Goal: Task Accomplishment & Management: Complete application form

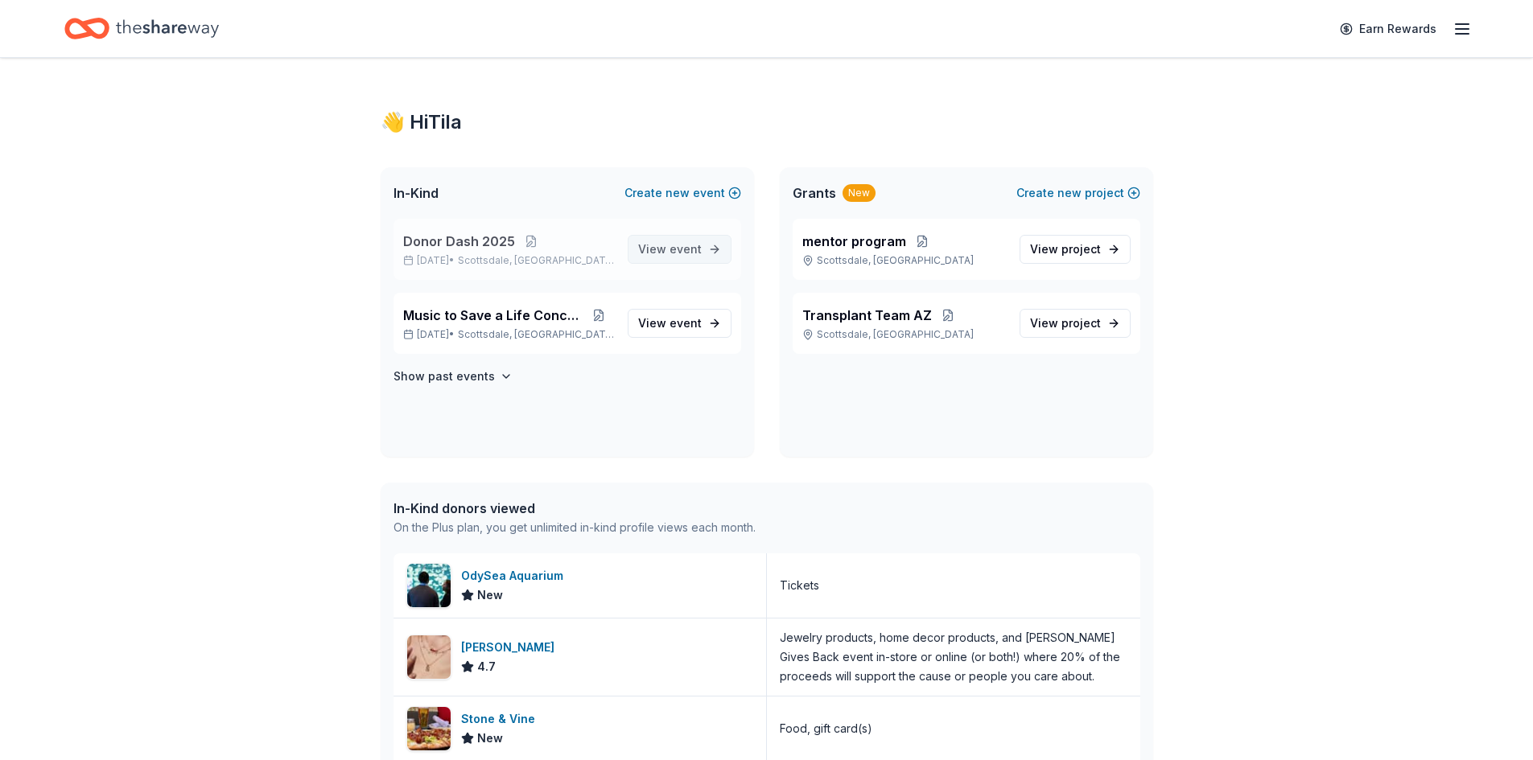
click at [692, 245] on span "event" at bounding box center [685, 249] width 32 height 14
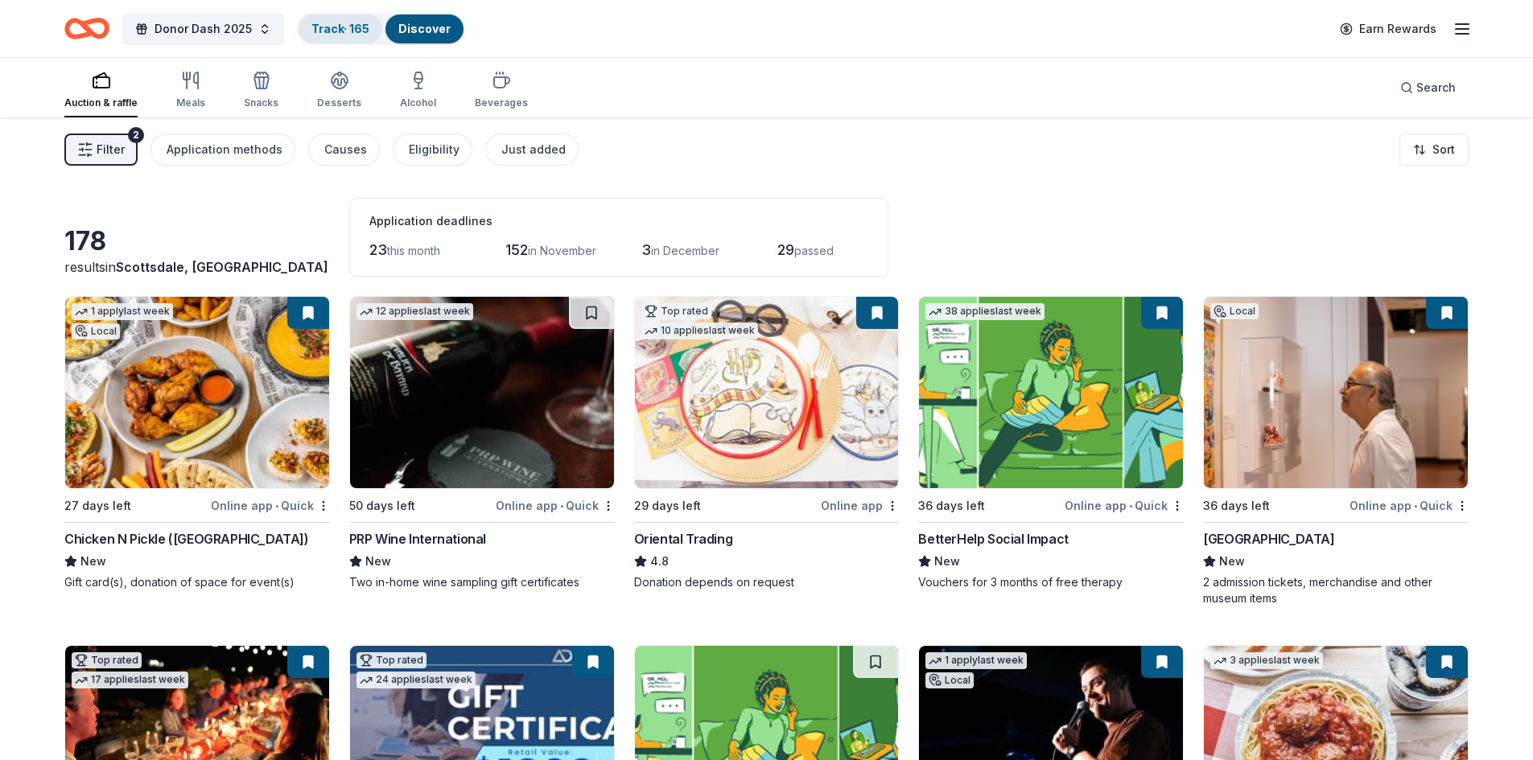
click at [342, 29] on link "Track · 165" at bounding box center [340, 29] width 58 height 14
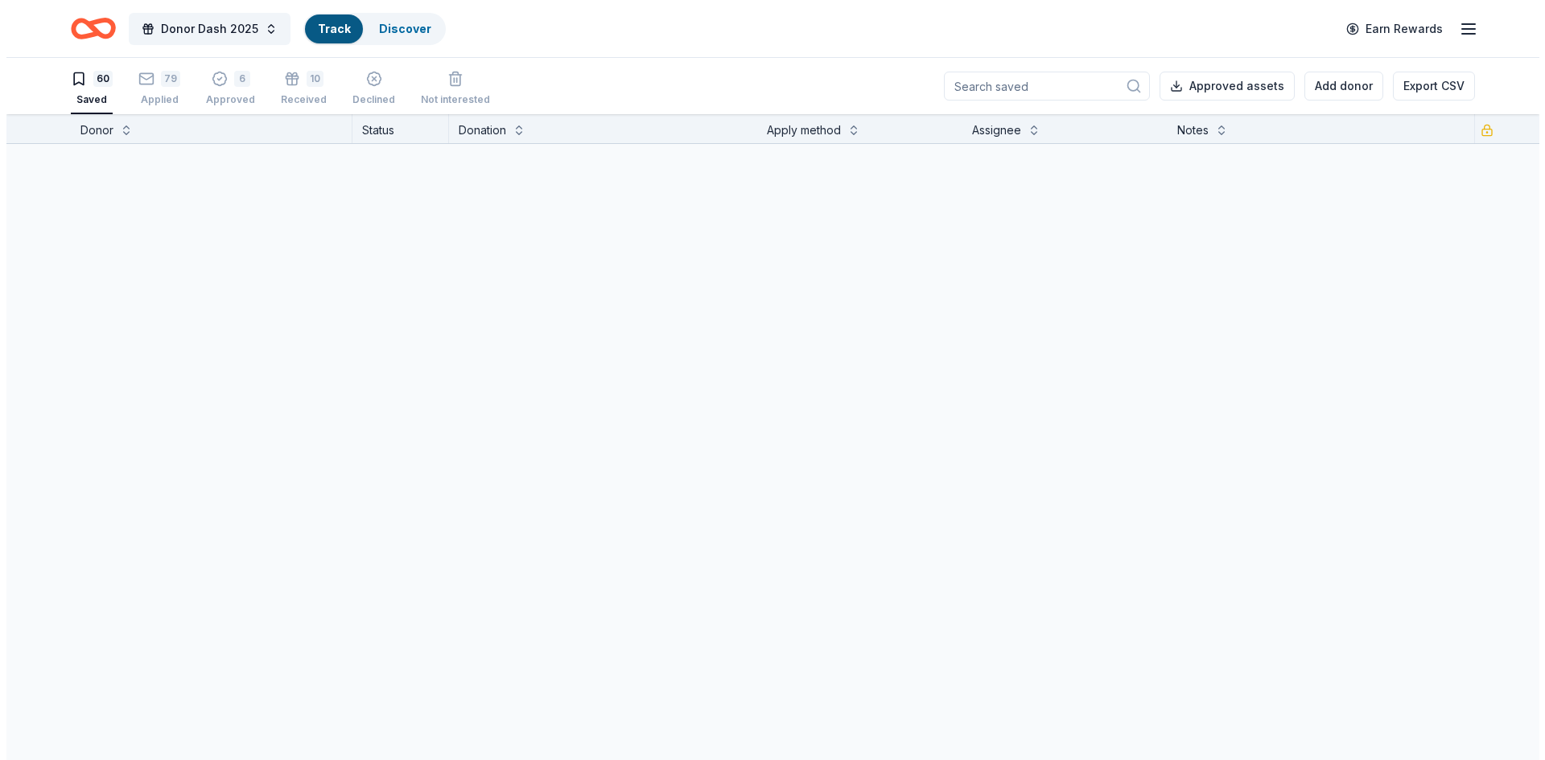
scroll to position [1, 0]
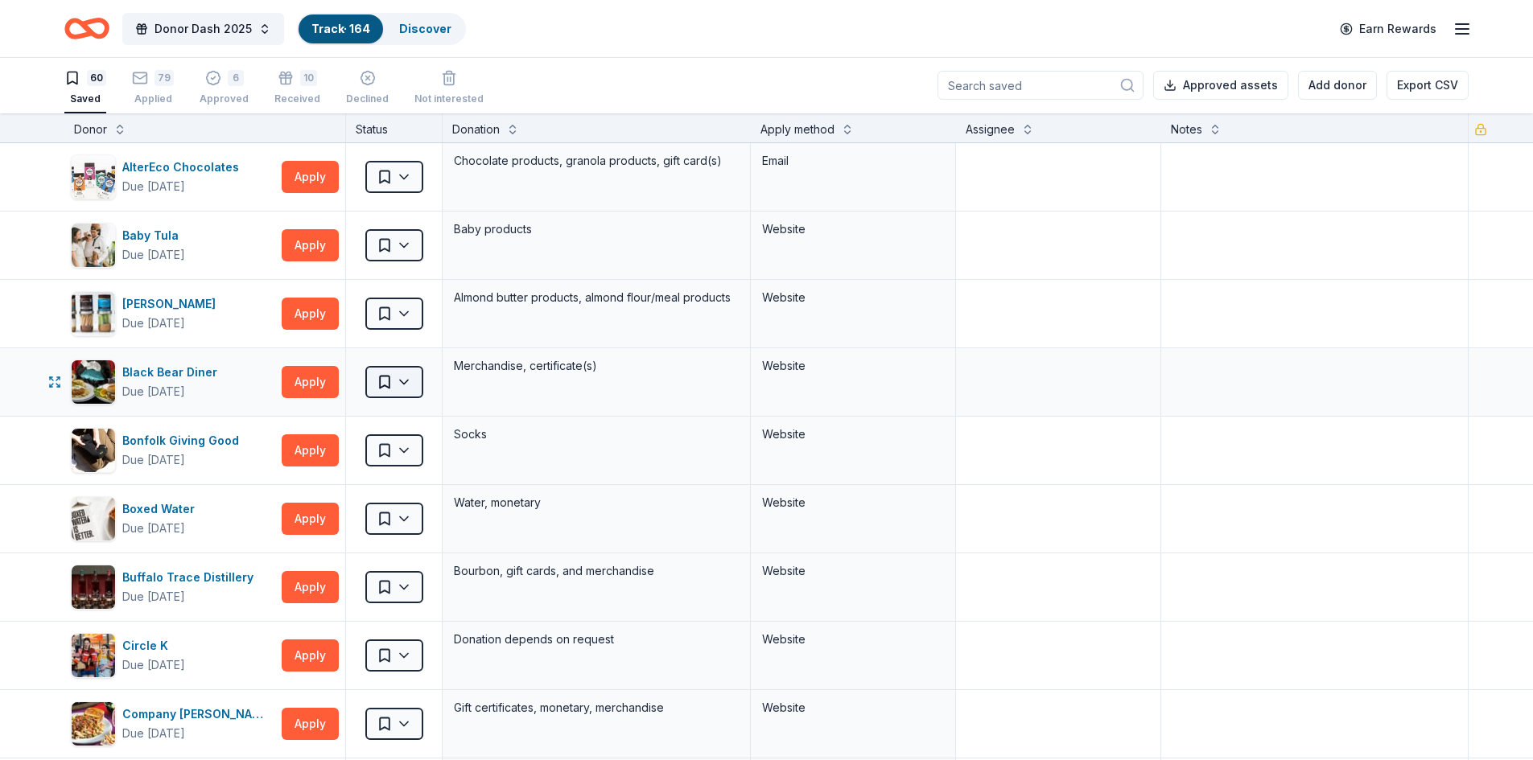
click at [419, 376] on html "Donor Dash 2025 Track · 164 Discover Earn Rewards 60 Saved 79 Applied 6 Approve…" at bounding box center [766, 379] width 1533 height 760
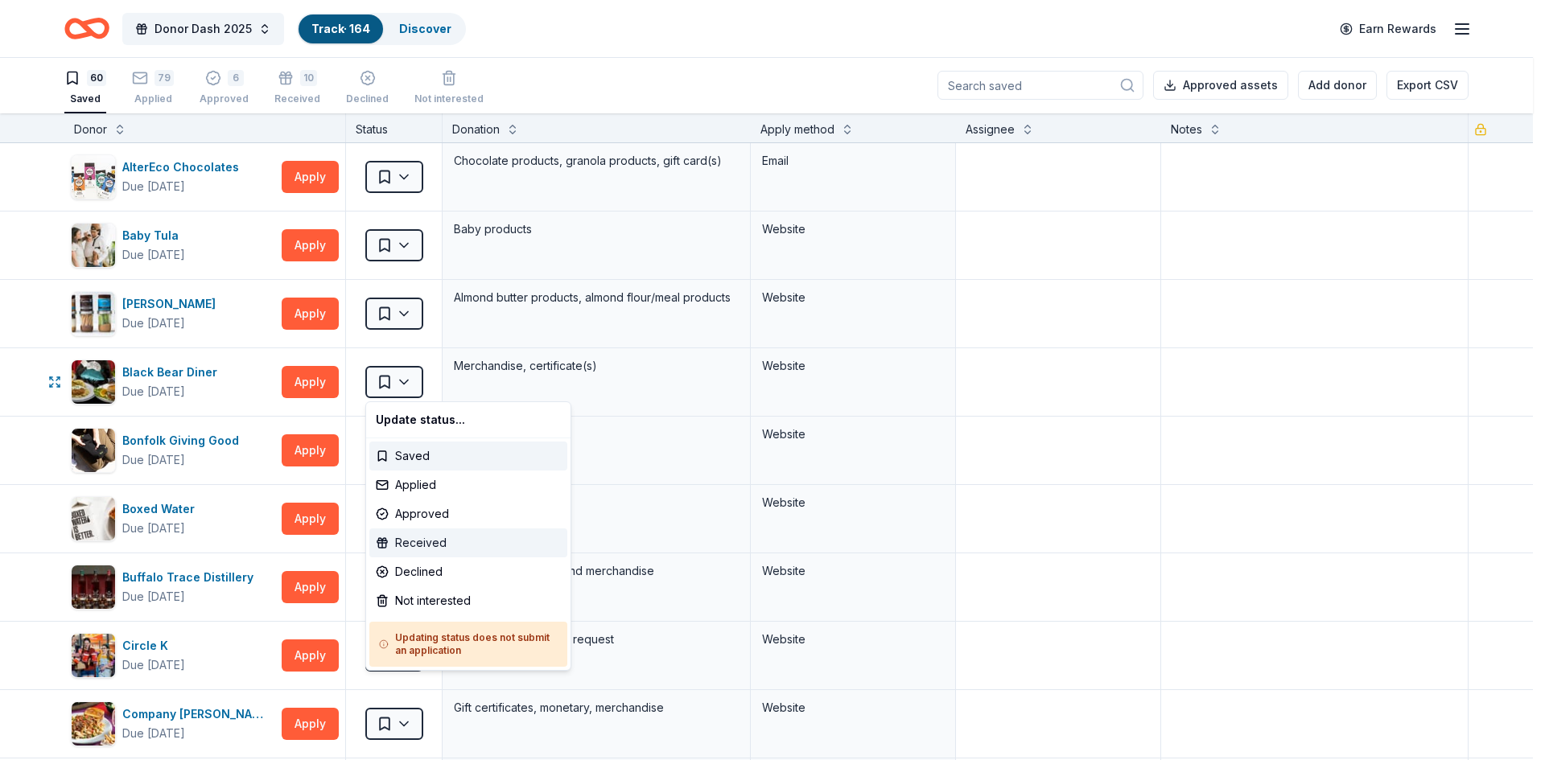
click at [429, 539] on div "Received" at bounding box center [468, 543] width 198 height 29
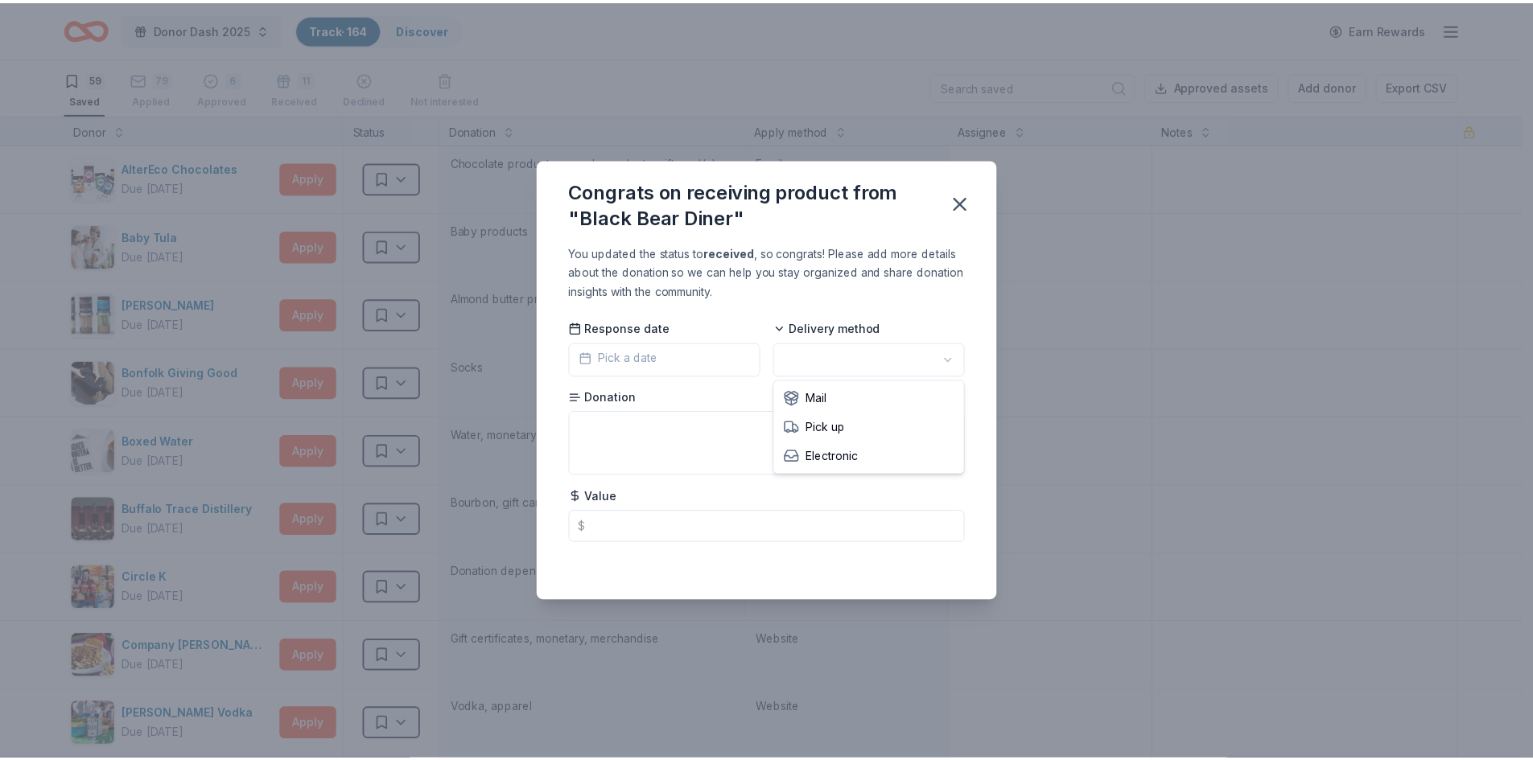
scroll to position [0, 0]
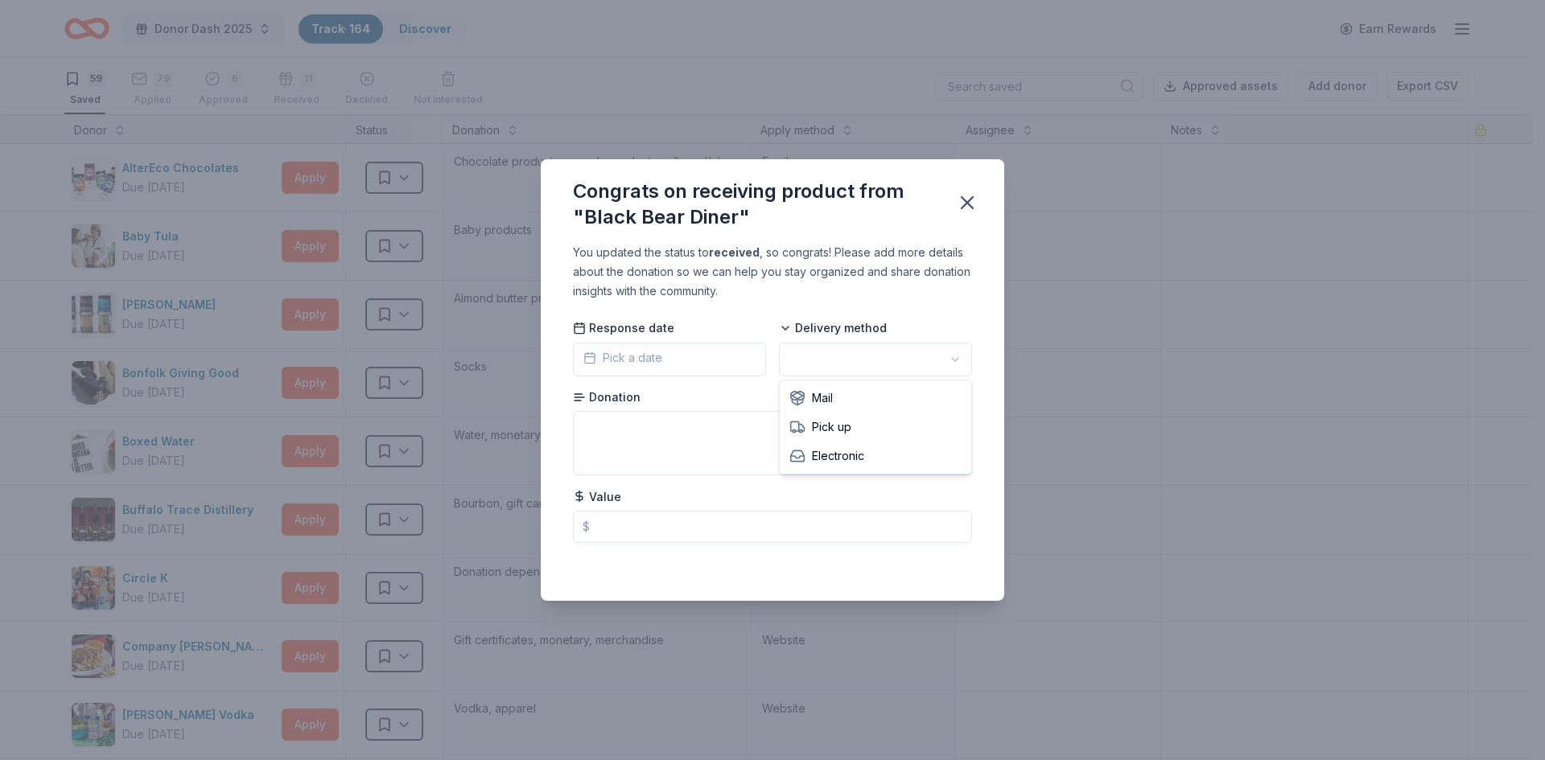
click at [785, 356] on html "Donor Dash 2025 Track · 164 Discover Earn Rewards 59 Saved 79 Applied 6 Approve…" at bounding box center [772, 380] width 1545 height 760
click at [963, 200] on icon "button" at bounding box center [967, 202] width 23 height 23
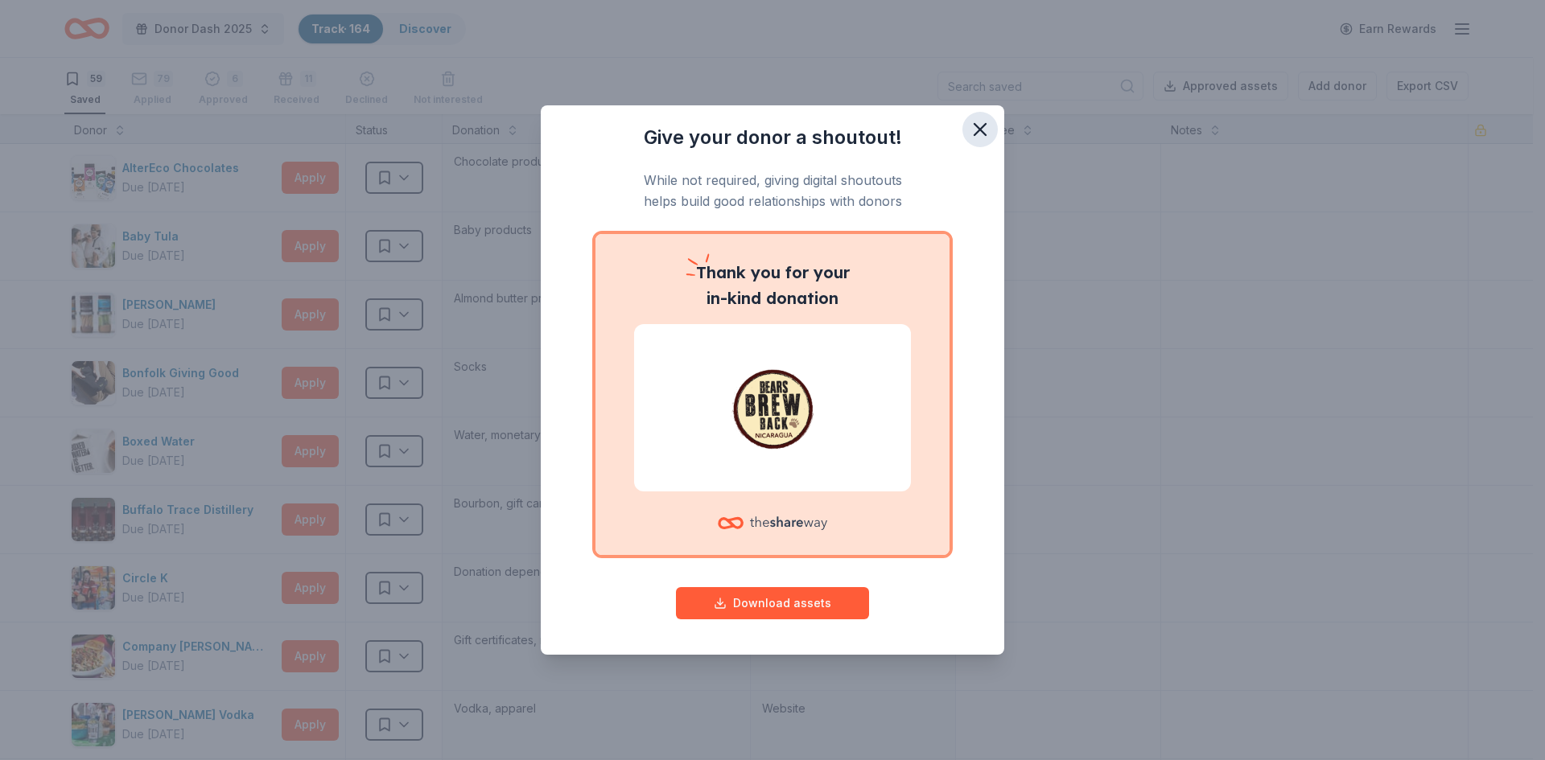
click at [974, 128] on icon "button" at bounding box center [980, 129] width 23 height 23
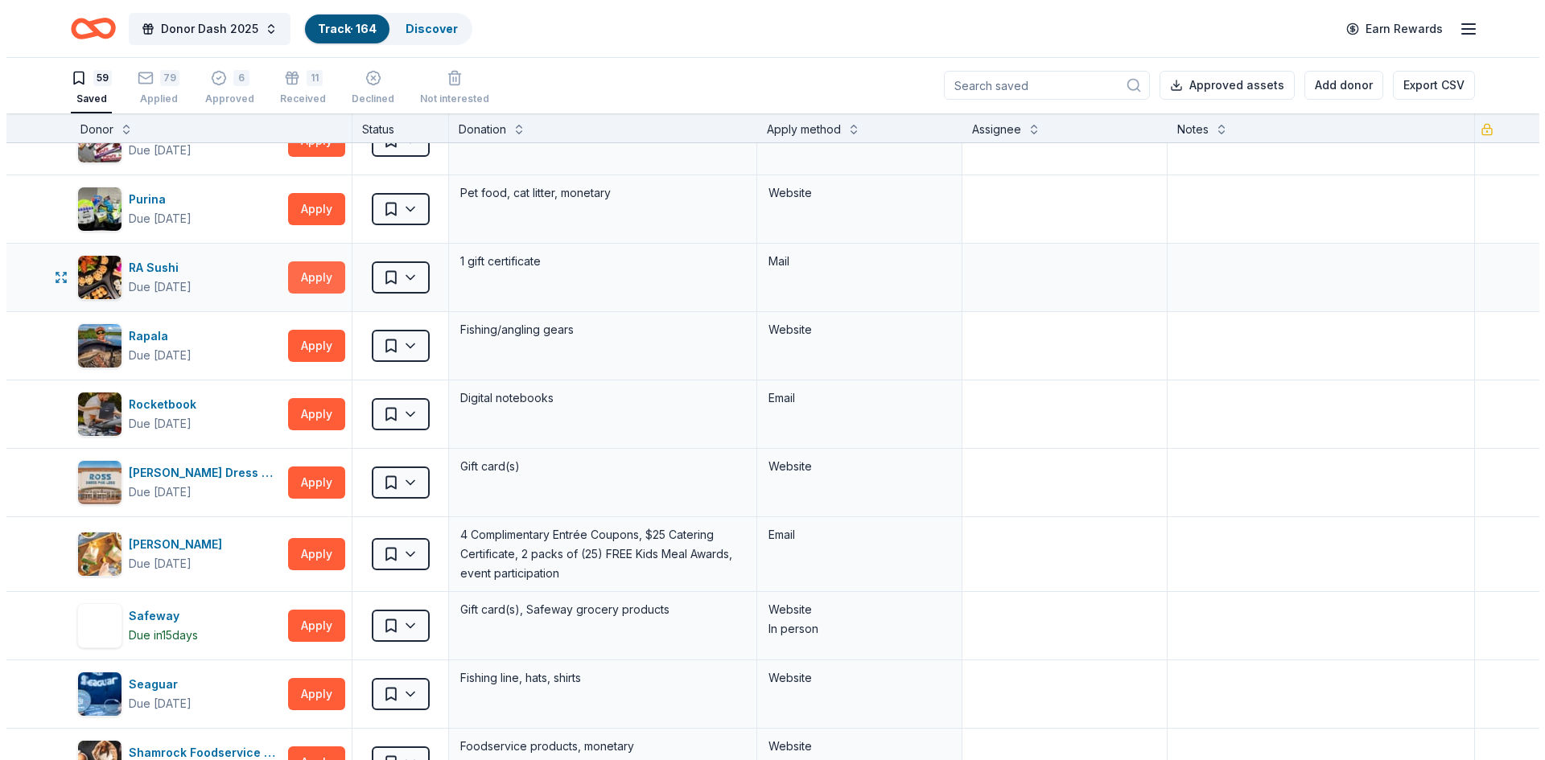
scroll to position [2170, 0]
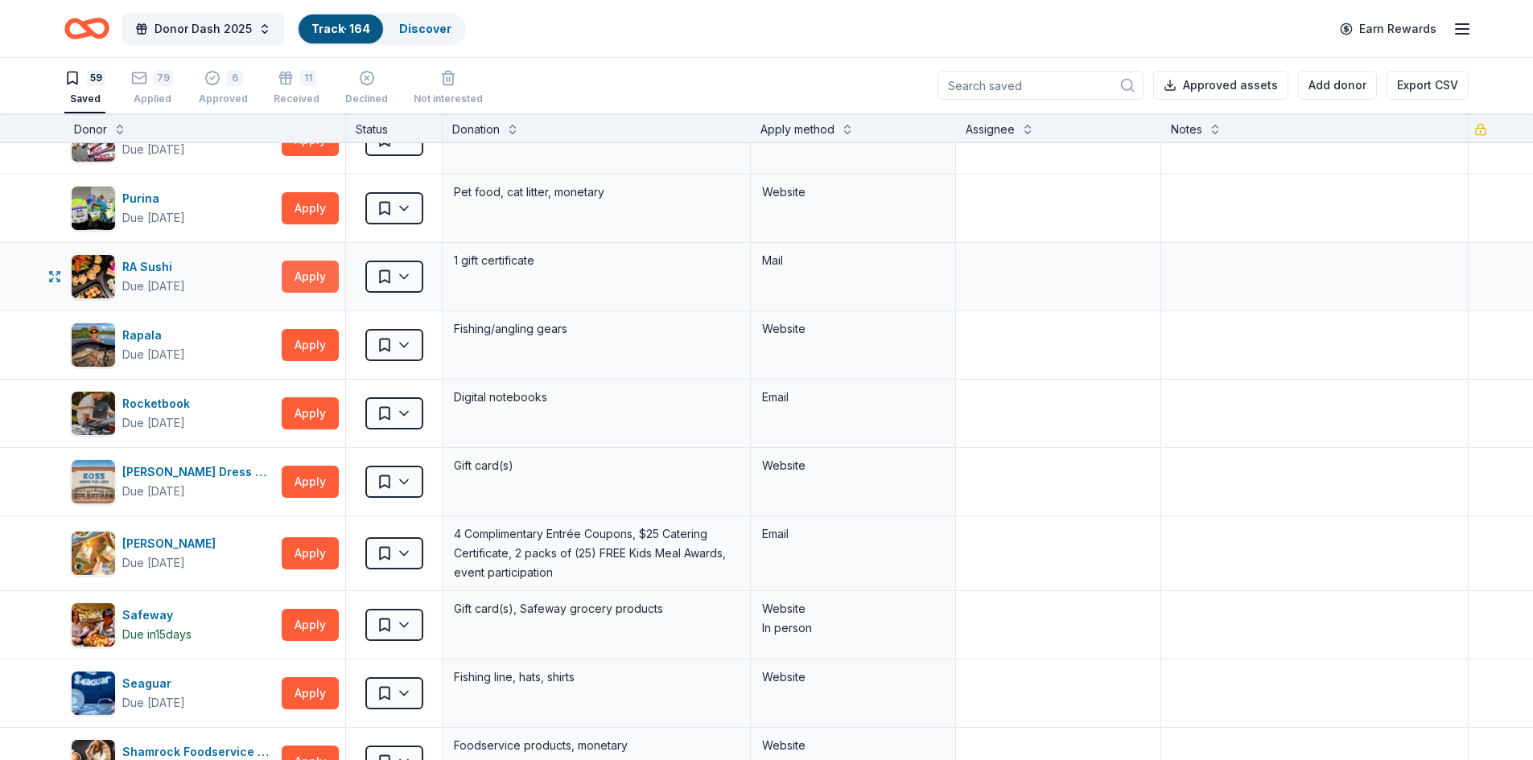
click at [307, 272] on button "Apply" at bounding box center [310, 277] width 57 height 32
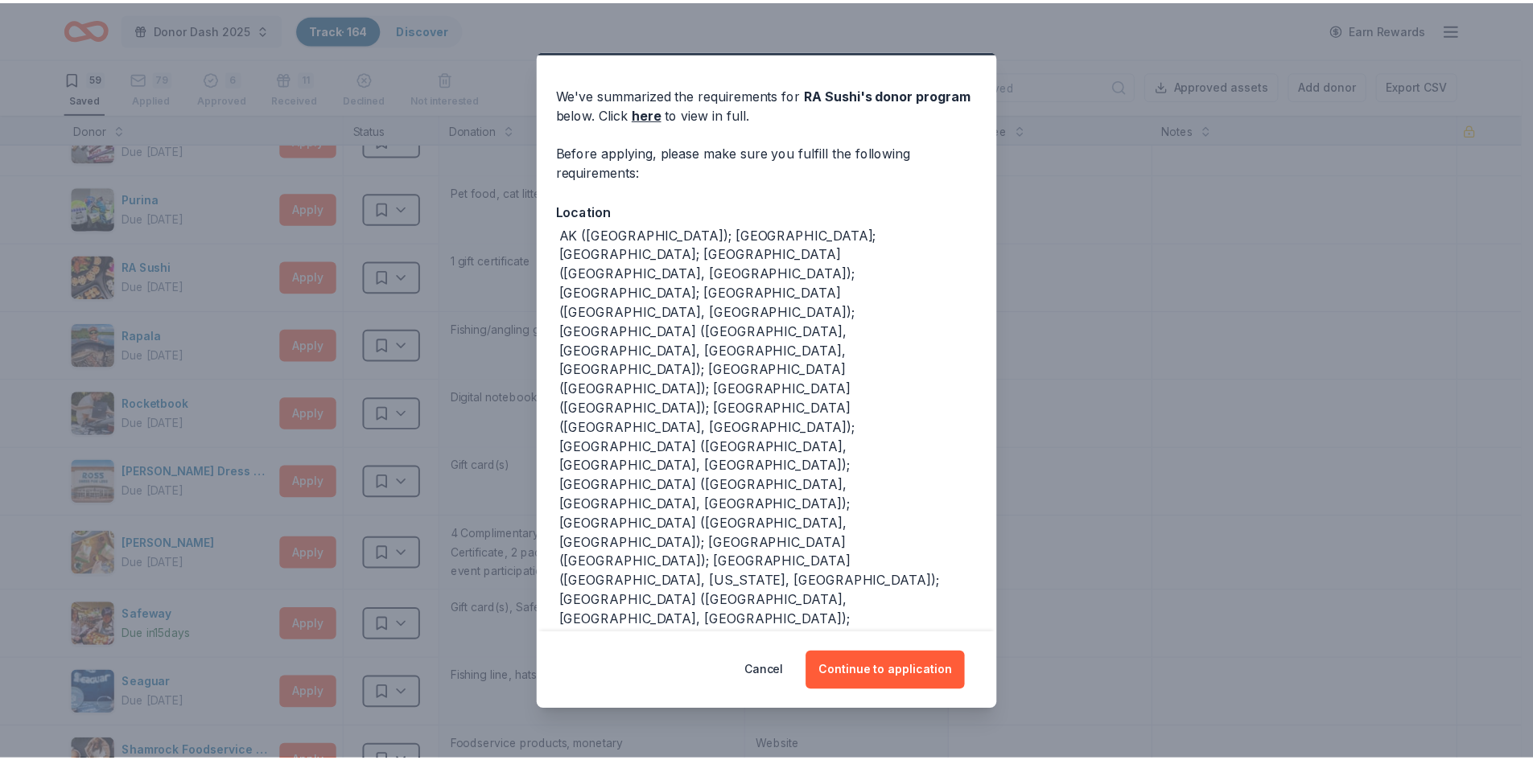
scroll to position [0, 0]
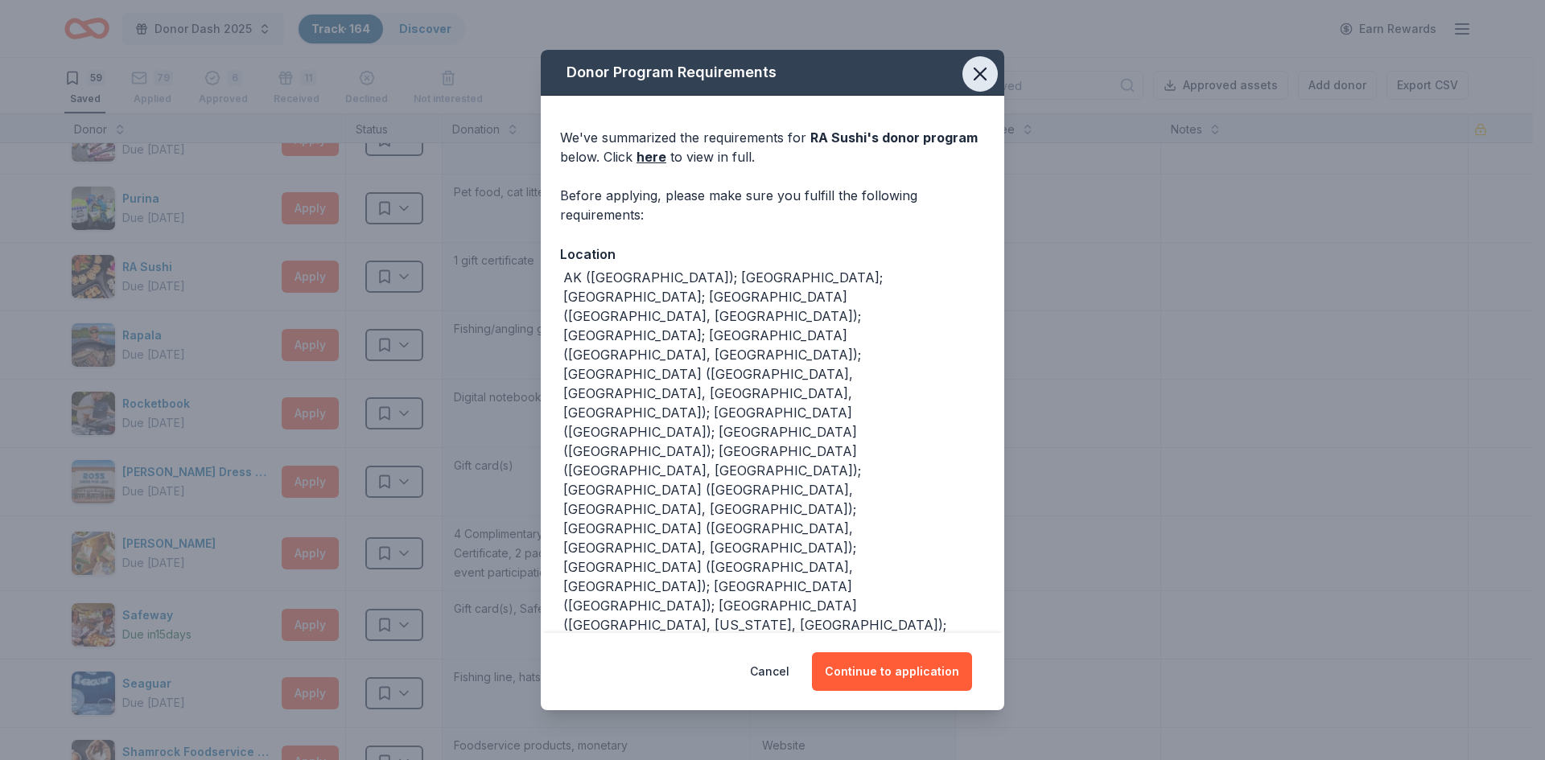
click at [969, 80] on icon "button" at bounding box center [980, 74] width 23 height 23
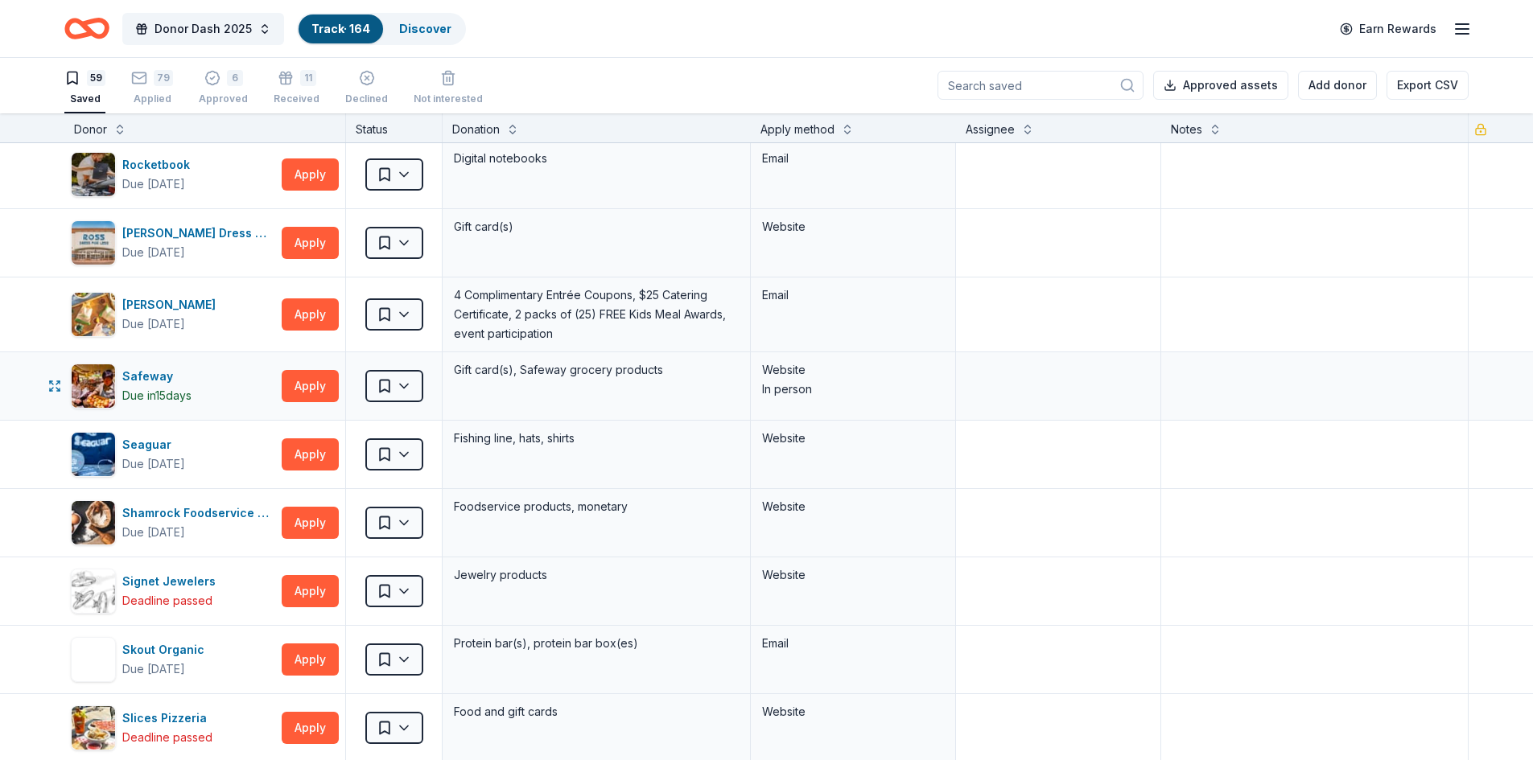
scroll to position [2410, 0]
click at [304, 373] on button "Apply" at bounding box center [310, 385] width 57 height 32
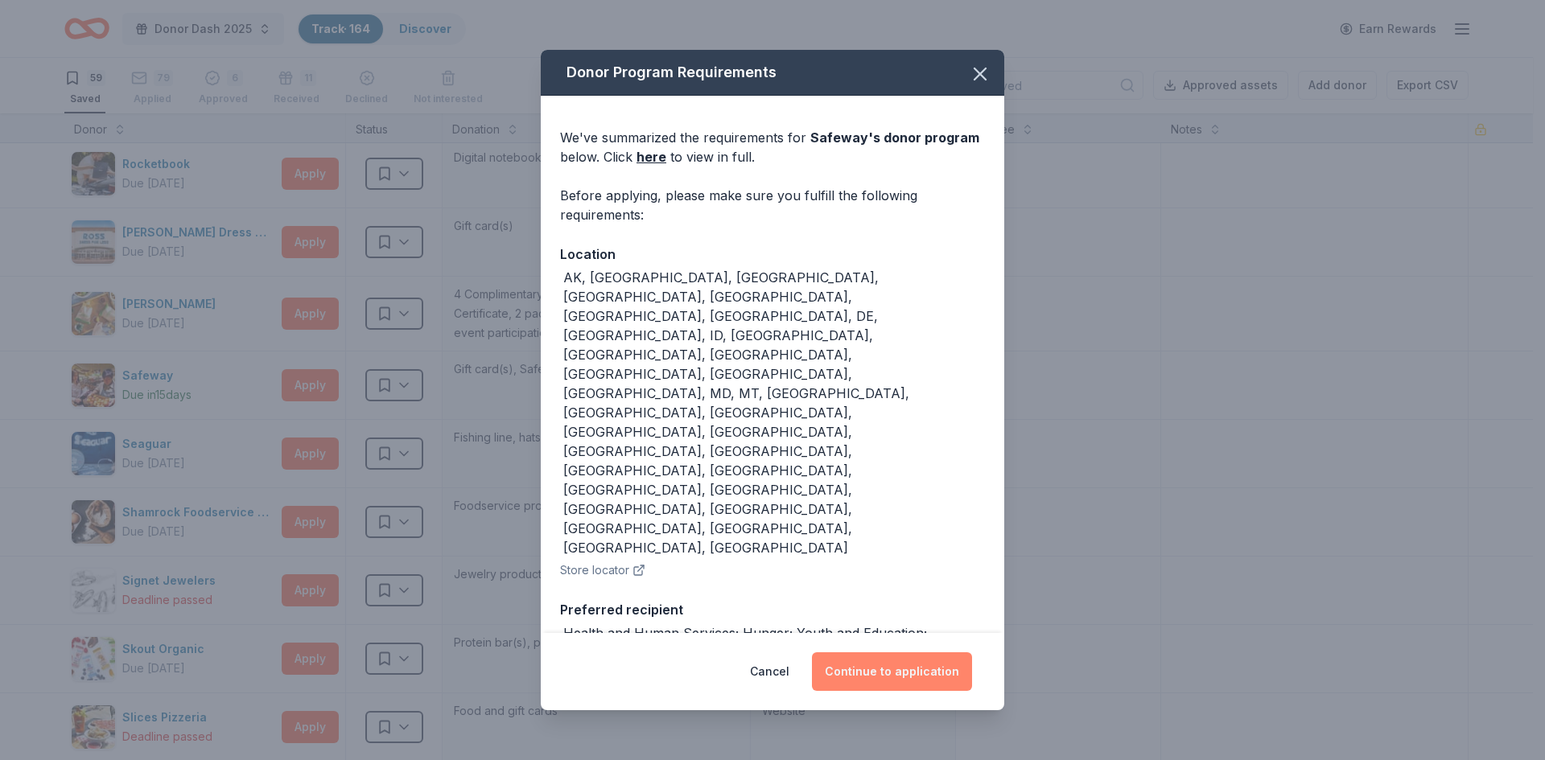
click at [897, 672] on button "Continue to application" at bounding box center [892, 671] width 160 height 39
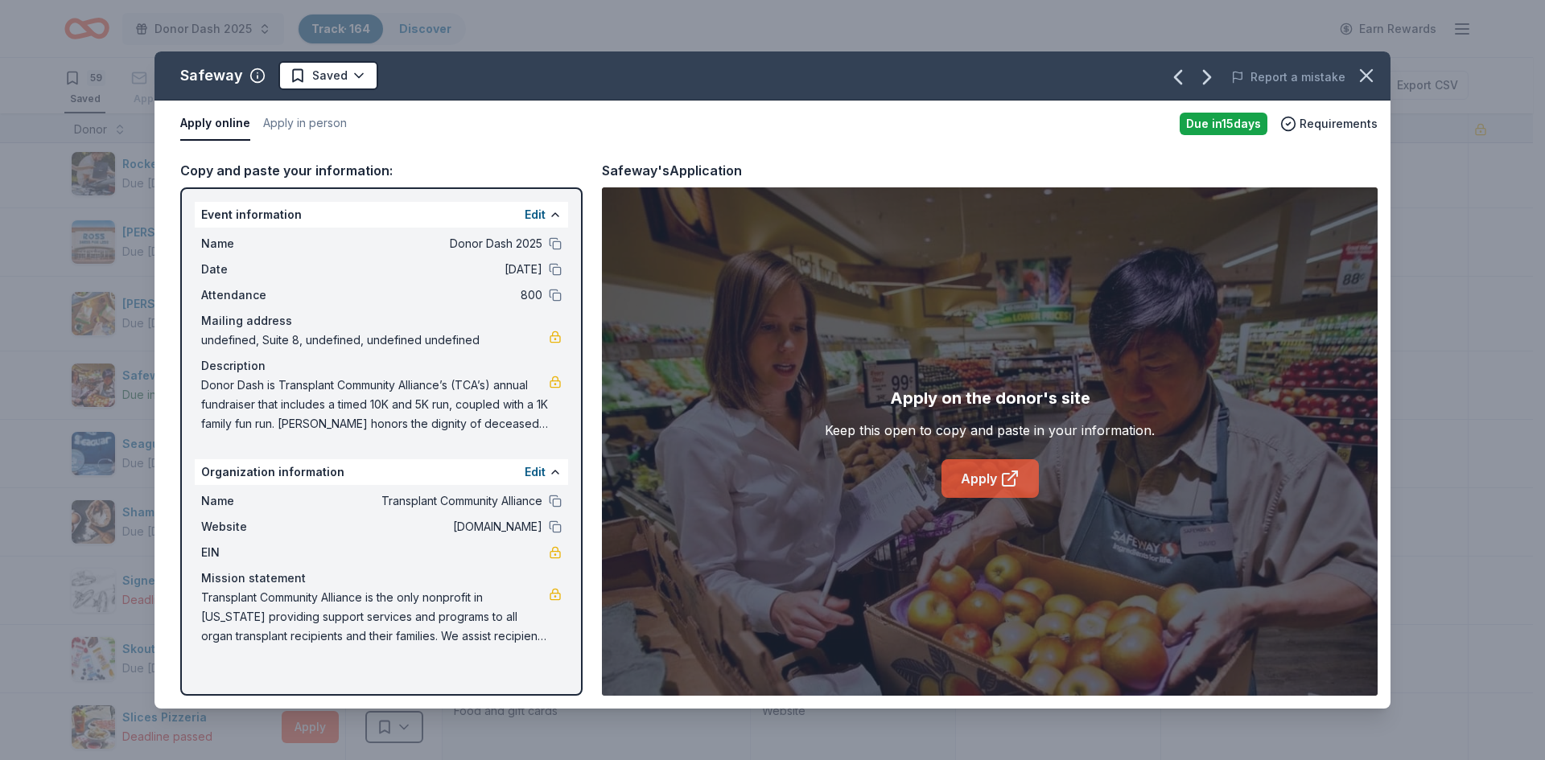
click at [982, 481] on link "Apply" at bounding box center [989, 478] width 97 height 39
click at [1368, 72] on icon "button" at bounding box center [1366, 75] width 23 height 23
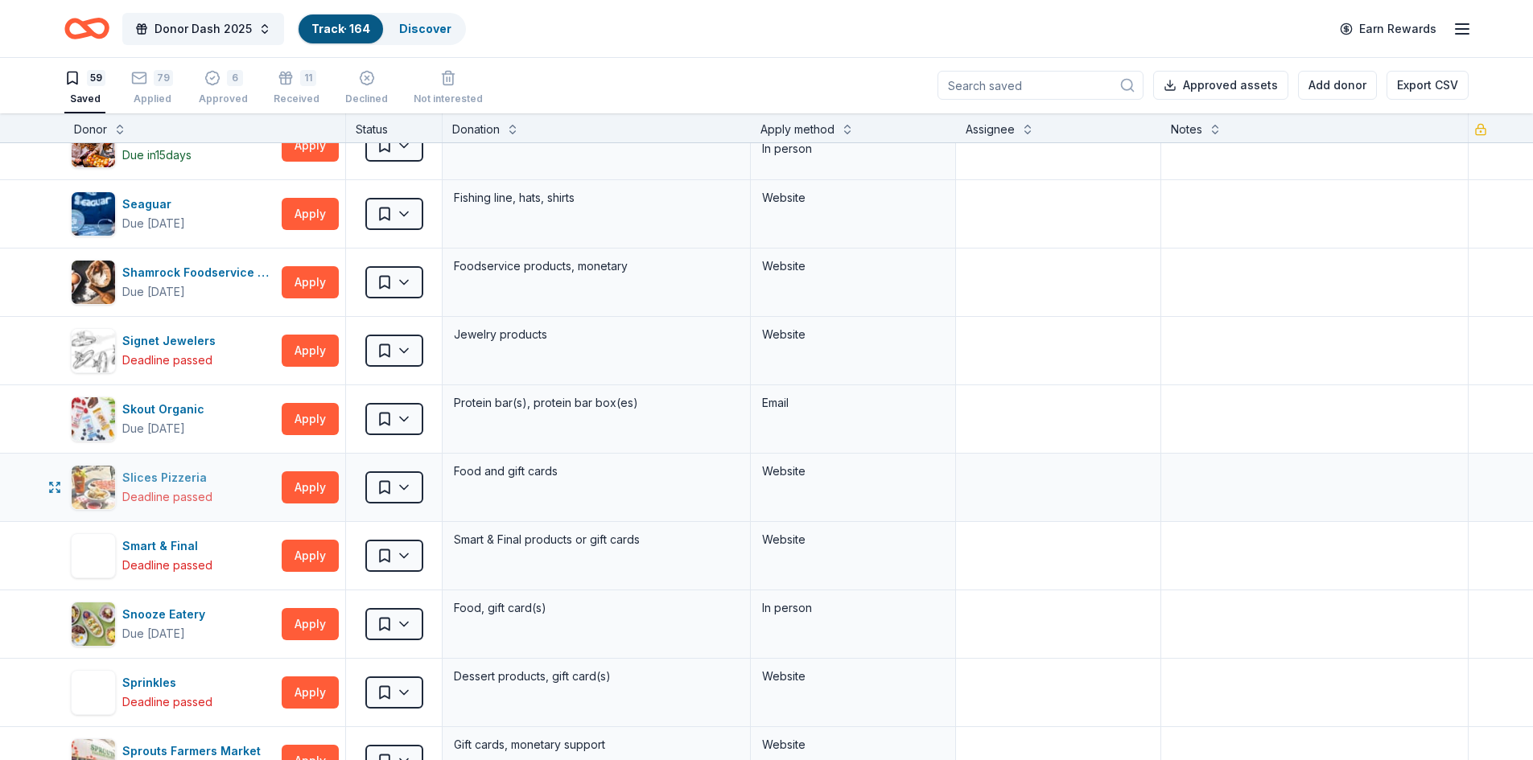
scroll to position [2650, 0]
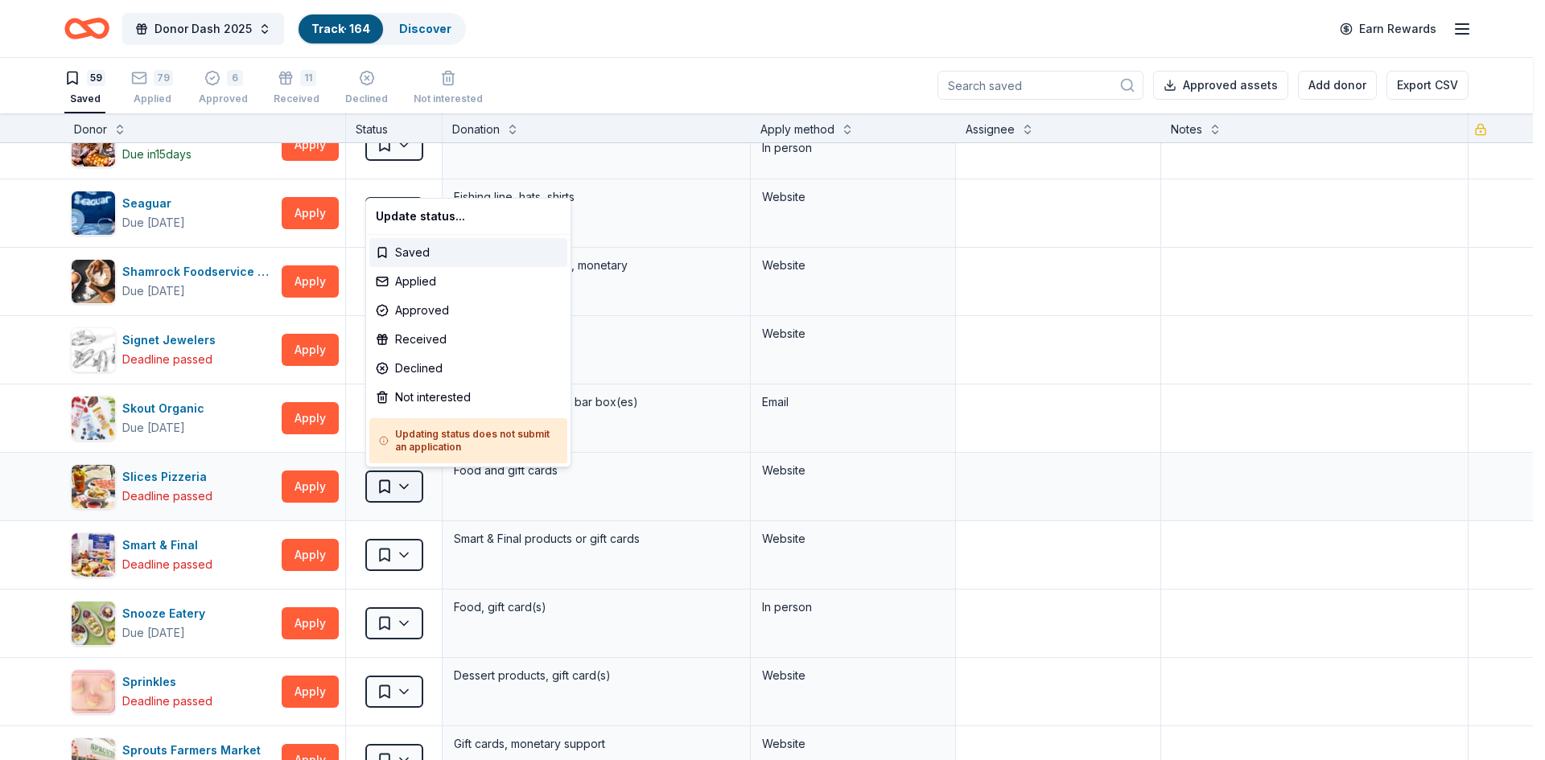
click at [380, 486] on html "Donor Dash 2025 Track · 164 Discover Earn Rewards 59 Saved 79 Applied 6 Approve…" at bounding box center [772, 379] width 1545 height 760
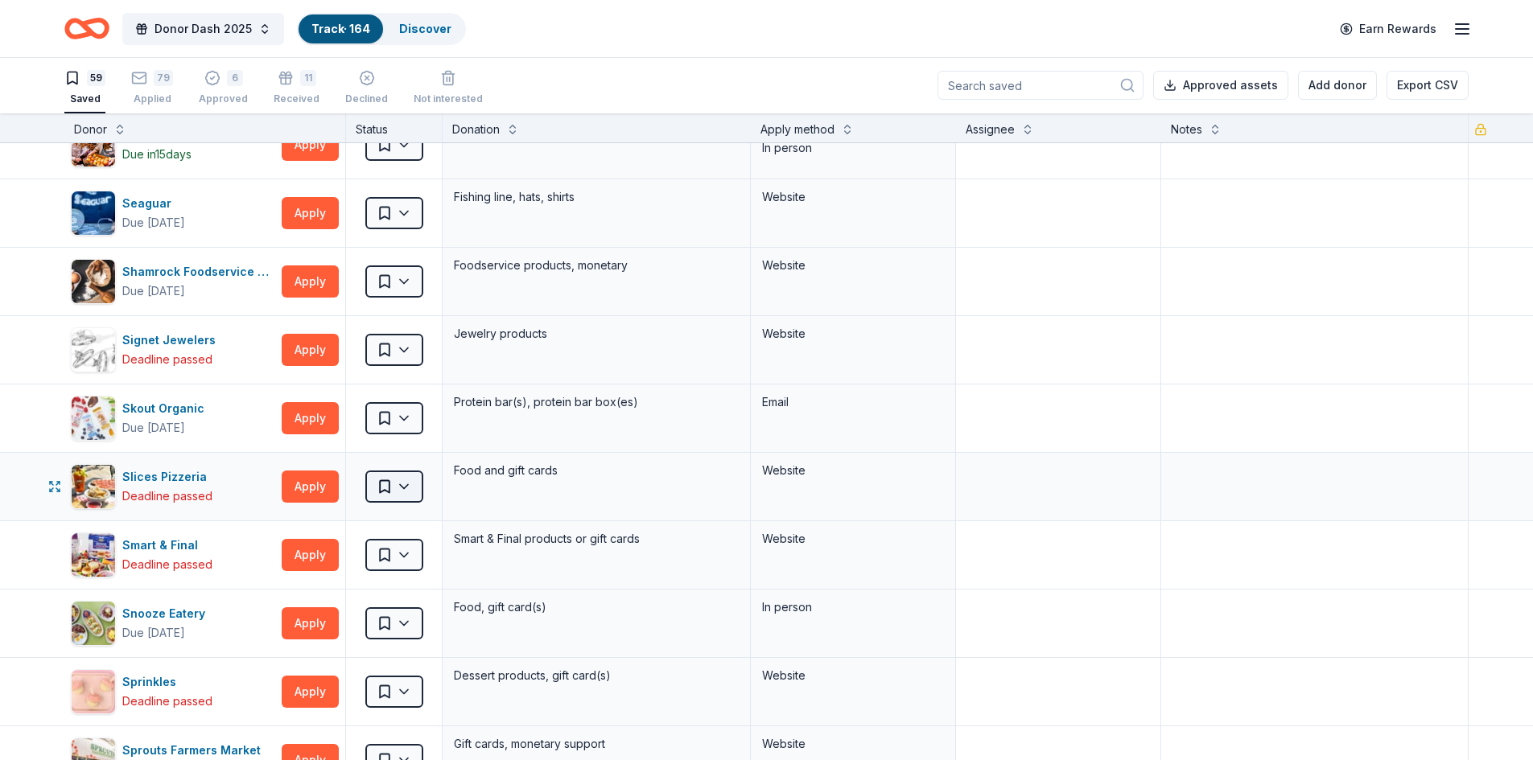
click at [380, 486] on html "Donor Dash 2025 Track · 164 Discover Earn Rewards 59 Saved 79 Applied 6 Approve…" at bounding box center [766, 379] width 1533 height 760
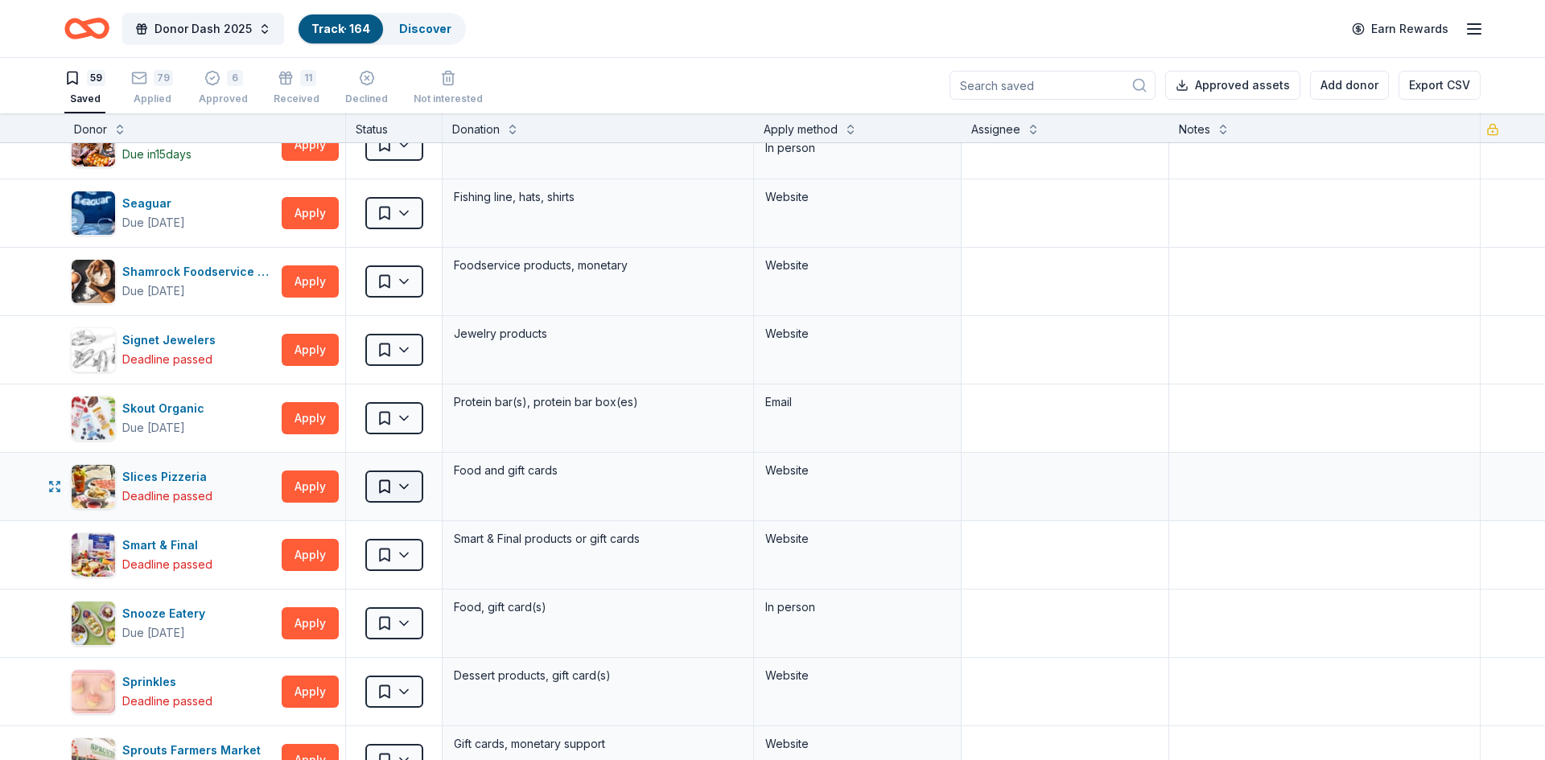
click at [384, 477] on html "Donor Dash 2025 Track · 164 Discover Earn Rewards 59 Saved 79 Applied 6 Approve…" at bounding box center [772, 379] width 1545 height 760
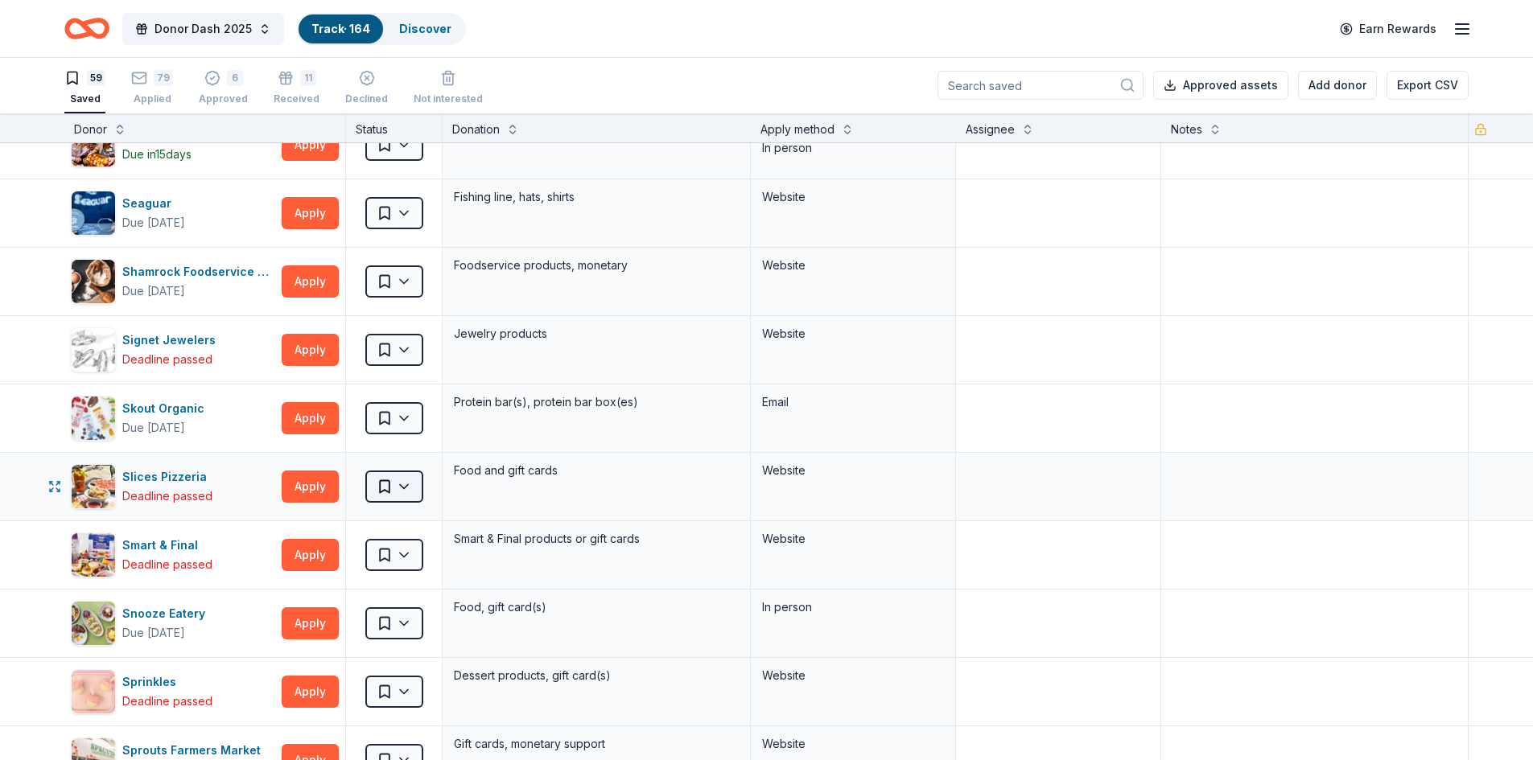
click at [408, 488] on html "Donor Dash 2025 Track · 164 Discover Earn Rewards 59 Saved 79 Applied 6 Approve…" at bounding box center [766, 379] width 1533 height 760
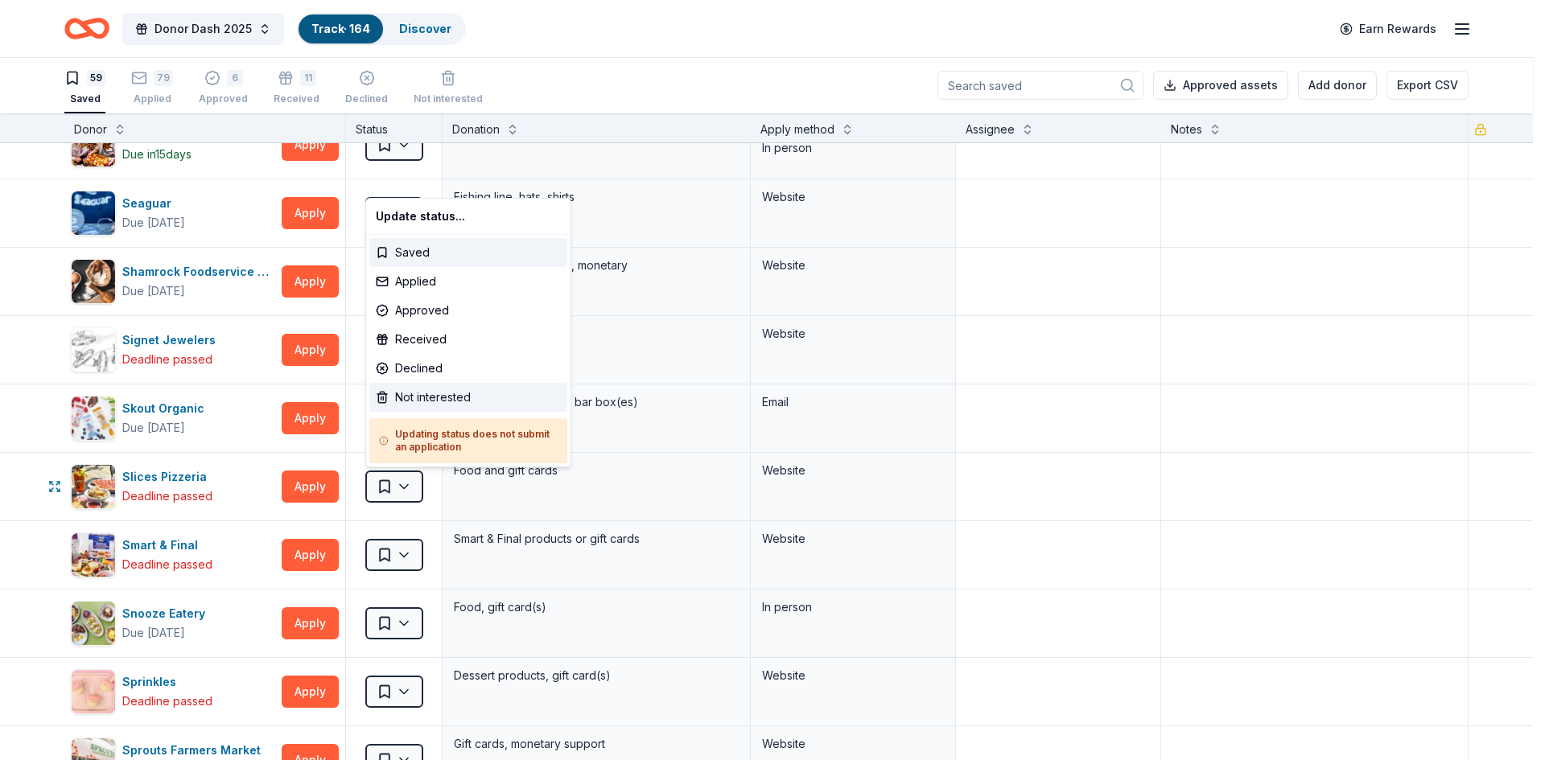
click at [435, 393] on div "Not interested" at bounding box center [468, 397] width 198 height 29
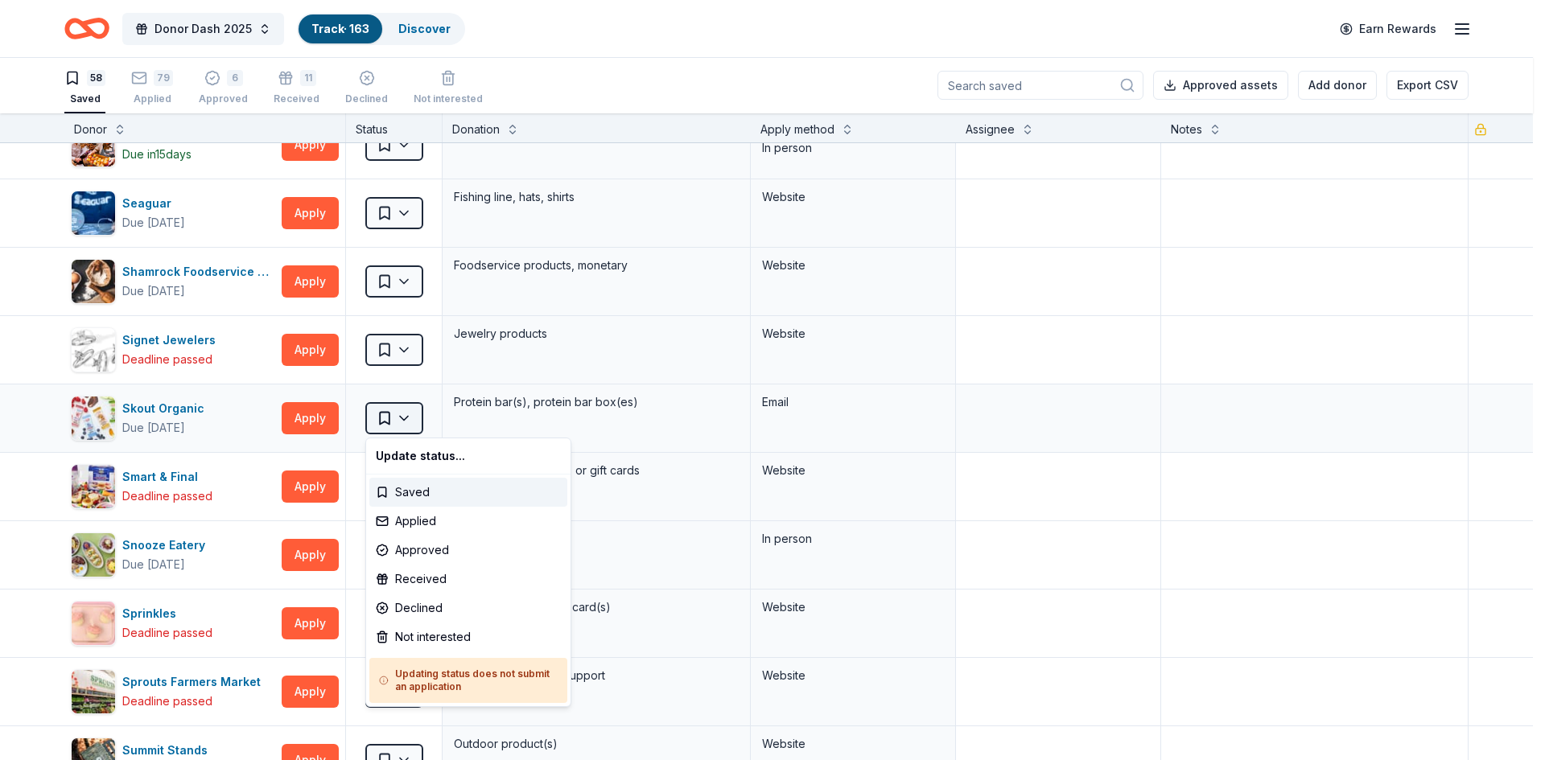
click at [401, 418] on html "Donor Dash 2025 Track · 163 Discover Earn Rewards 58 Saved 79 Applied 6 Approve…" at bounding box center [772, 379] width 1545 height 760
click at [430, 642] on div "Not interested" at bounding box center [468, 637] width 198 height 29
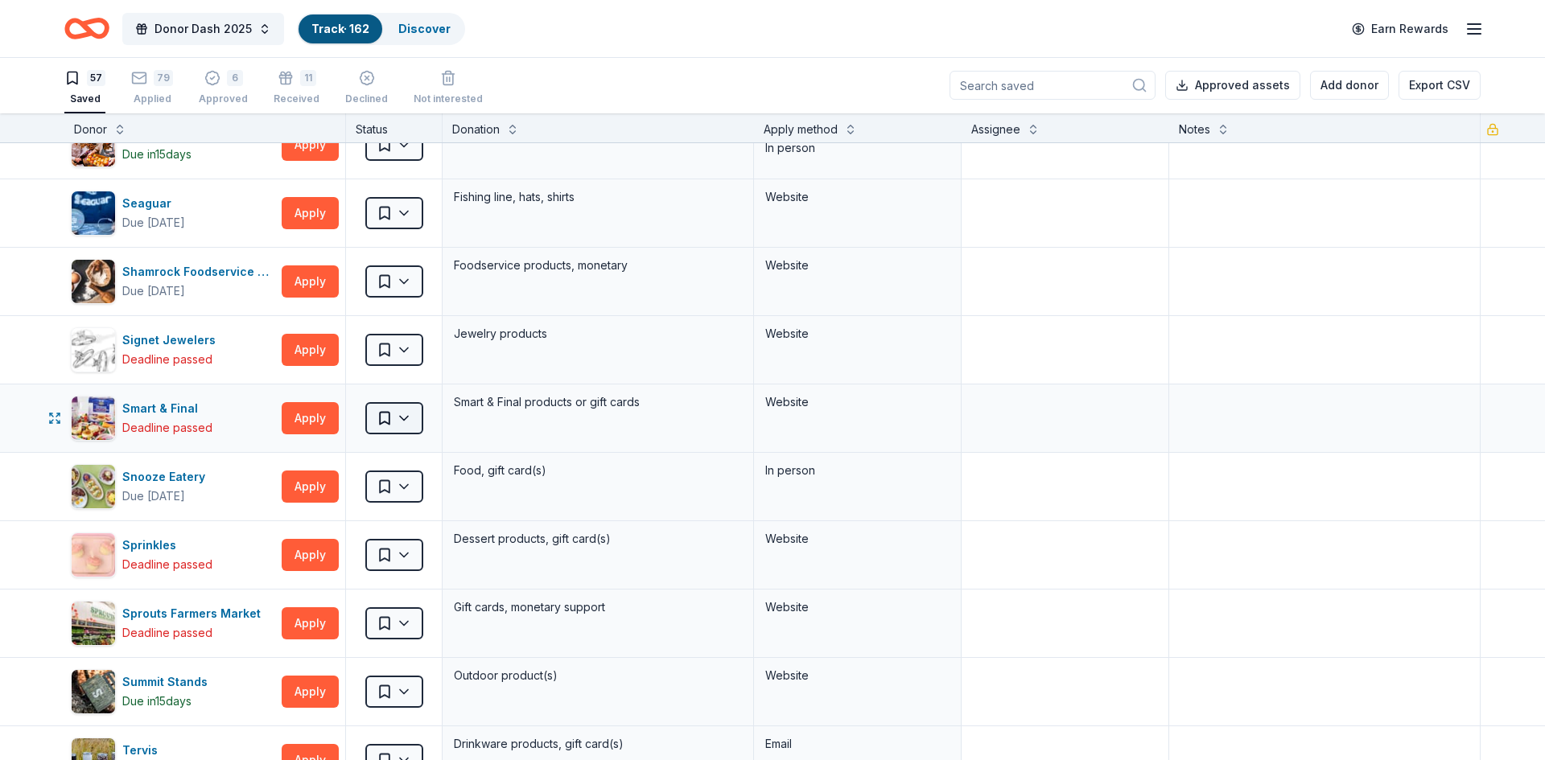
click at [401, 419] on html "Donor Dash 2025 Track · 162 Discover Earn Rewards 57 Saved 79 Applied 6 Approve…" at bounding box center [772, 379] width 1545 height 760
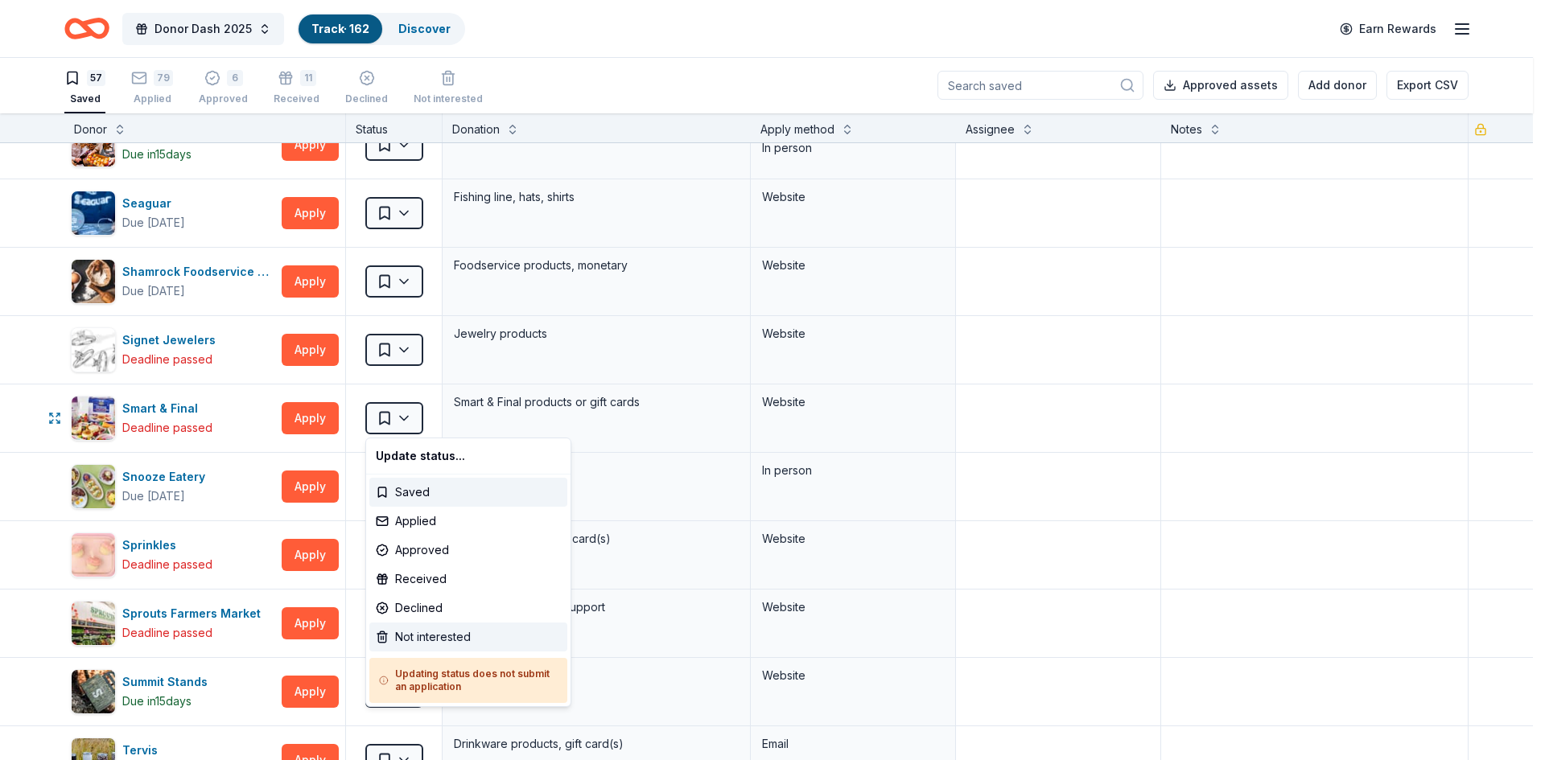
click at [425, 639] on div "Not interested" at bounding box center [468, 637] width 198 height 29
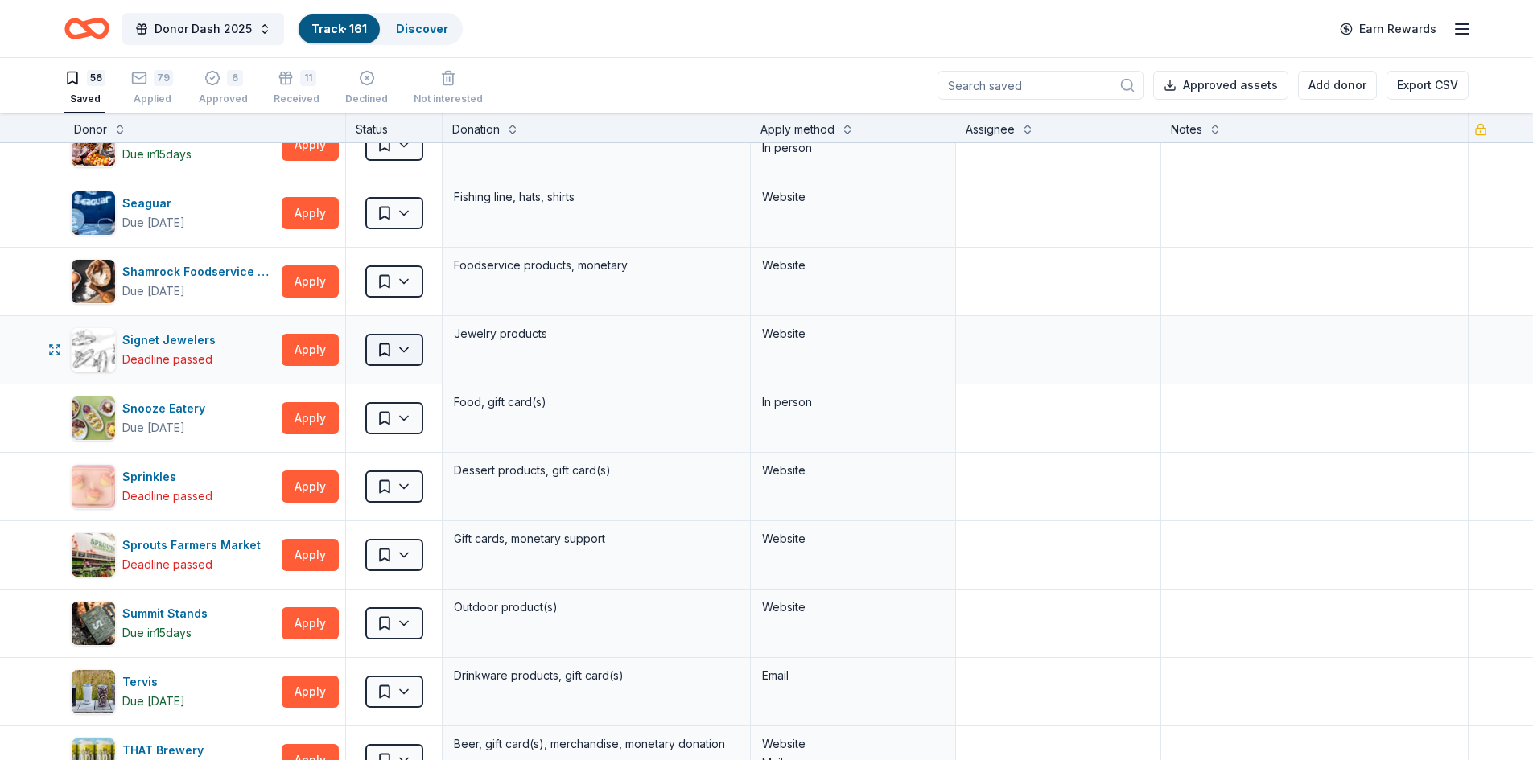
click at [407, 346] on html "Donor Dash 2025 Track · 161 Discover Earn Rewards 56 Saved 79 Applied 6 Approve…" at bounding box center [766, 379] width 1533 height 760
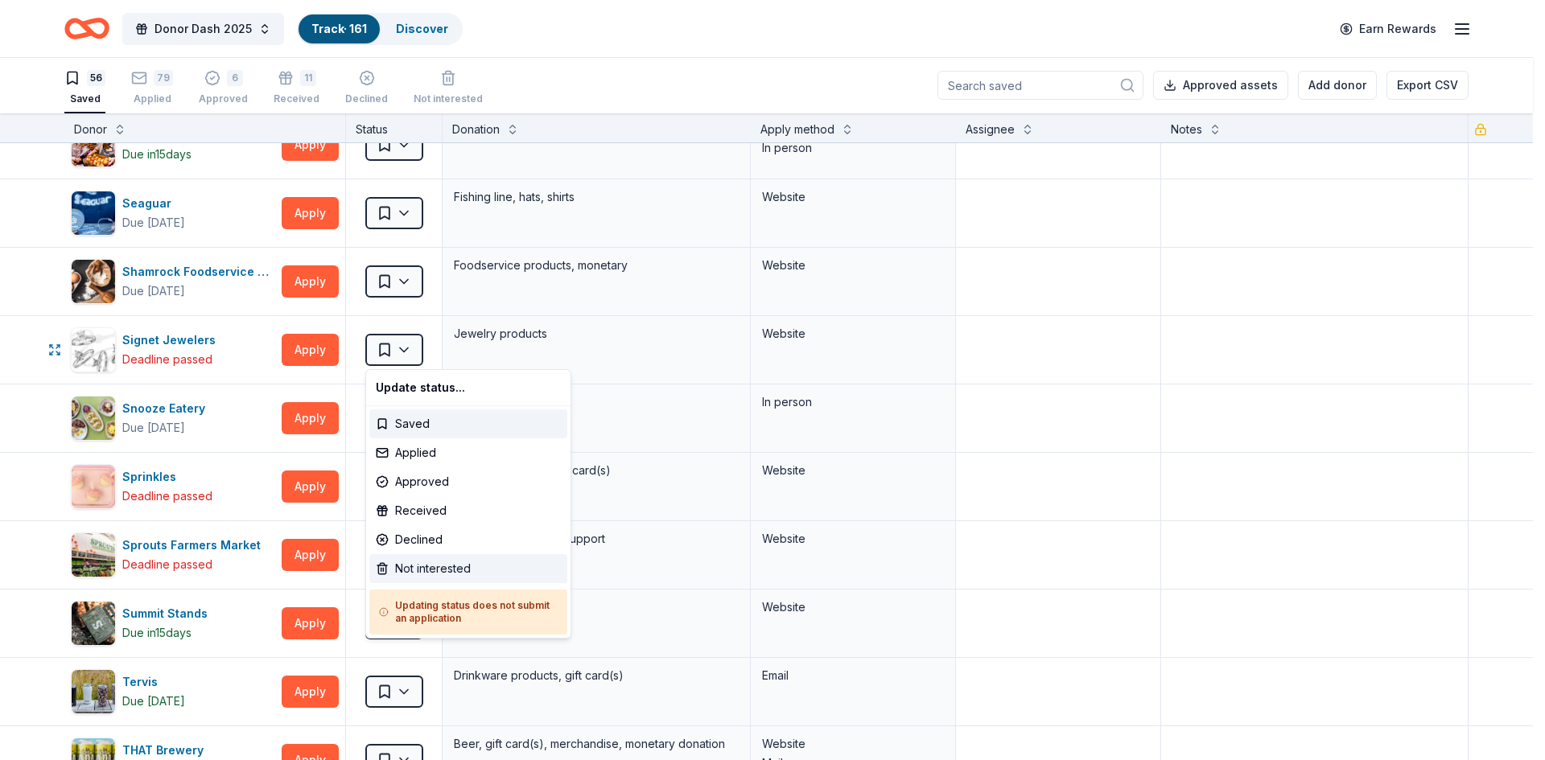
click at [404, 572] on div "Not interested" at bounding box center [468, 568] width 198 height 29
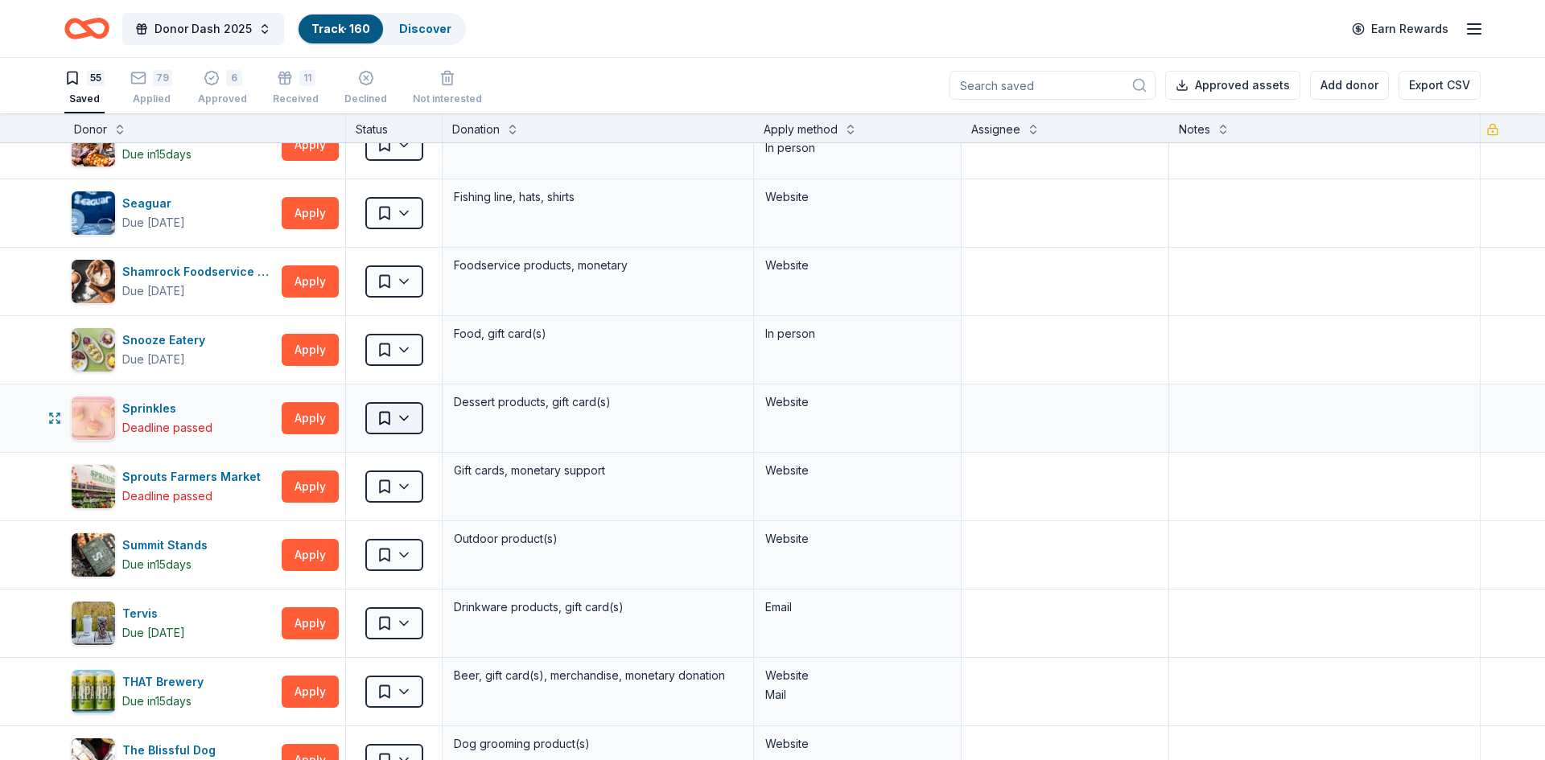
click at [398, 416] on html "Donor Dash 2025 Track · 160 Discover Earn Rewards 55 Saved 79 Applied 6 Approve…" at bounding box center [772, 379] width 1545 height 760
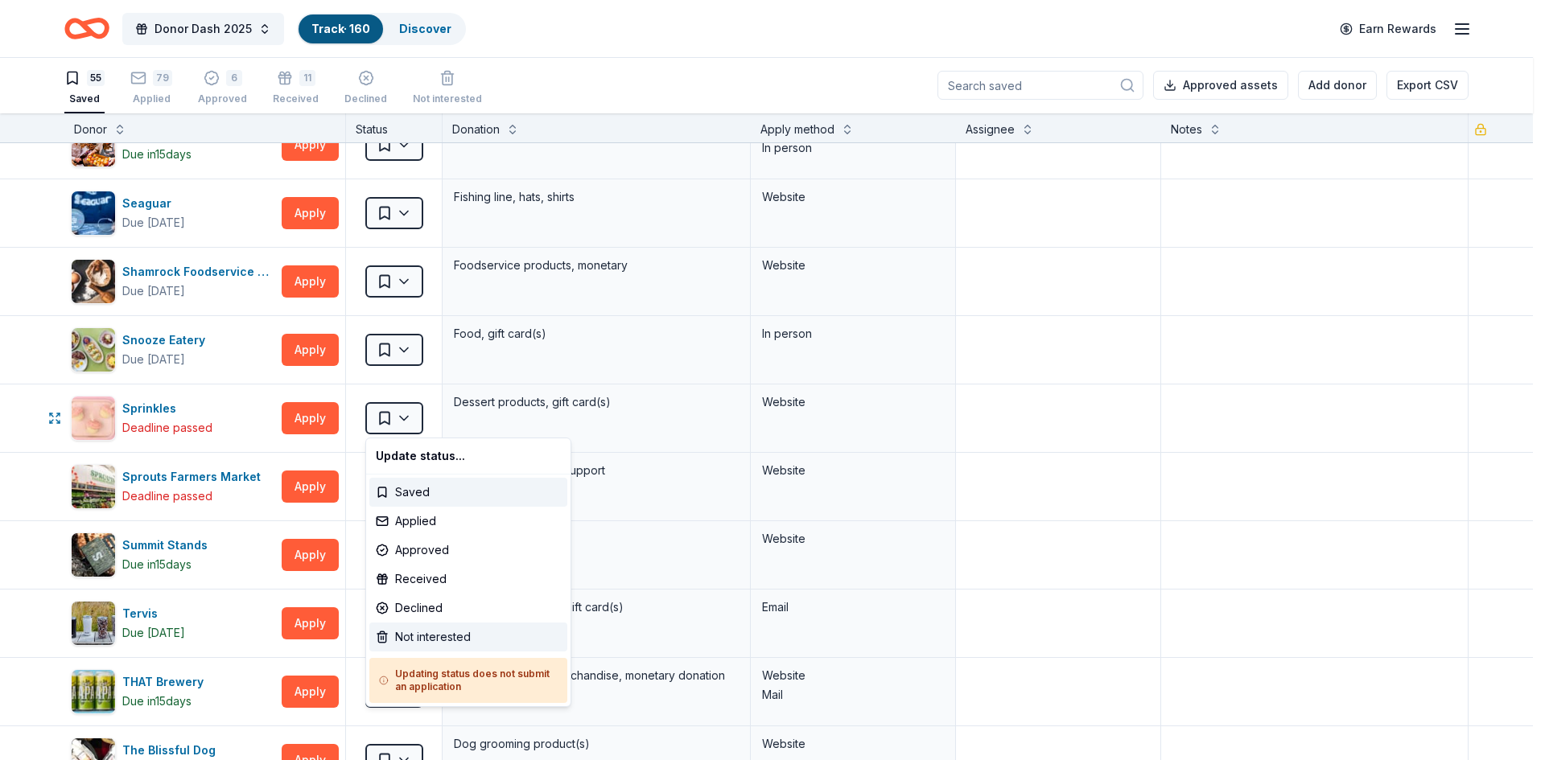
click at [426, 638] on div "Not interested" at bounding box center [468, 637] width 198 height 29
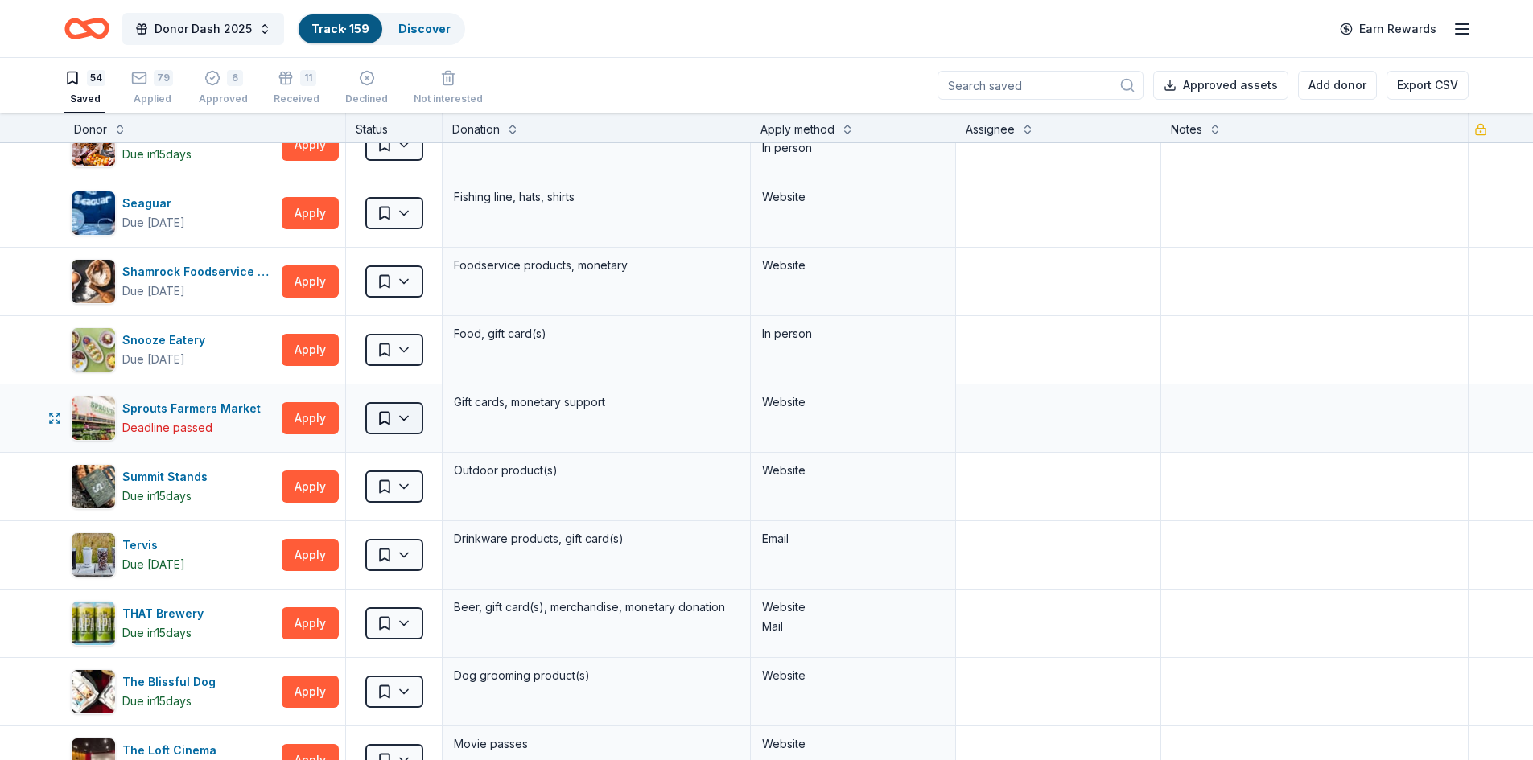
click at [399, 417] on html "Donor Dash 2025 Track · 159 Discover Earn Rewards 54 Saved 79 Applied 6 Approve…" at bounding box center [766, 379] width 1533 height 760
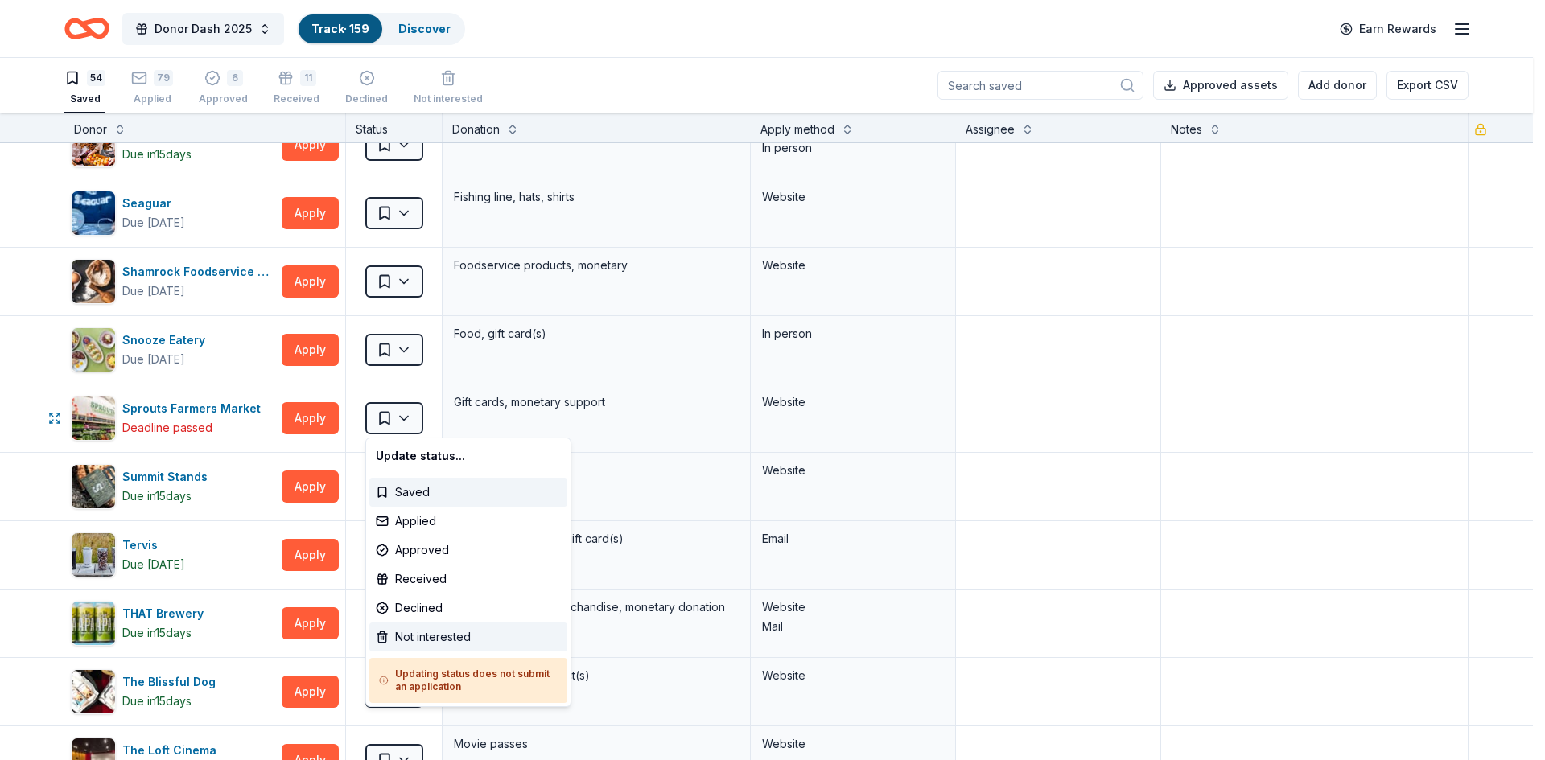
click at [436, 637] on div "Not interested" at bounding box center [468, 637] width 198 height 29
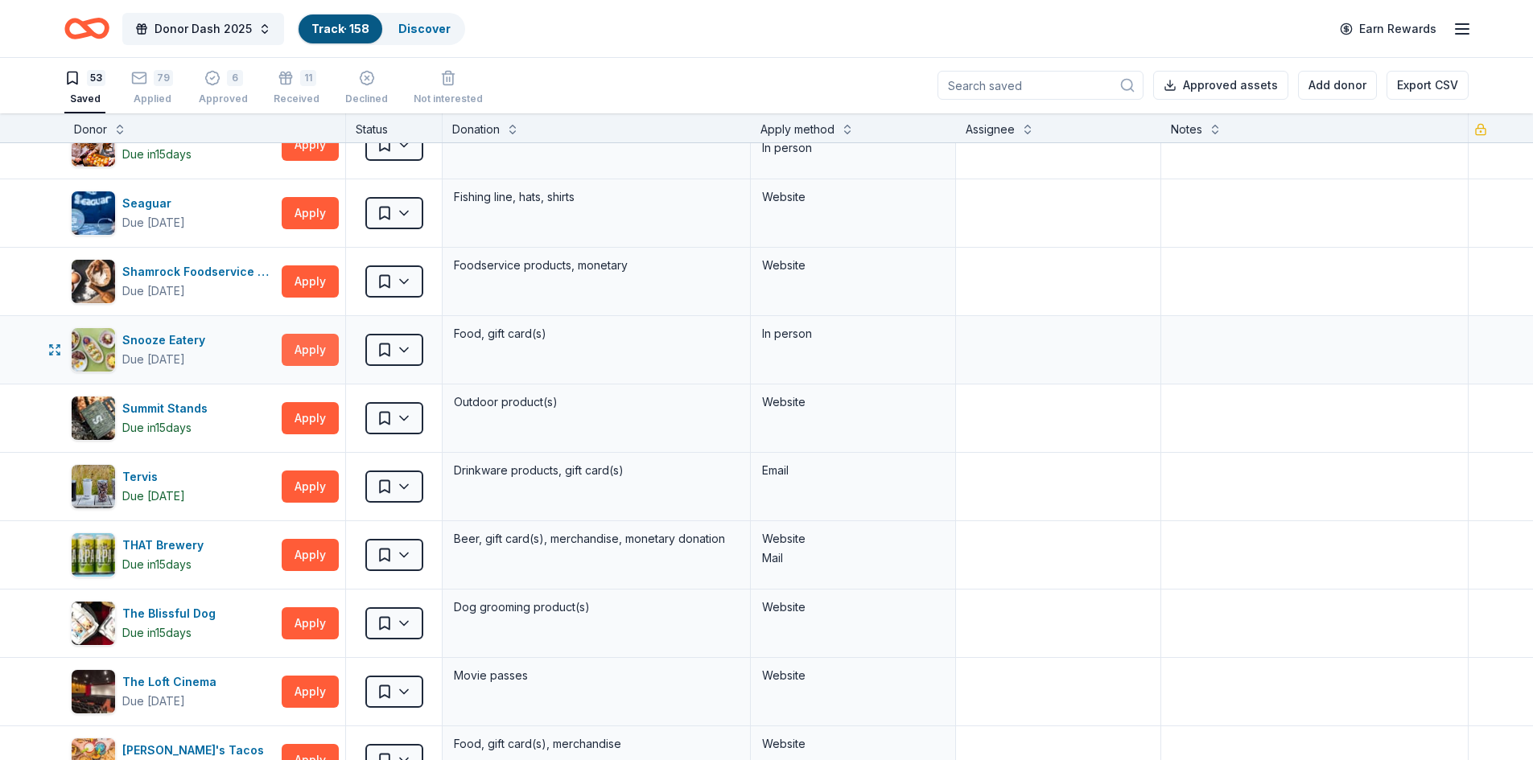
click at [306, 345] on button "Apply" at bounding box center [310, 350] width 57 height 32
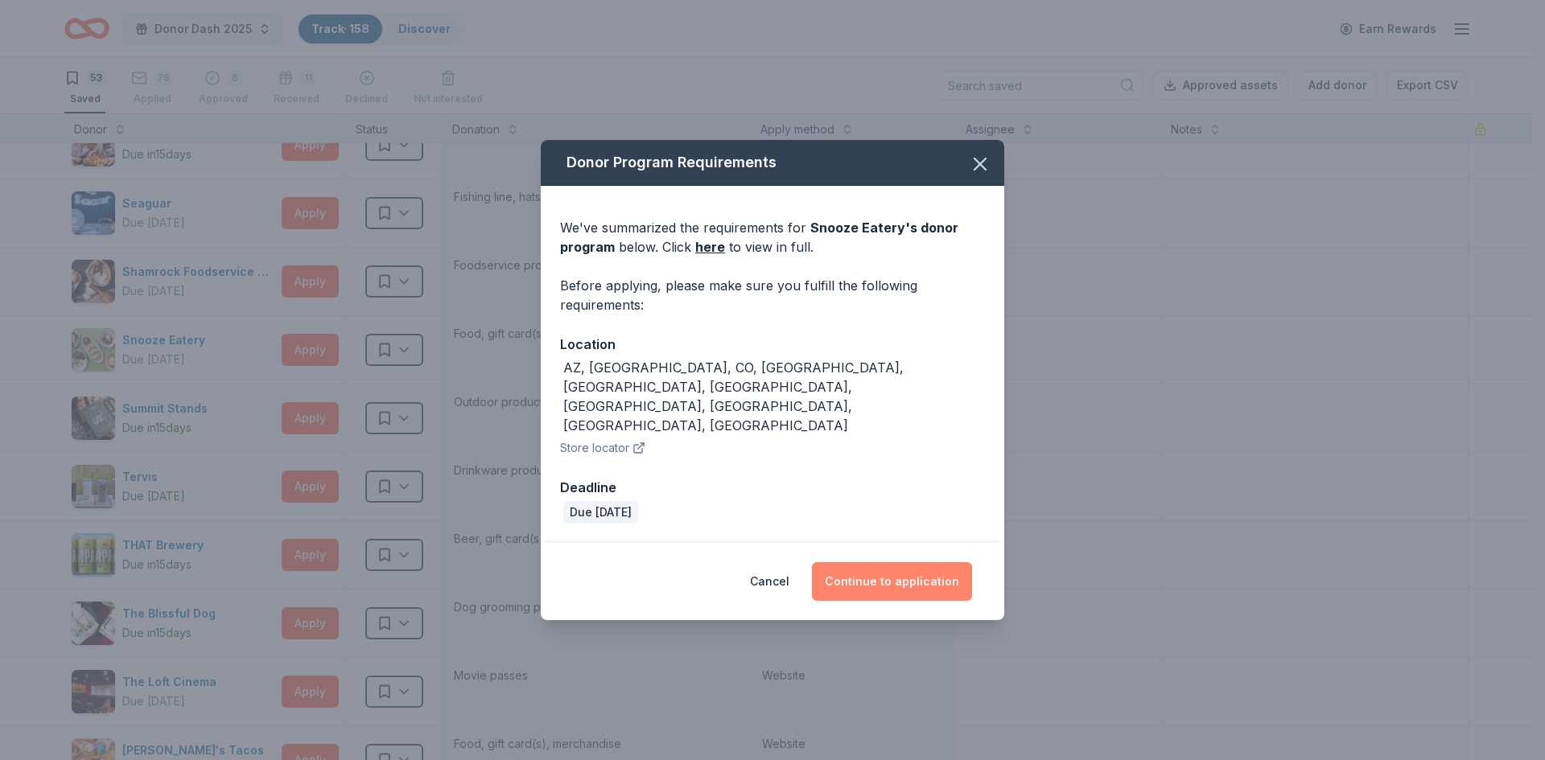
click at [917, 562] on button "Continue to application" at bounding box center [892, 581] width 160 height 39
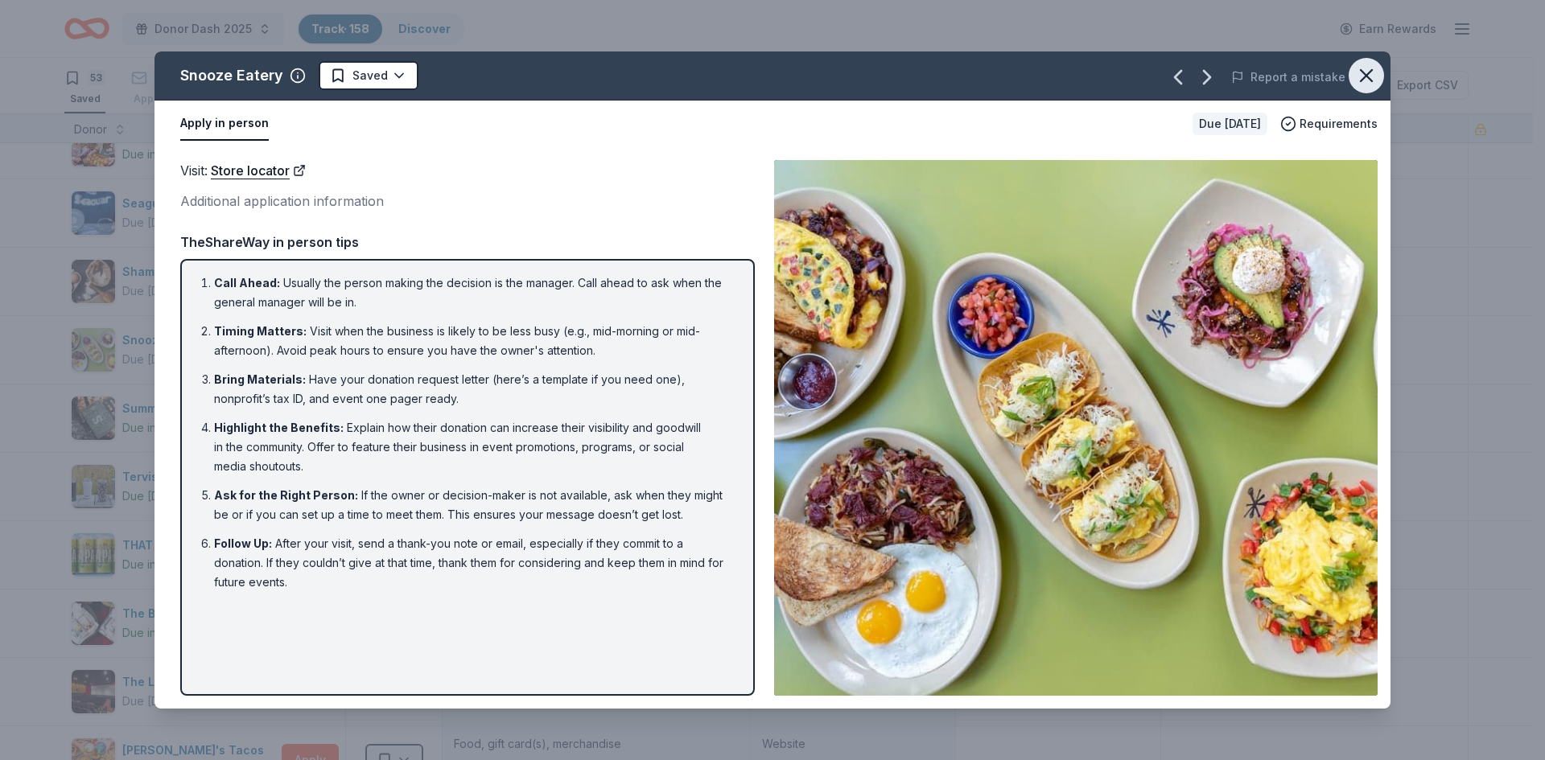
click at [1361, 82] on icon "button" at bounding box center [1366, 75] width 23 height 23
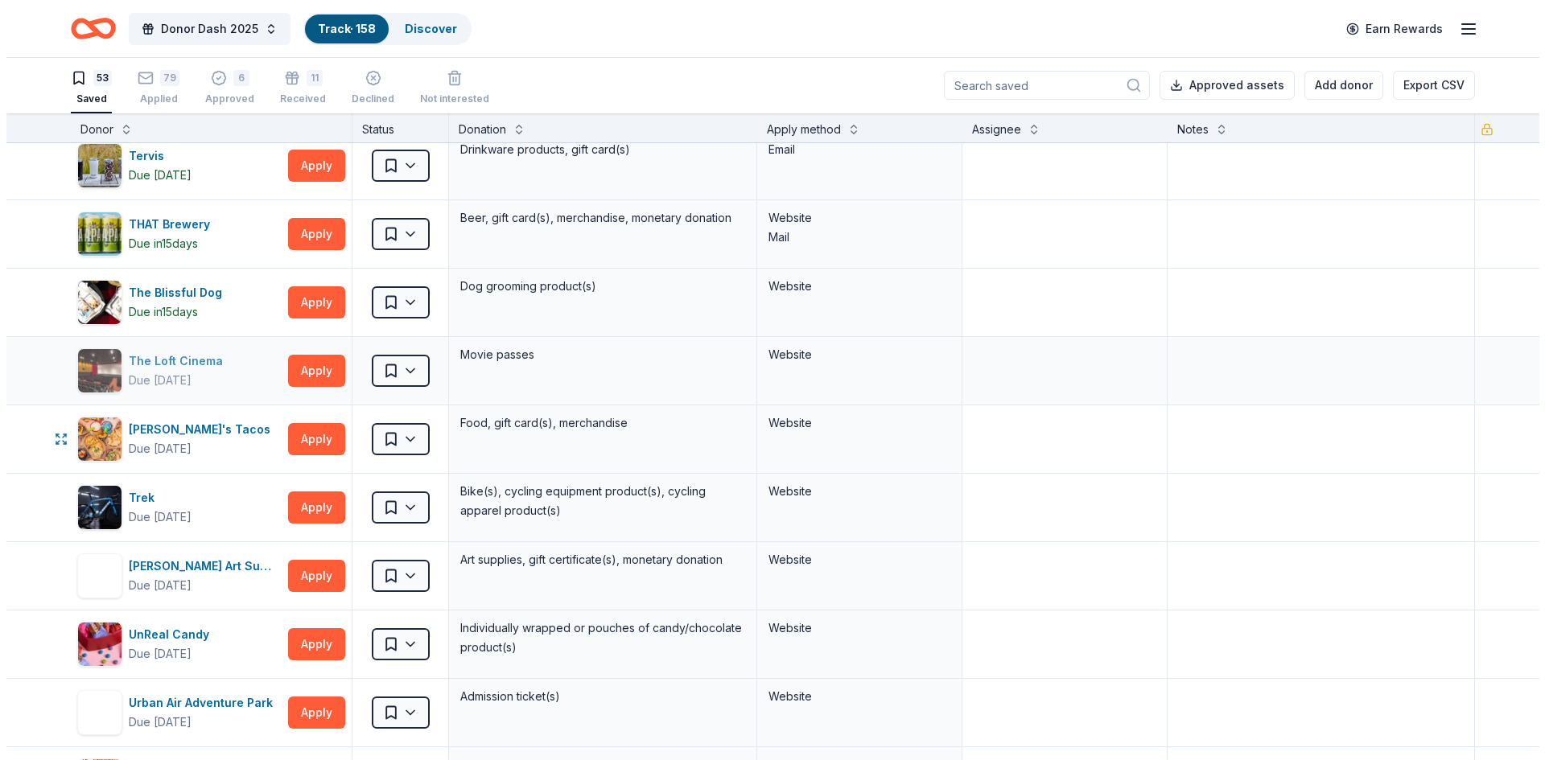
scroll to position [2972, 0]
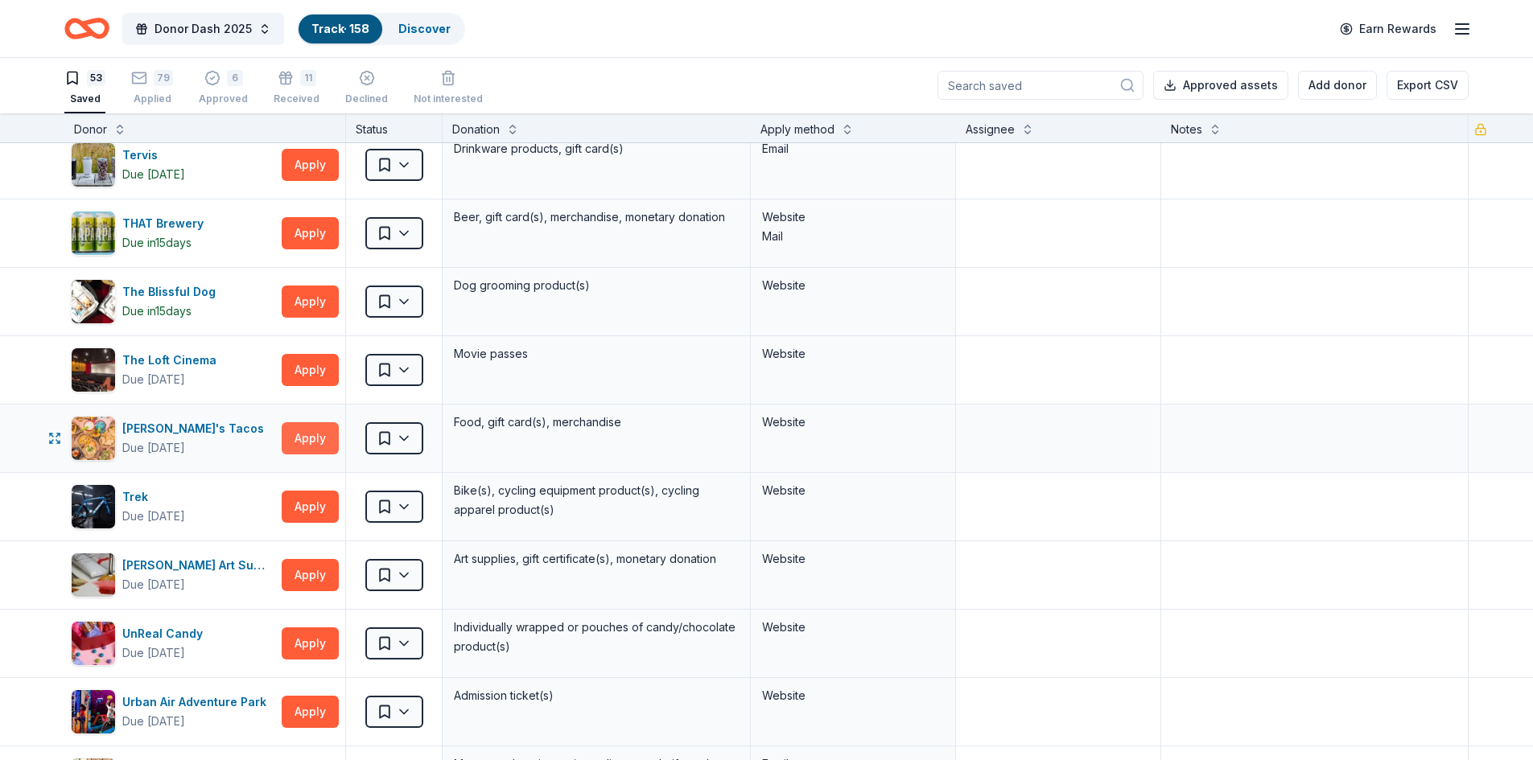
click at [316, 438] on button "Apply" at bounding box center [310, 438] width 57 height 32
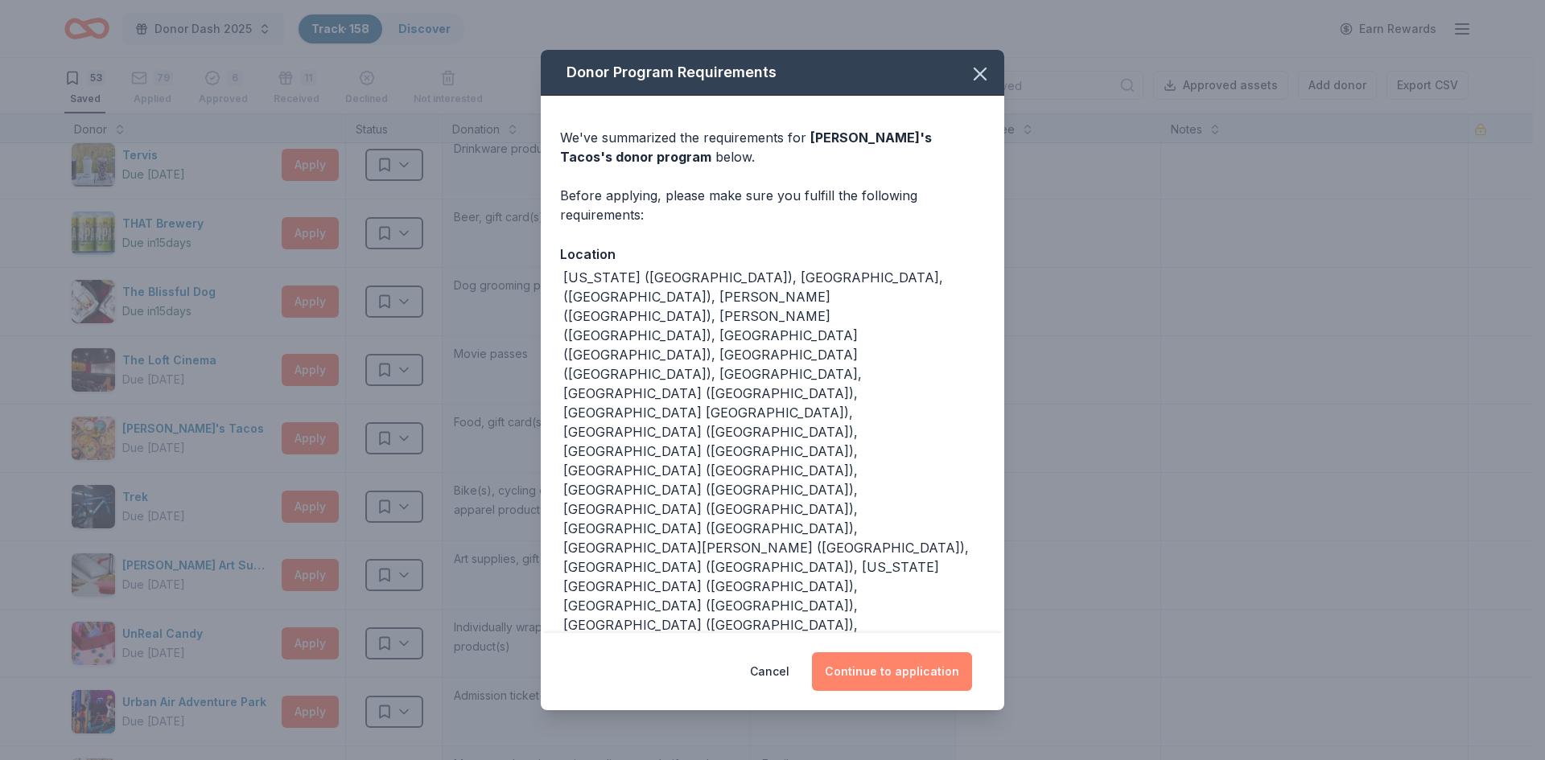
click at [894, 652] on button "Continue to application" at bounding box center [892, 671] width 160 height 39
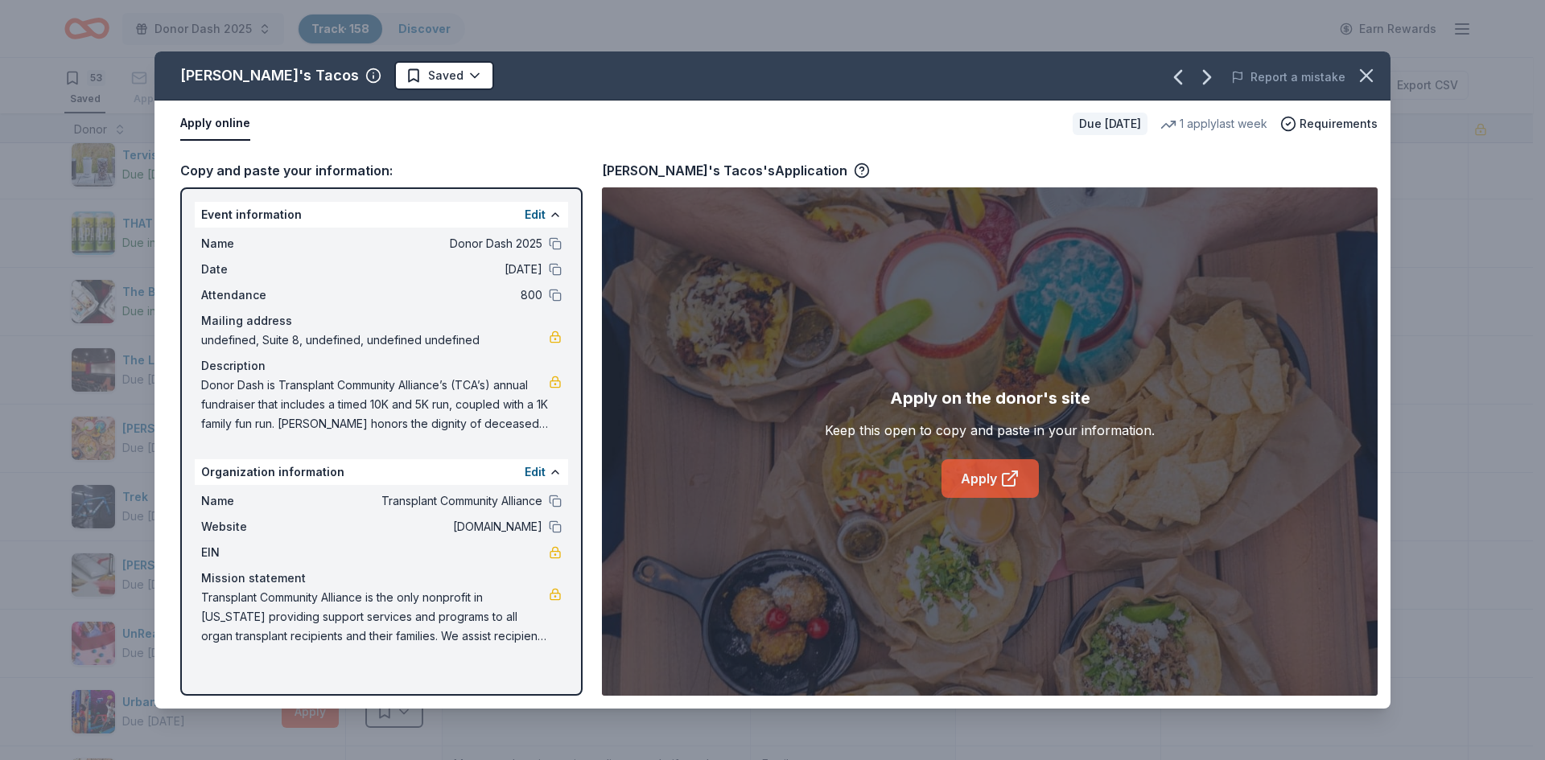
click at [992, 475] on link "Apply" at bounding box center [989, 478] width 97 height 39
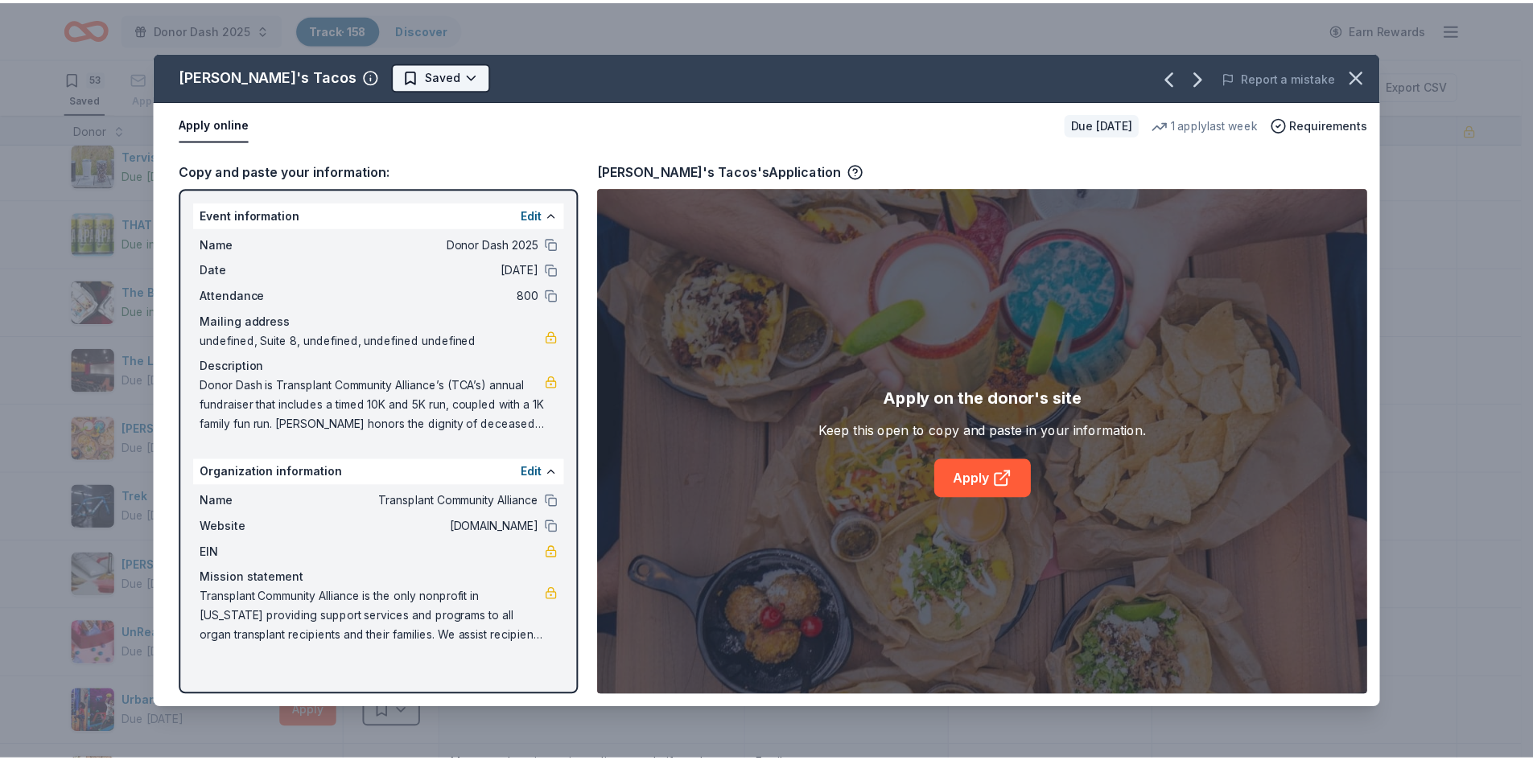
scroll to position [0, 0]
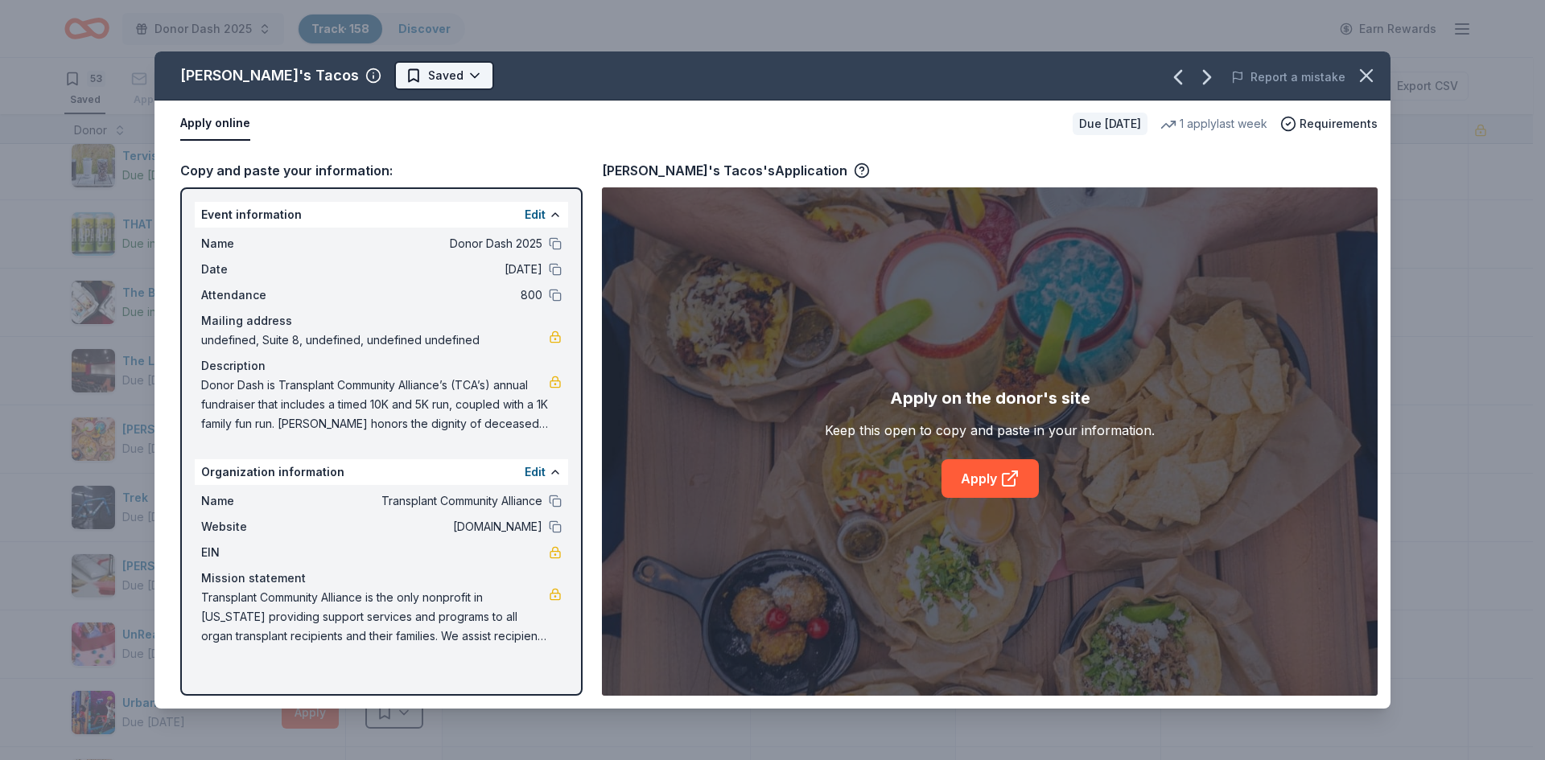
click at [381, 80] on html "Donor Dash 2025 Track · 158 Discover Earn Rewards 53 Saved 79 Applied 6 Approve…" at bounding box center [772, 380] width 1545 height 760
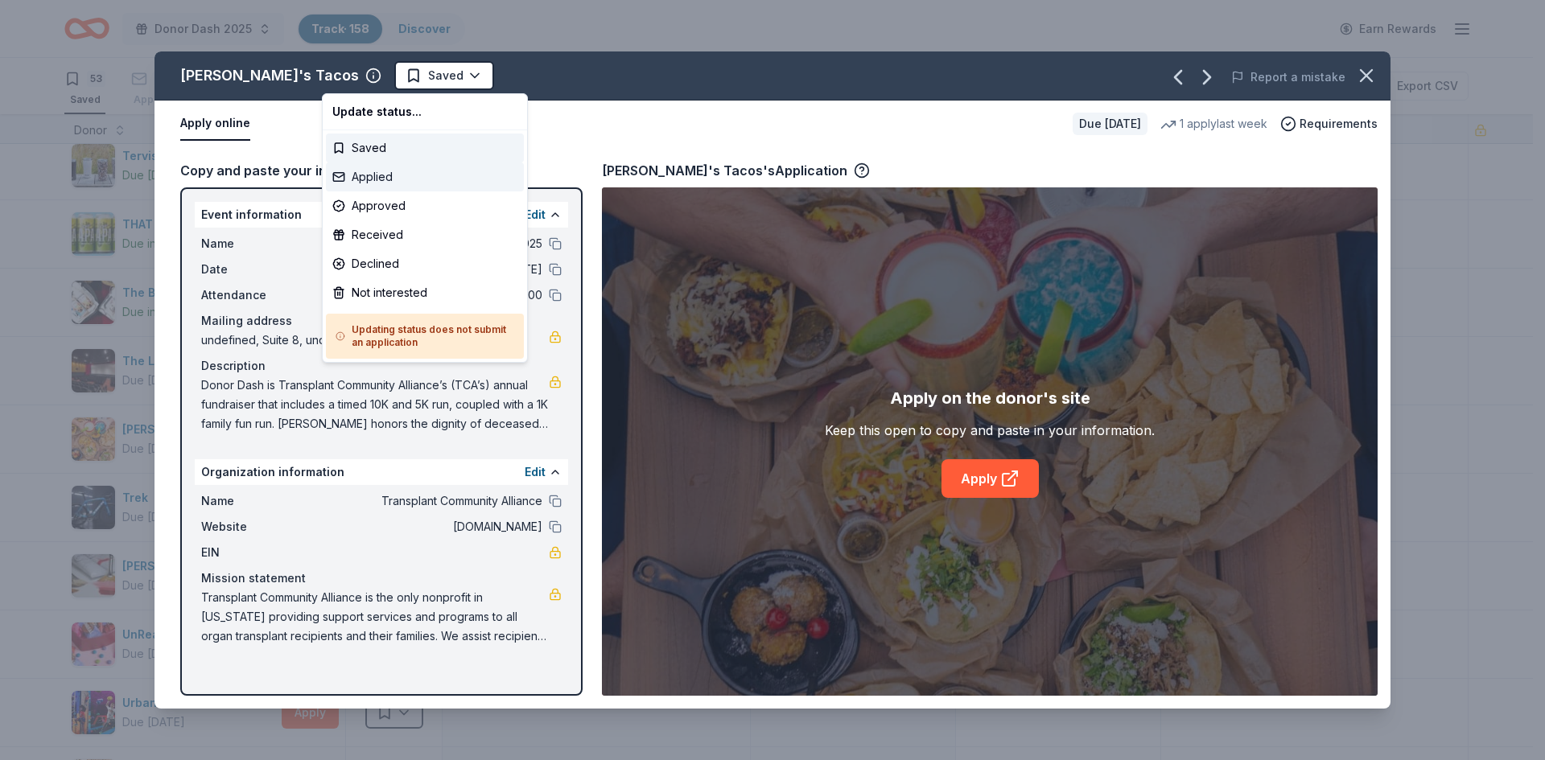
click at [373, 178] on div "Applied" at bounding box center [425, 177] width 198 height 29
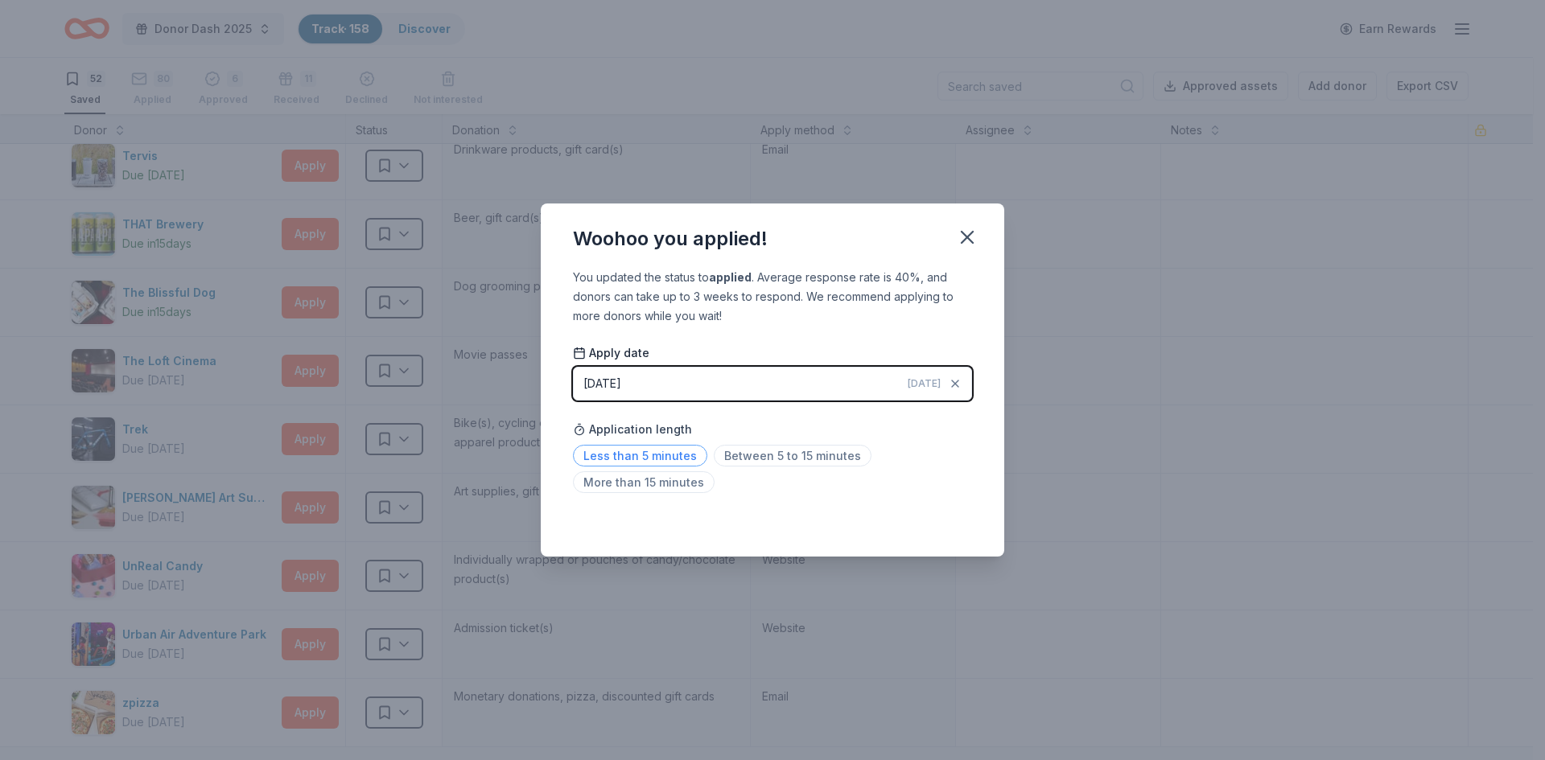
click at [641, 459] on span "Less than 5 minutes" at bounding box center [640, 456] width 134 height 22
click at [971, 233] on icon "button" at bounding box center [967, 237] width 23 height 23
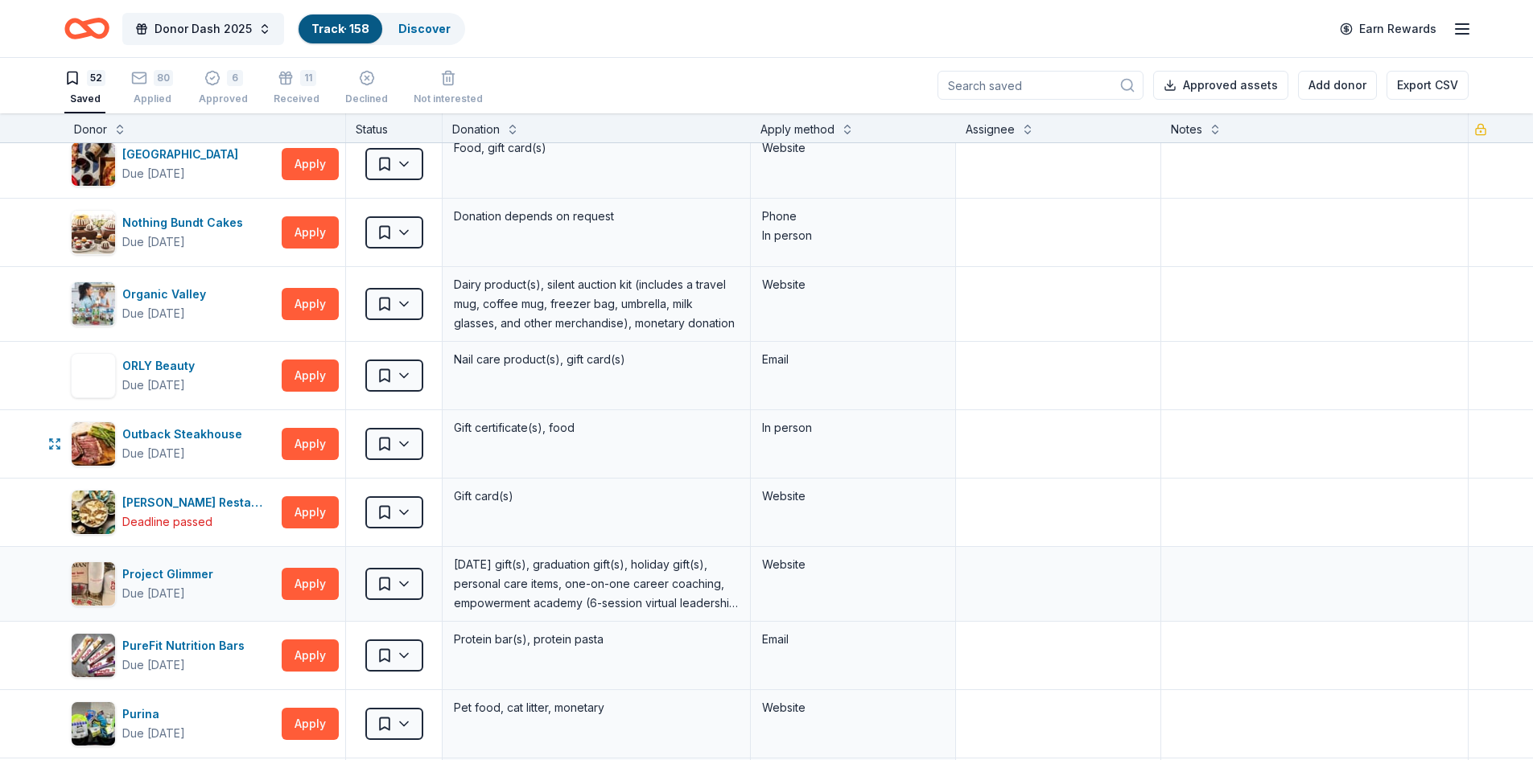
scroll to position [1653, 0]
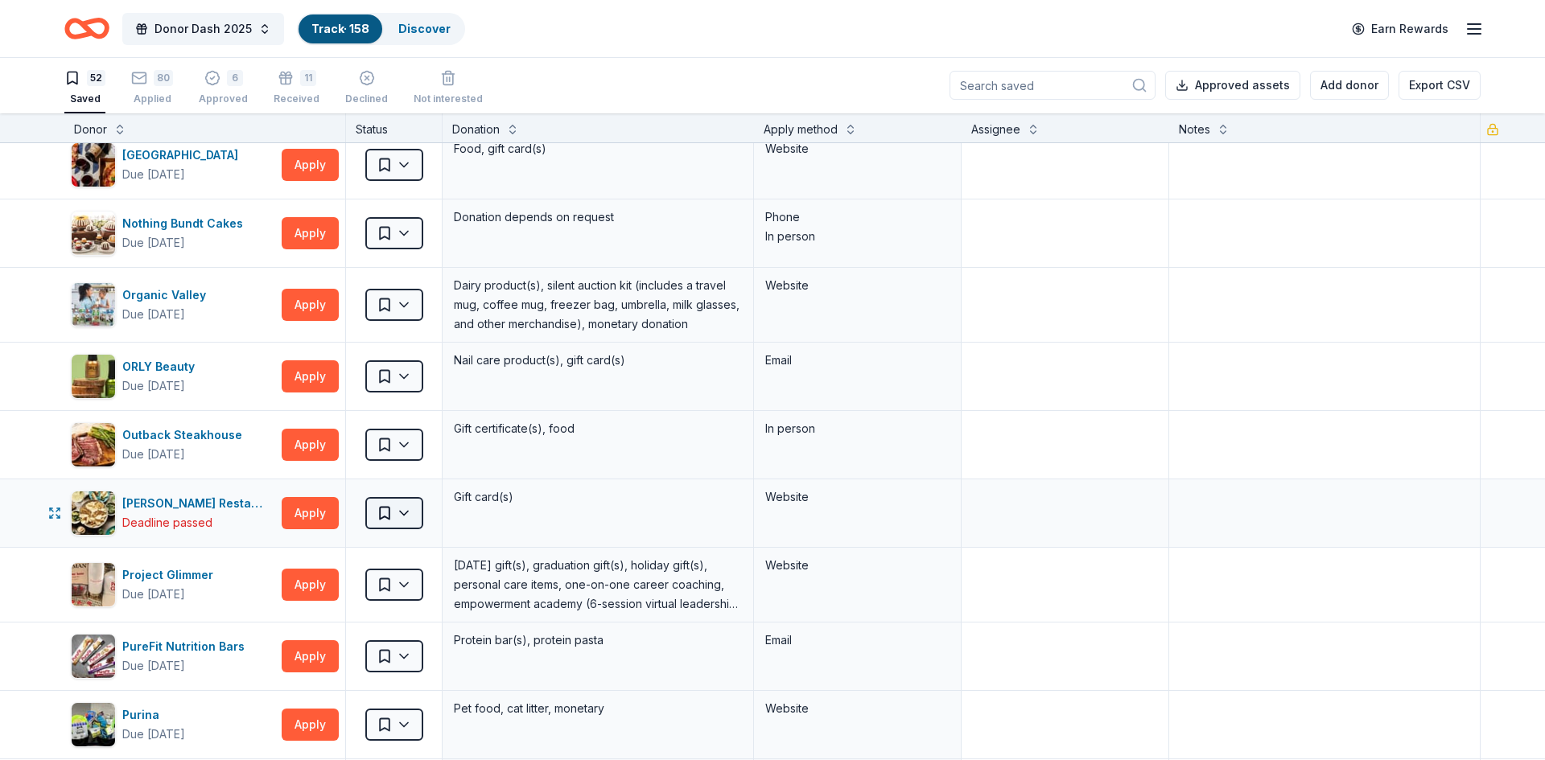
click at [381, 516] on html "Donor Dash 2025 Track · 158 Discover Earn Rewards 52 Saved 80 Applied 6 Approve…" at bounding box center [772, 379] width 1545 height 760
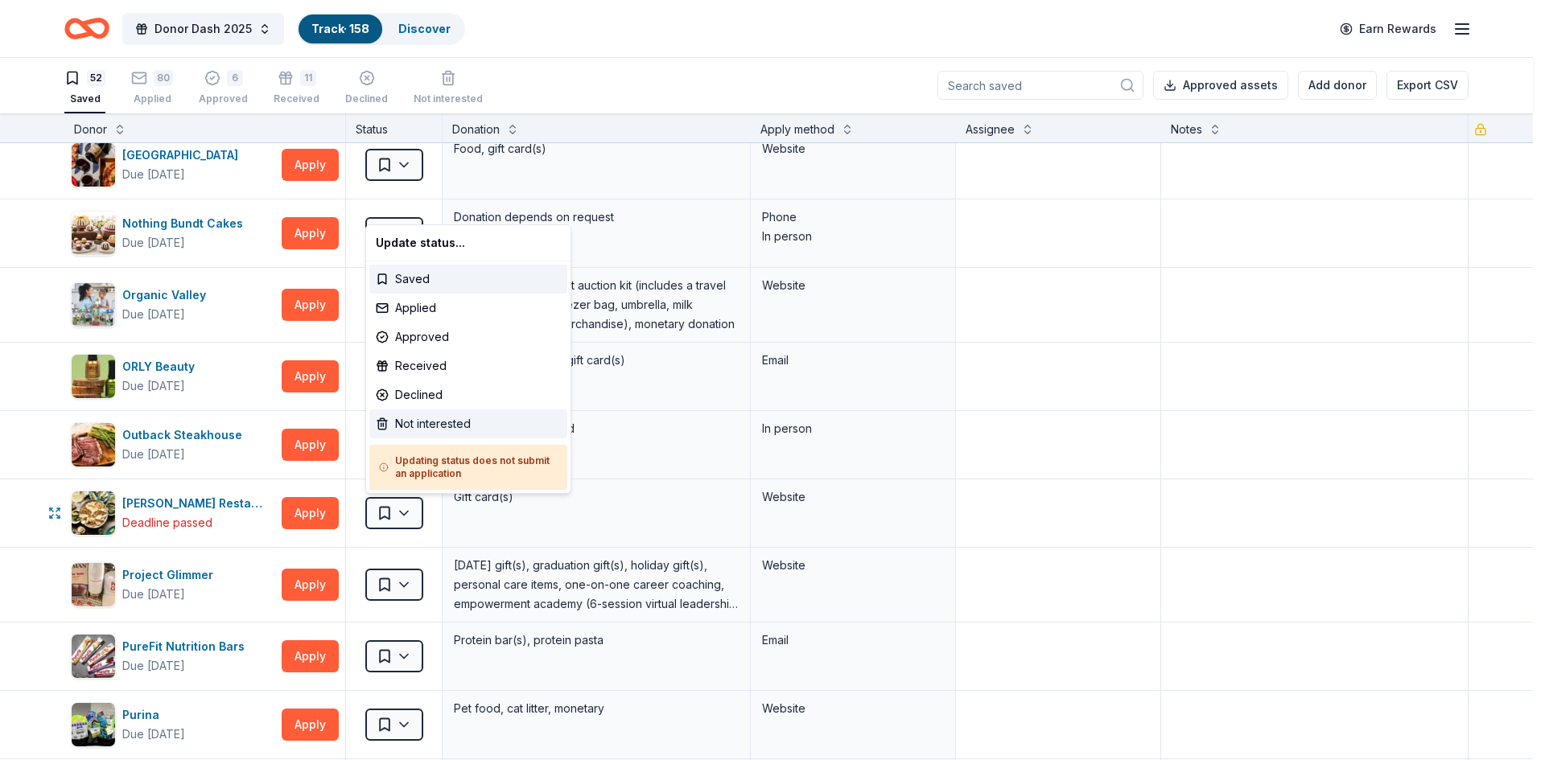
click at [420, 422] on div "Not interested" at bounding box center [468, 424] width 198 height 29
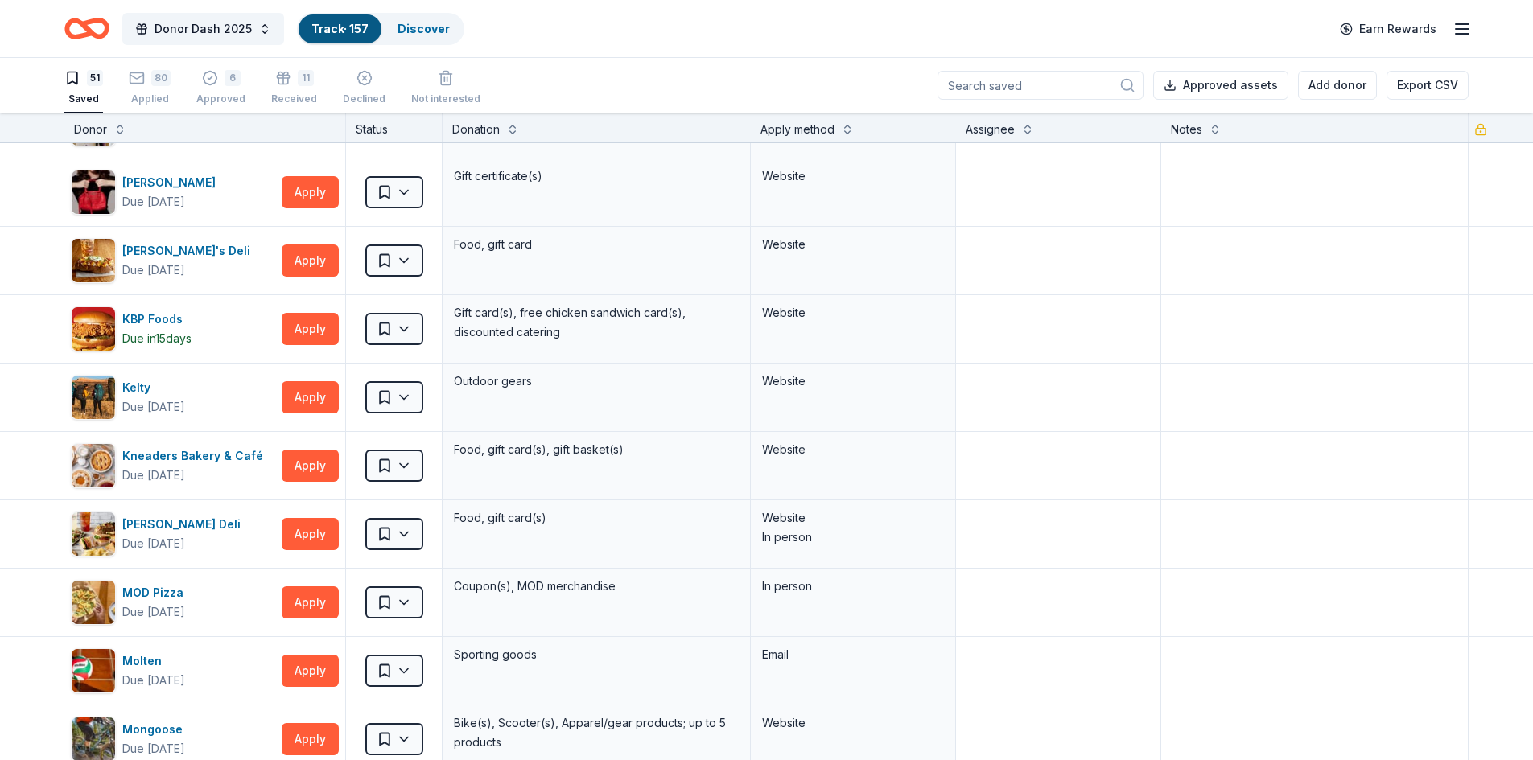
scroll to position [1010, 0]
click at [306, 477] on button "Apply" at bounding box center [310, 467] width 57 height 32
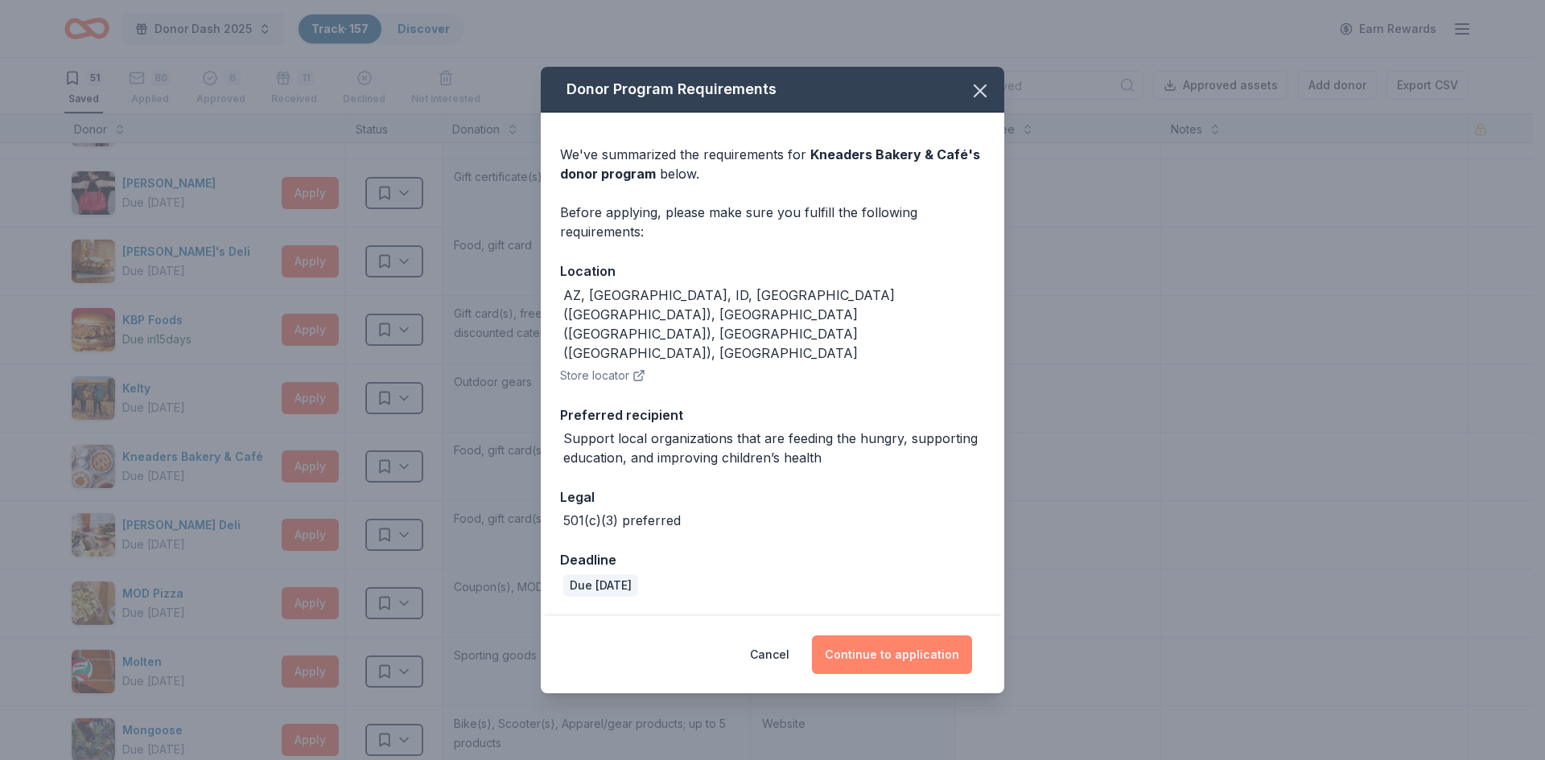
click at [869, 636] on button "Continue to application" at bounding box center [892, 655] width 160 height 39
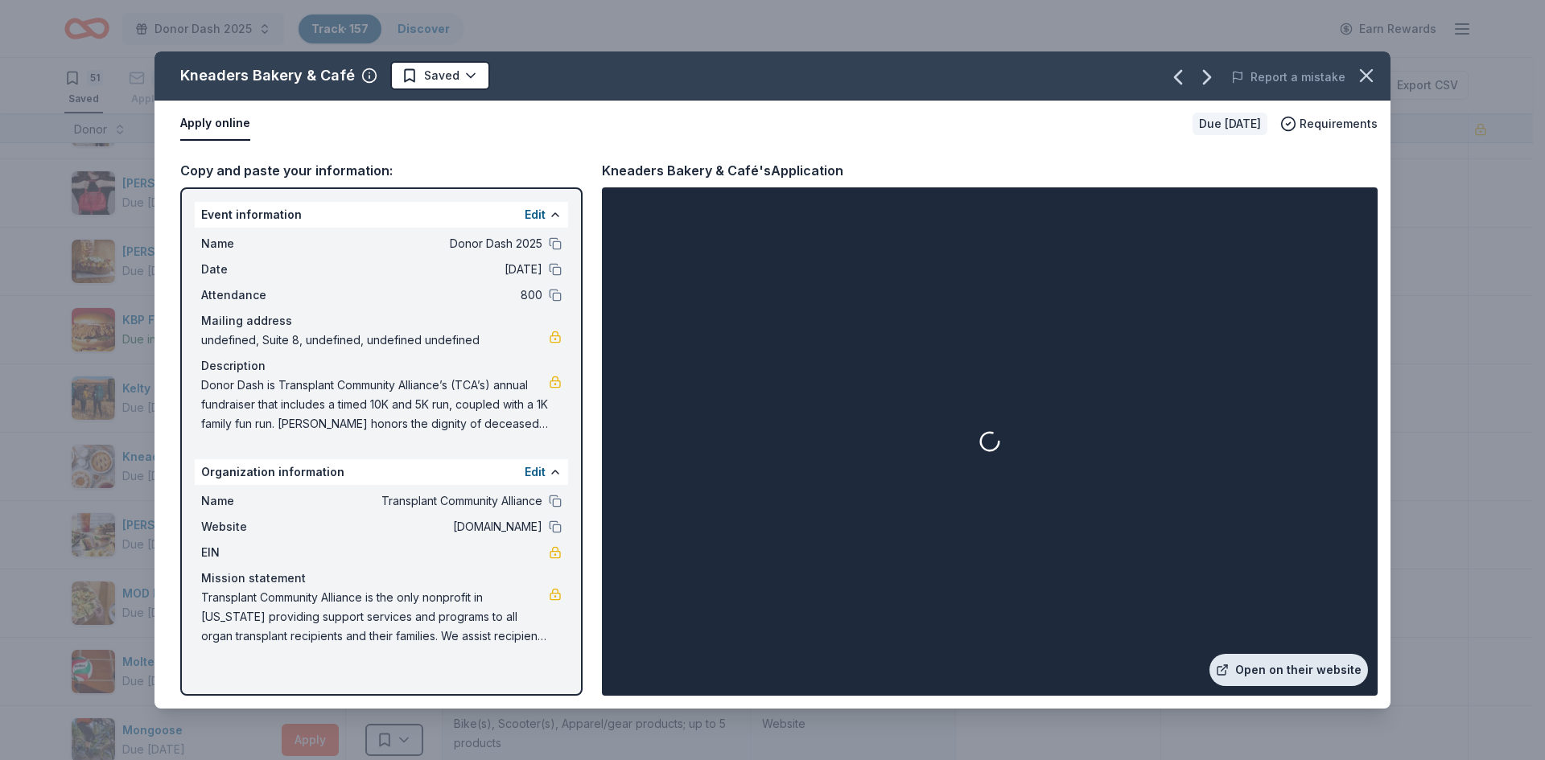
click at [1277, 666] on link "Open on their website" at bounding box center [1288, 670] width 158 height 32
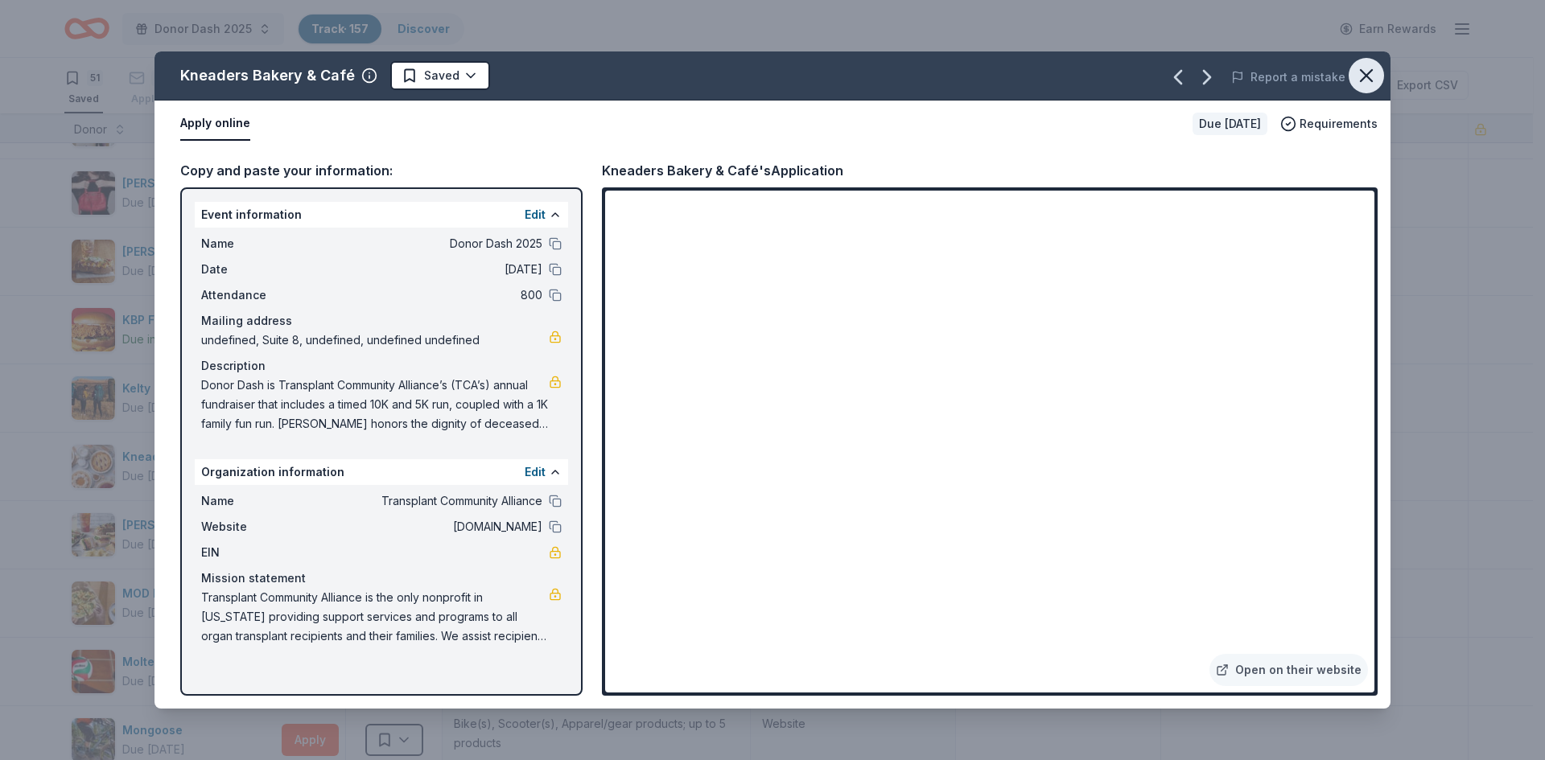
click at [1366, 77] on icon "button" at bounding box center [1366, 75] width 23 height 23
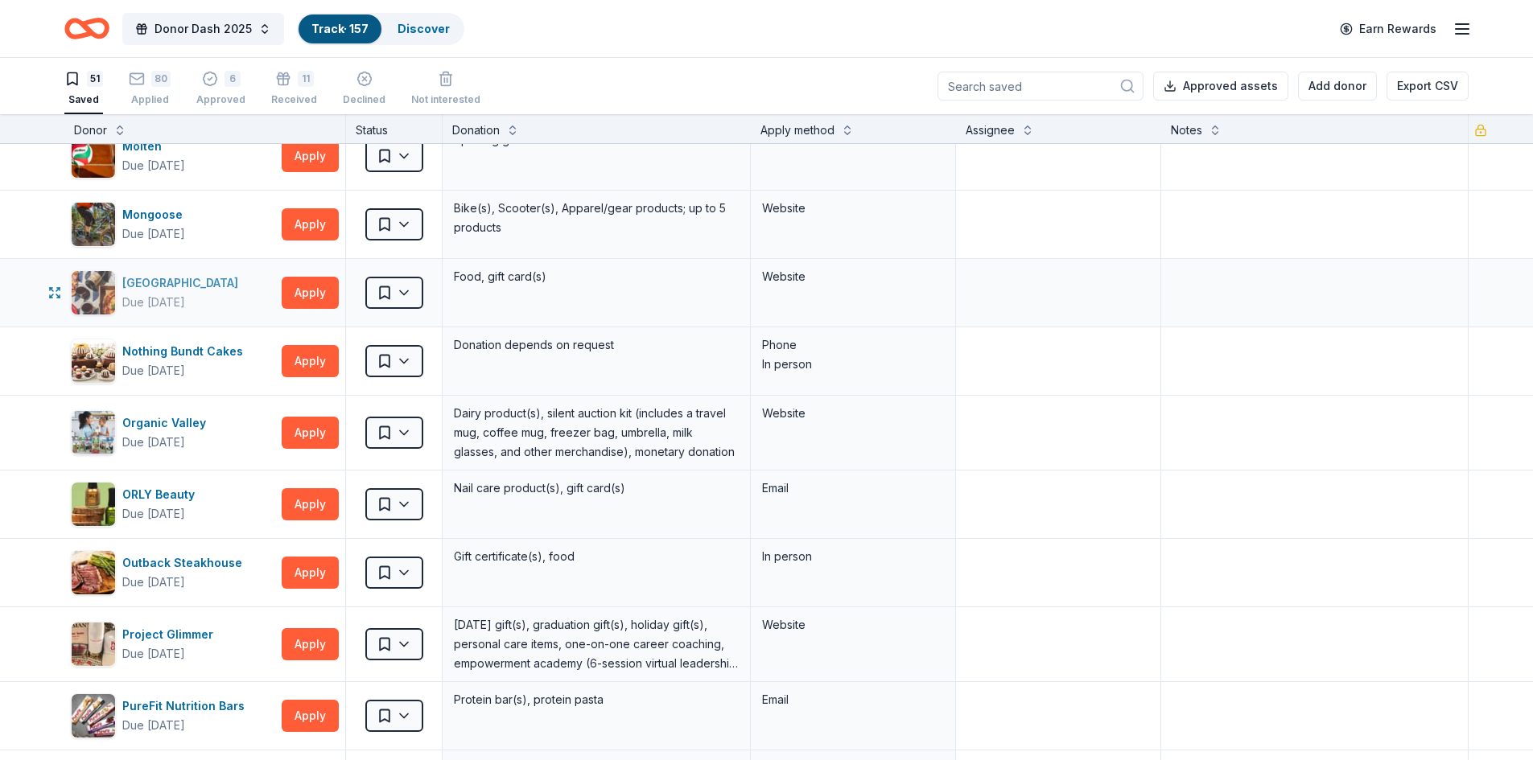
scroll to position [1527, 0]
click at [296, 294] on button "Apply" at bounding box center [310, 292] width 57 height 32
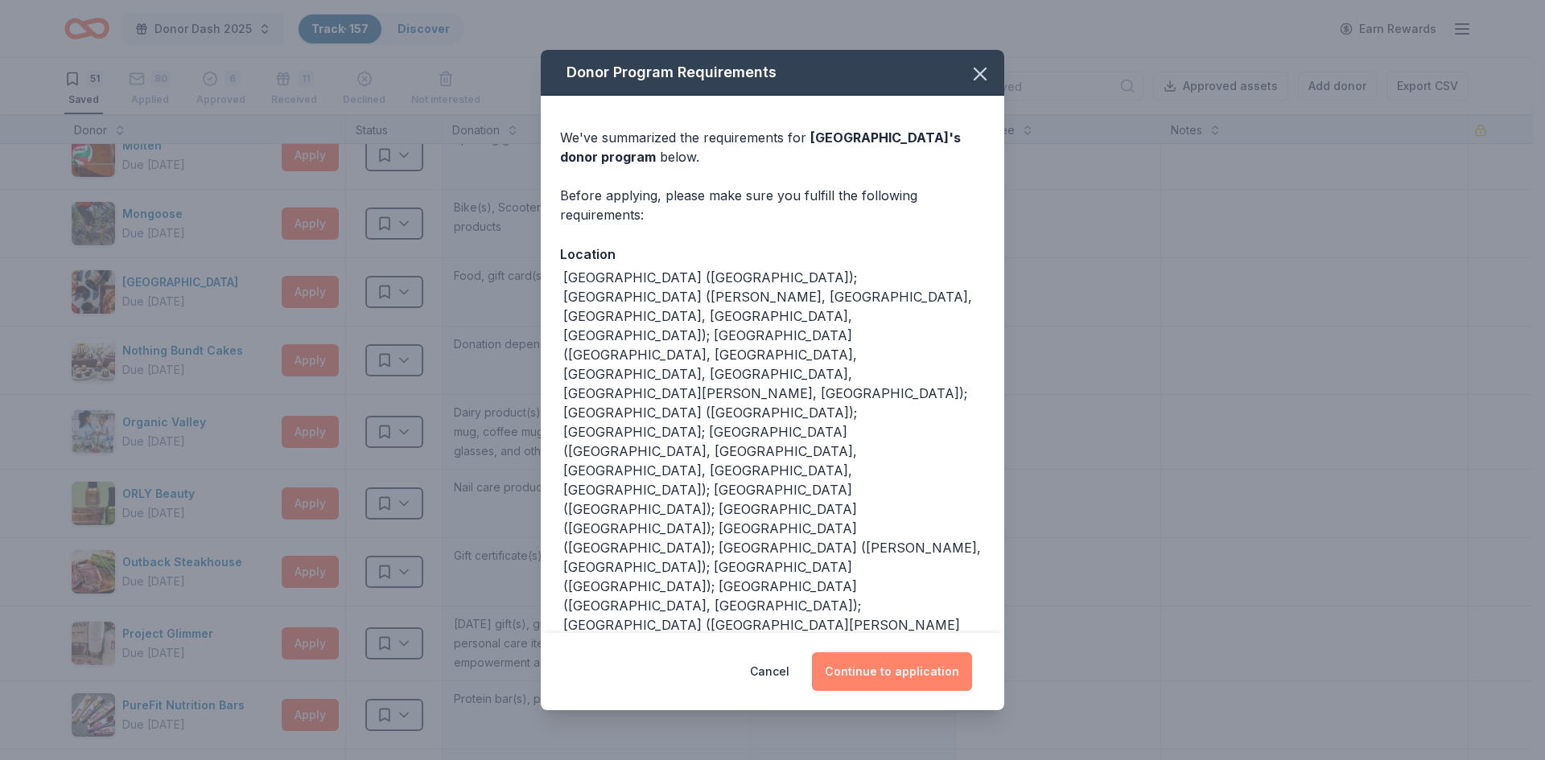
click at [905, 652] on button "Continue to application" at bounding box center [892, 671] width 160 height 39
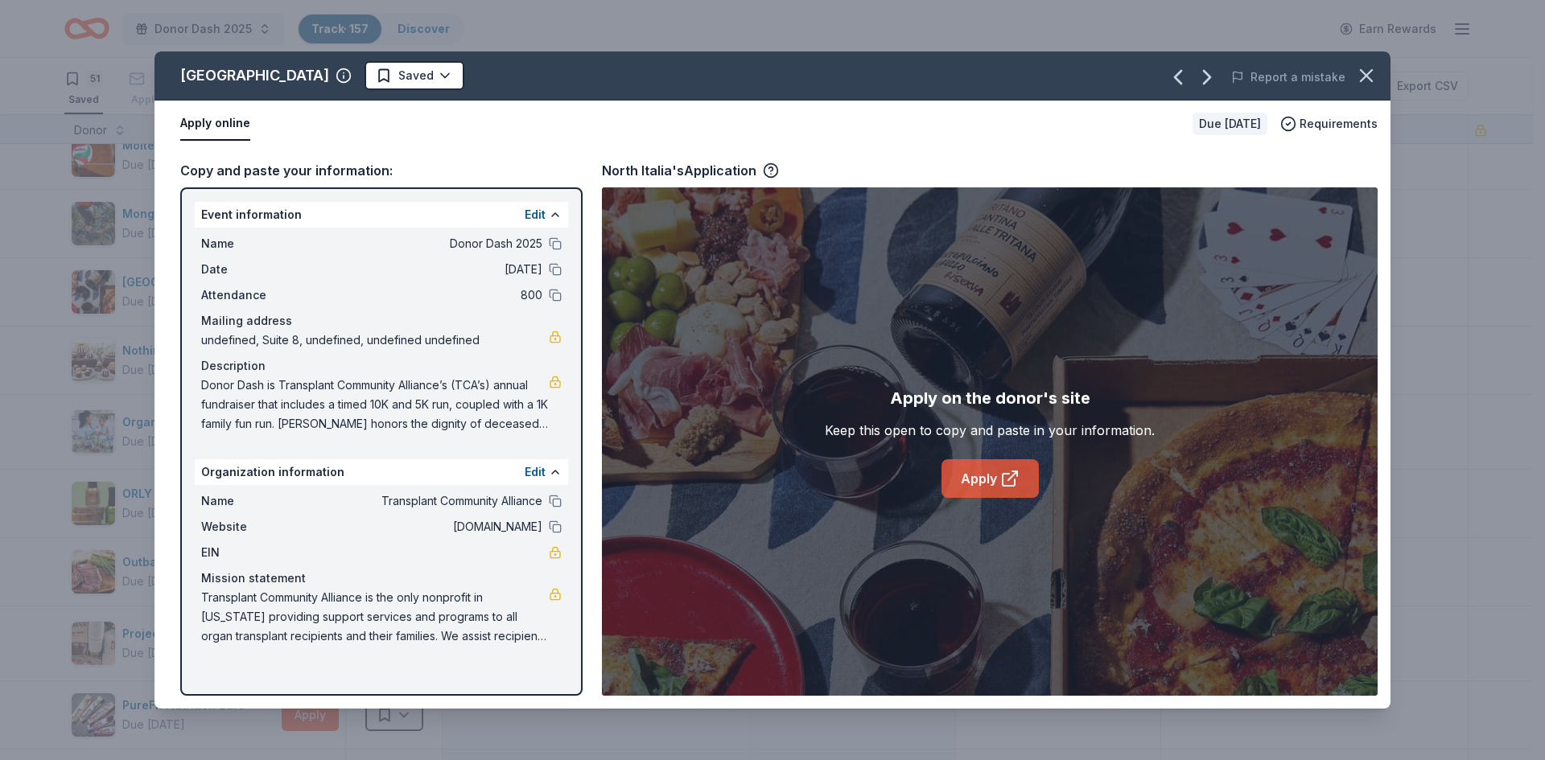
click at [985, 475] on link "Apply" at bounding box center [989, 478] width 97 height 39
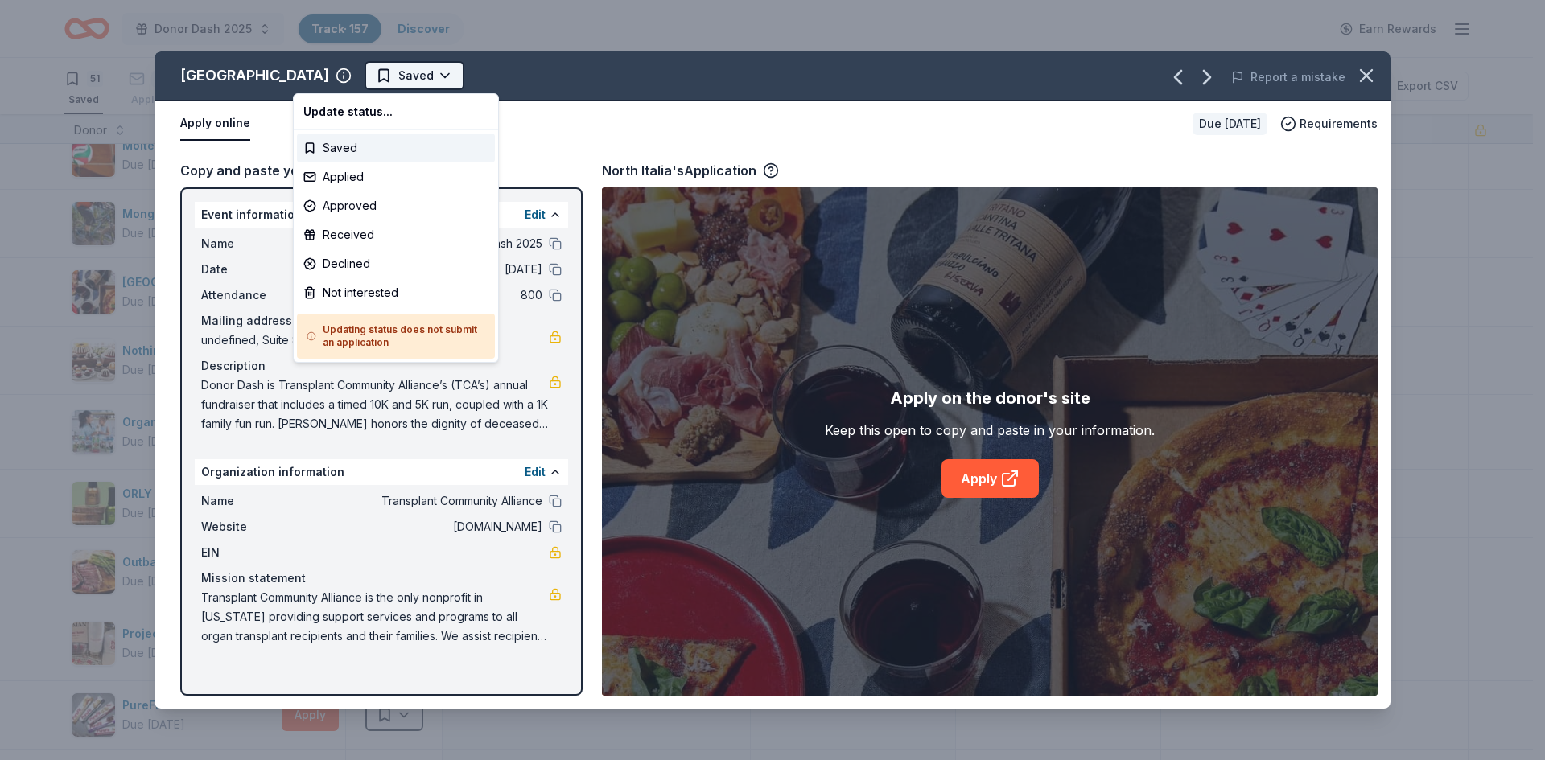
click at [352, 72] on html "Donor Dash 2025 Track · 157 Discover Earn Rewards 51 Saved 80 Applied 6 Approve…" at bounding box center [772, 380] width 1545 height 760
click at [340, 179] on div "Applied" at bounding box center [396, 177] width 198 height 29
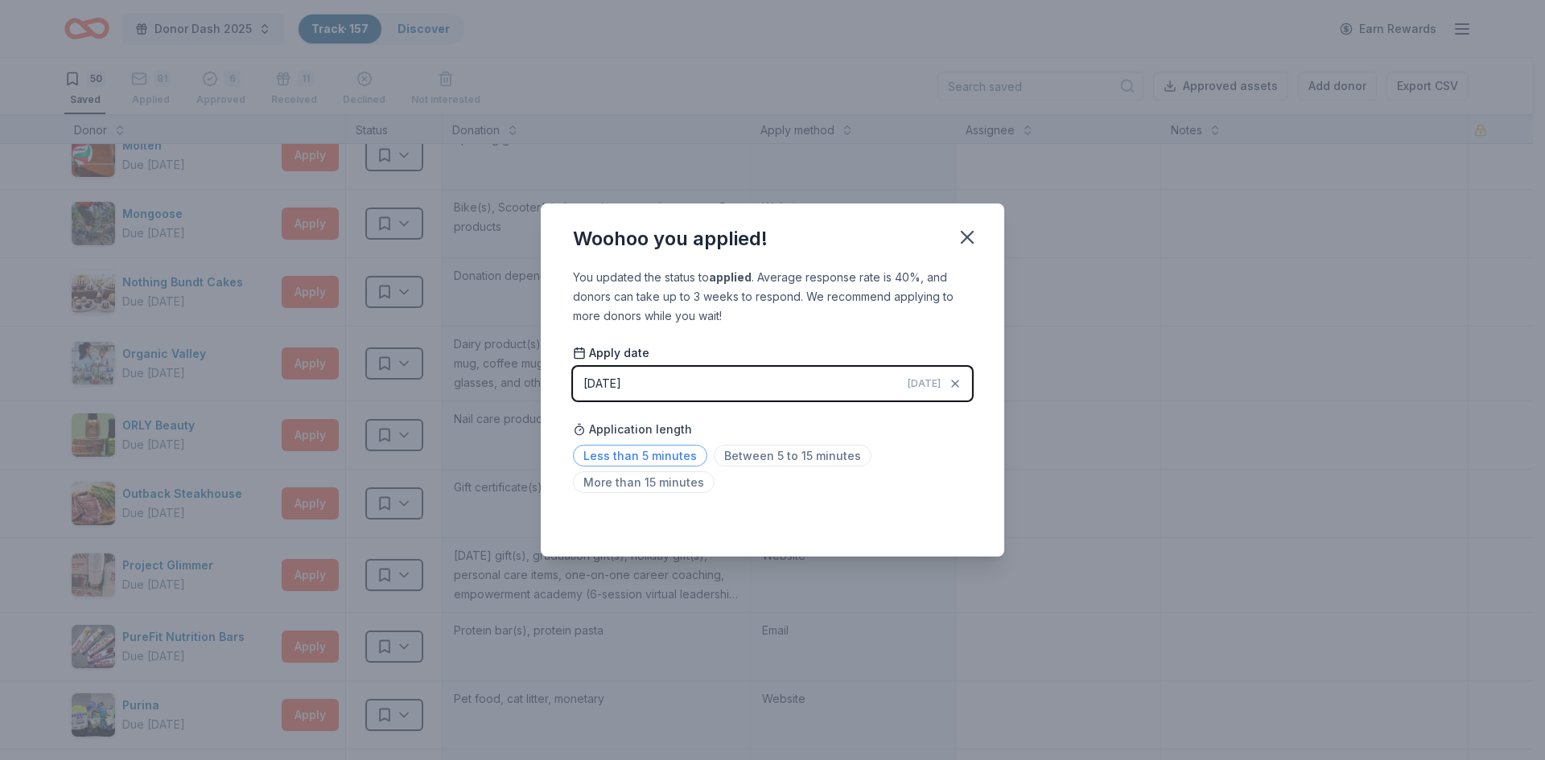
click at [674, 455] on span "Less than 5 minutes" at bounding box center [640, 456] width 134 height 22
click at [964, 236] on icon "button" at bounding box center [967, 237] width 23 height 23
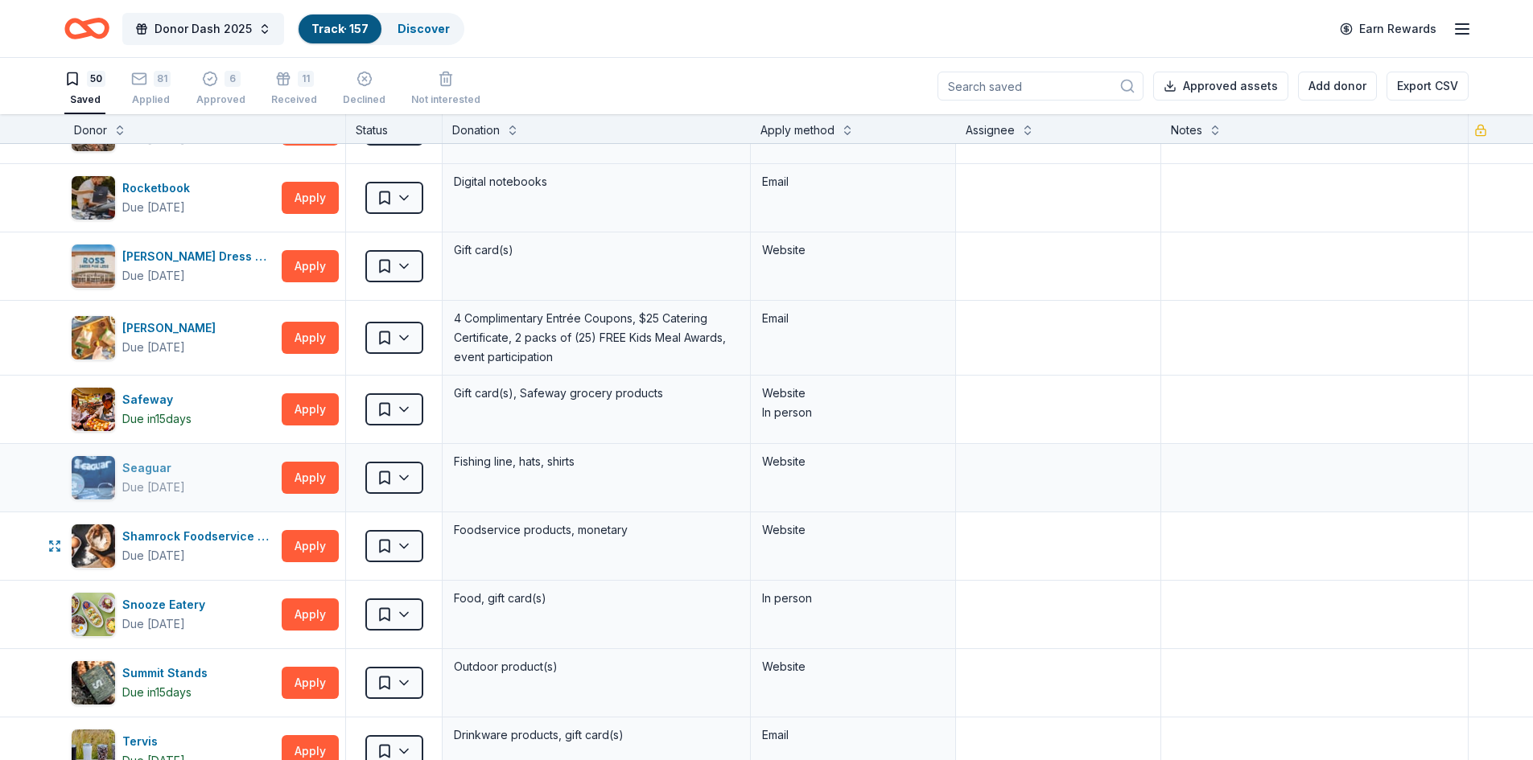
scroll to position [2250, 0]
click at [306, 406] on button "Apply" at bounding box center [310, 409] width 57 height 32
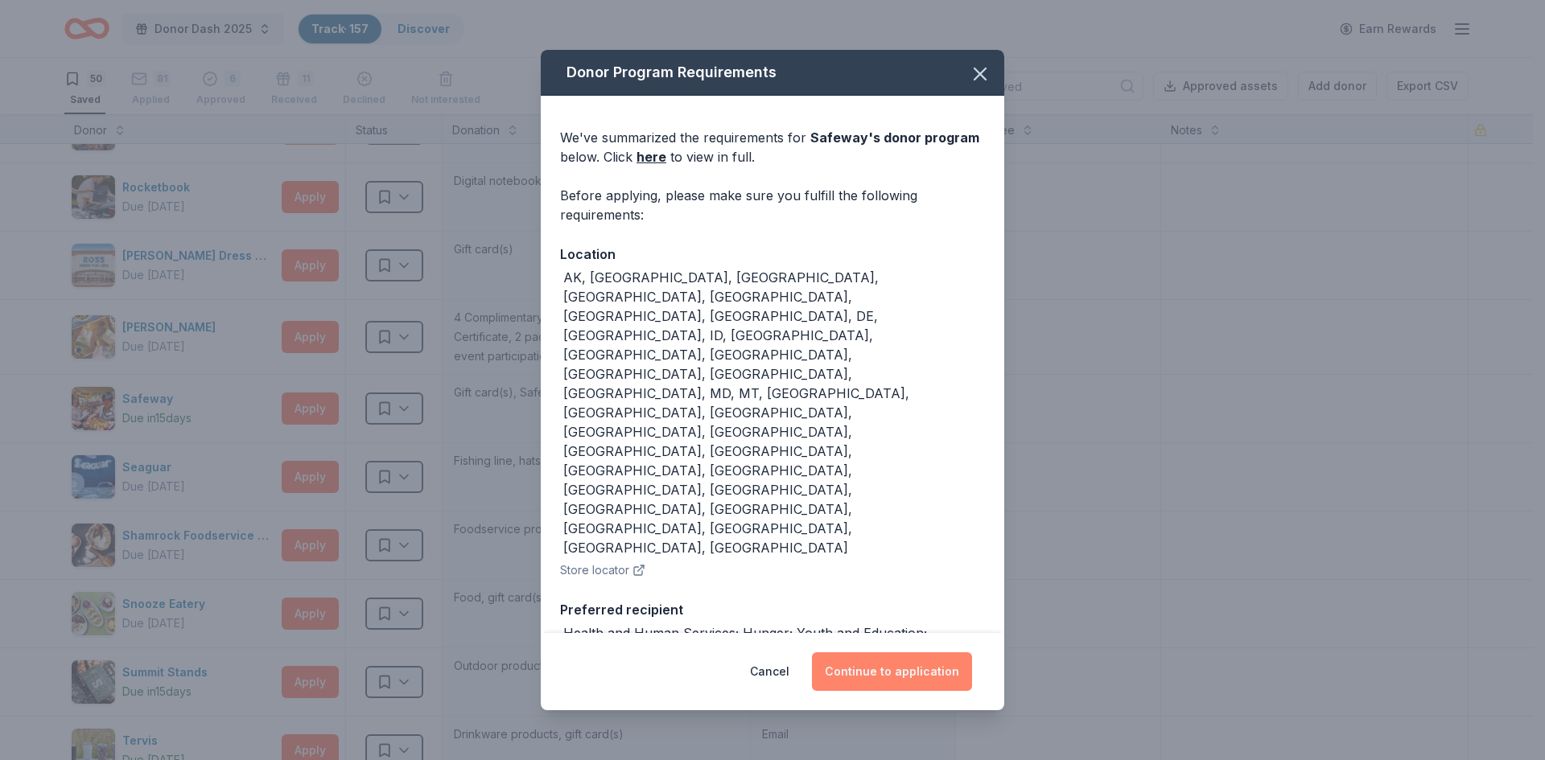
click at [897, 666] on button "Continue to application" at bounding box center [892, 671] width 160 height 39
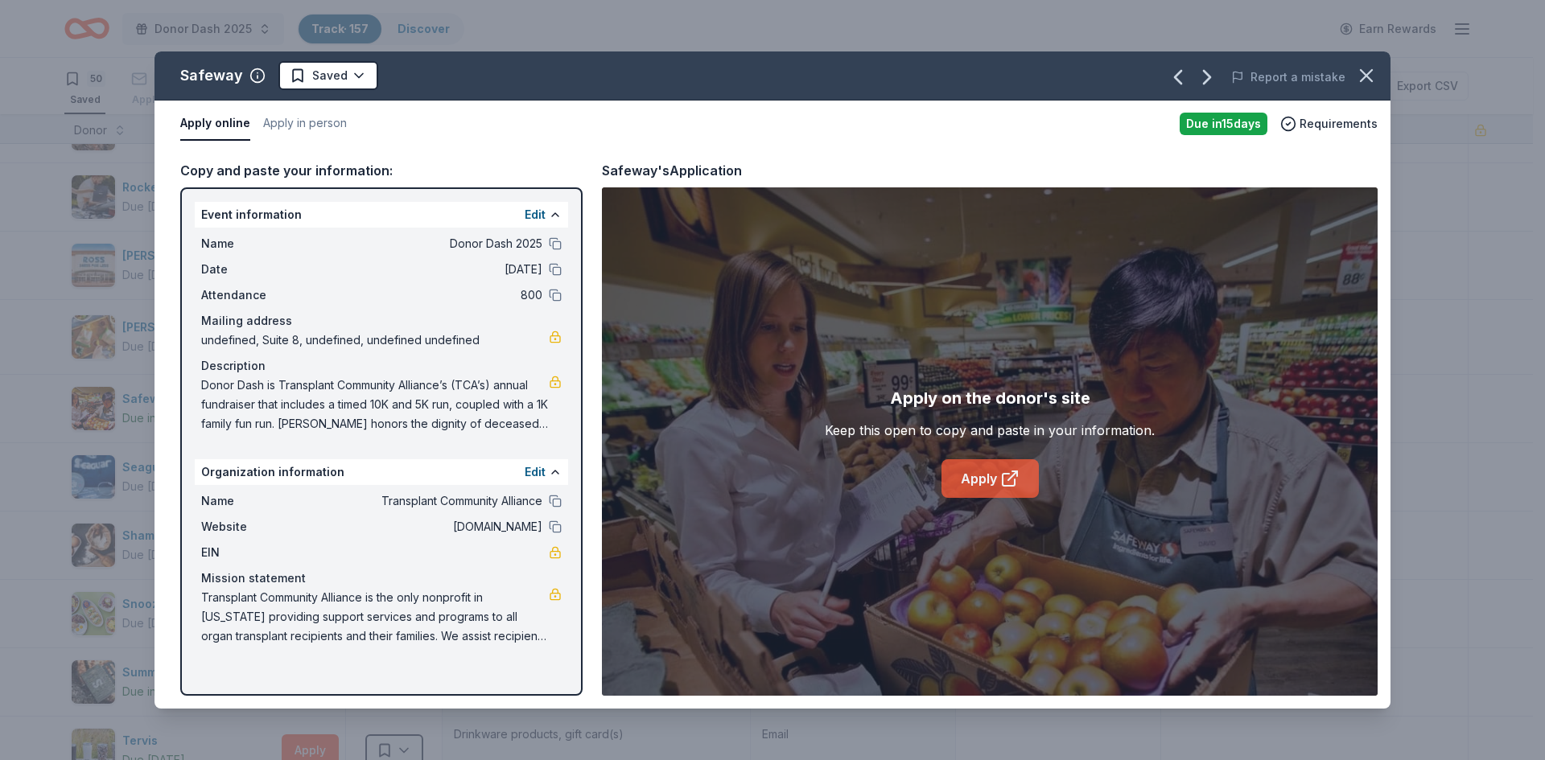
click at [977, 481] on link "Apply" at bounding box center [989, 478] width 97 height 39
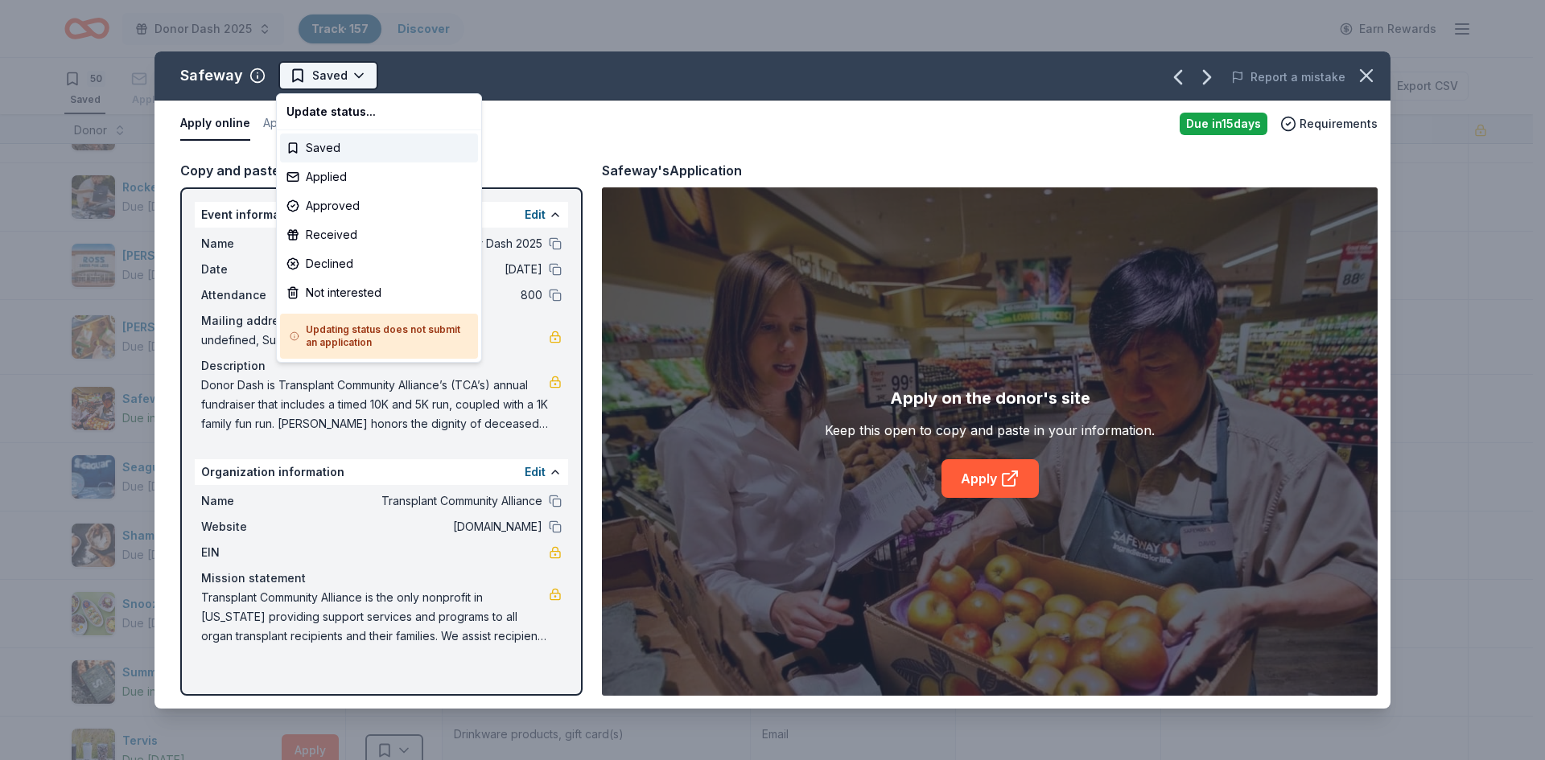
click at [318, 73] on html "Donor Dash 2025 Track · 157 Discover Earn Rewards 50 Saved 81 Applied 6 Approve…" at bounding box center [772, 380] width 1545 height 760
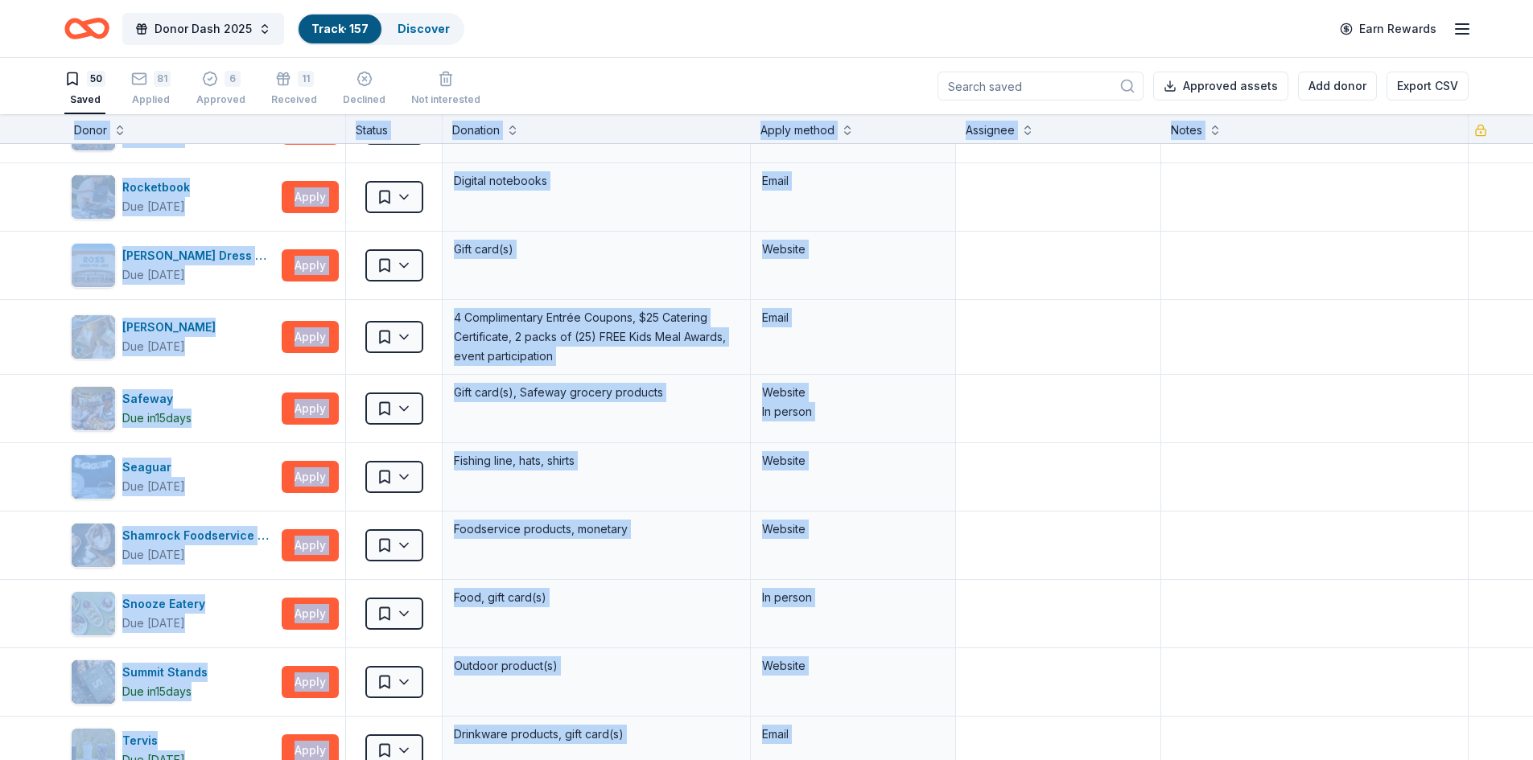
click at [613, 48] on div "Donor Dash 2025 Track · 157 Discover Earn Rewards" at bounding box center [766, 28] width 1533 height 57
click at [607, 14] on div "Donor Dash 2025 Track · 157 Discover Earn Rewards" at bounding box center [766, 29] width 1404 height 38
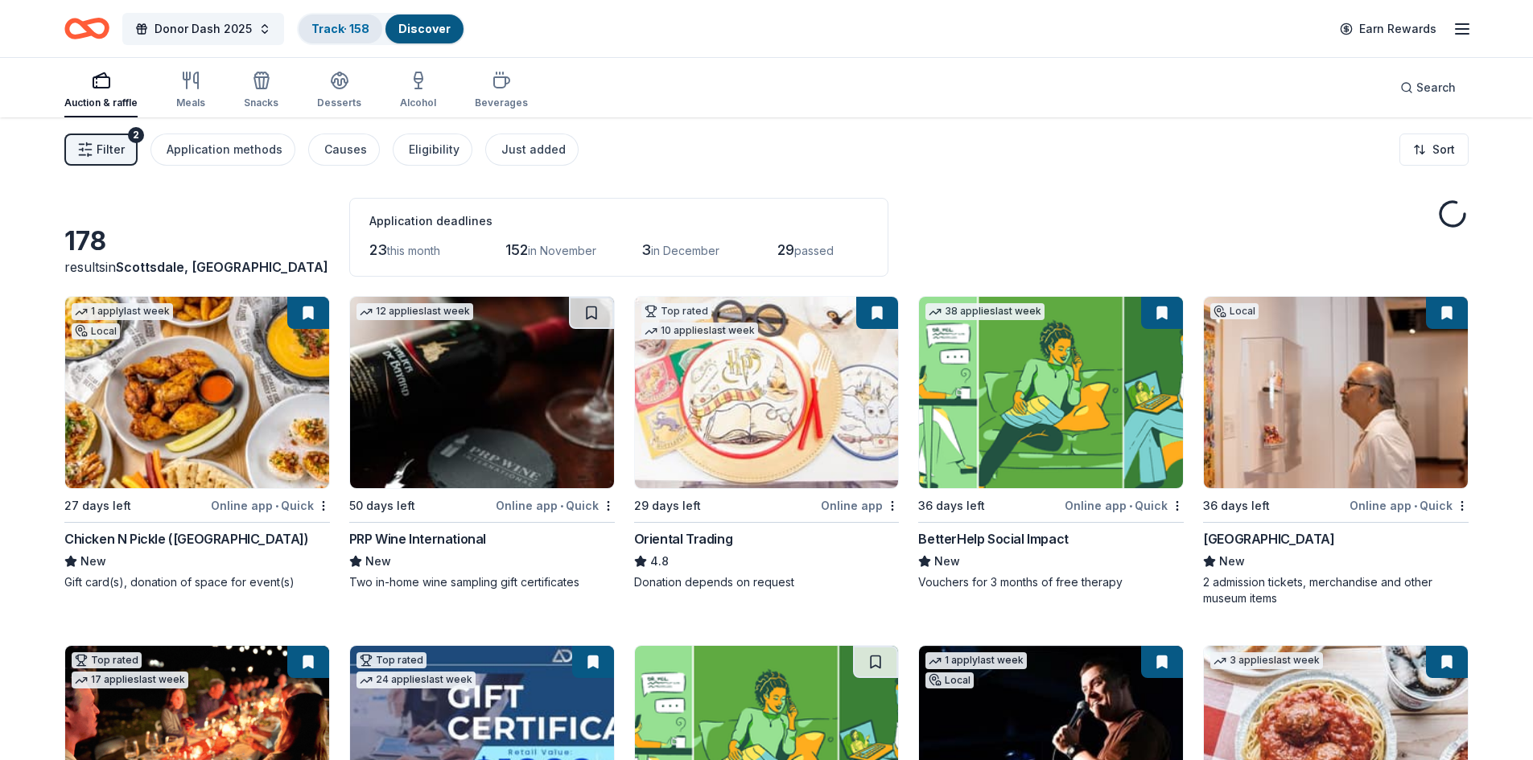
click at [329, 28] on link "Track · 158" at bounding box center [340, 29] width 58 height 14
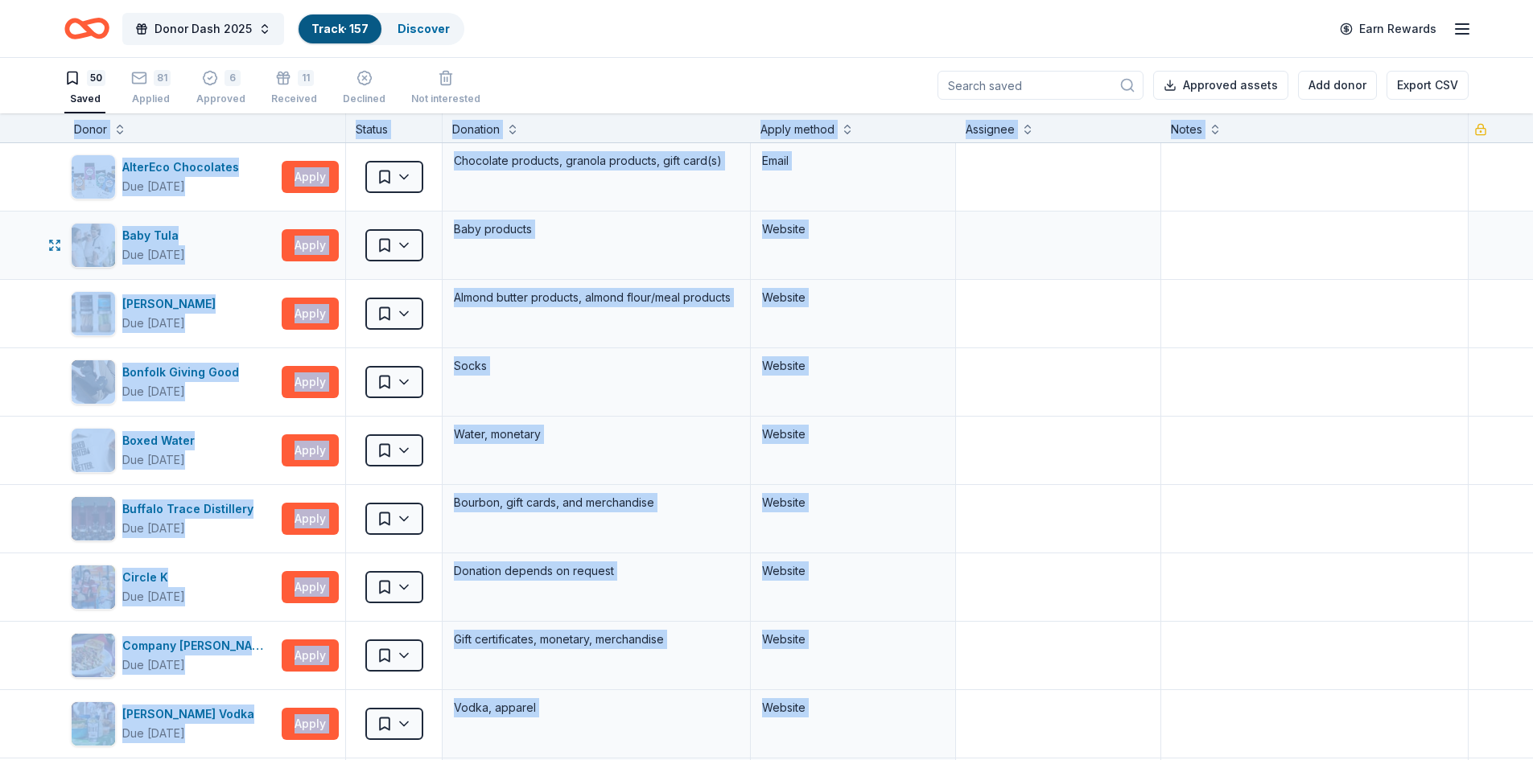
click at [1319, 245] on textarea at bounding box center [1315, 245] width 304 height 64
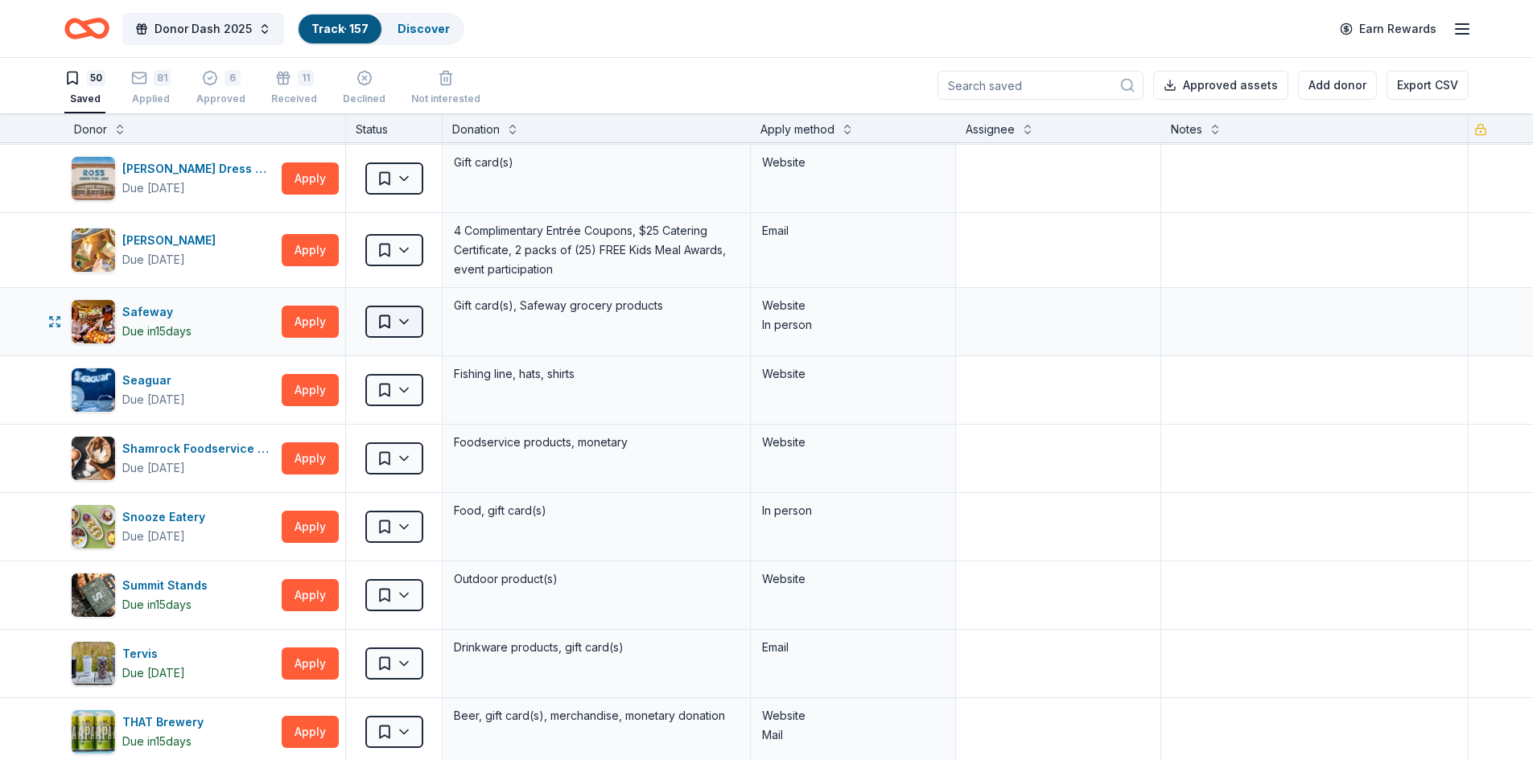
scroll to position [2336, 0]
click at [401, 321] on html "Donor Dash 2025 Track · 157 Discover Earn Rewards 50 Saved 81 Applied 6 Approve…" at bounding box center [766, 379] width 1533 height 760
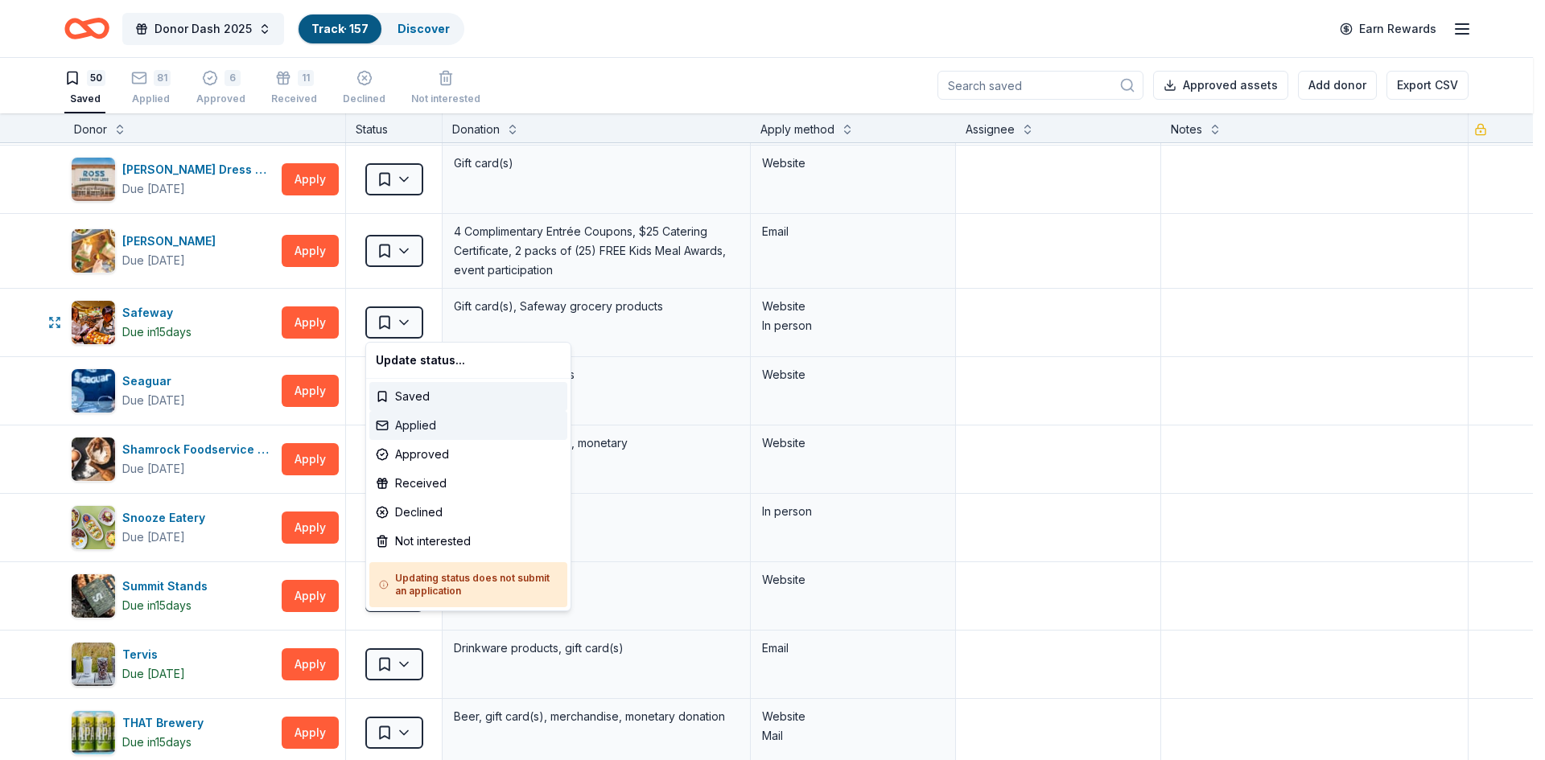
click at [430, 429] on div "Applied" at bounding box center [468, 425] width 198 height 29
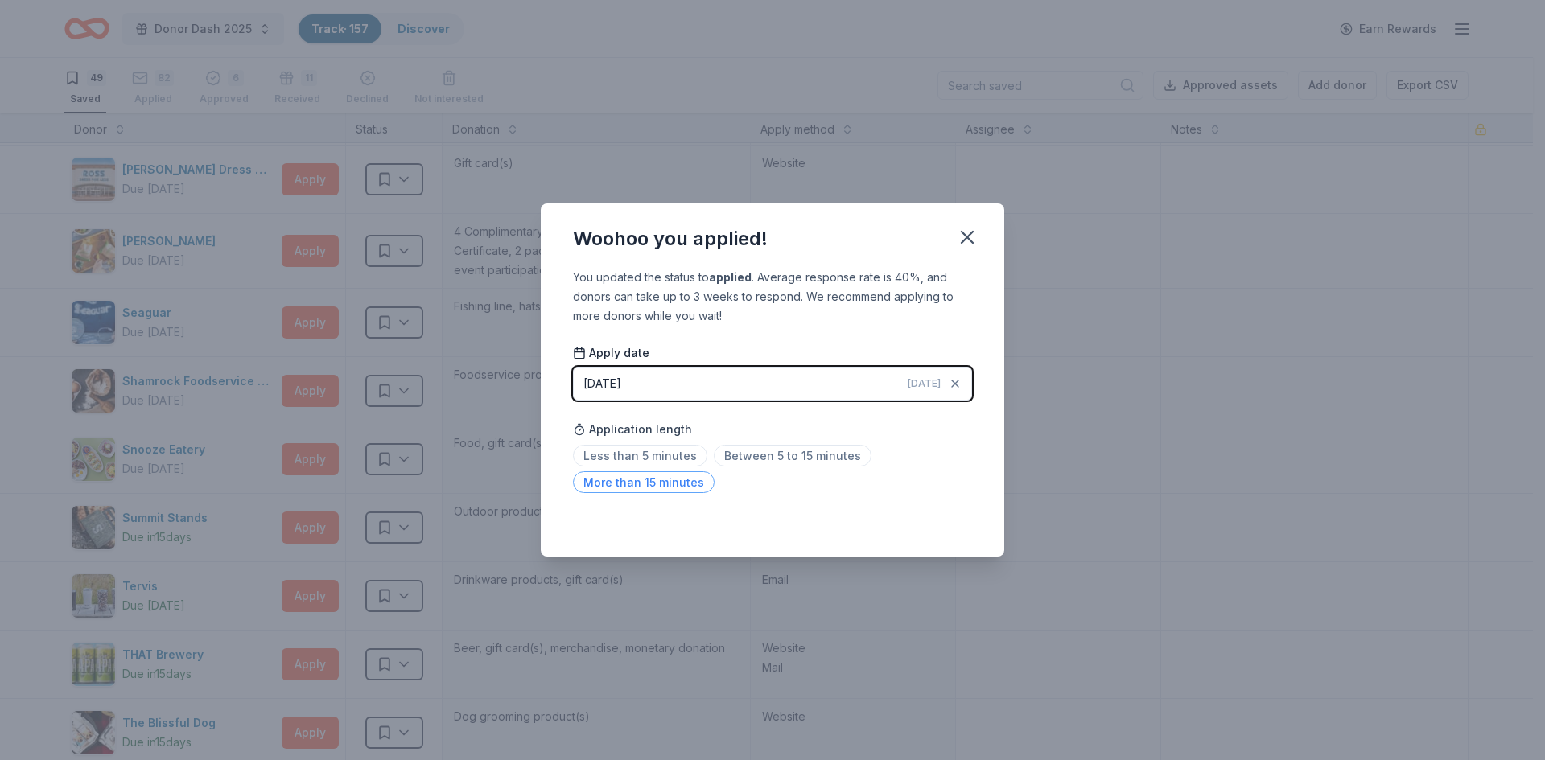
click at [686, 480] on span "More than 15 minutes" at bounding box center [644, 482] width 142 height 22
click at [960, 235] on icon "button" at bounding box center [967, 237] width 23 height 23
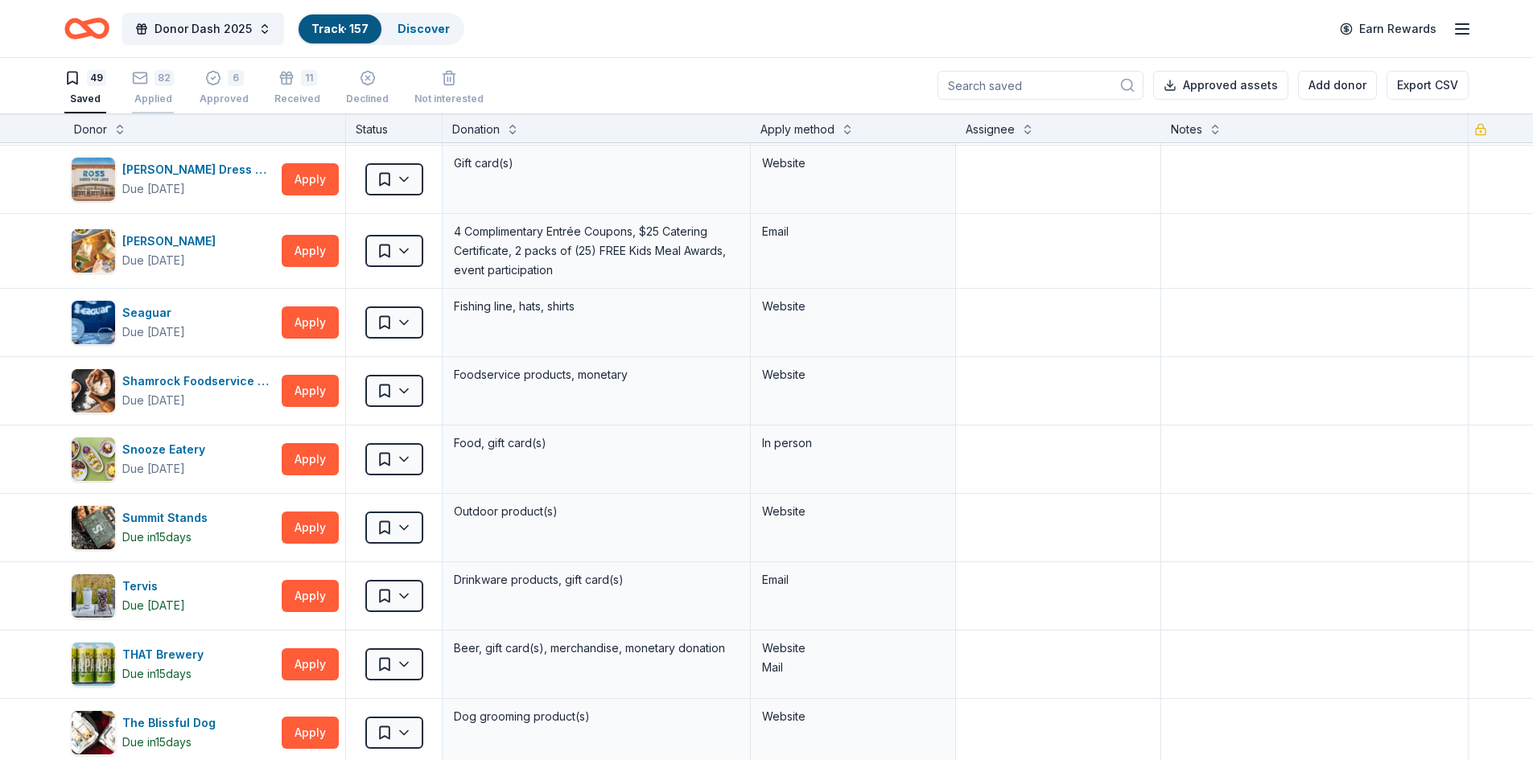
click at [165, 78] on div "82" at bounding box center [163, 78] width 19 height 16
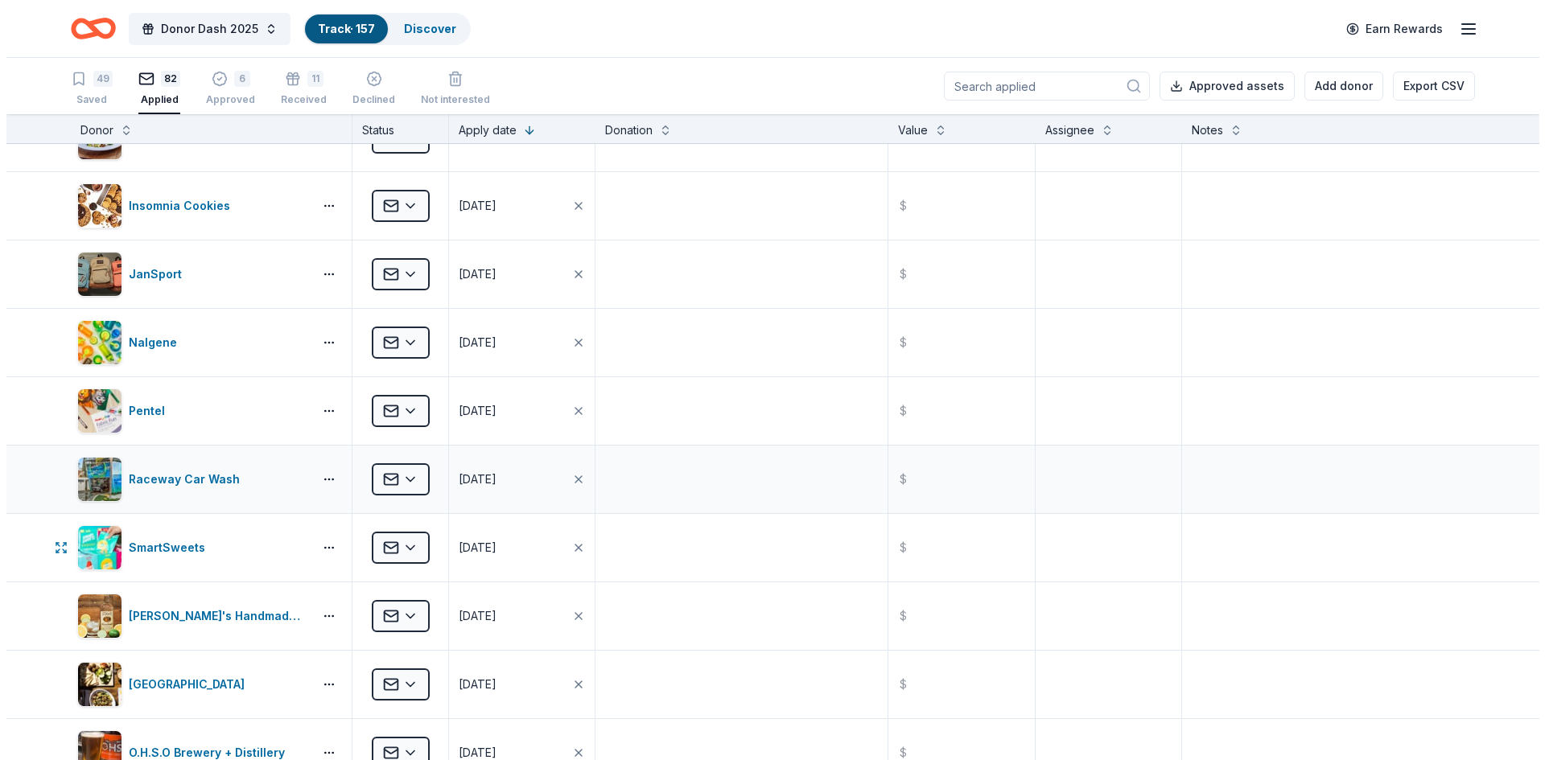
scroll to position [726, 0]
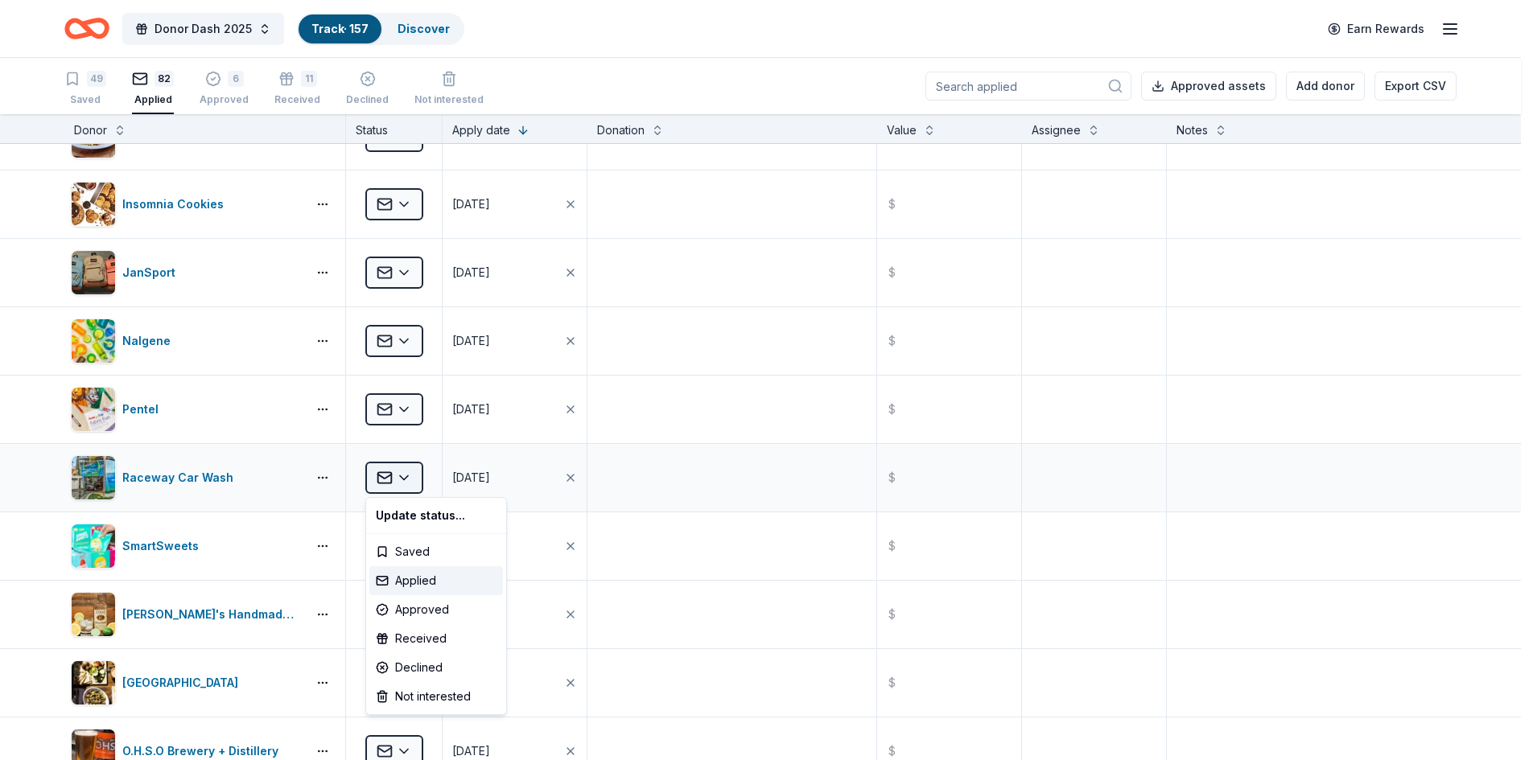
click at [409, 479] on html "Donor Dash 2025 Track · 157 Discover Earn Rewards 49 Saved 82 Applied 6 Approve…" at bounding box center [766, 380] width 1533 height 760
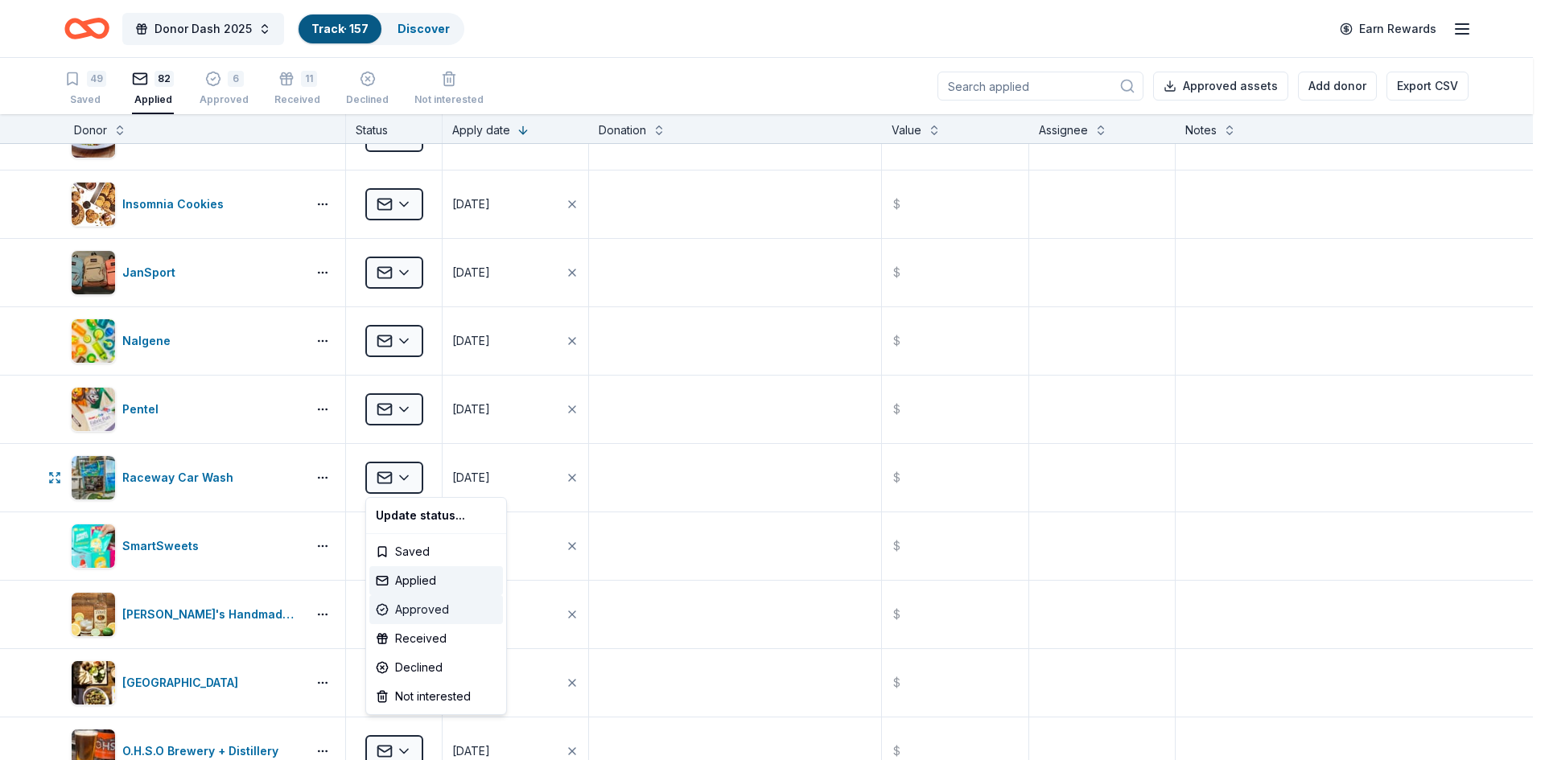
click at [434, 609] on div "Approved" at bounding box center [436, 609] width 134 height 29
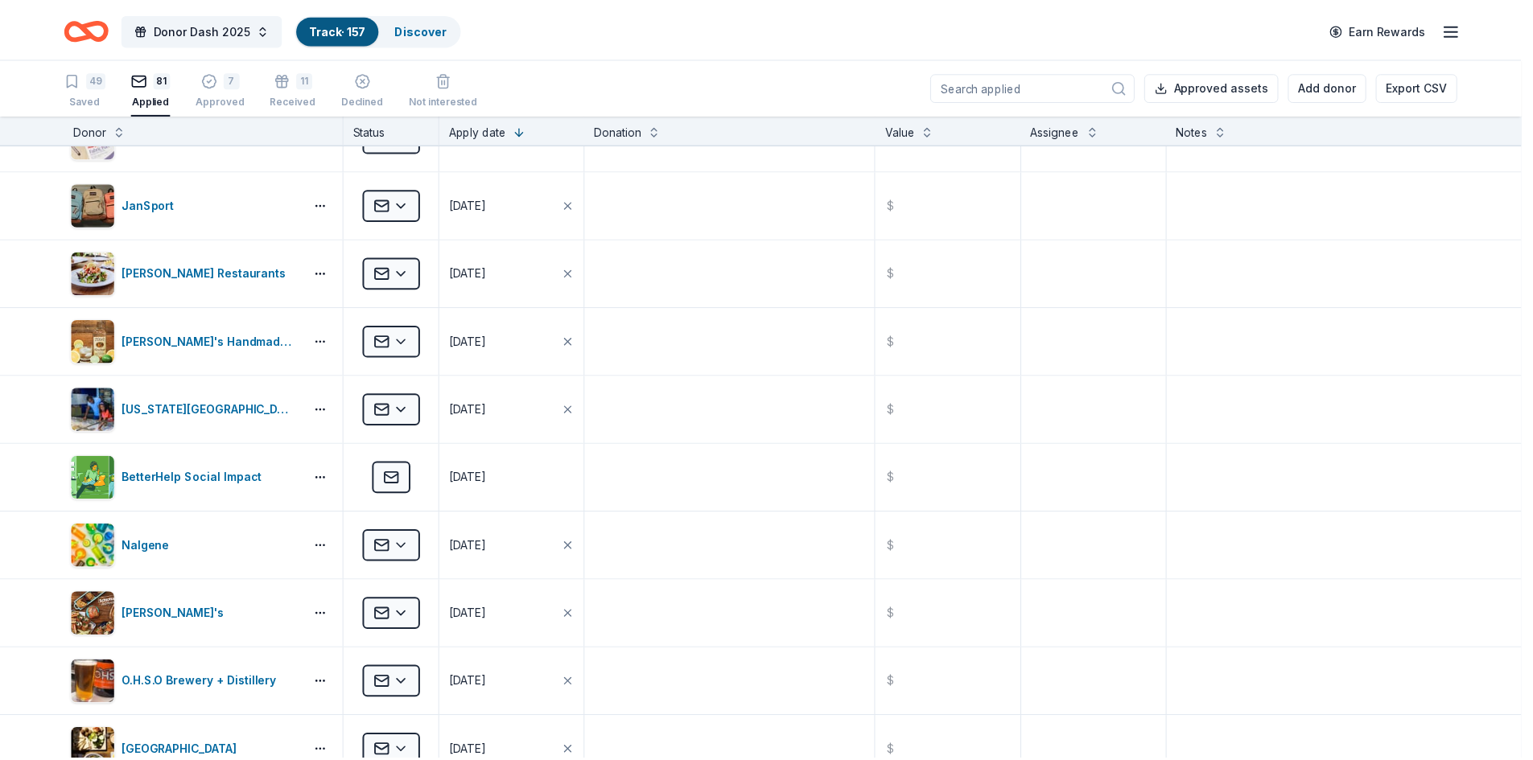
scroll to position [521, 0]
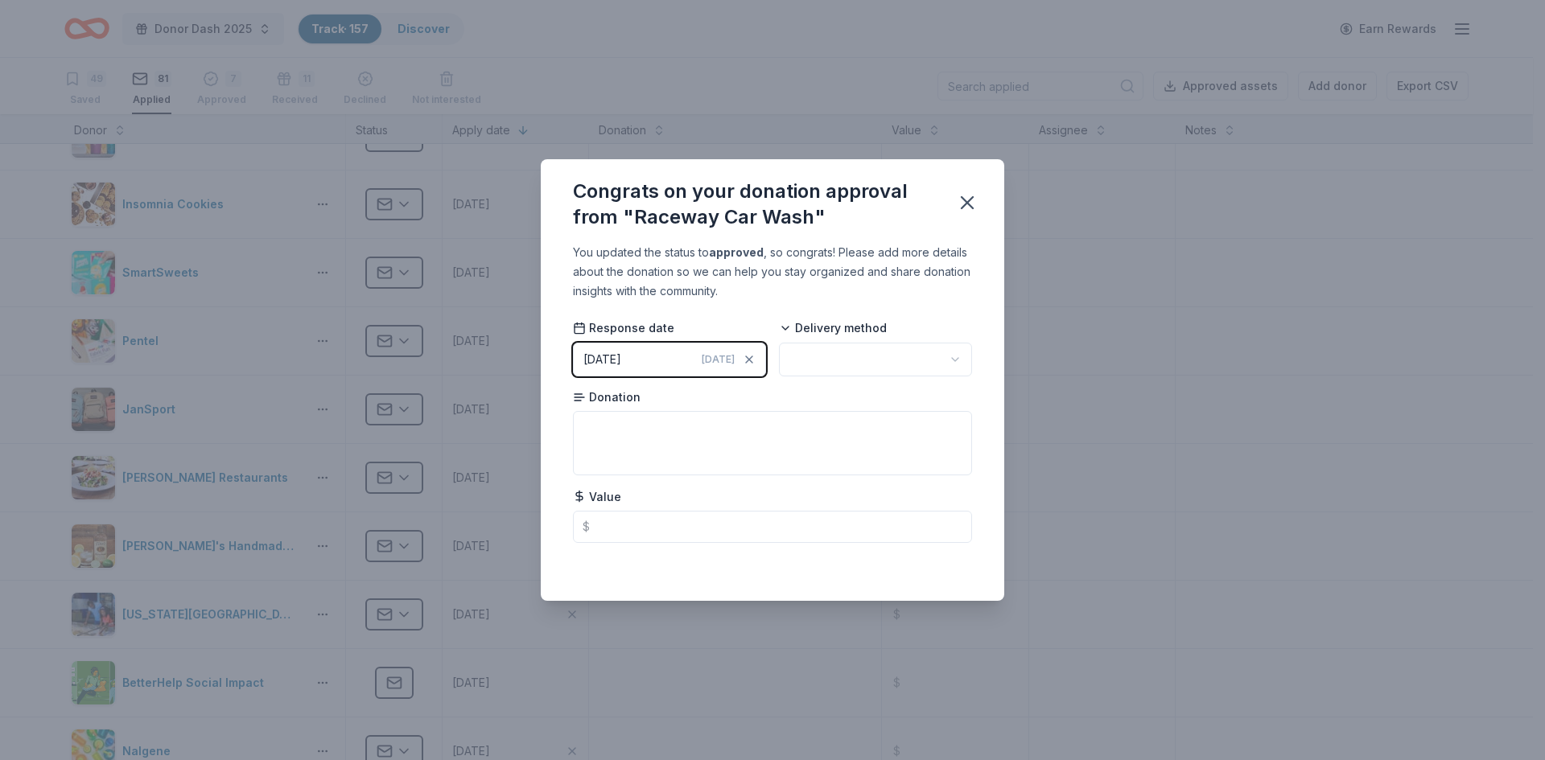
click at [837, 369] on html "Donor Dash 2025 Track · 157 Discover Earn Rewards 49 Saved 81 Applied 7 Approve…" at bounding box center [772, 380] width 1545 height 760
click at [670, 520] on input "text" at bounding box center [772, 527] width 399 height 32
type input "25.00"
click at [963, 208] on icon "button" at bounding box center [966, 202] width 11 height 11
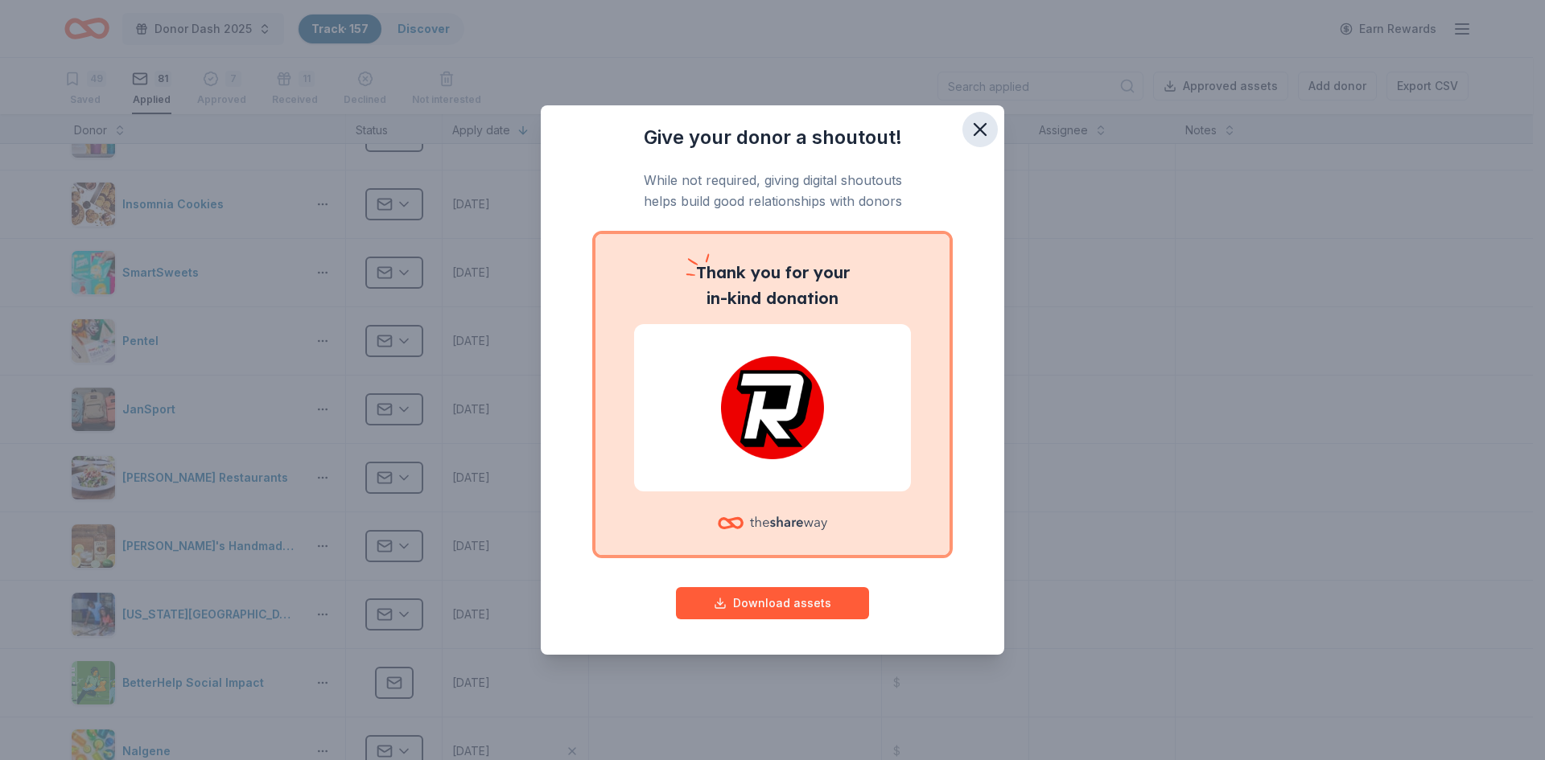
click at [986, 127] on icon "button" at bounding box center [980, 129] width 23 height 23
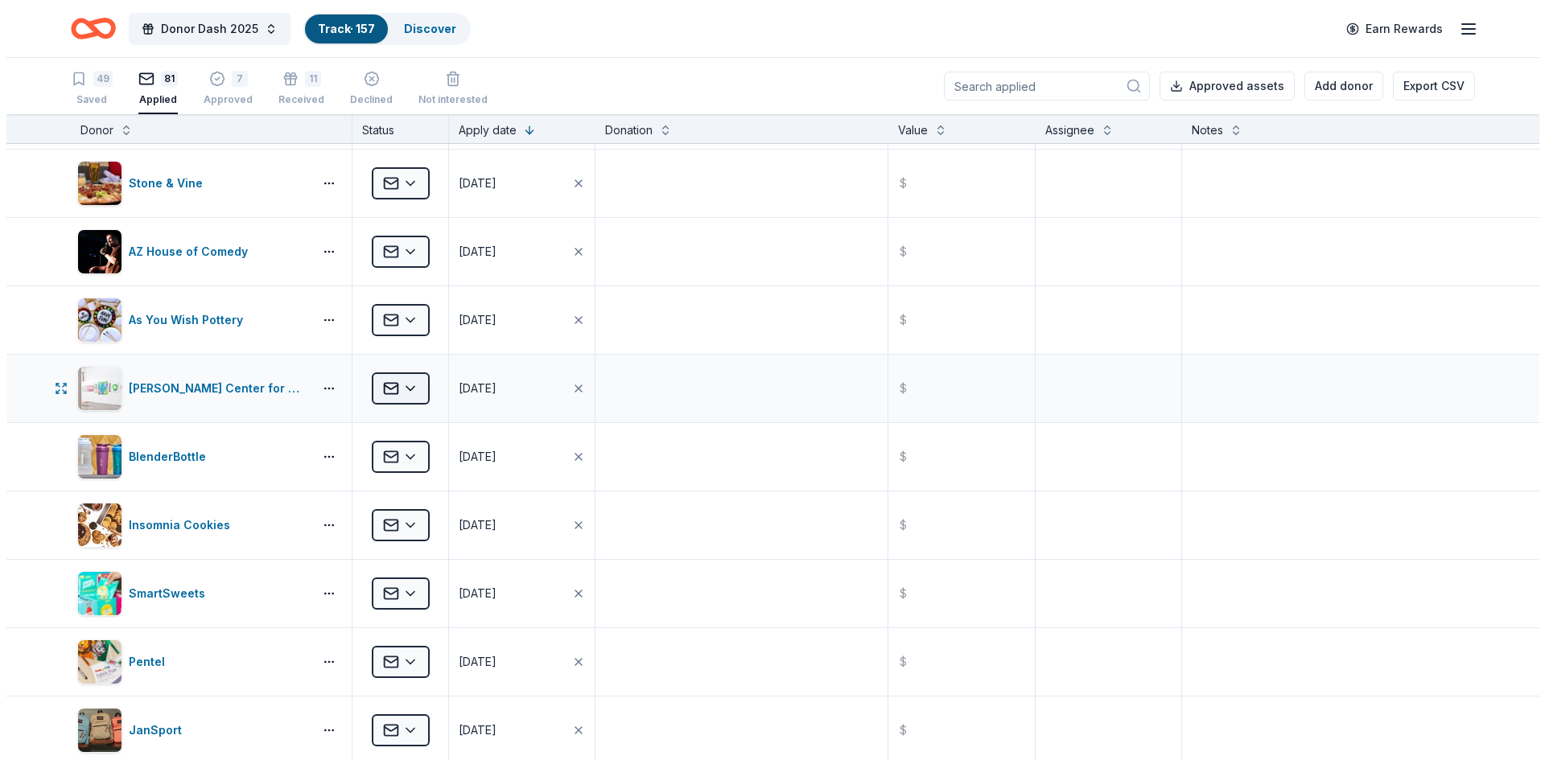
scroll to position [199, 0]
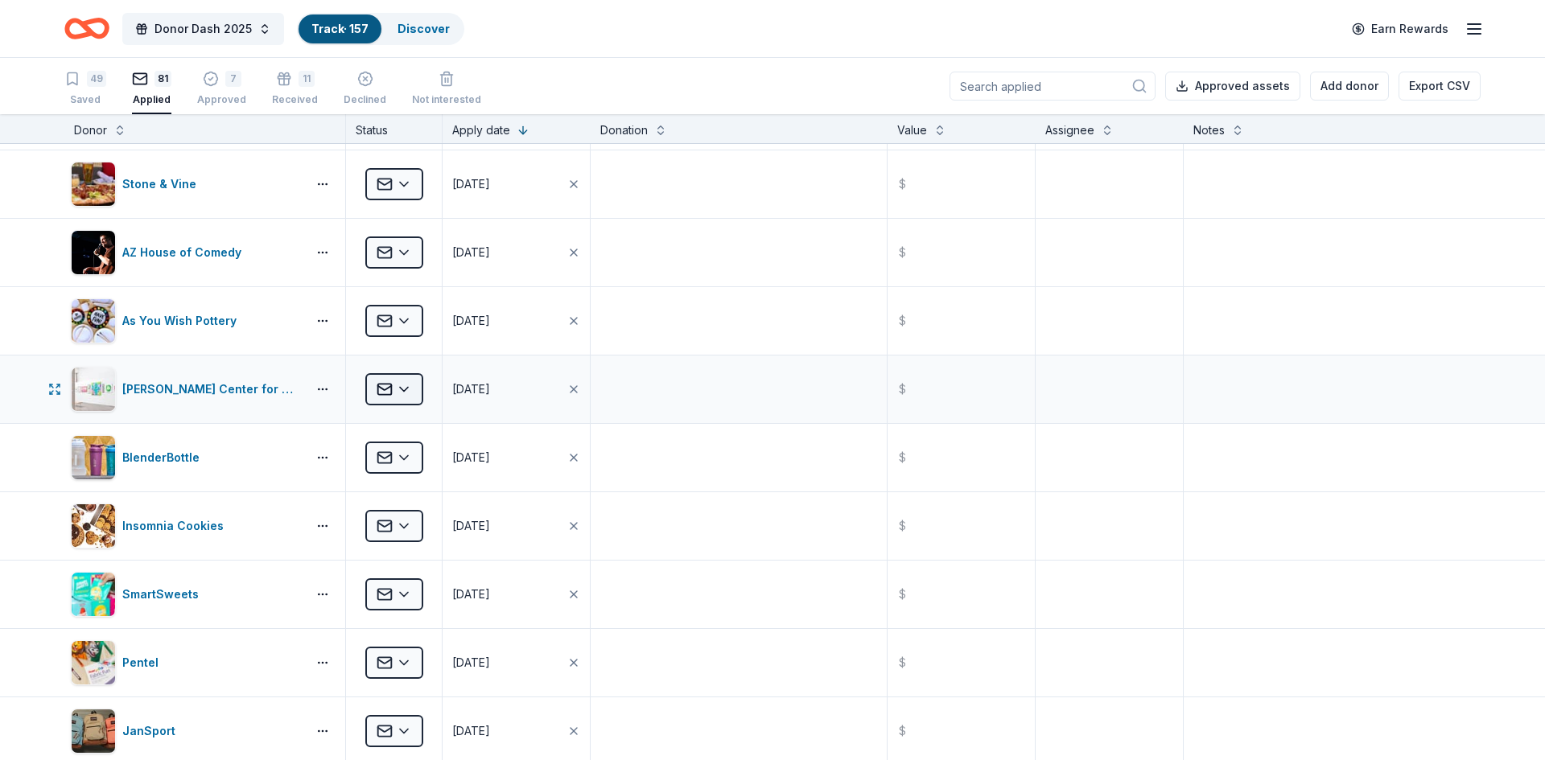
click at [396, 396] on html "Donor Dash 2025 Track · 157 Discover Earn Rewards 49 Saved 81 Applied 7 Approve…" at bounding box center [772, 380] width 1545 height 760
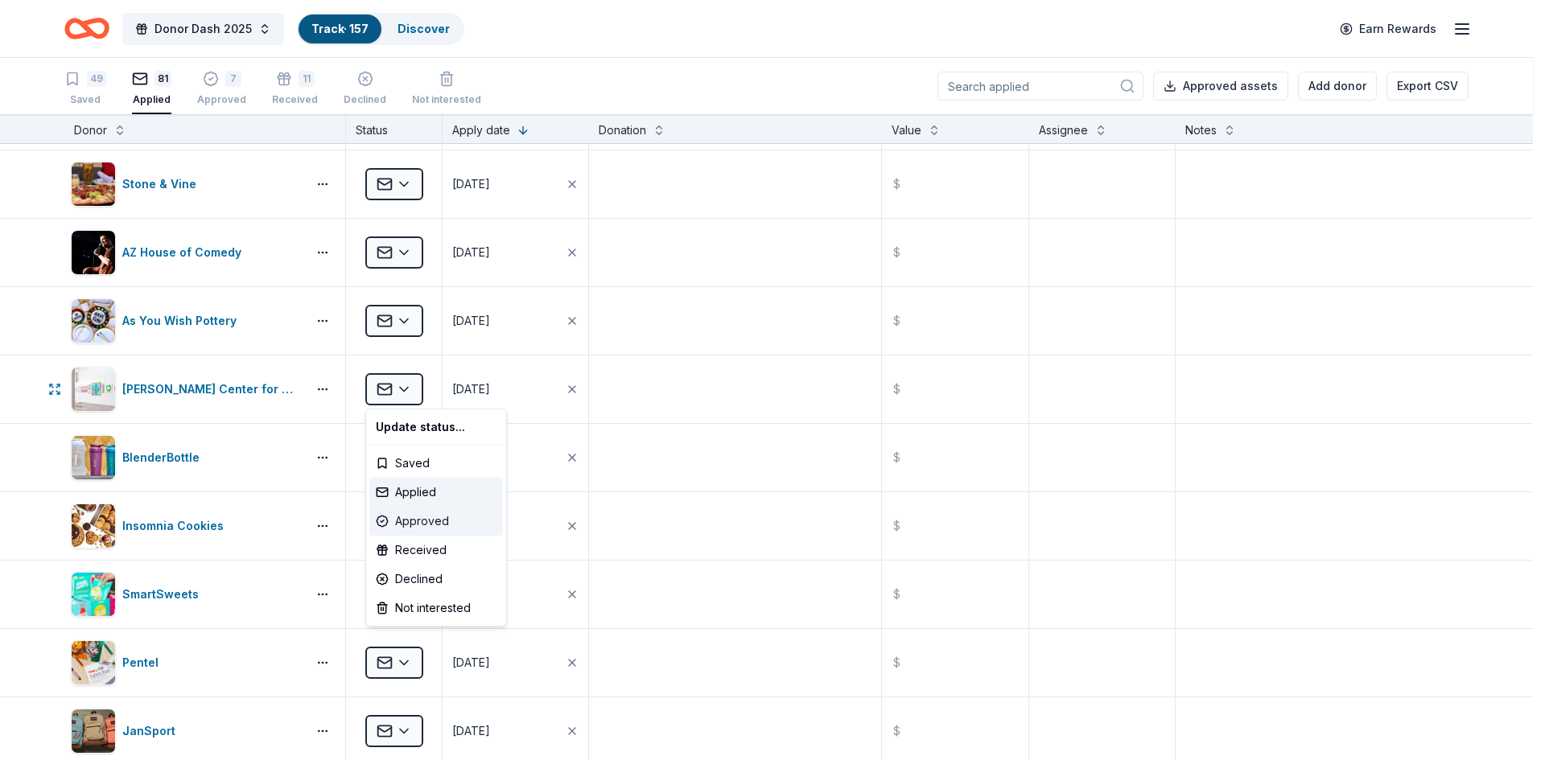
click at [414, 522] on div "Approved" at bounding box center [436, 521] width 134 height 29
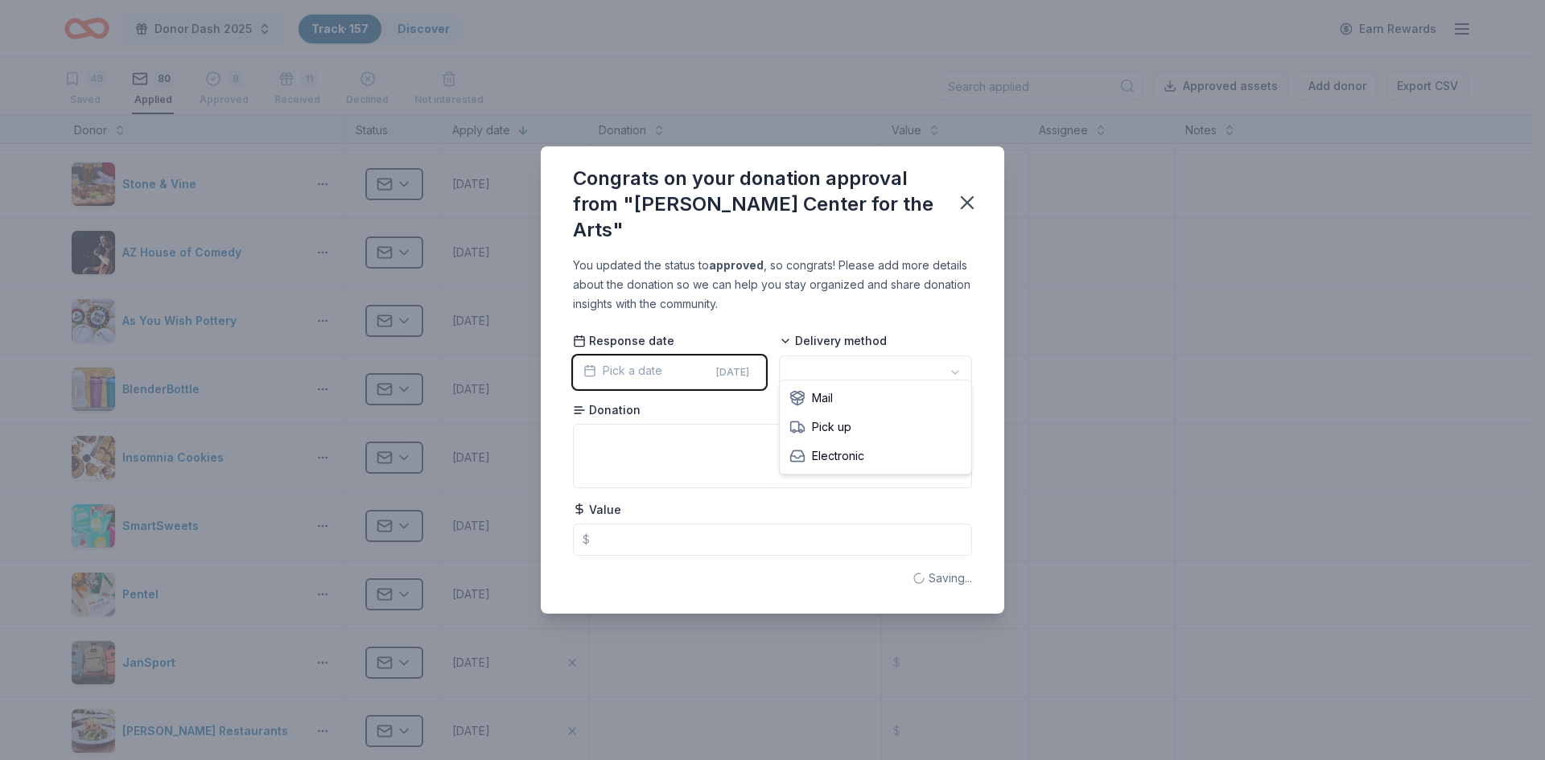
click at [807, 365] on html "Donor Dash 2025 Track · 157 Discover Earn Rewards 49 Saved 80 Applied 8 Approve…" at bounding box center [772, 380] width 1545 height 760
click at [971, 204] on icon "button" at bounding box center [967, 202] width 23 height 23
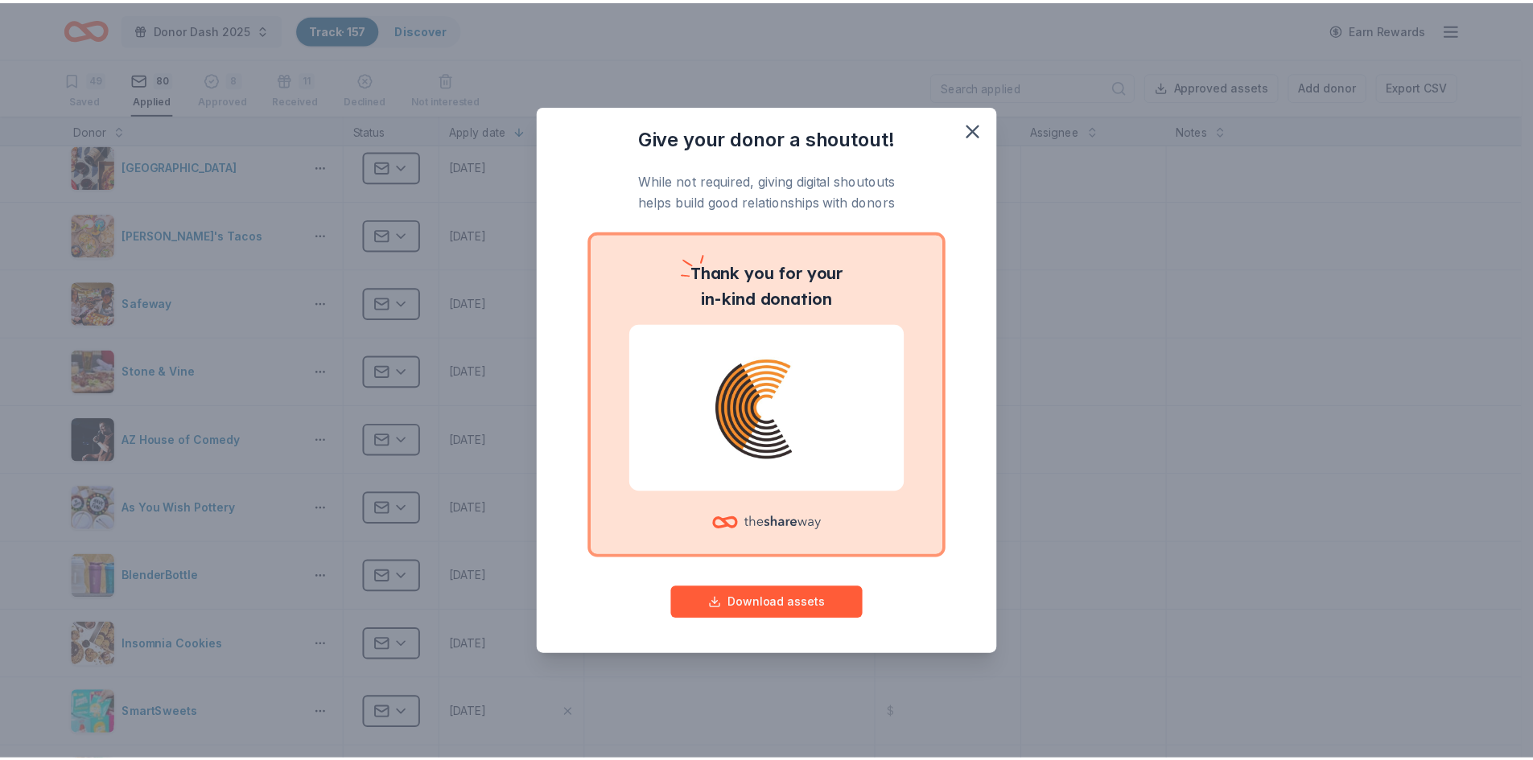
scroll to position [0, 0]
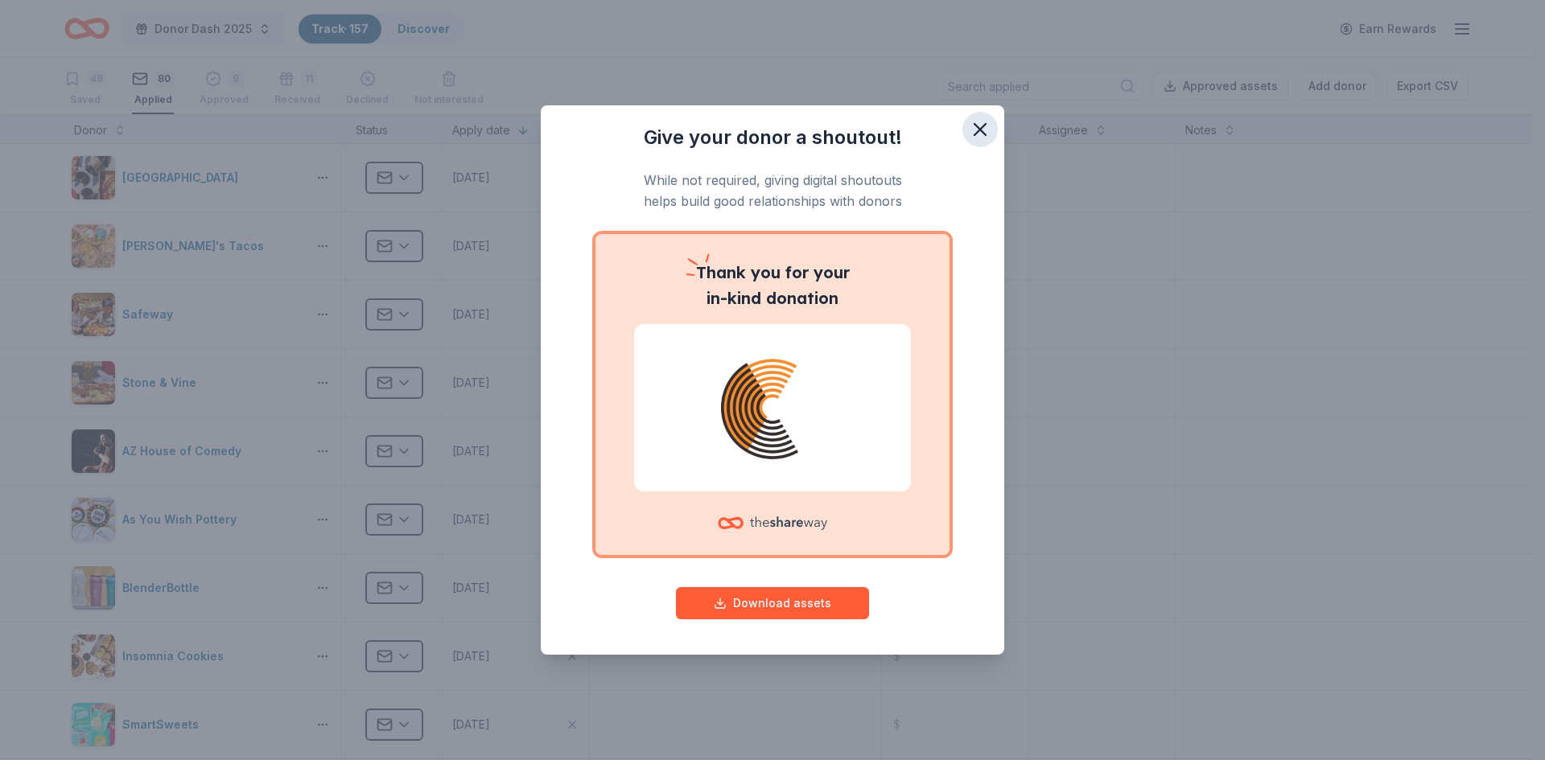
click at [978, 126] on icon "button" at bounding box center [980, 129] width 23 height 23
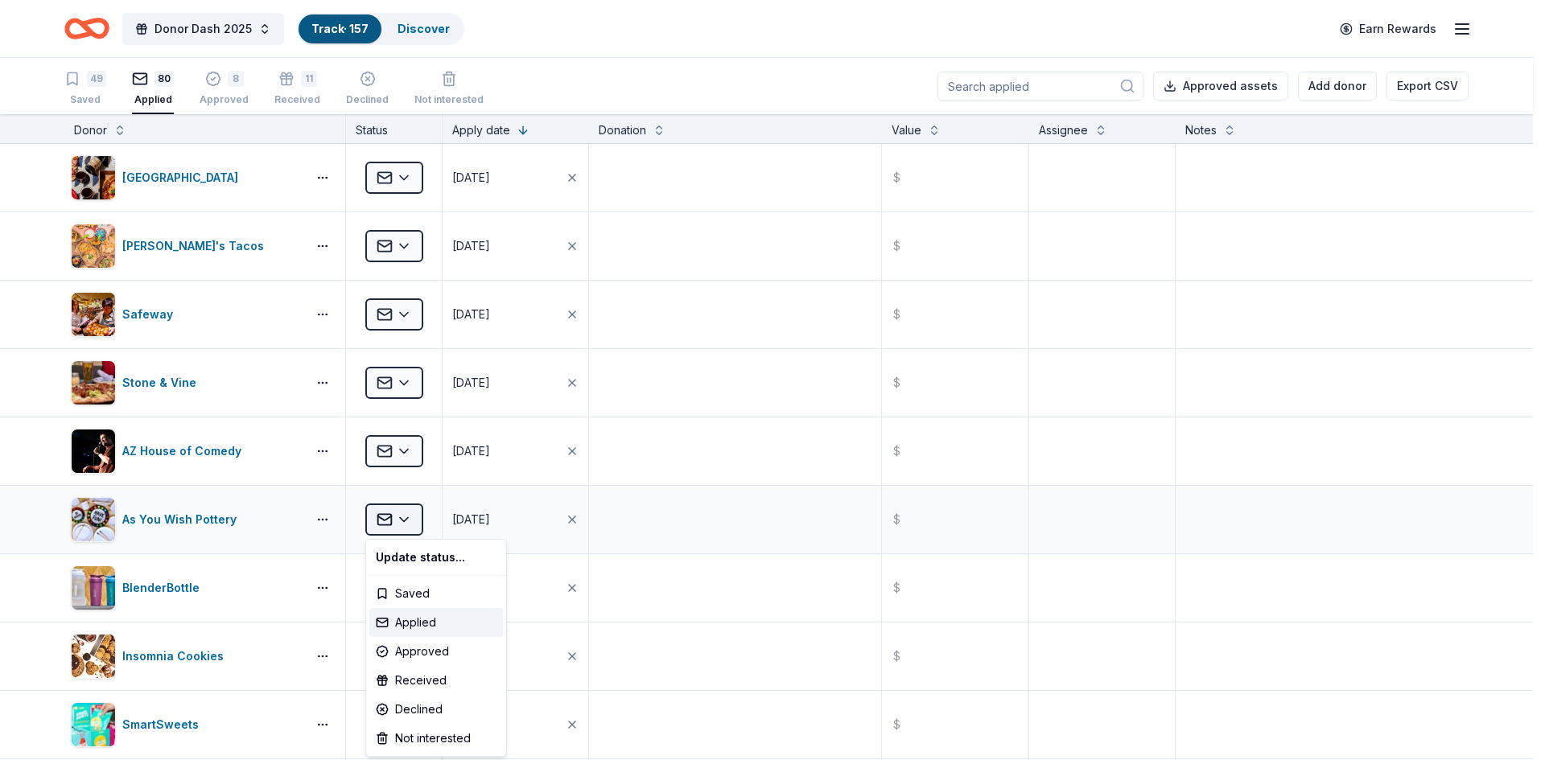
click at [393, 518] on html "Donor Dash 2025 Track · 157 Discover Earn Rewards 49 Saved 80 Applied 8 Approve…" at bounding box center [772, 380] width 1545 height 760
click at [406, 652] on div "Approved" at bounding box center [436, 651] width 134 height 29
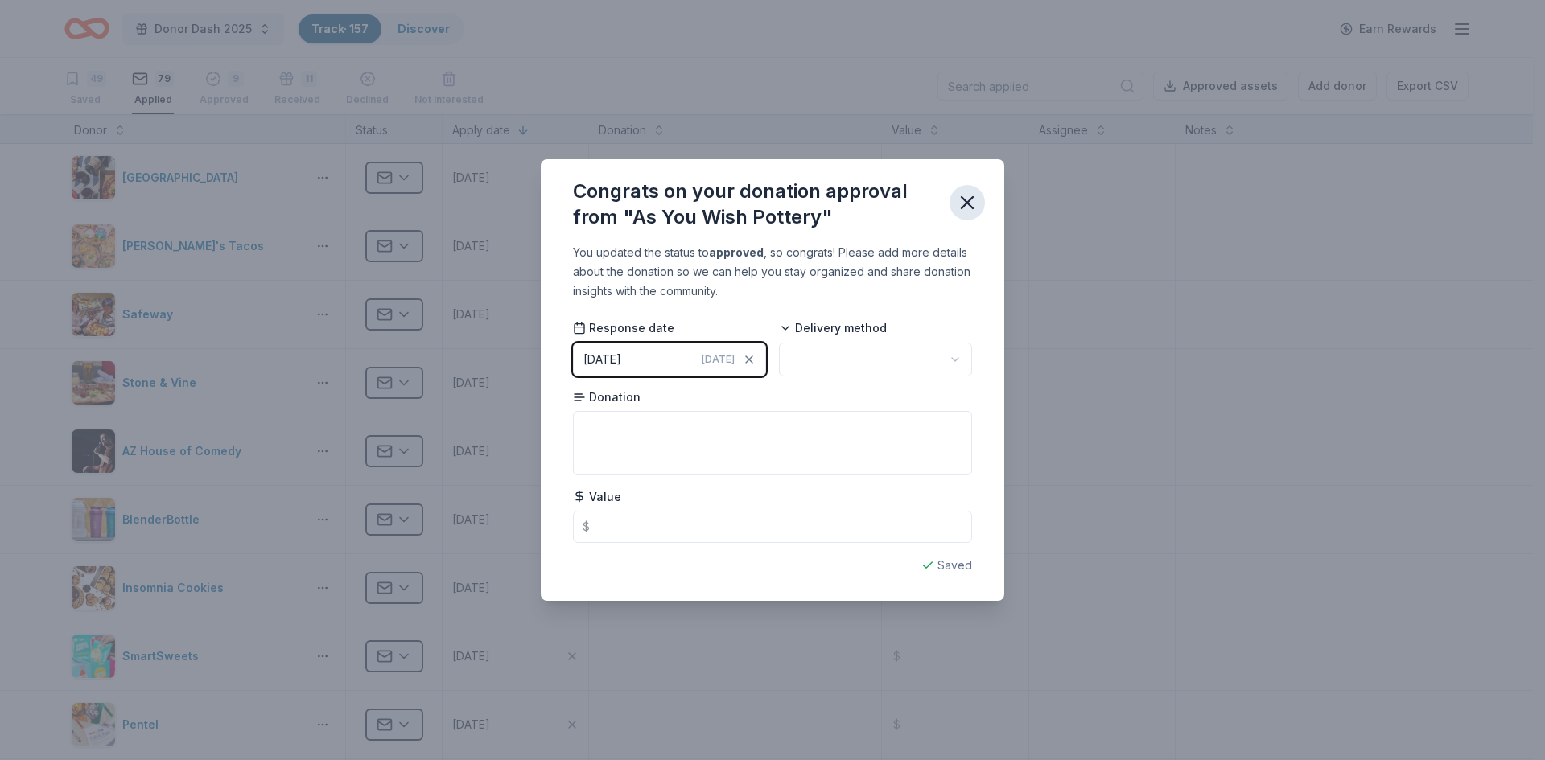
click at [971, 201] on icon "button" at bounding box center [967, 202] width 23 height 23
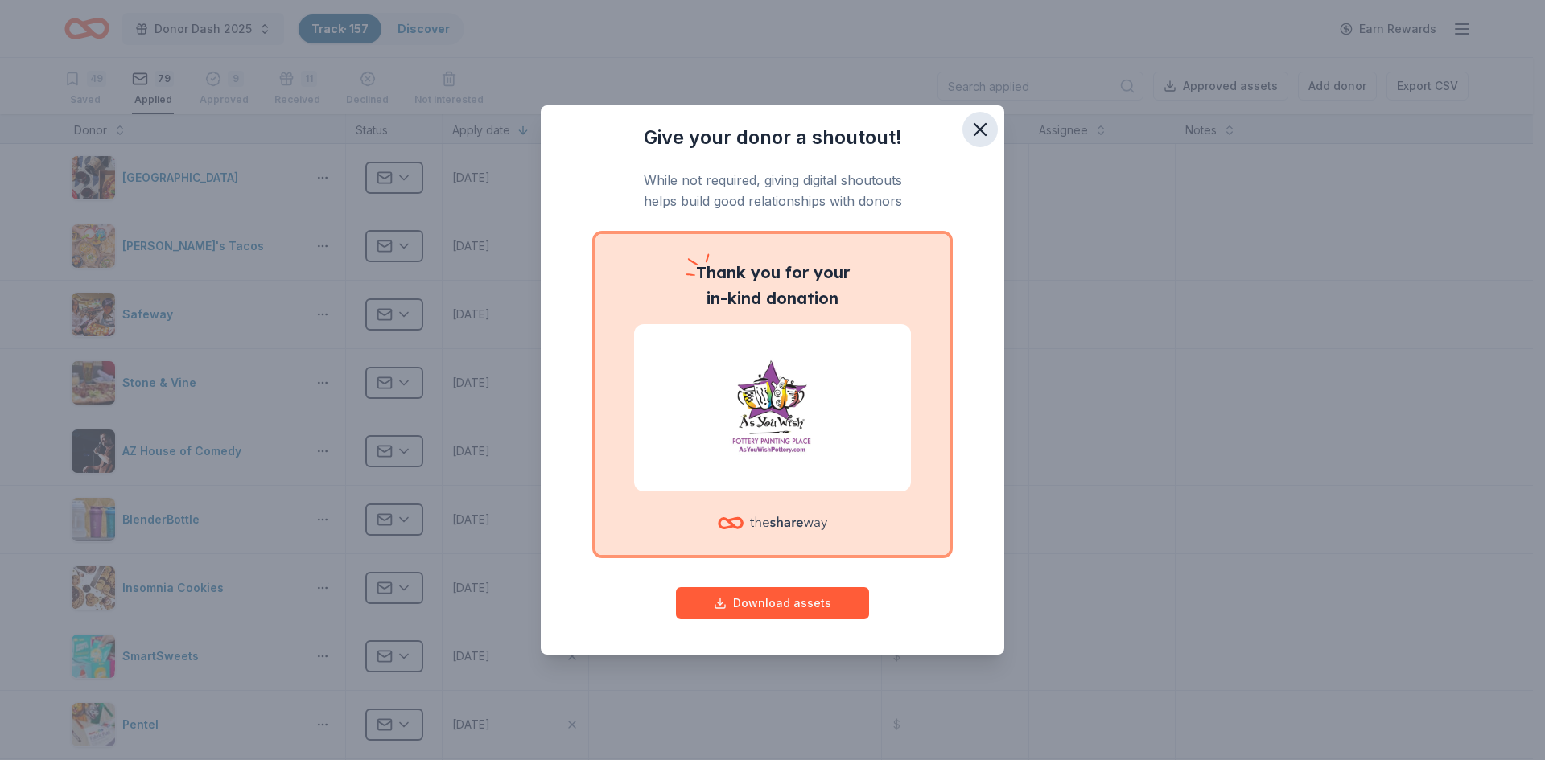
click at [979, 134] on icon "button" at bounding box center [980, 129] width 23 height 23
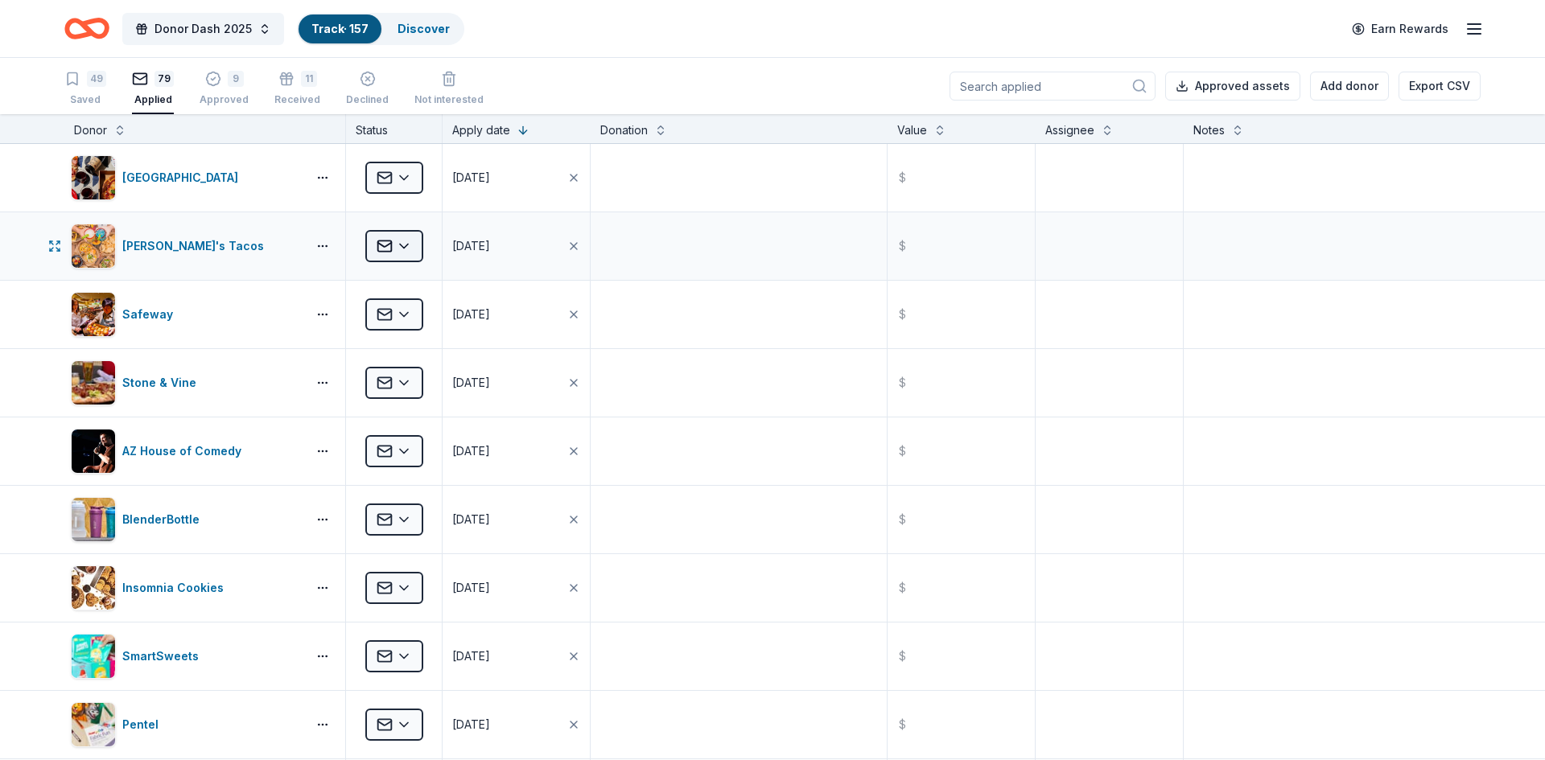
click at [408, 246] on html "Donor Dash 2025 Track · 157 Discover Earn Rewards 49 Saved 79 Applied 9 Approve…" at bounding box center [772, 380] width 1545 height 760
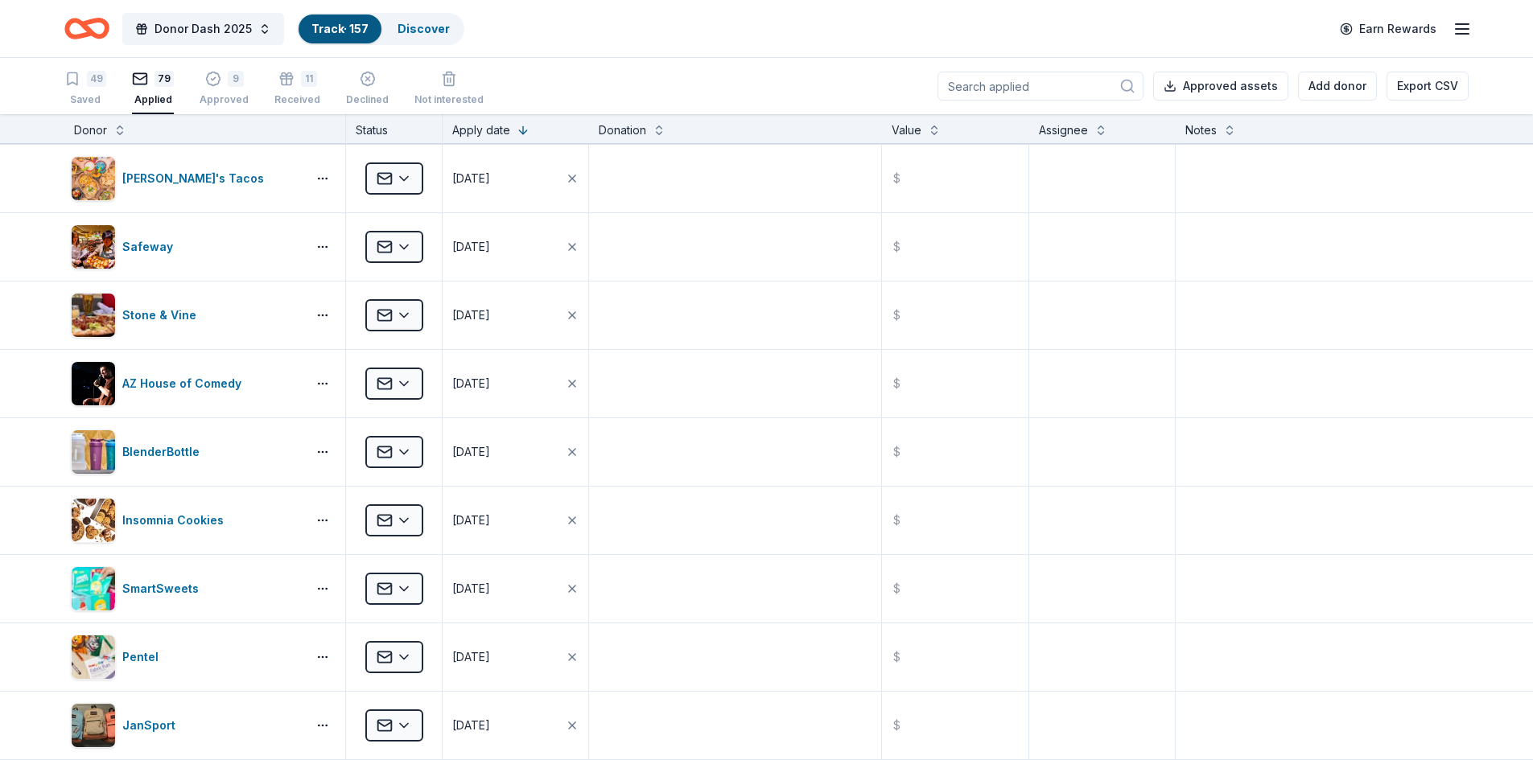
scroll to position [1, 0]
drag, startPoint x: 1529, startPoint y: 184, endPoint x: 1541, endPoint y: 353, distance: 169.3
click at [1532, 352] on html "Donor Dash 2025 Track · 157 Discover Earn Rewards 49 Saved 79 Applied 9 Approve…" at bounding box center [766, 379] width 1533 height 760
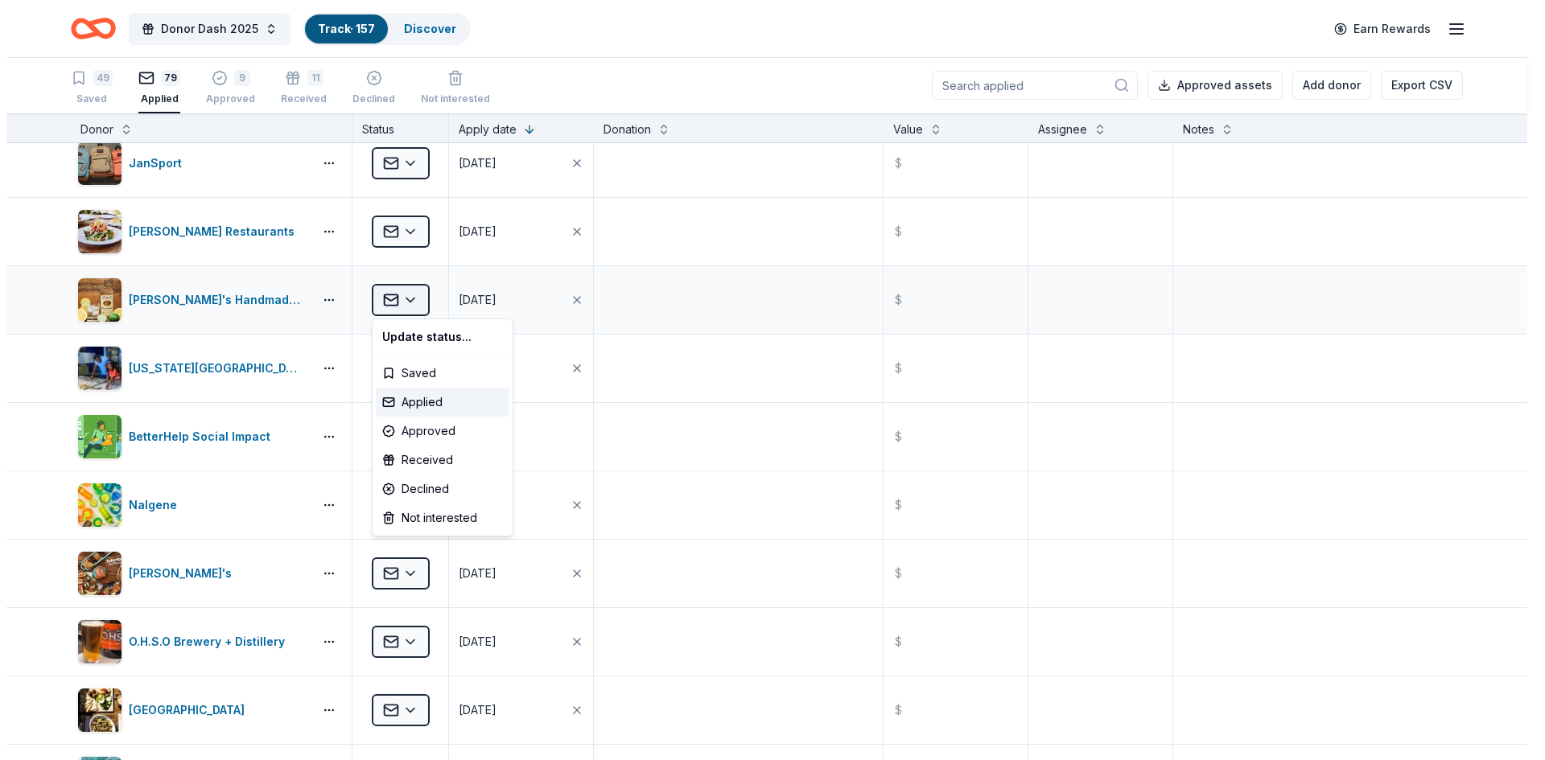
scroll to position [630, 0]
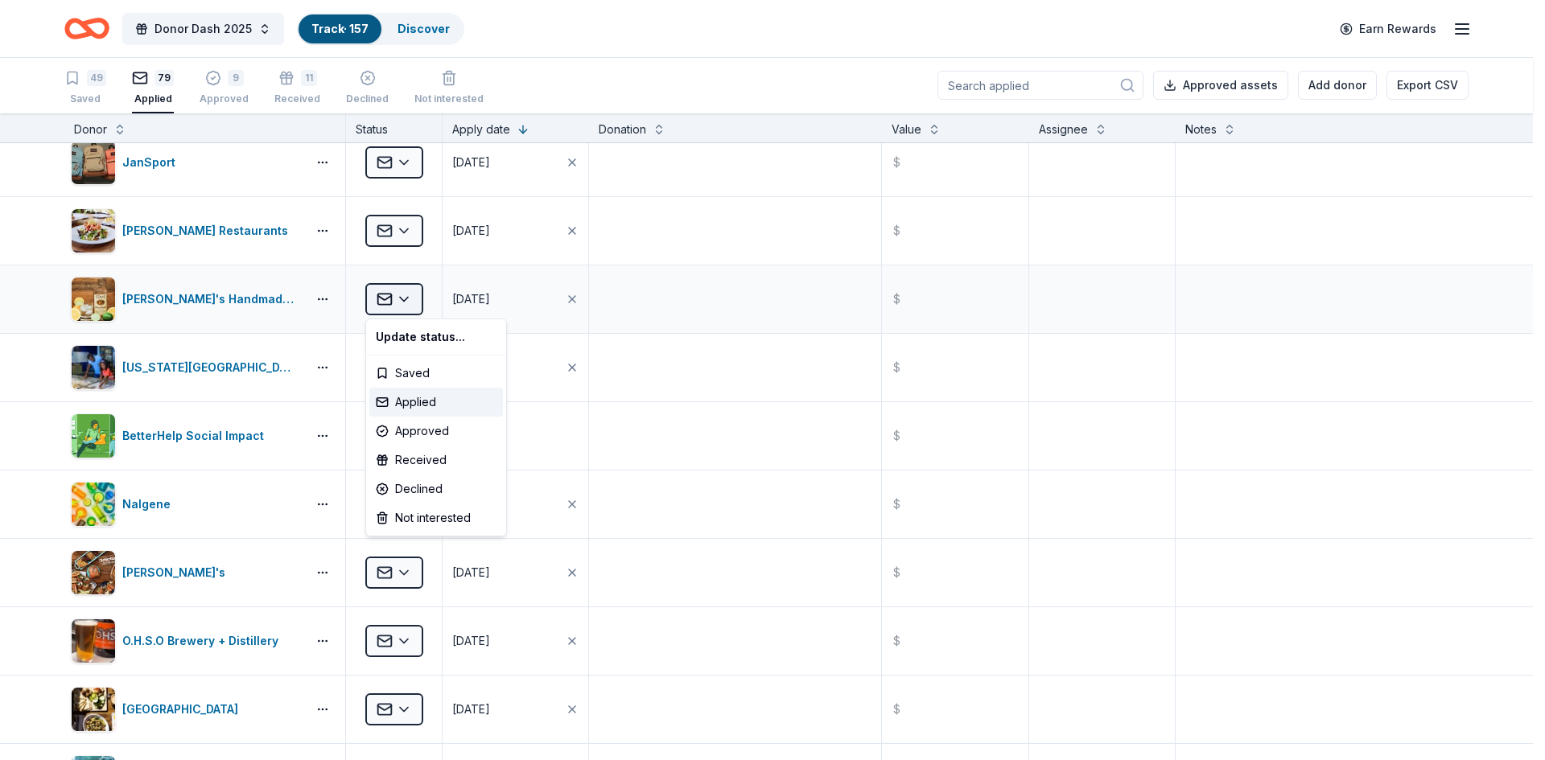
click at [401, 299] on html "Donor Dash 2025 Track · 157 Discover Earn Rewards 49 Saved 79 Applied 9 Approve…" at bounding box center [772, 379] width 1545 height 760
click at [430, 429] on div "Approved" at bounding box center [436, 431] width 134 height 29
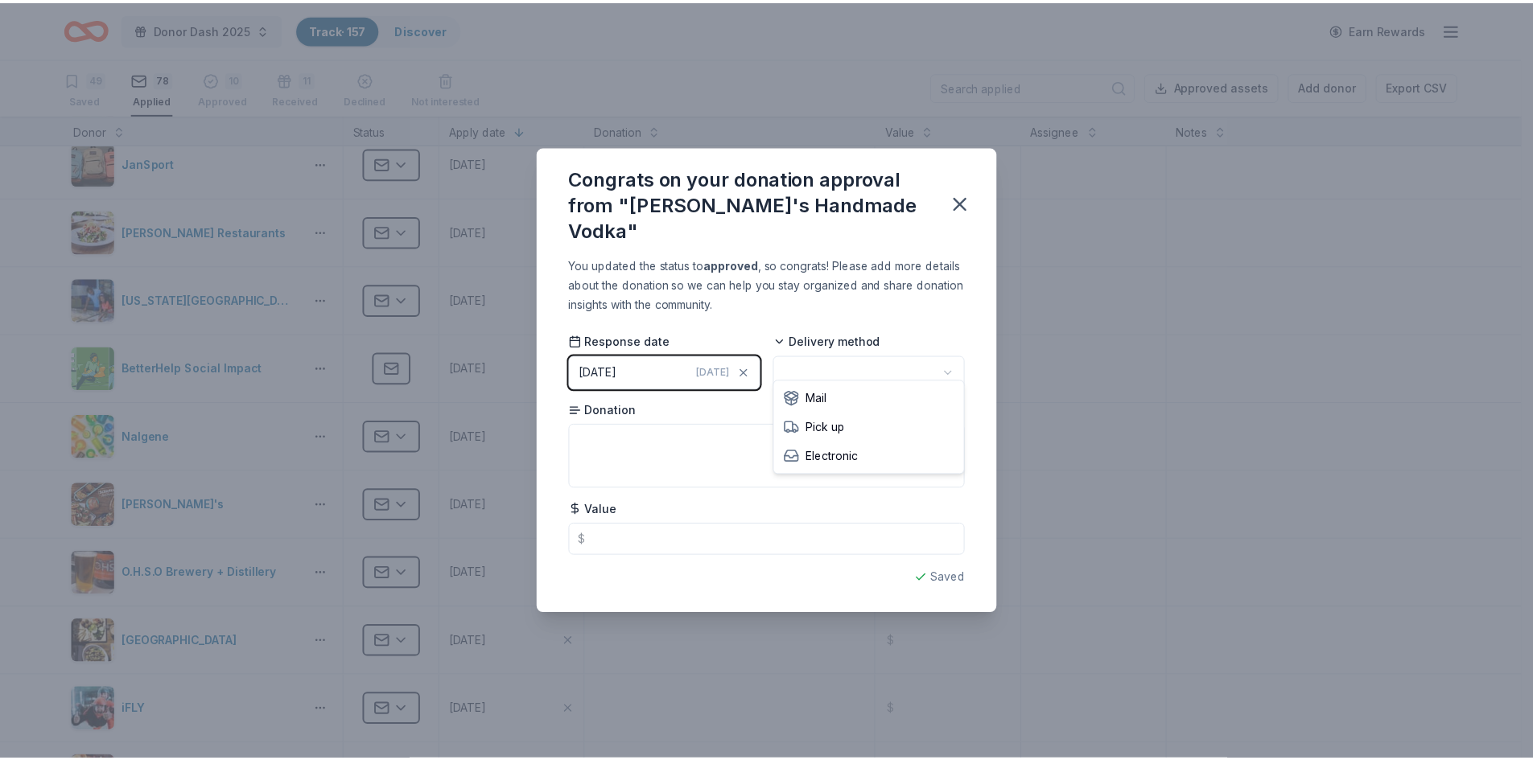
scroll to position [0, 0]
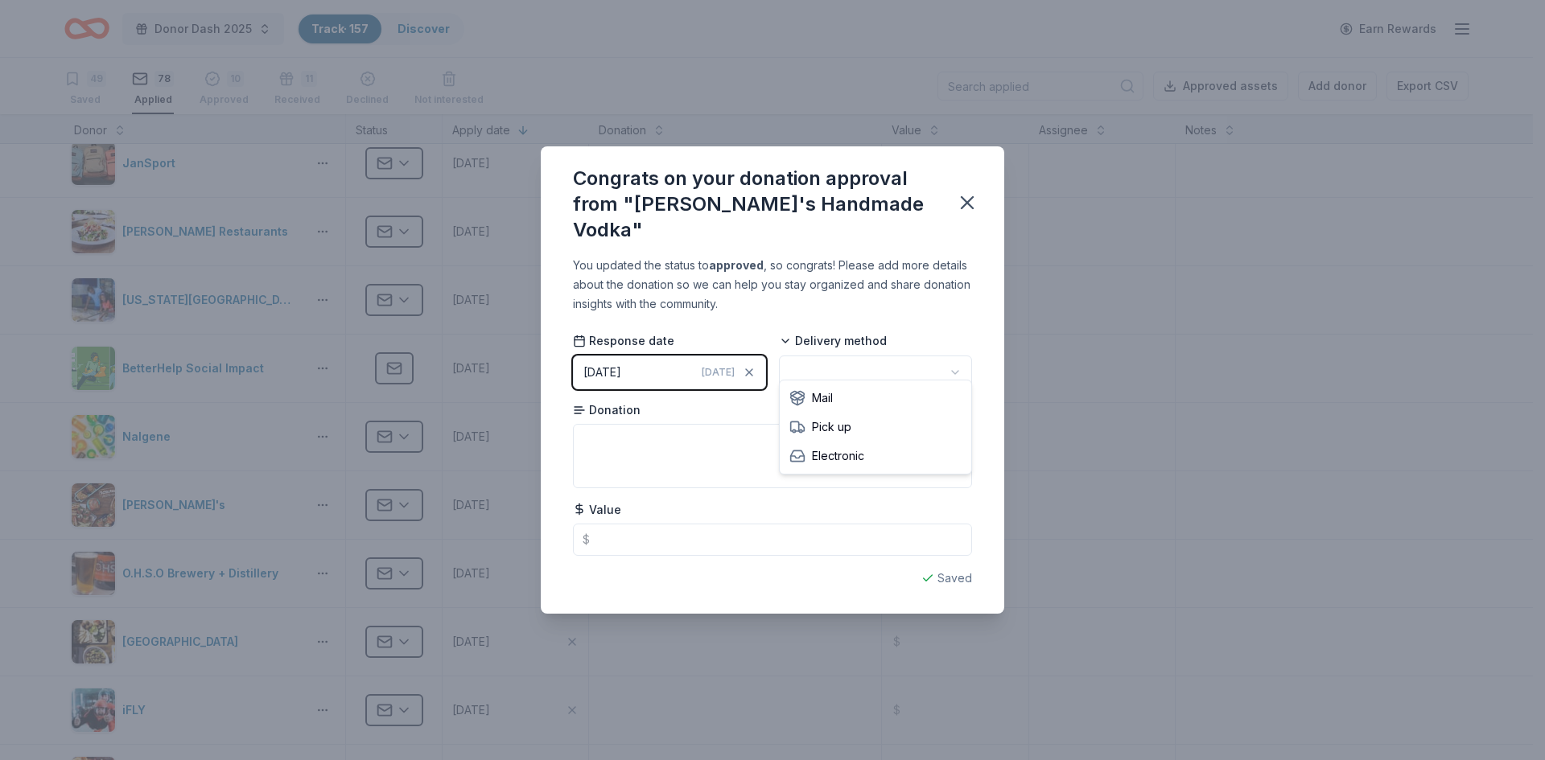
click at [834, 364] on html "Donor Dash 2025 Track · 157 Discover Earn Rewards 49 Saved 78 Applied 10 Approv…" at bounding box center [772, 380] width 1545 height 760
click at [970, 197] on icon "button" at bounding box center [967, 202] width 23 height 23
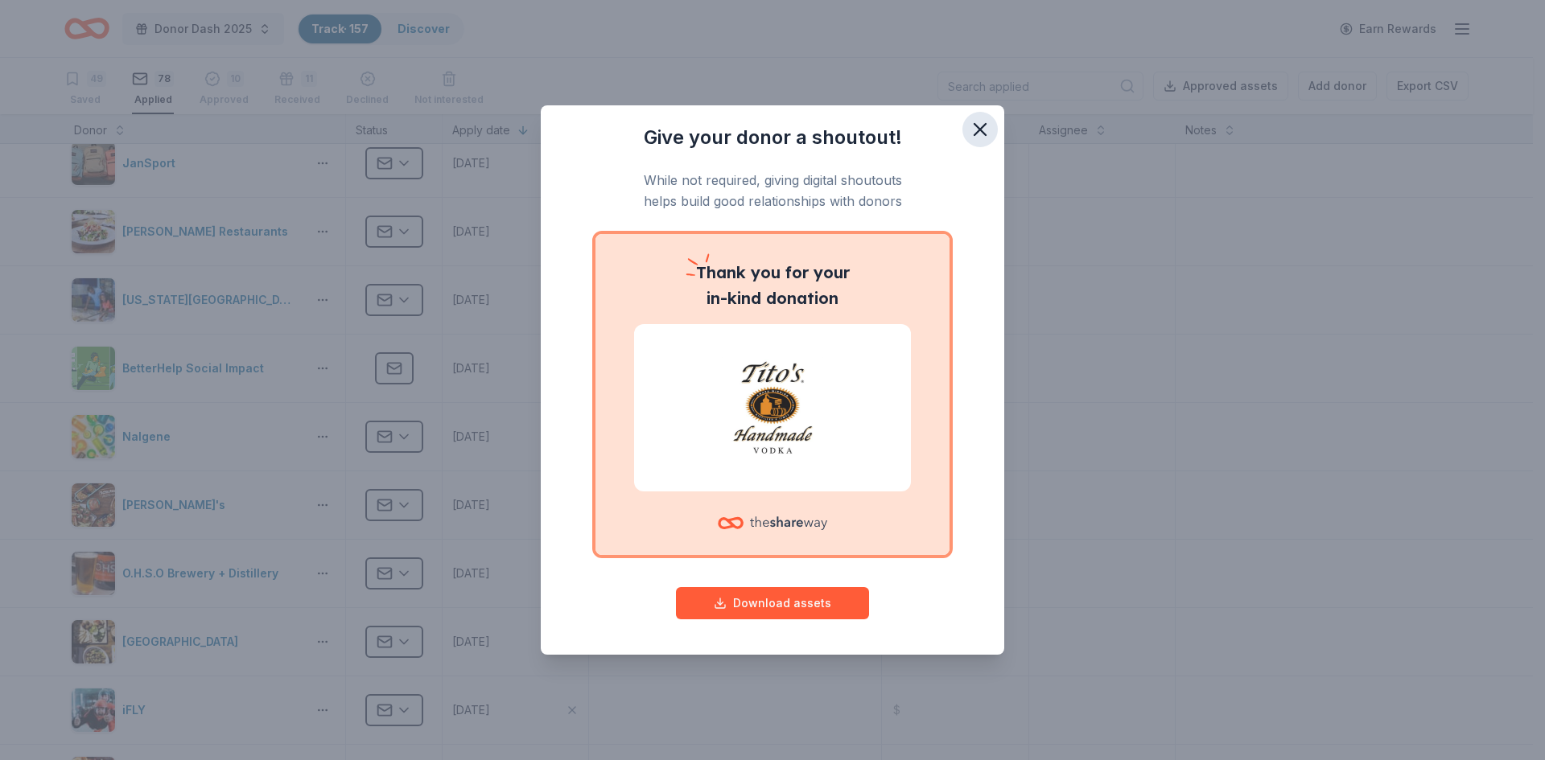
click at [982, 124] on icon "button" at bounding box center [980, 129] width 23 height 23
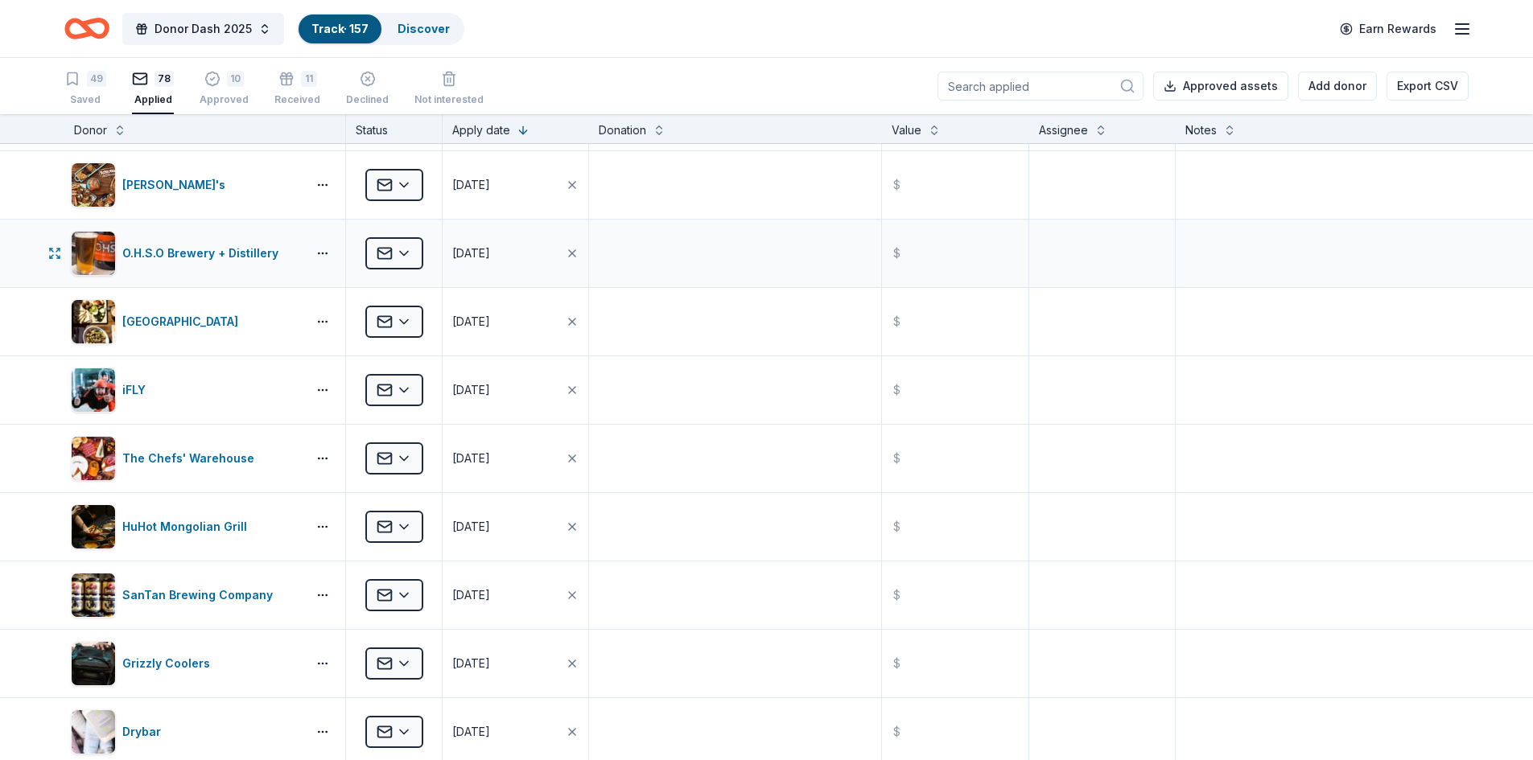
scroll to position [951, 0]
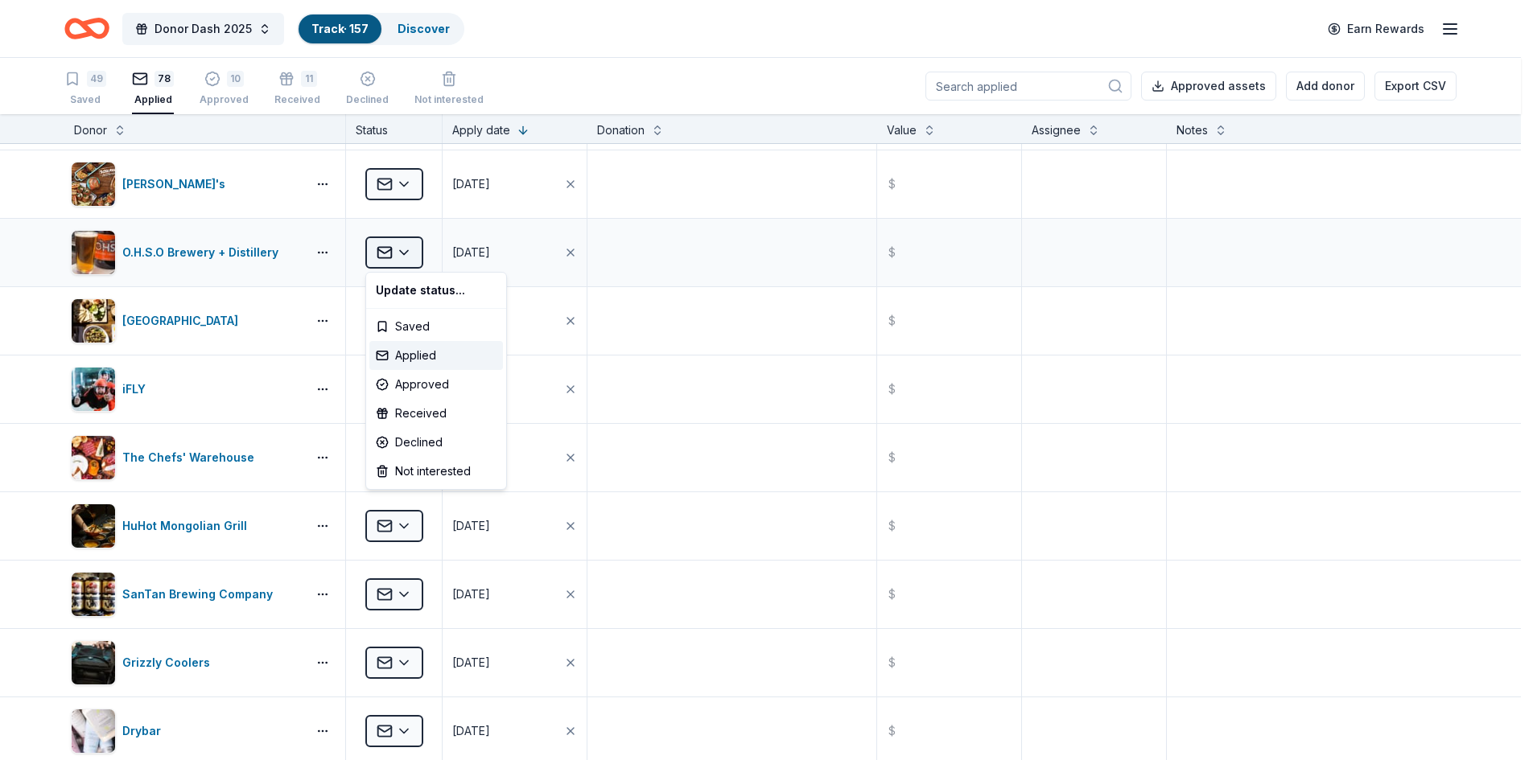
click at [409, 250] on html "Donor Dash 2025 Track · 157 Discover Earn Rewards 49 Saved 78 Applied 10 Approv…" at bounding box center [766, 380] width 1533 height 760
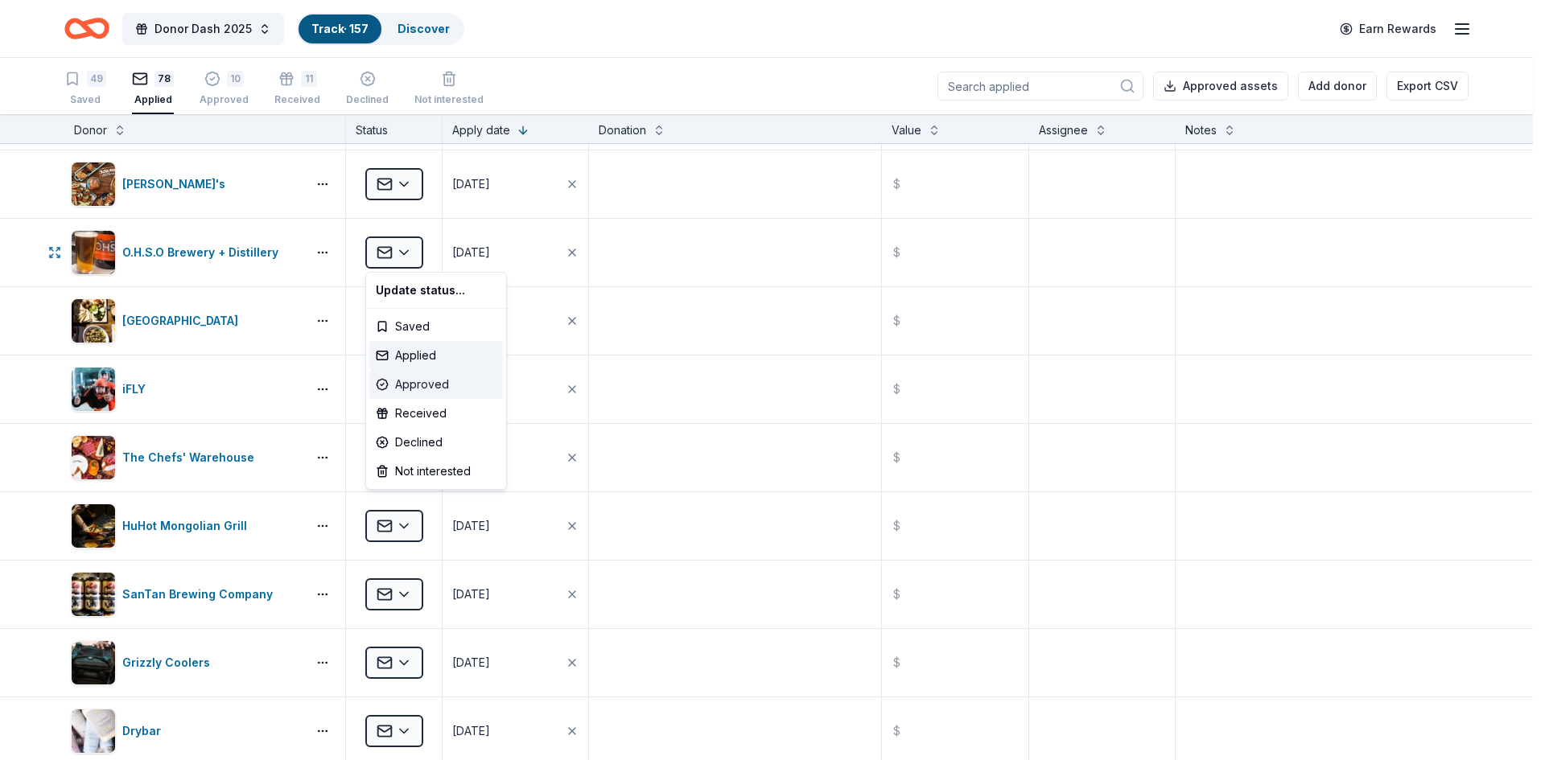
click at [431, 377] on div "Approved" at bounding box center [436, 384] width 134 height 29
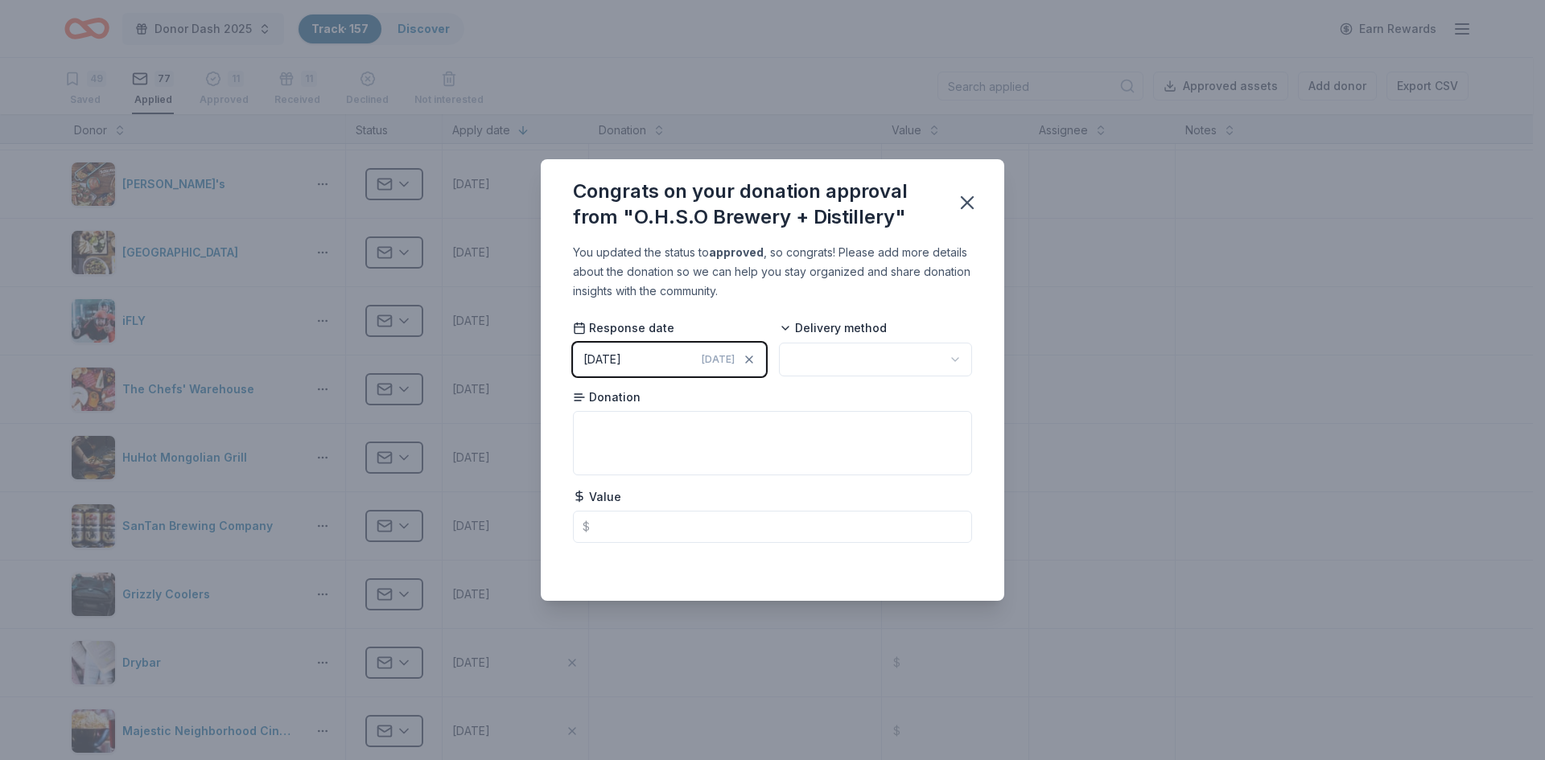
click at [879, 355] on html "Donor Dash 2025 Track · 157 Discover Earn Rewards 49 Saved 77 Applied 11 Approv…" at bounding box center [772, 380] width 1545 height 760
drag, startPoint x: 843, startPoint y: 426, endPoint x: 904, endPoint y: 278, distance: 160.9
click at [969, 210] on icon "button" at bounding box center [967, 202] width 23 height 23
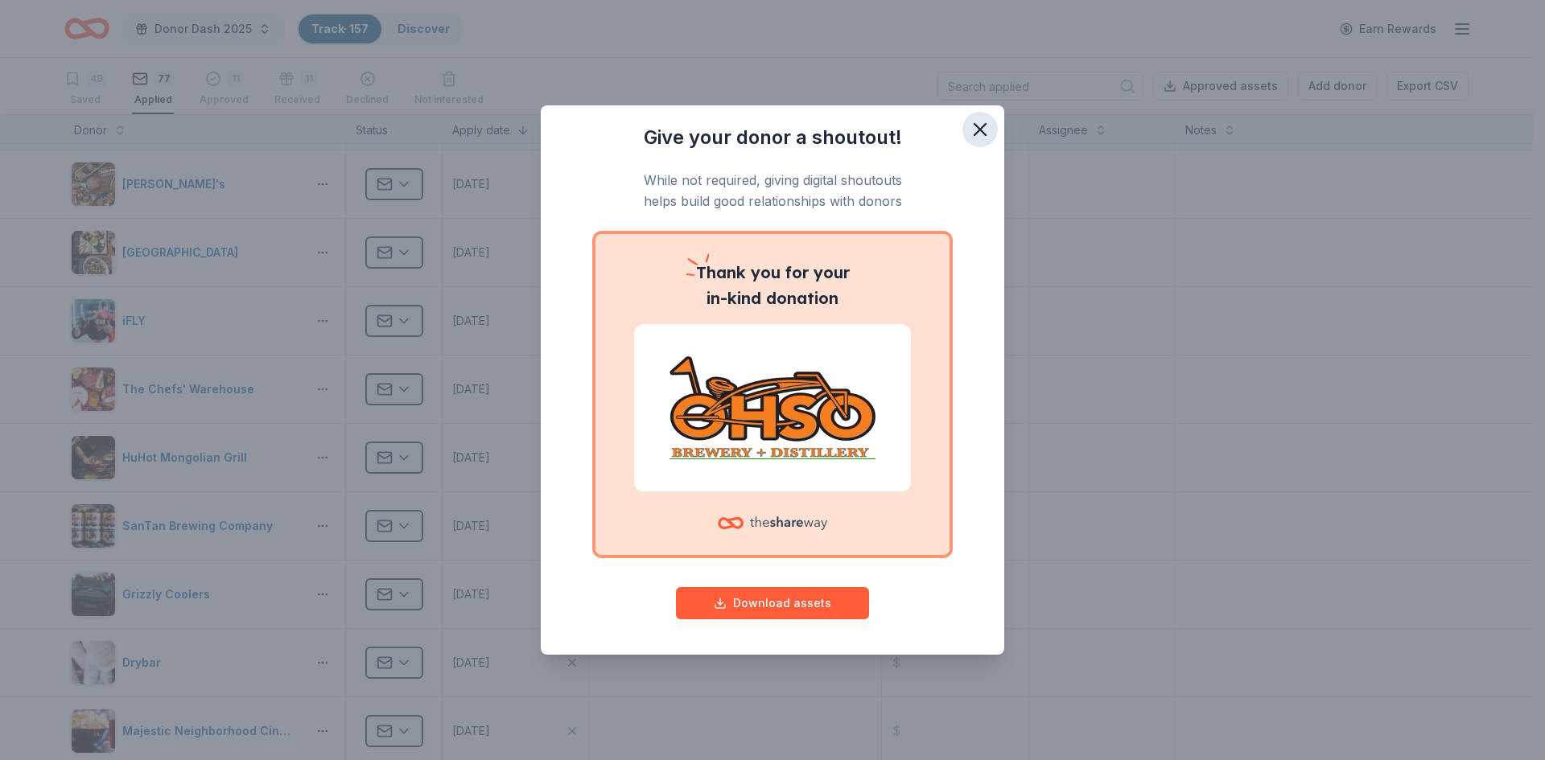
click at [976, 126] on icon "button" at bounding box center [979, 129] width 11 height 11
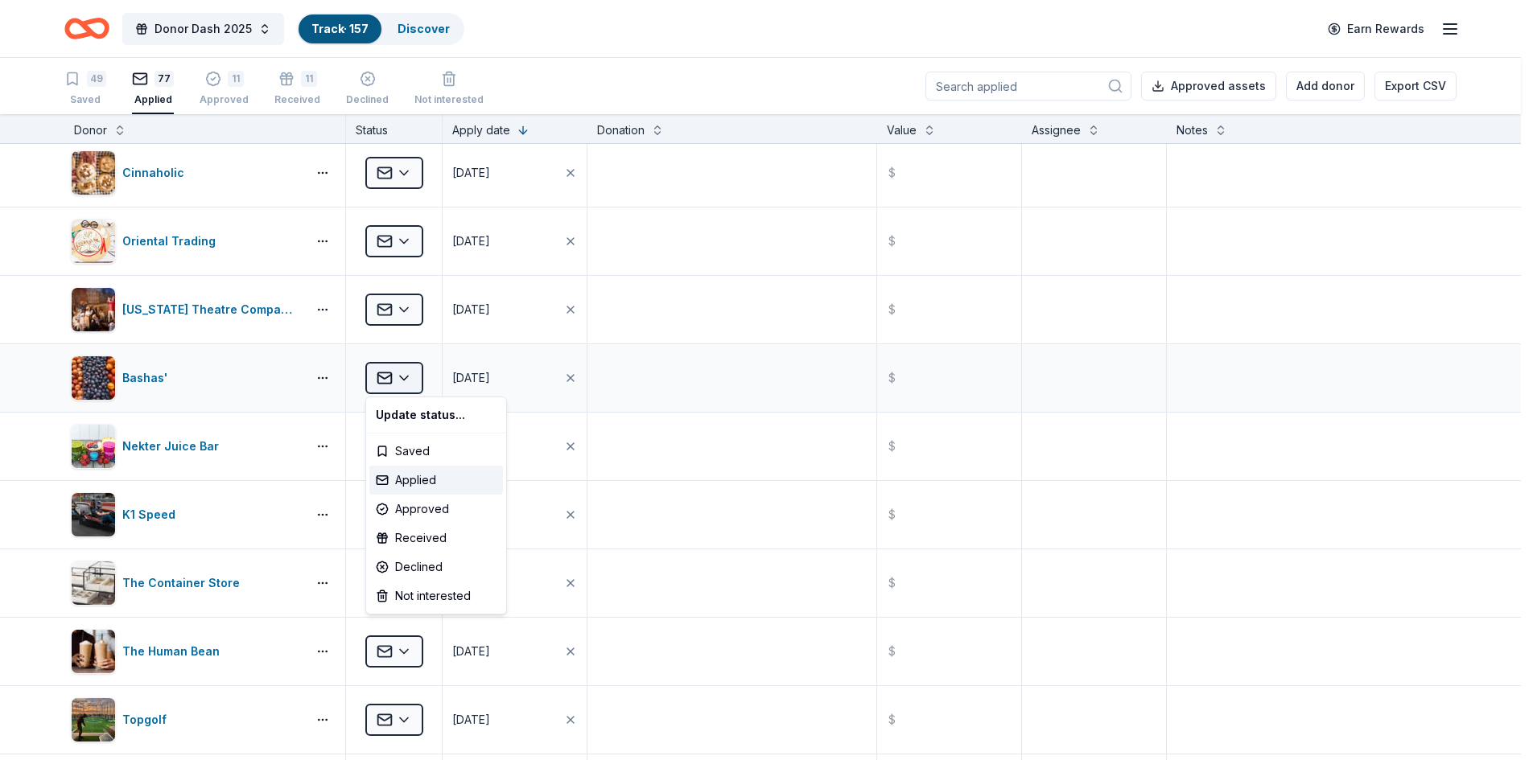
scroll to position [2468, 0]
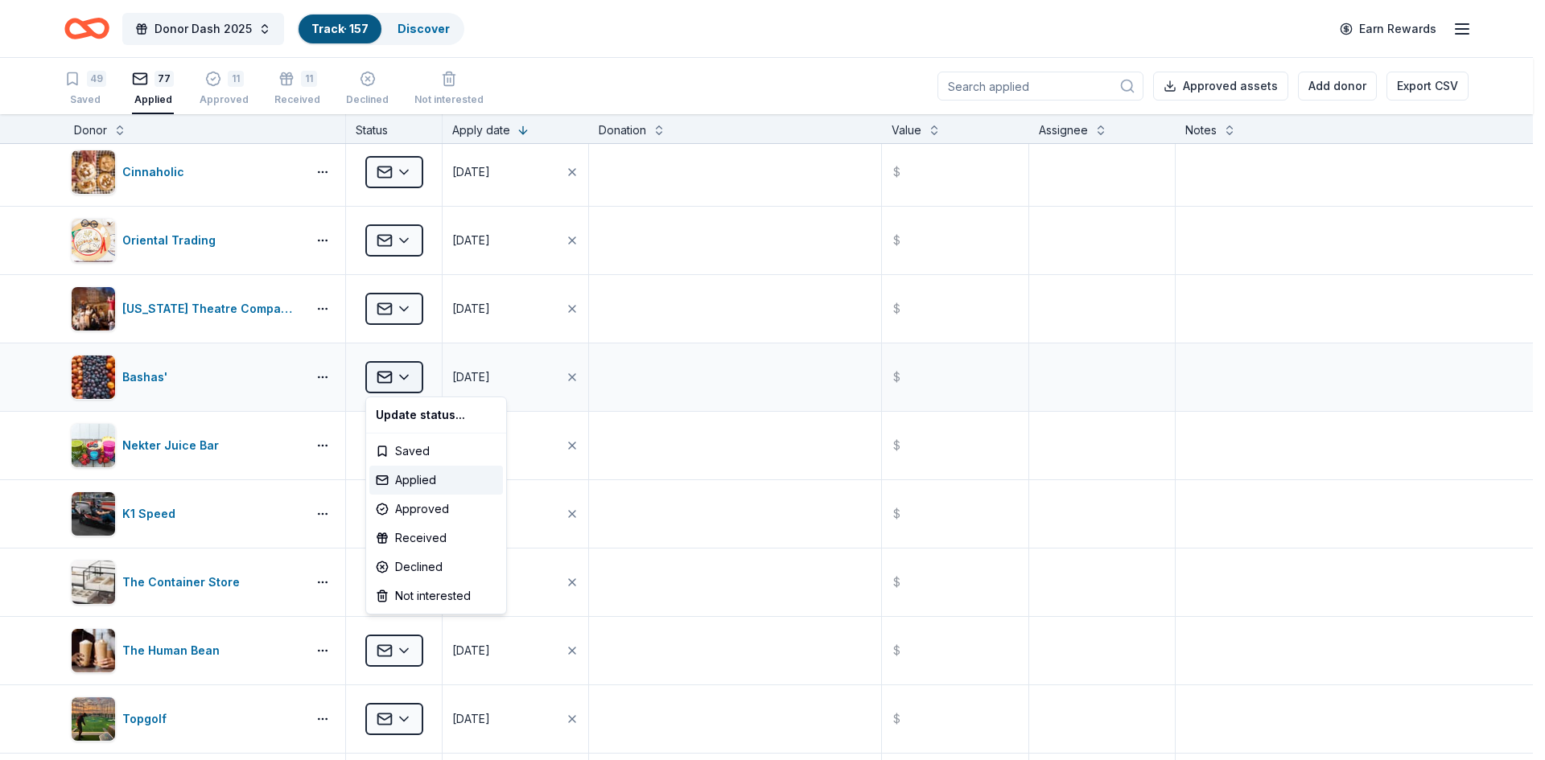
click at [396, 376] on html "Donor Dash 2025 Track · 157 Discover Earn Rewards 49 Saved 77 Applied 11 Approv…" at bounding box center [772, 380] width 1545 height 760
click at [421, 541] on div "Received" at bounding box center [436, 538] width 134 height 29
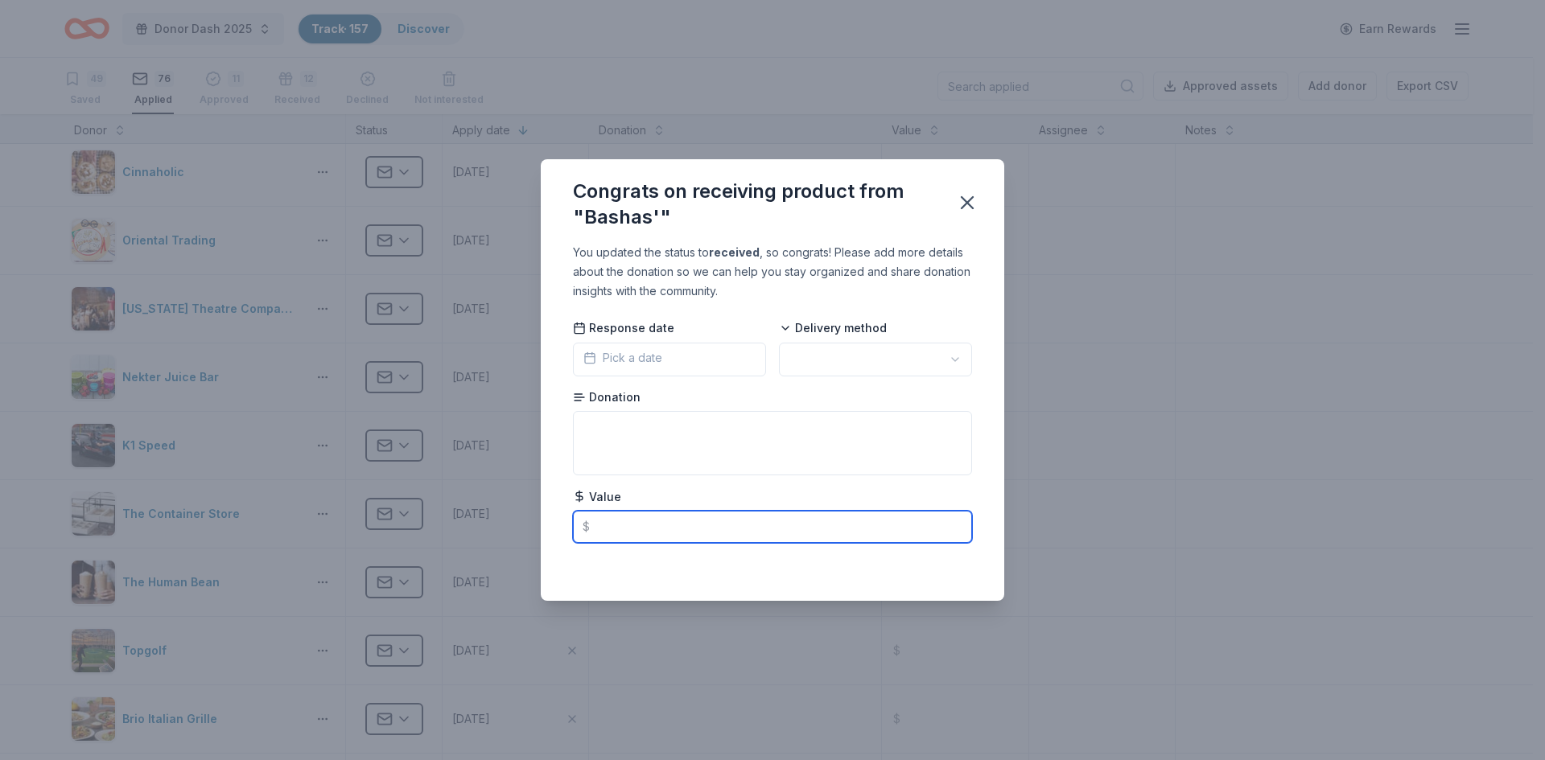
click at [645, 521] on input "text" at bounding box center [772, 527] width 399 height 32
type input "100.00"
click at [853, 361] on html "Donor Dash 2025 Track · 157 Discover Earn Rewards 49 Saved 76 Applied 11 Approv…" at bounding box center [772, 380] width 1545 height 760
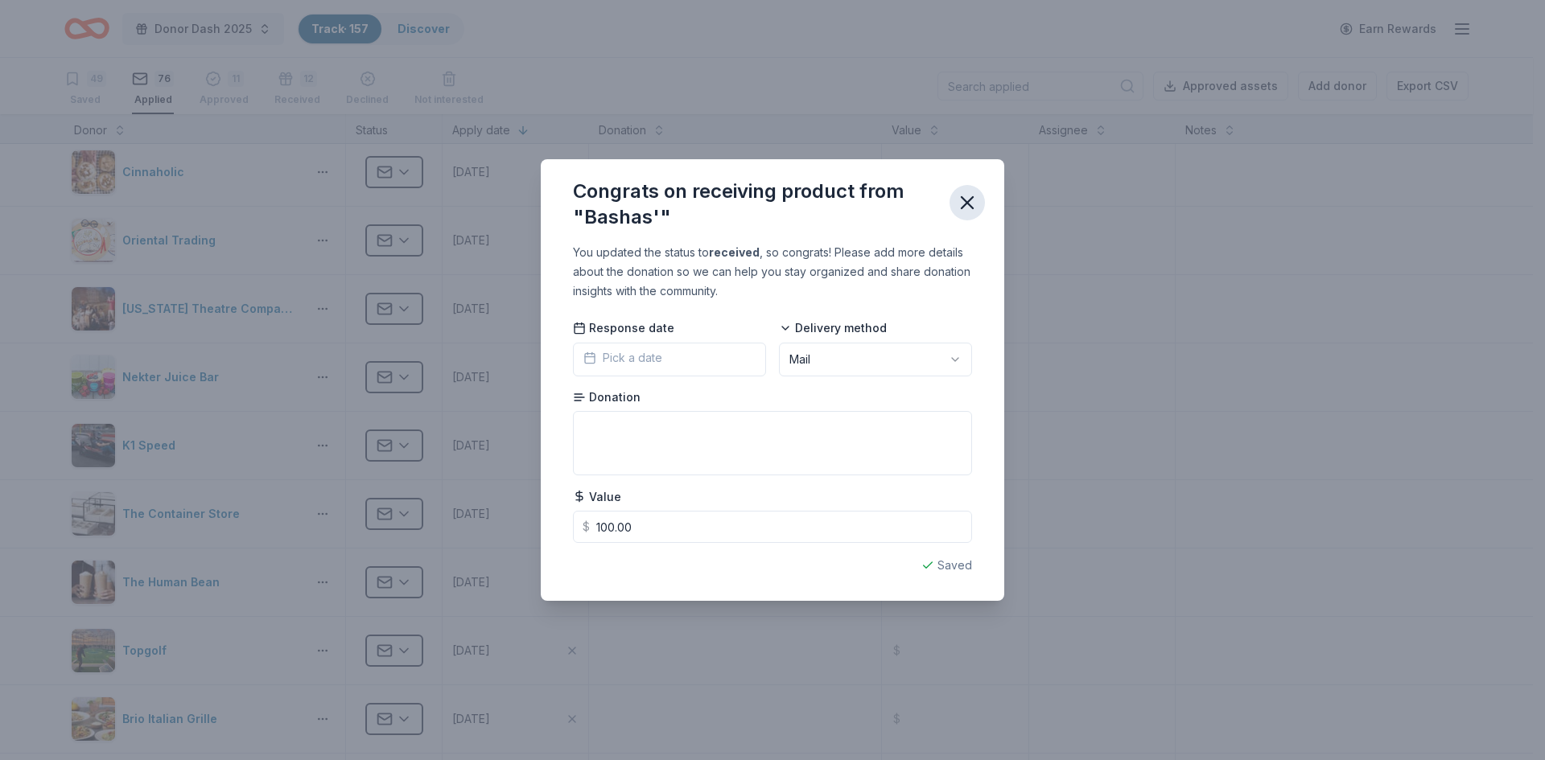
click at [969, 196] on icon "button" at bounding box center [967, 202] width 23 height 23
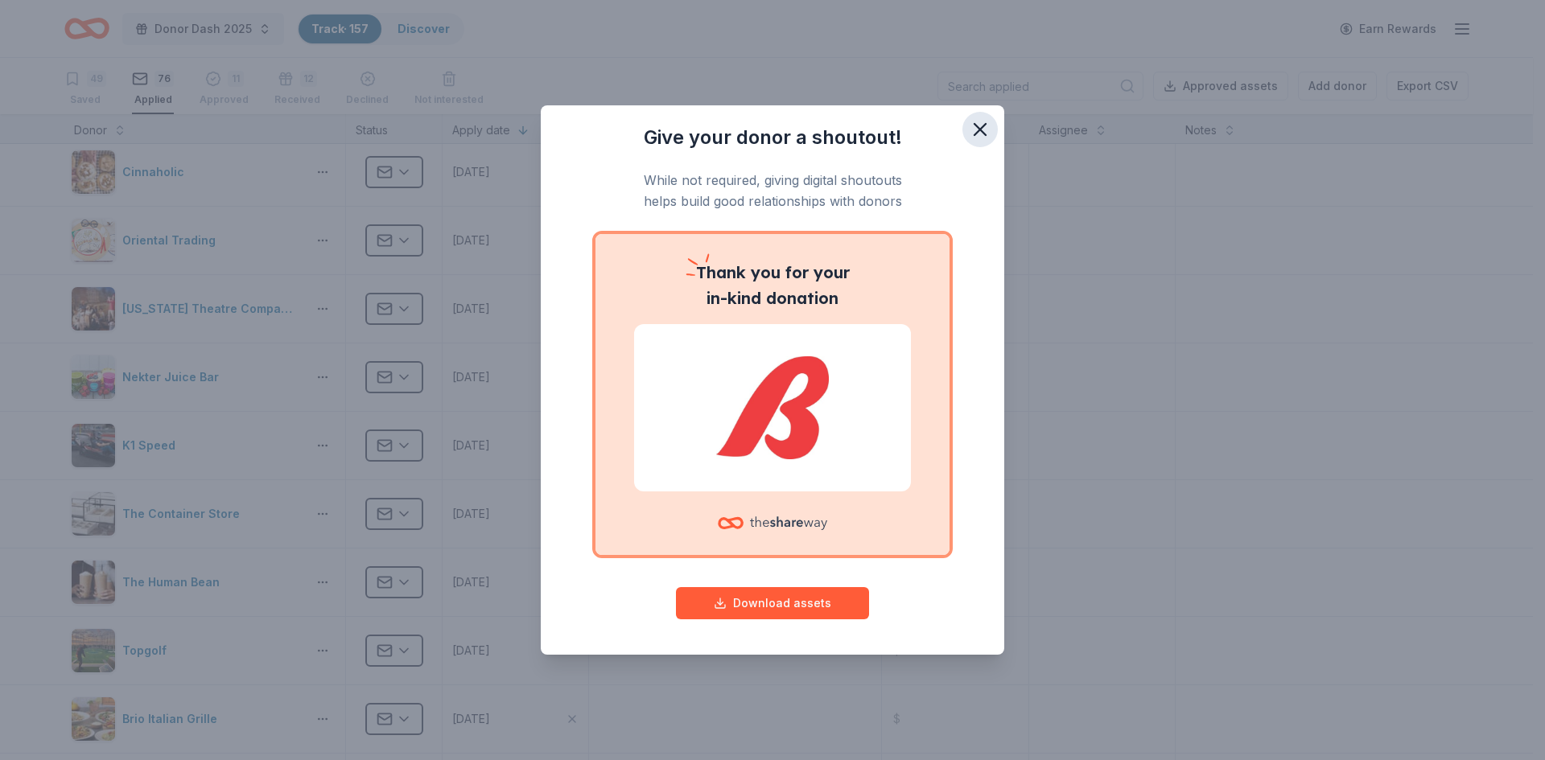
click at [984, 135] on icon "button" at bounding box center [980, 129] width 23 height 23
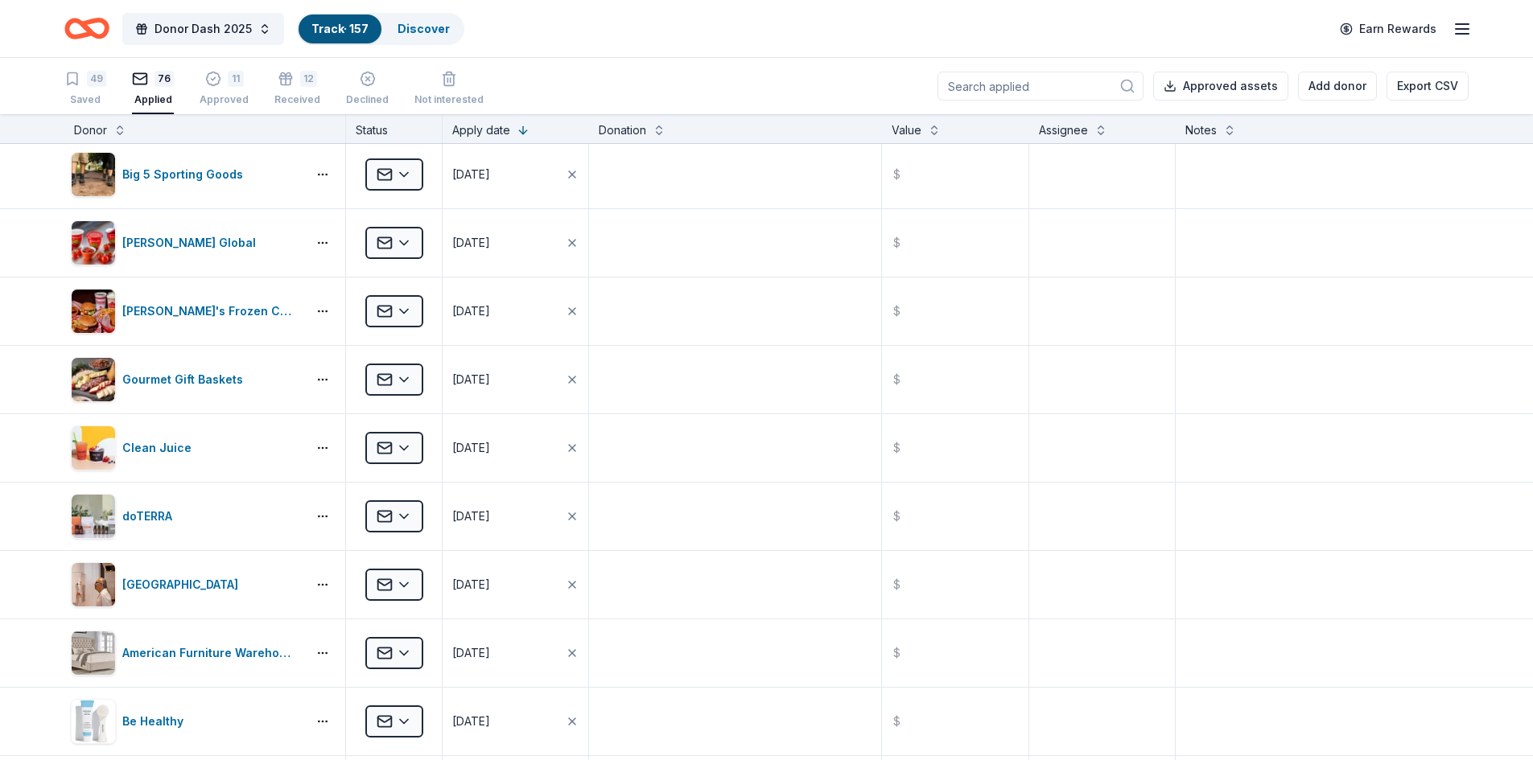
scroll to position [3834, 0]
click at [180, 309] on div "[PERSON_NAME]'s Frozen Custard & Steakburgers" at bounding box center [211, 310] width 178 height 19
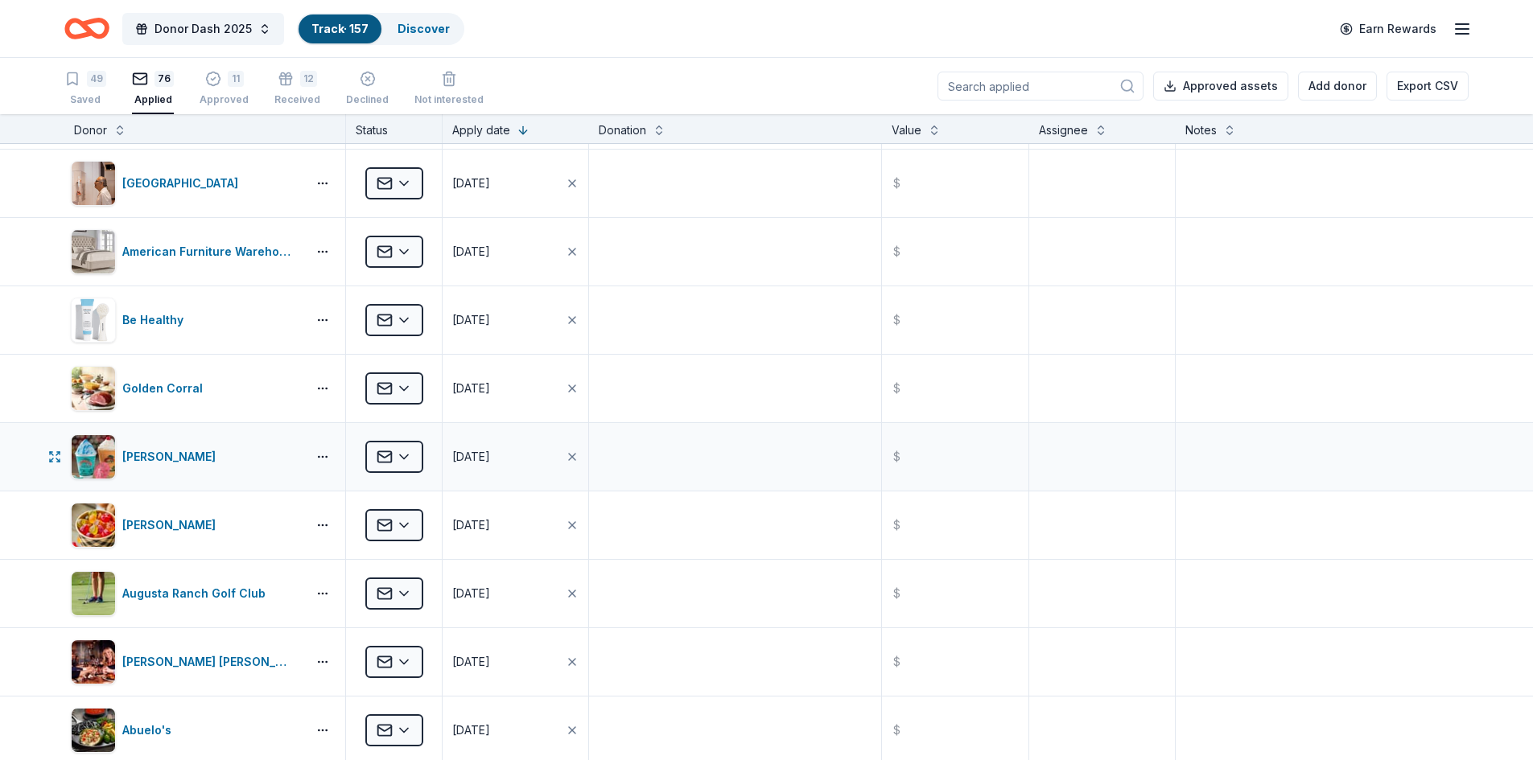
scroll to position [4235, 0]
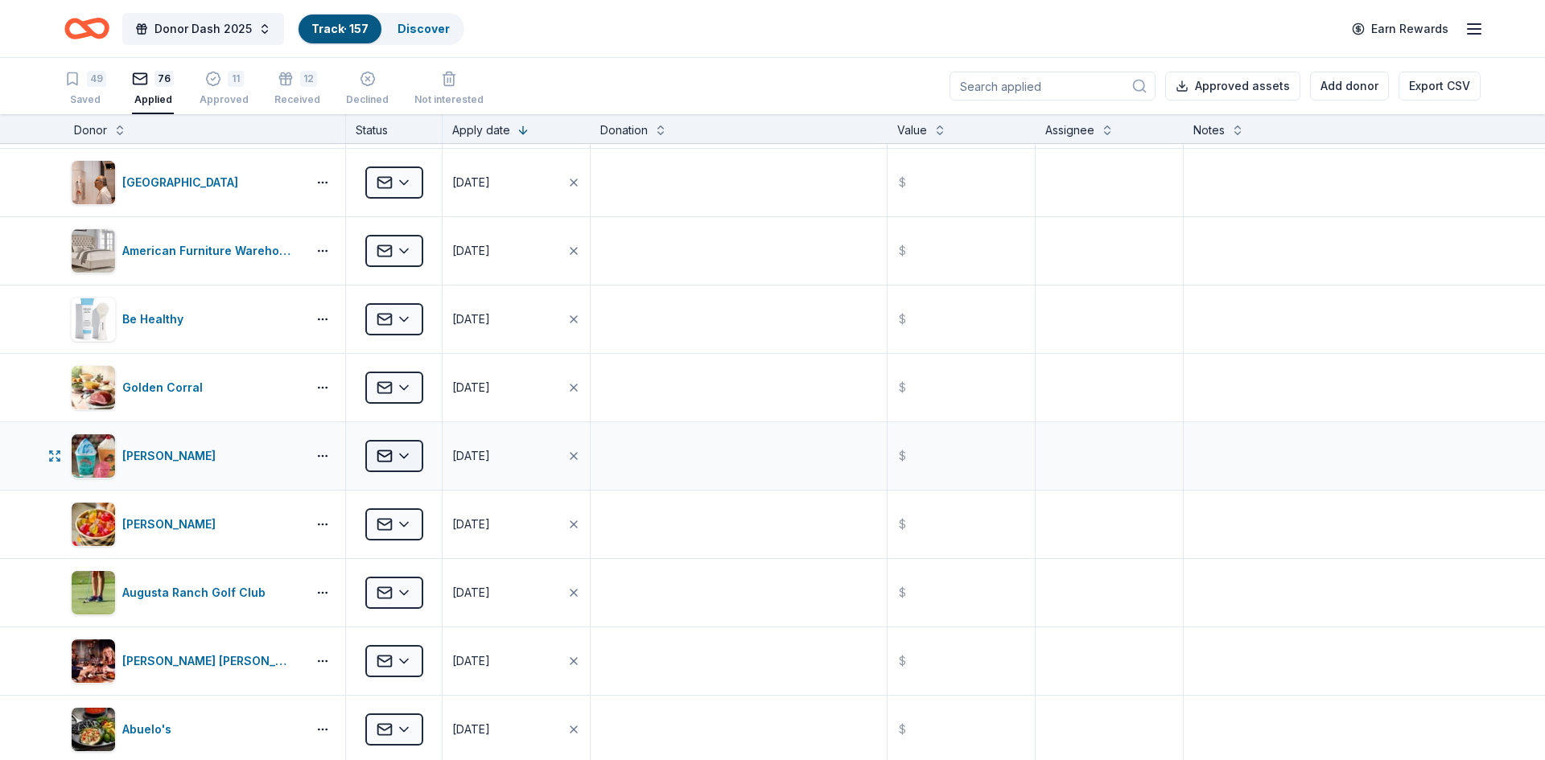
click at [409, 455] on html "Donor Dash 2025 Track · 157 Discover Earn Rewards 49 Saved 76 Applied 11 Approv…" at bounding box center [772, 380] width 1545 height 760
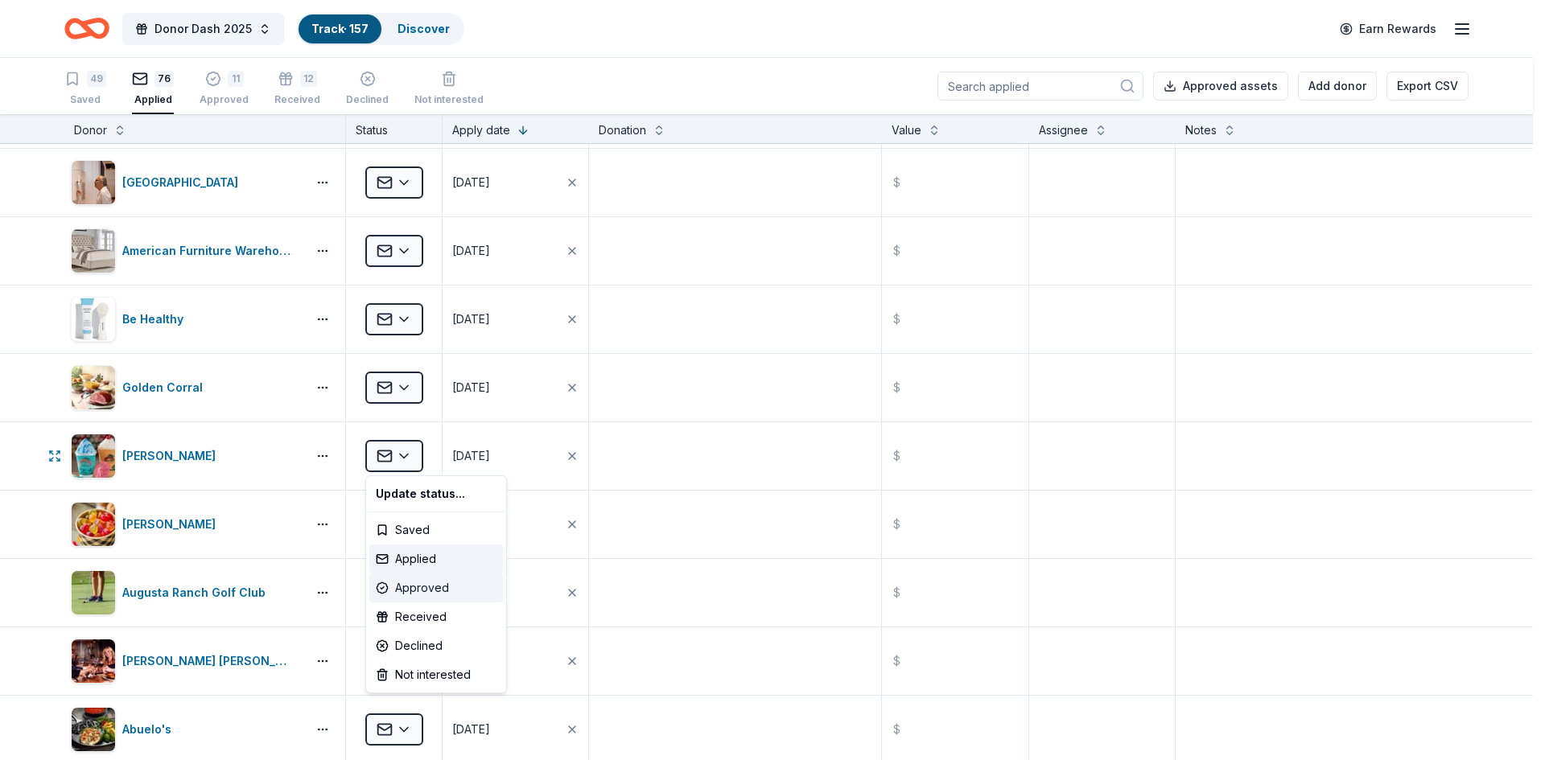
click at [447, 593] on div "Approved" at bounding box center [436, 588] width 134 height 29
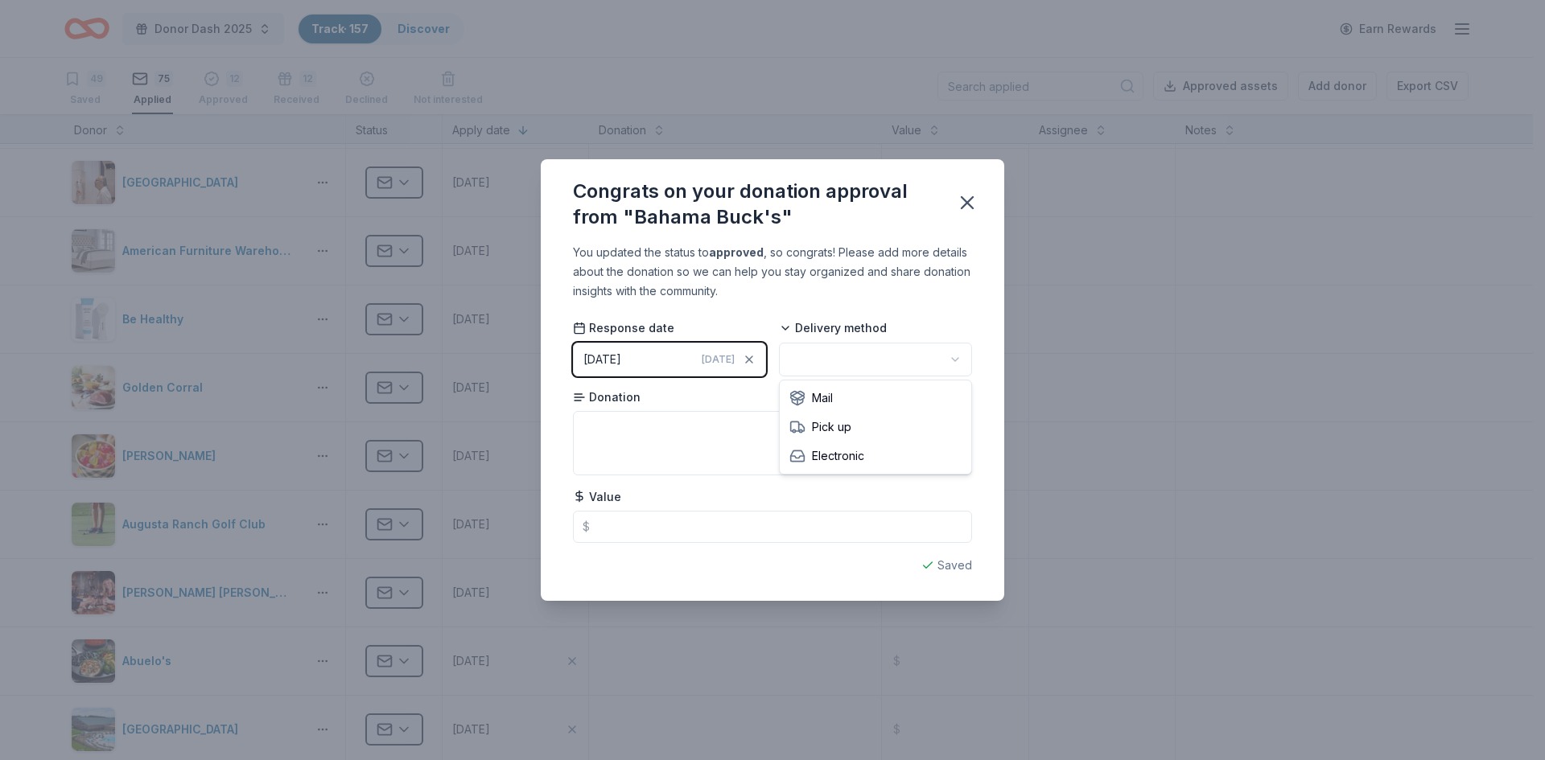
click at [842, 358] on html "Donor Dash 2025 Track · 157 Discover Earn Rewards 49 Saved 75 Applied 12 Approv…" at bounding box center [772, 380] width 1545 height 760
click at [966, 204] on icon "button" at bounding box center [966, 202] width 11 height 11
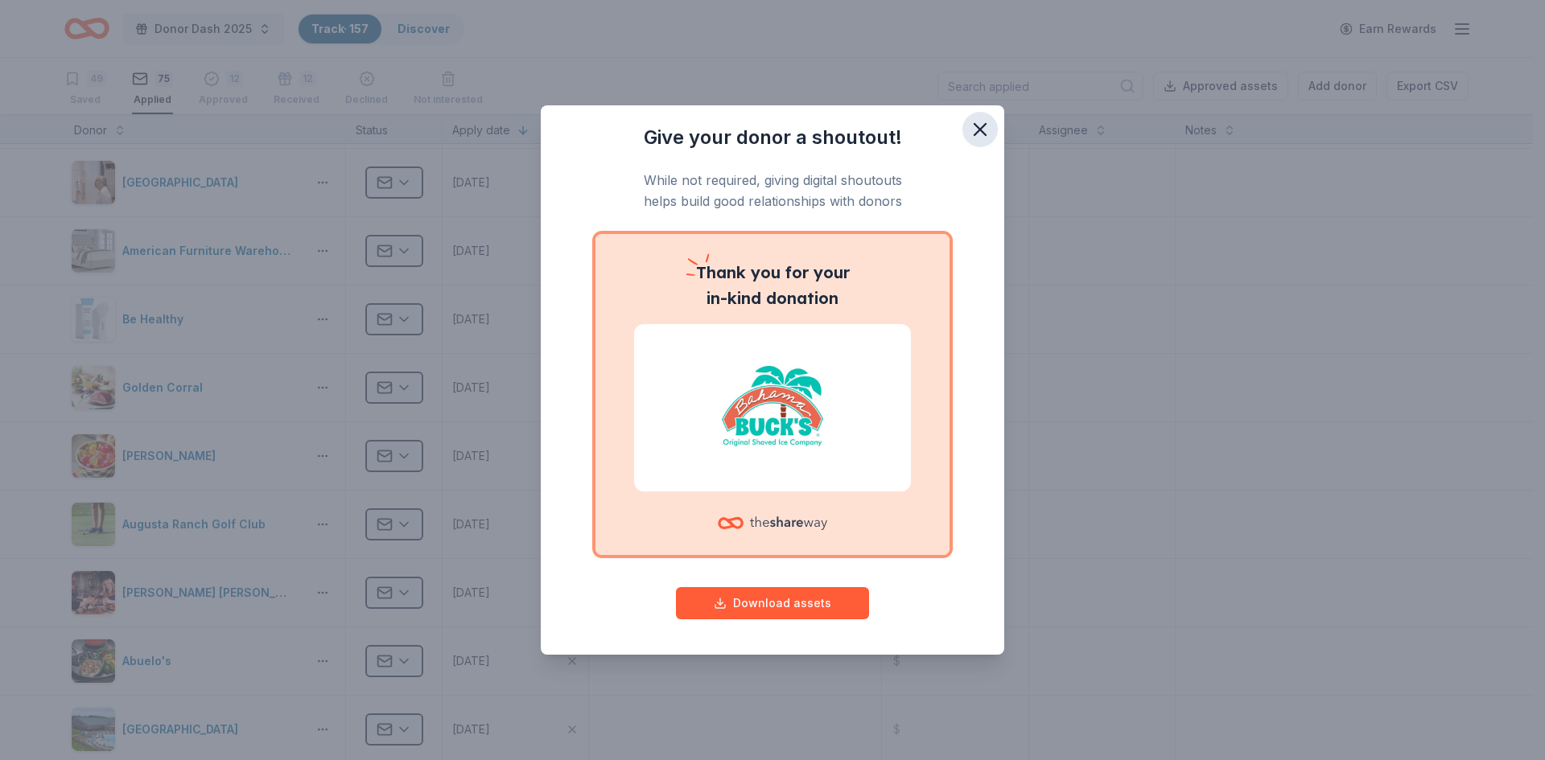
click at [978, 126] on icon "button" at bounding box center [979, 129] width 11 height 11
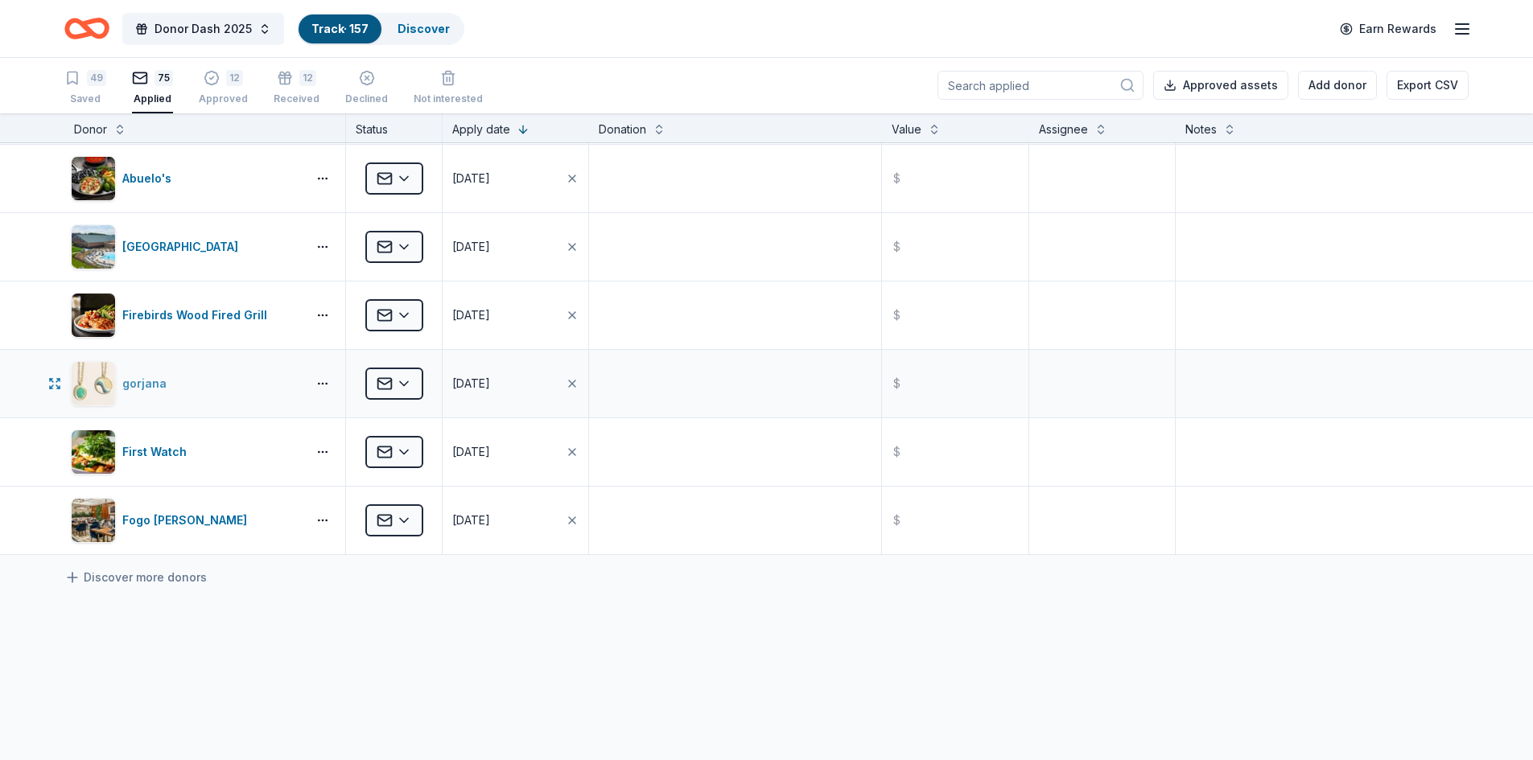
scroll to position [4718, 0]
click at [144, 452] on div "First Watch" at bounding box center [157, 451] width 71 height 19
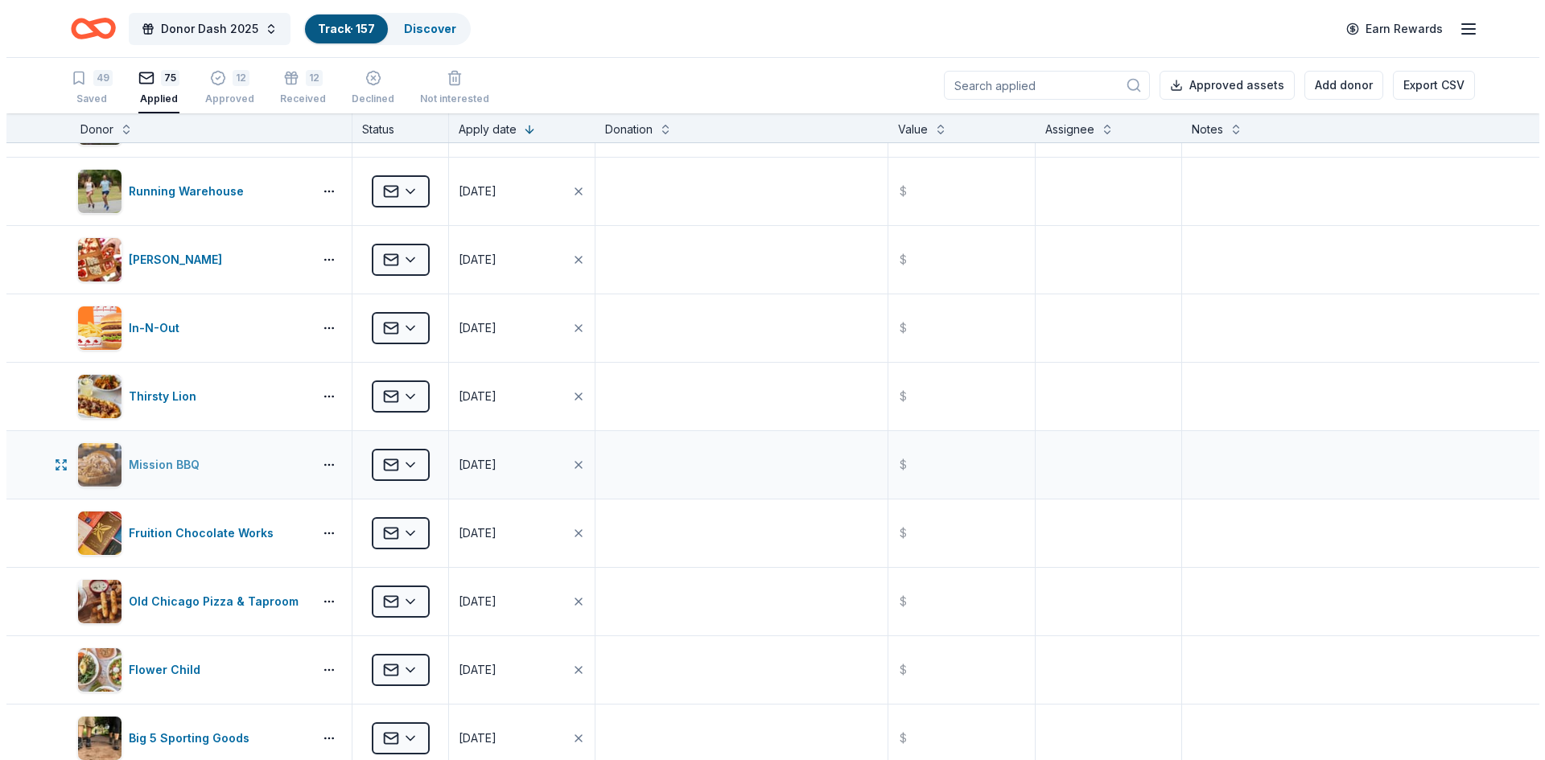
scroll to position [3270, 0]
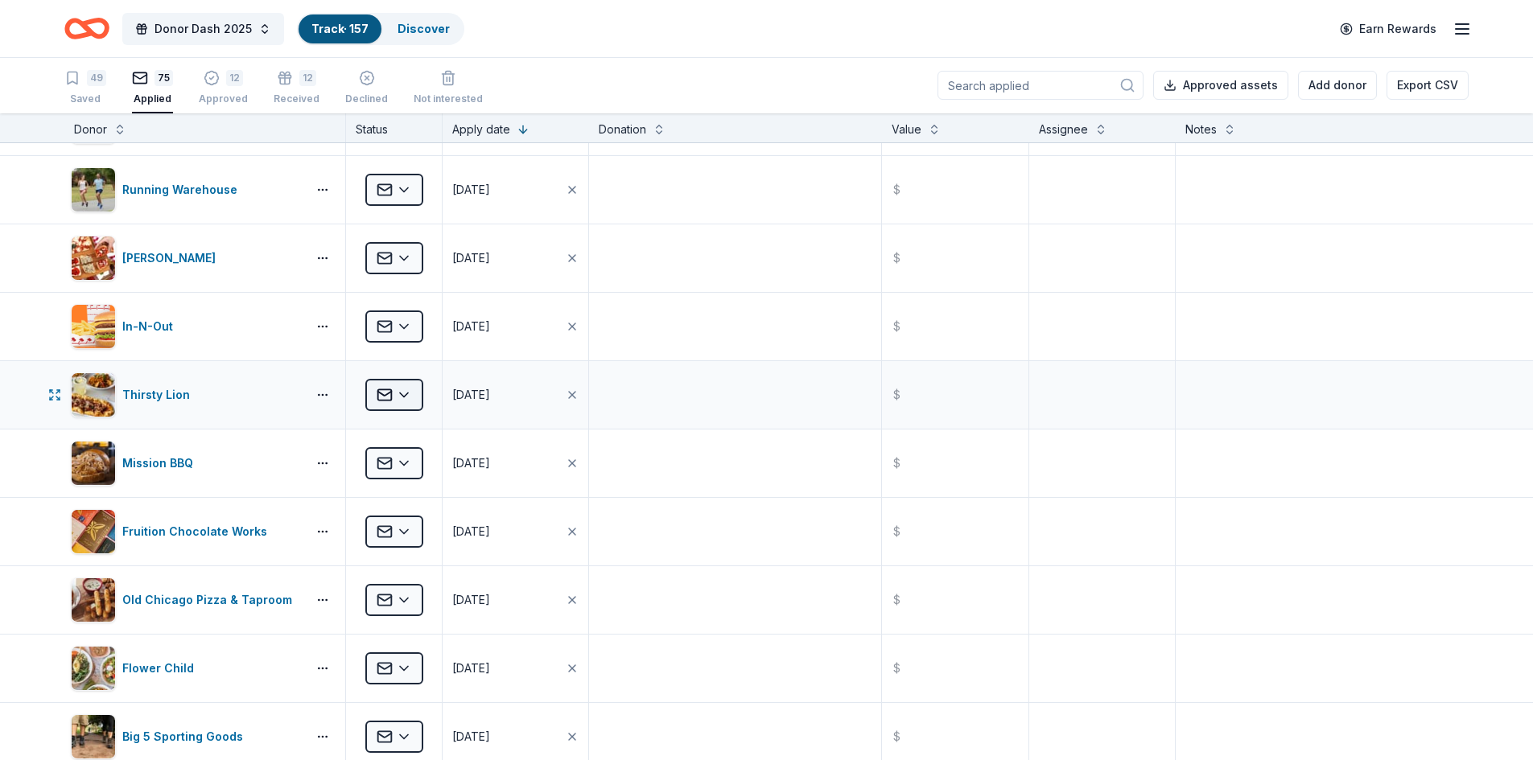
click at [394, 390] on html "Donor Dash 2025 Track · 157 Discover Earn Rewards 49 Saved 75 Applied 12 Approv…" at bounding box center [766, 379] width 1533 height 760
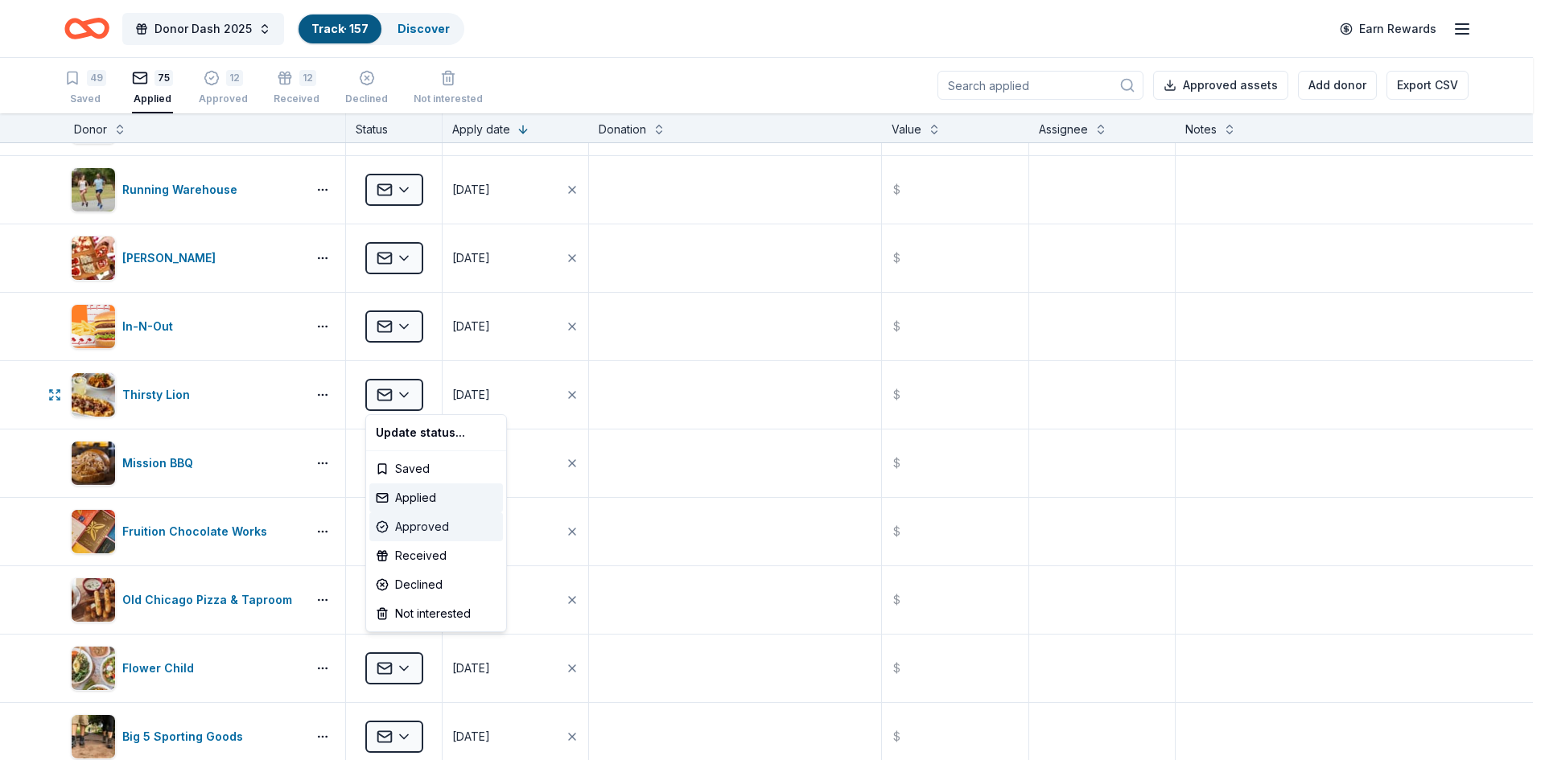
click at [431, 521] on div "Approved" at bounding box center [436, 526] width 134 height 29
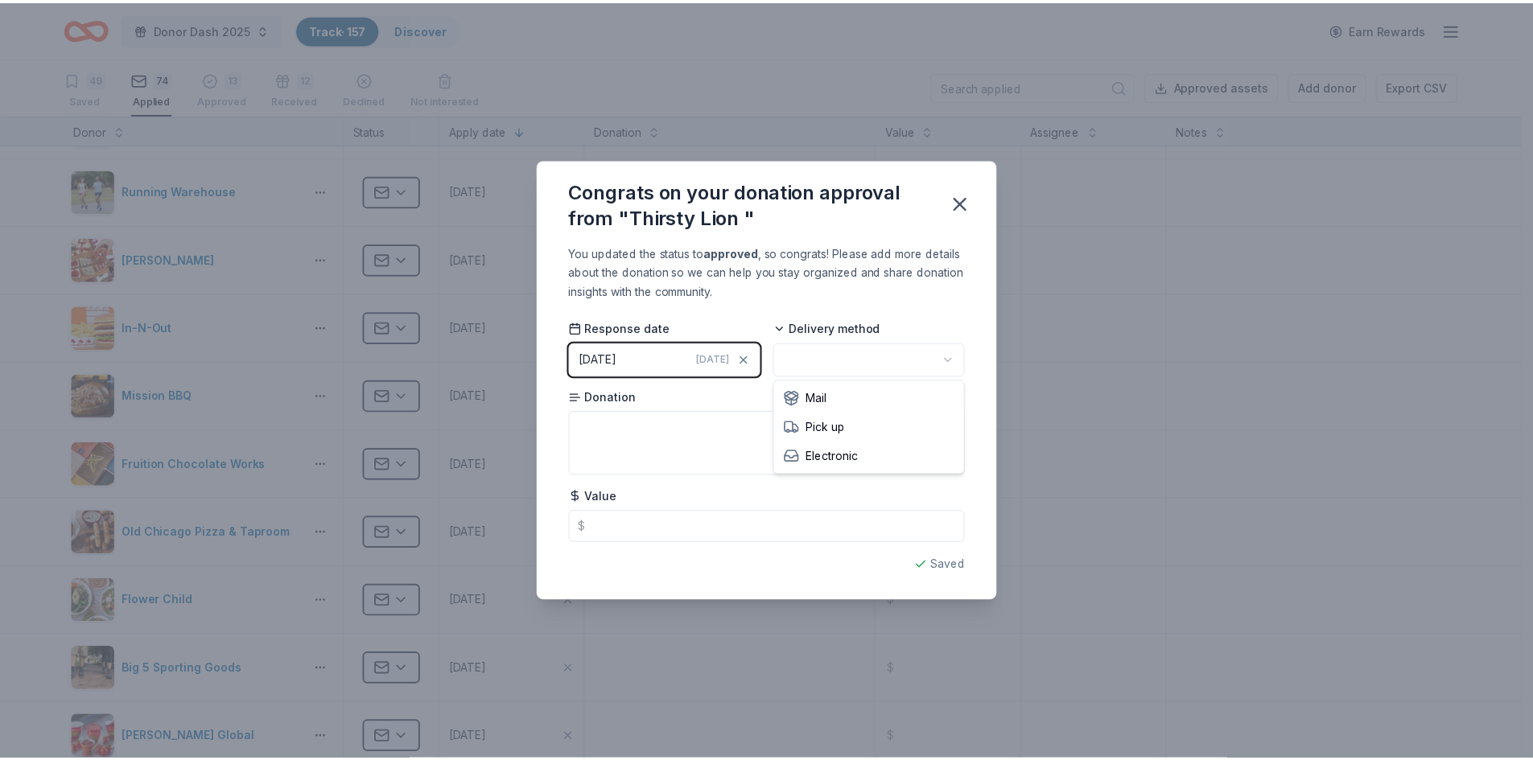
scroll to position [0, 0]
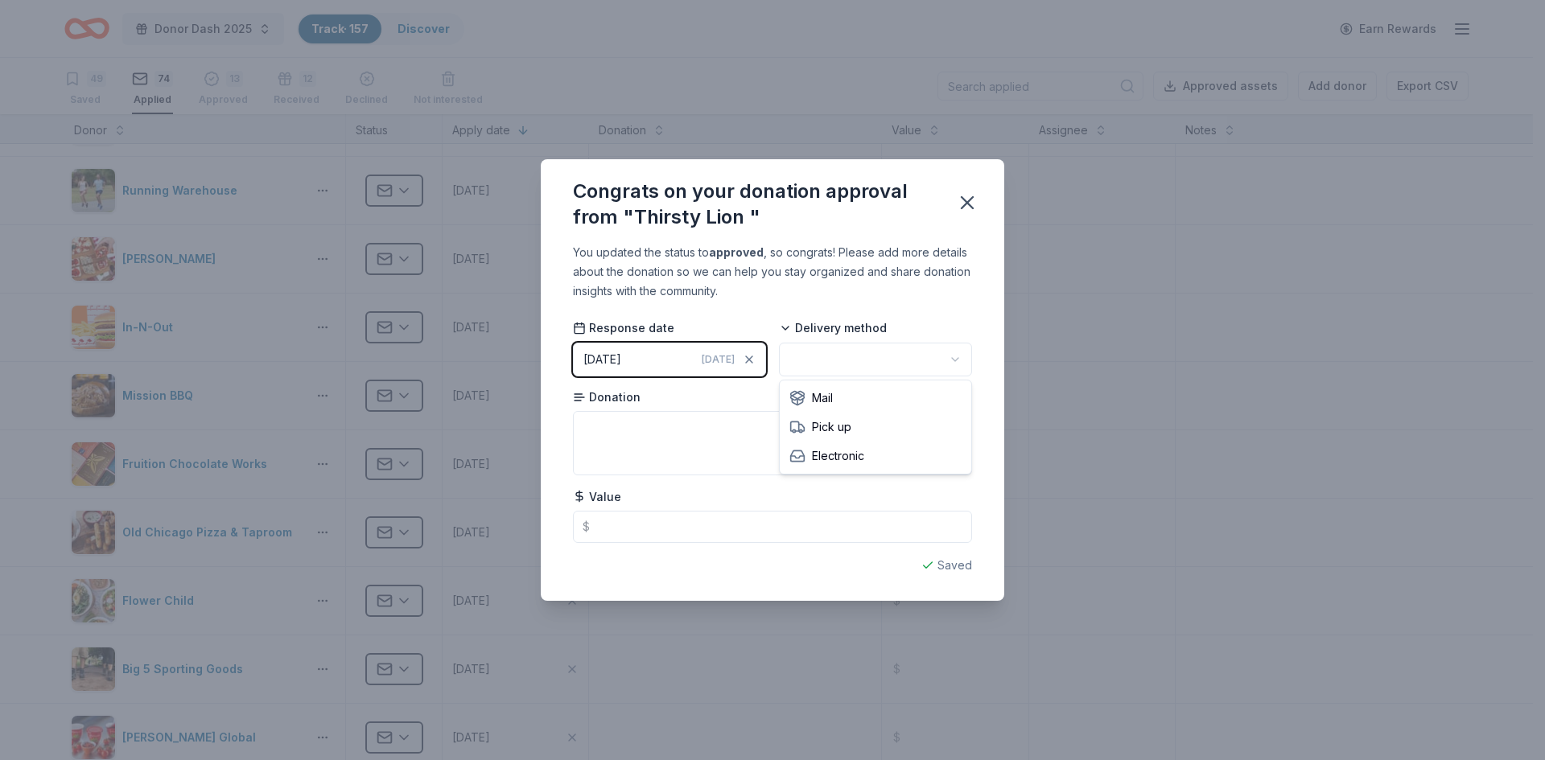
click at [863, 361] on html "Donor Dash 2025 Track · 157 Discover Earn Rewards 49 Saved 74 Applied 13 Approv…" at bounding box center [772, 380] width 1545 height 760
click at [963, 192] on icon "button" at bounding box center [967, 202] width 23 height 23
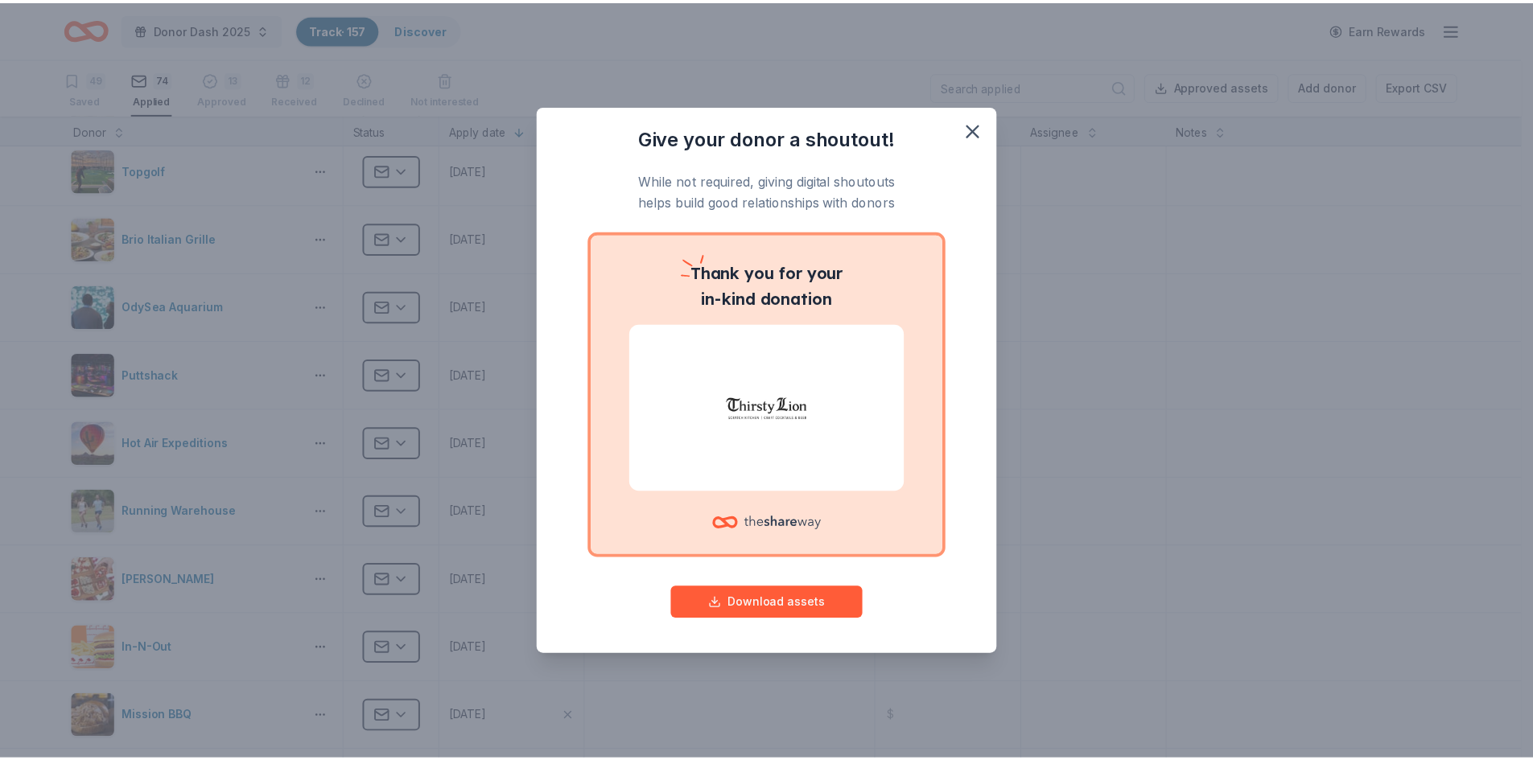
scroll to position [2948, 0]
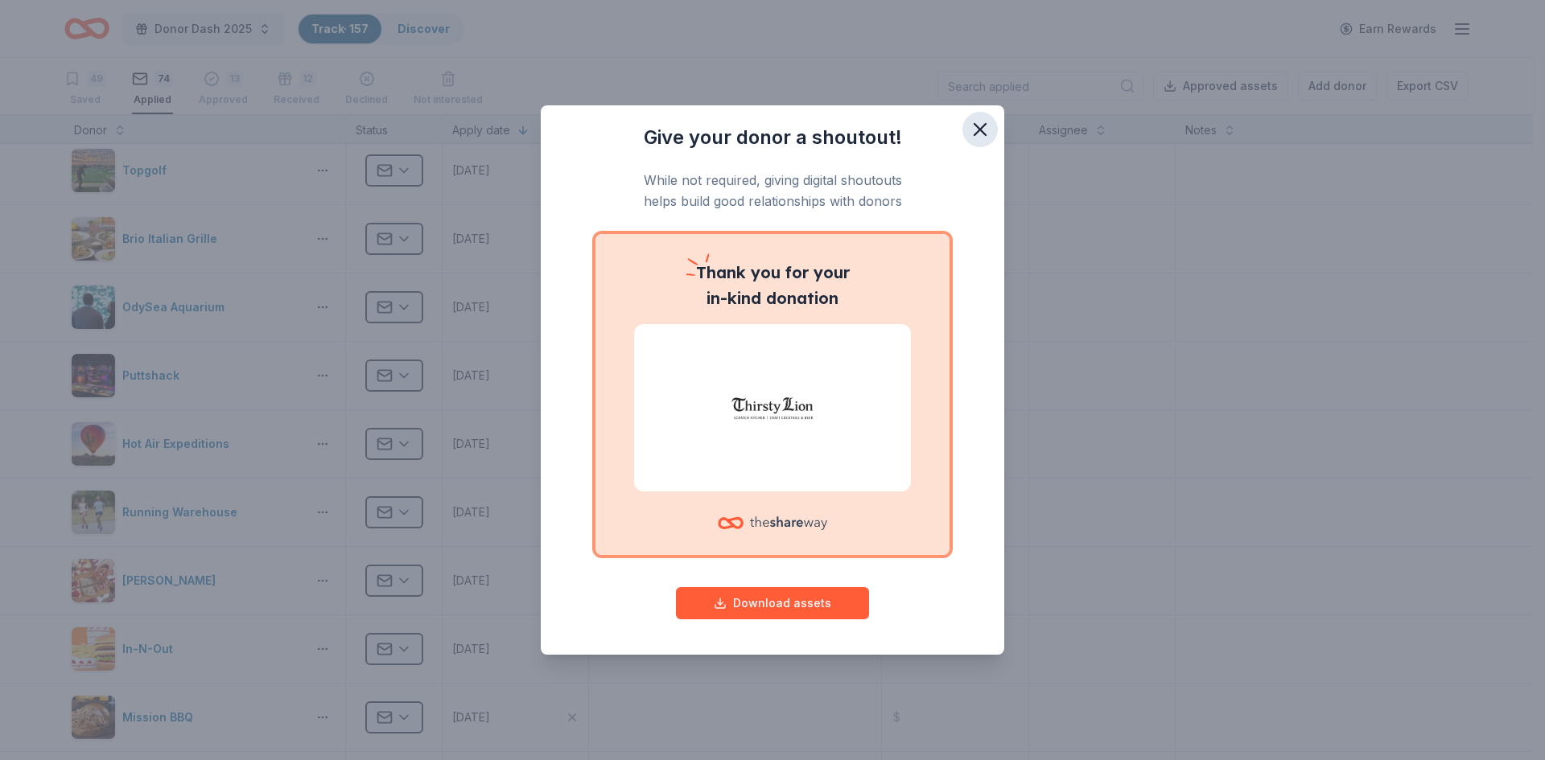
click at [978, 123] on icon "button" at bounding box center [980, 129] width 23 height 23
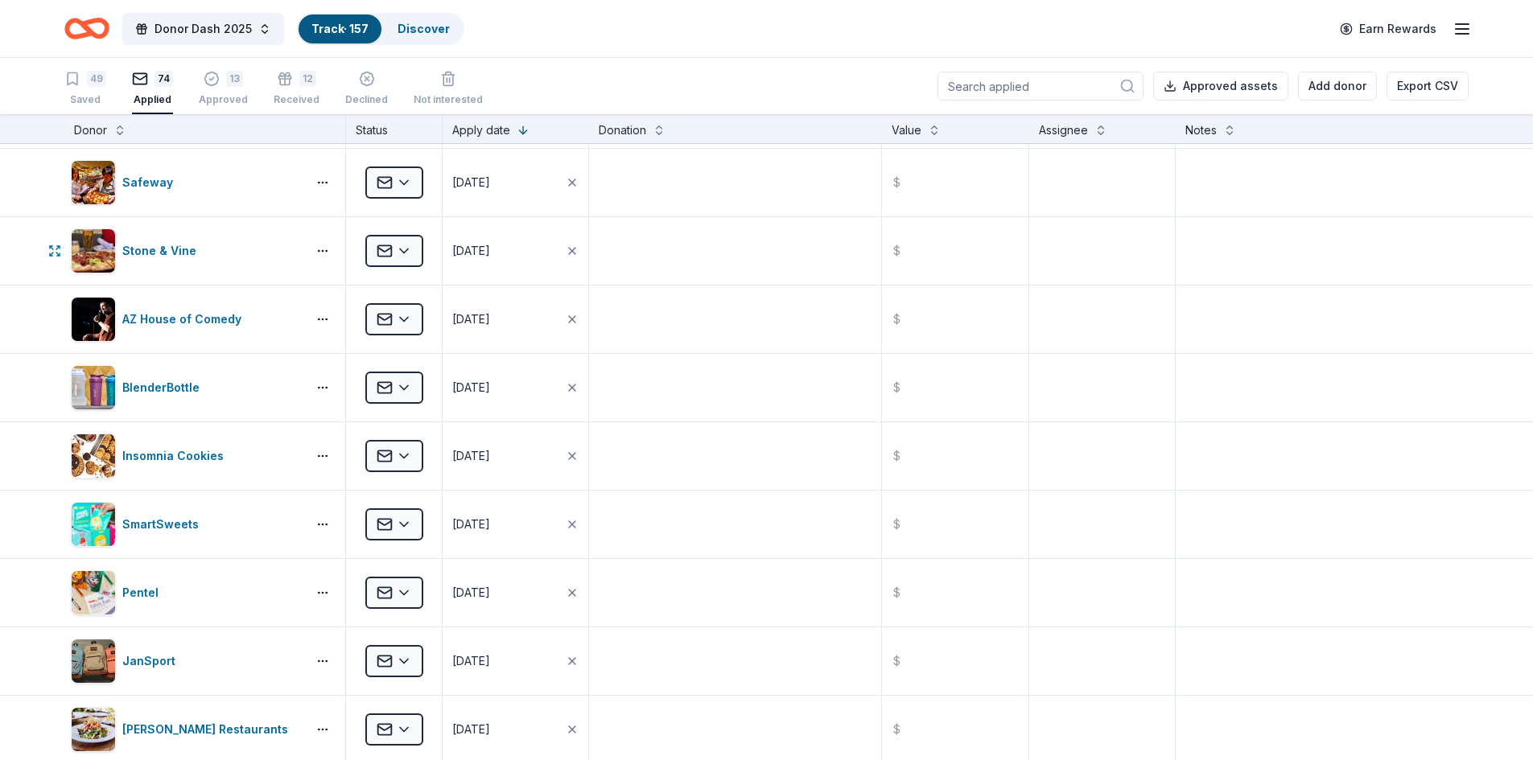
scroll to position [0, 0]
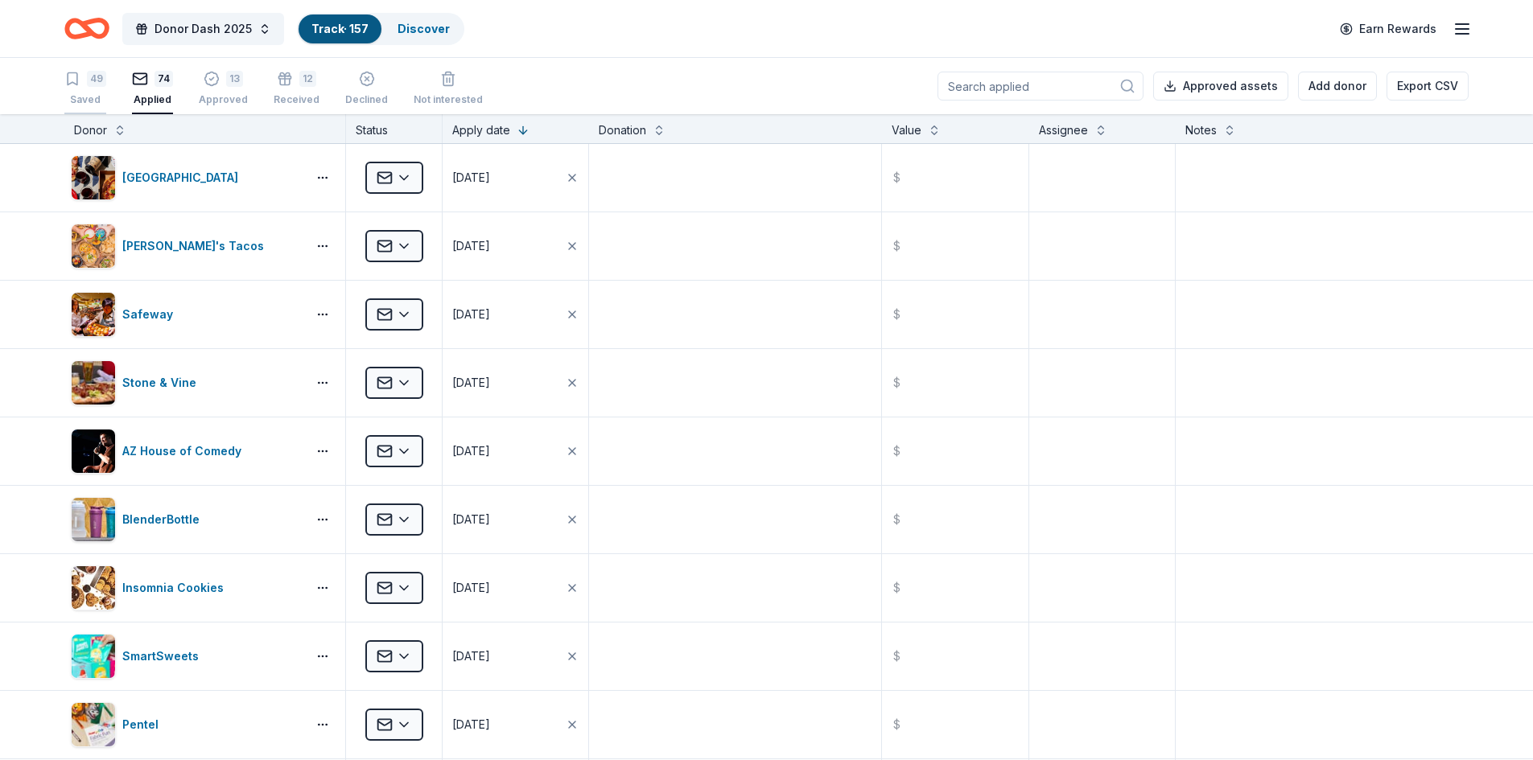
click at [79, 86] on icon "button" at bounding box center [72, 79] width 16 height 16
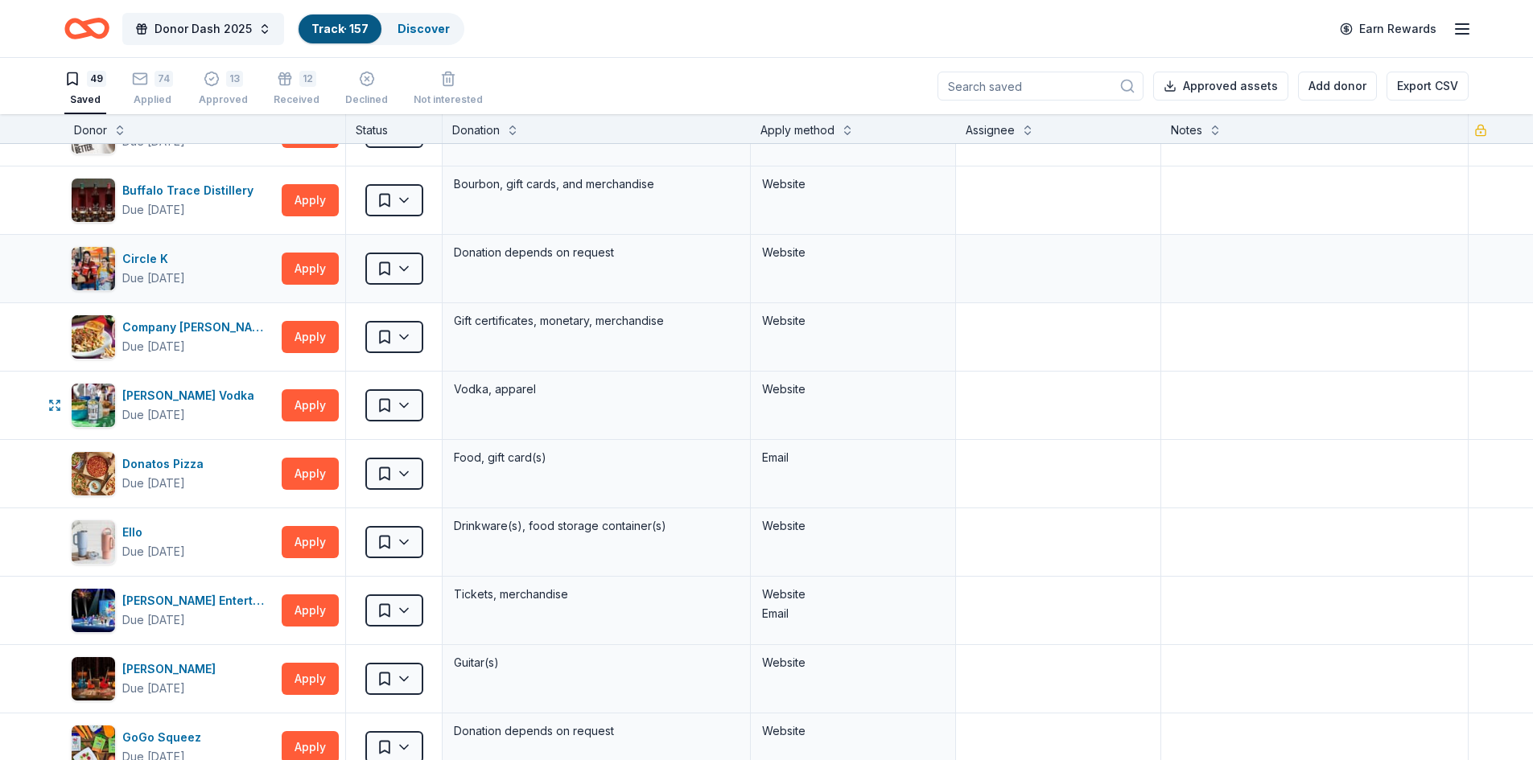
scroll to position [320, 0]
click at [302, 478] on button "Apply" at bounding box center [310, 473] width 57 height 32
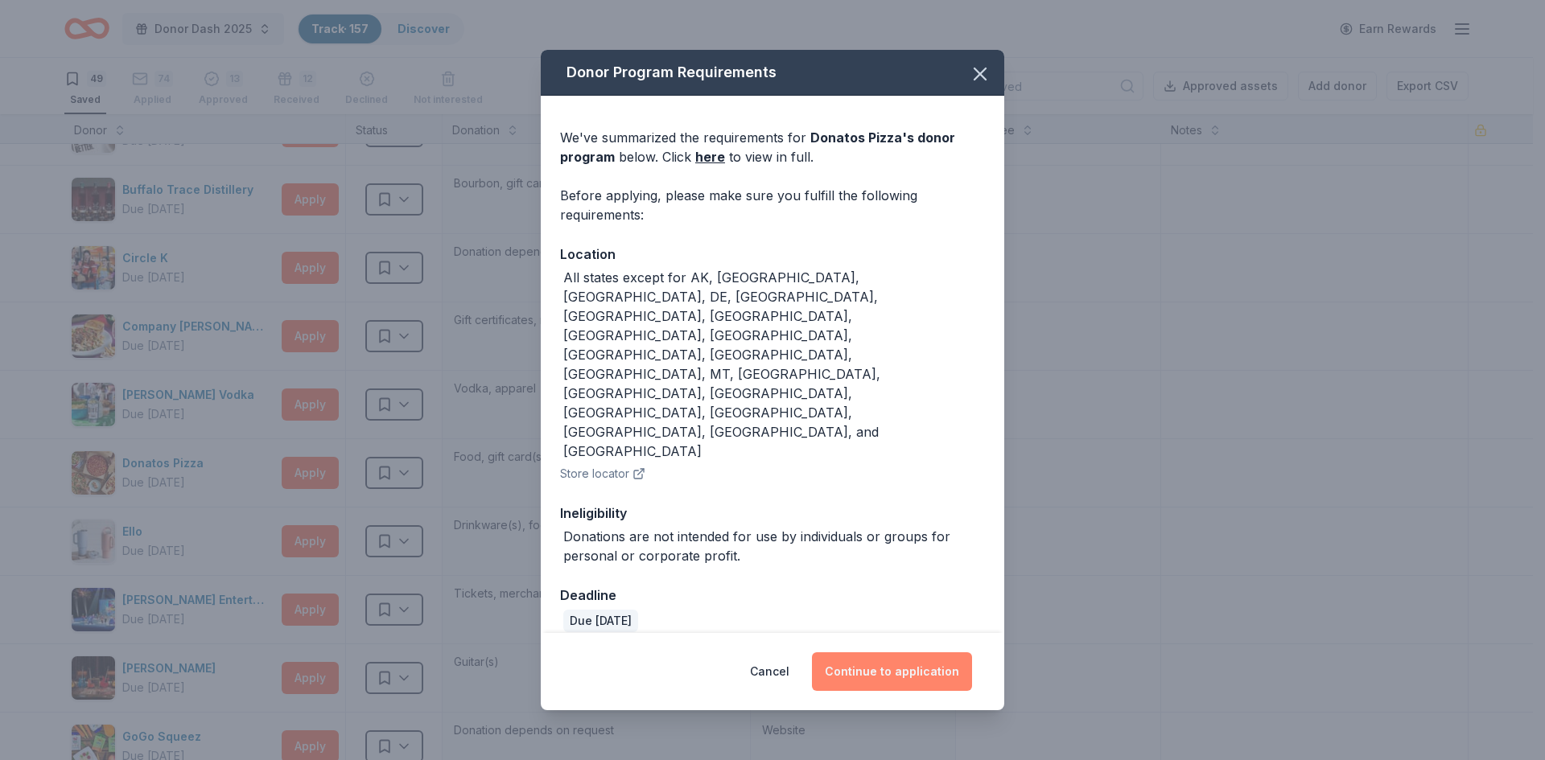
click at [903, 652] on button "Continue to application" at bounding box center [892, 671] width 160 height 39
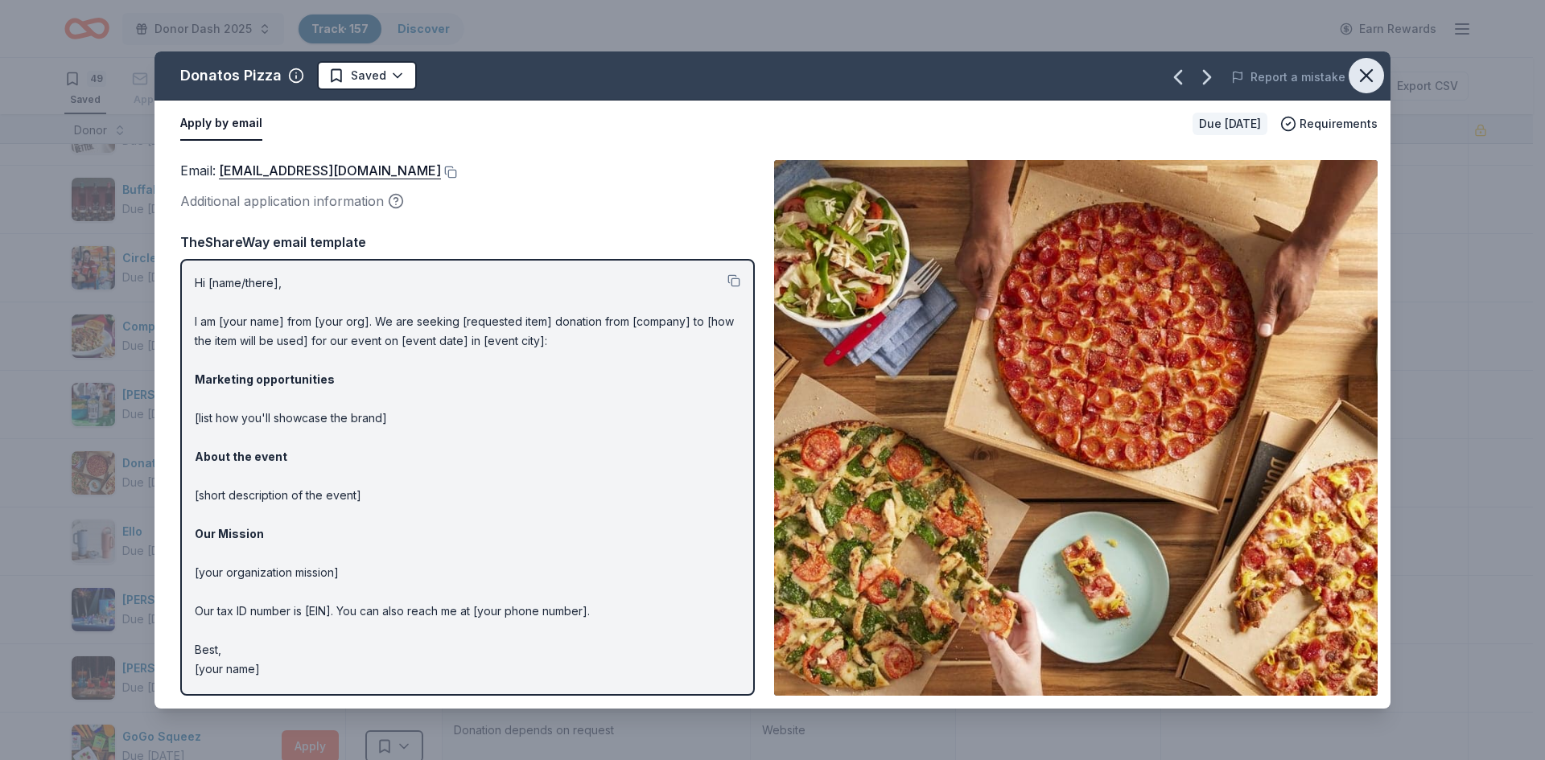
click at [1365, 71] on icon "button" at bounding box center [1366, 75] width 23 height 23
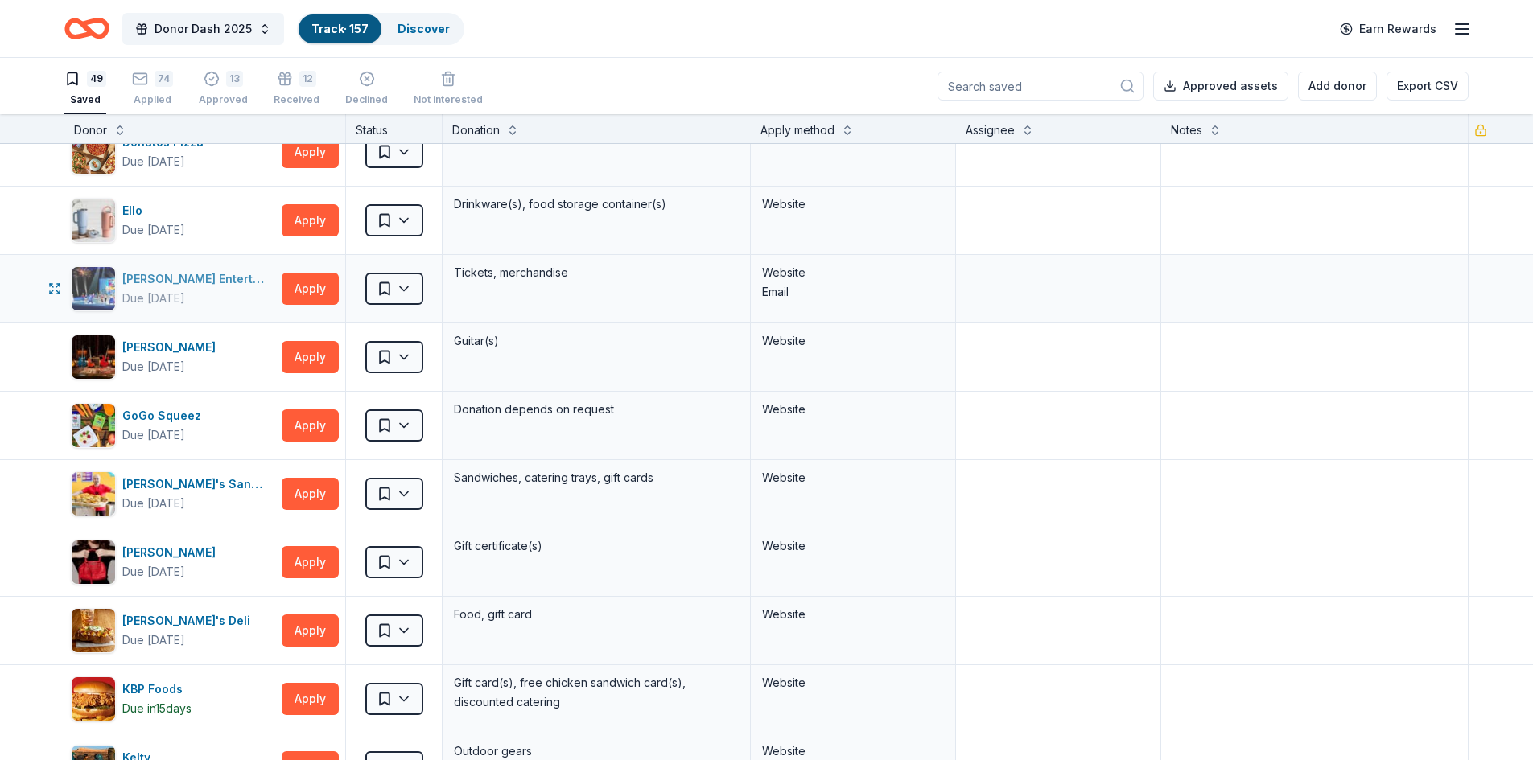
scroll to position [642, 0]
click at [160, 282] on div "[PERSON_NAME] Entertainment" at bounding box center [198, 278] width 153 height 19
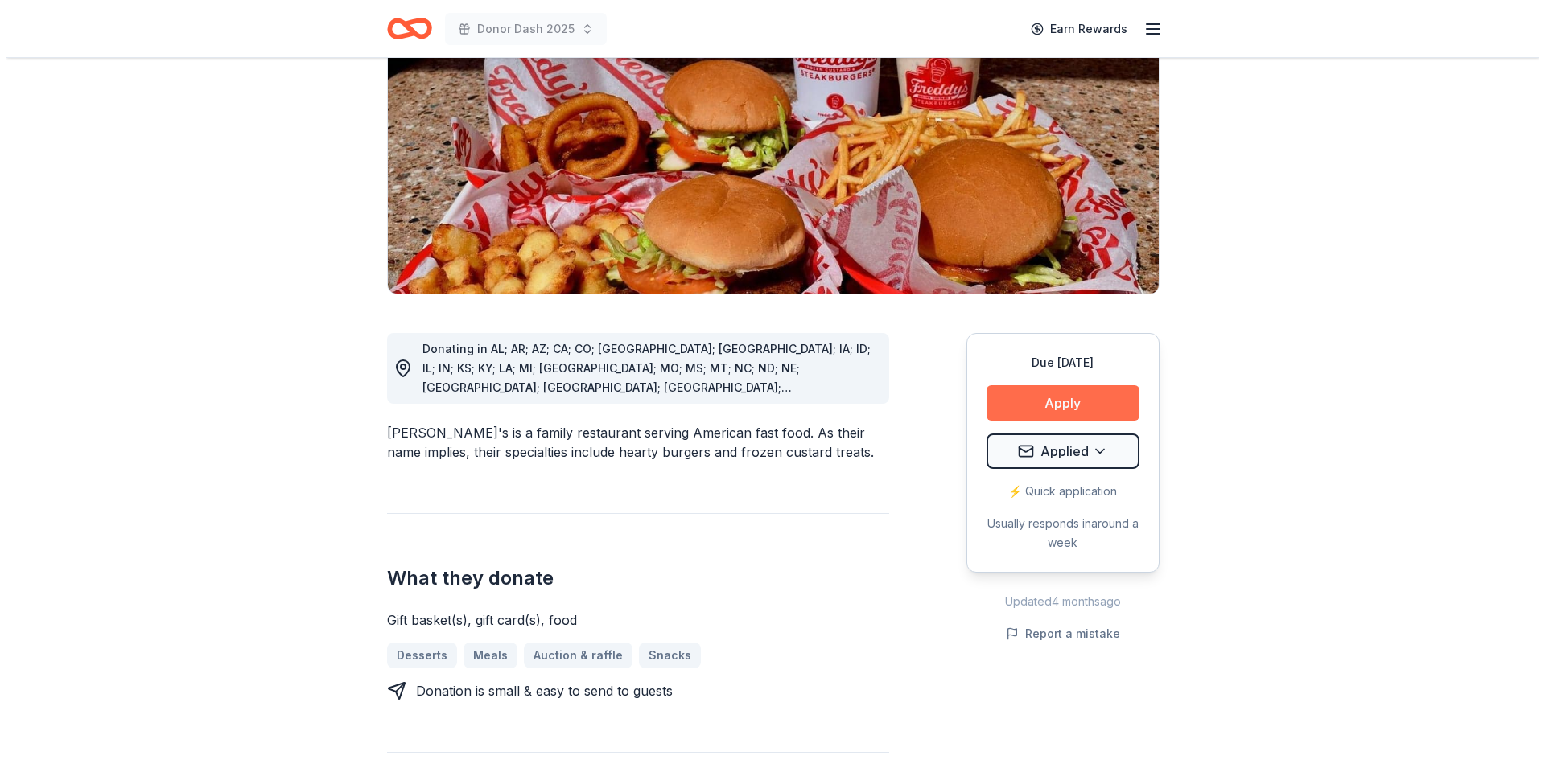
scroll to position [241, 0]
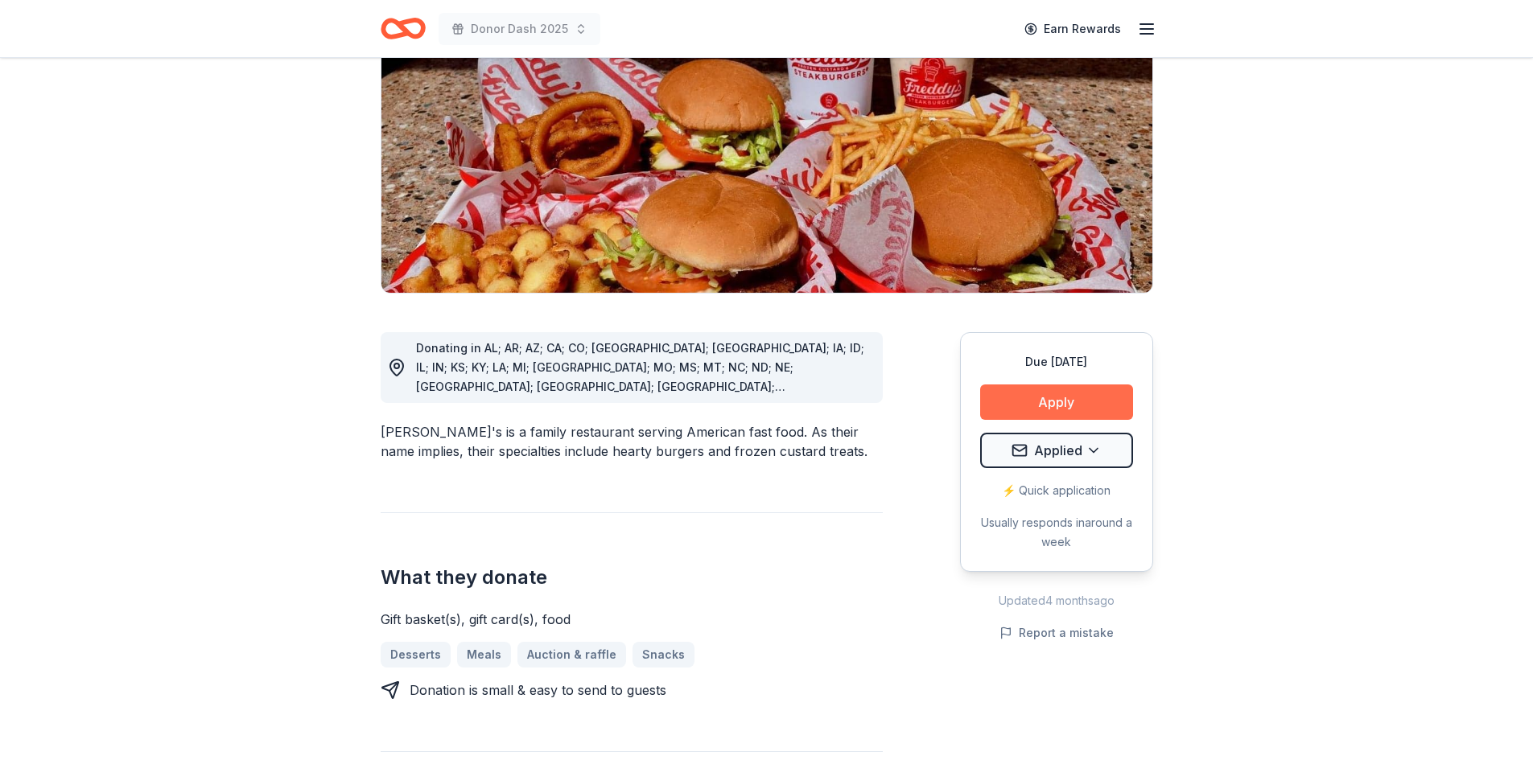
click at [1064, 385] on button "Apply" at bounding box center [1056, 402] width 153 height 35
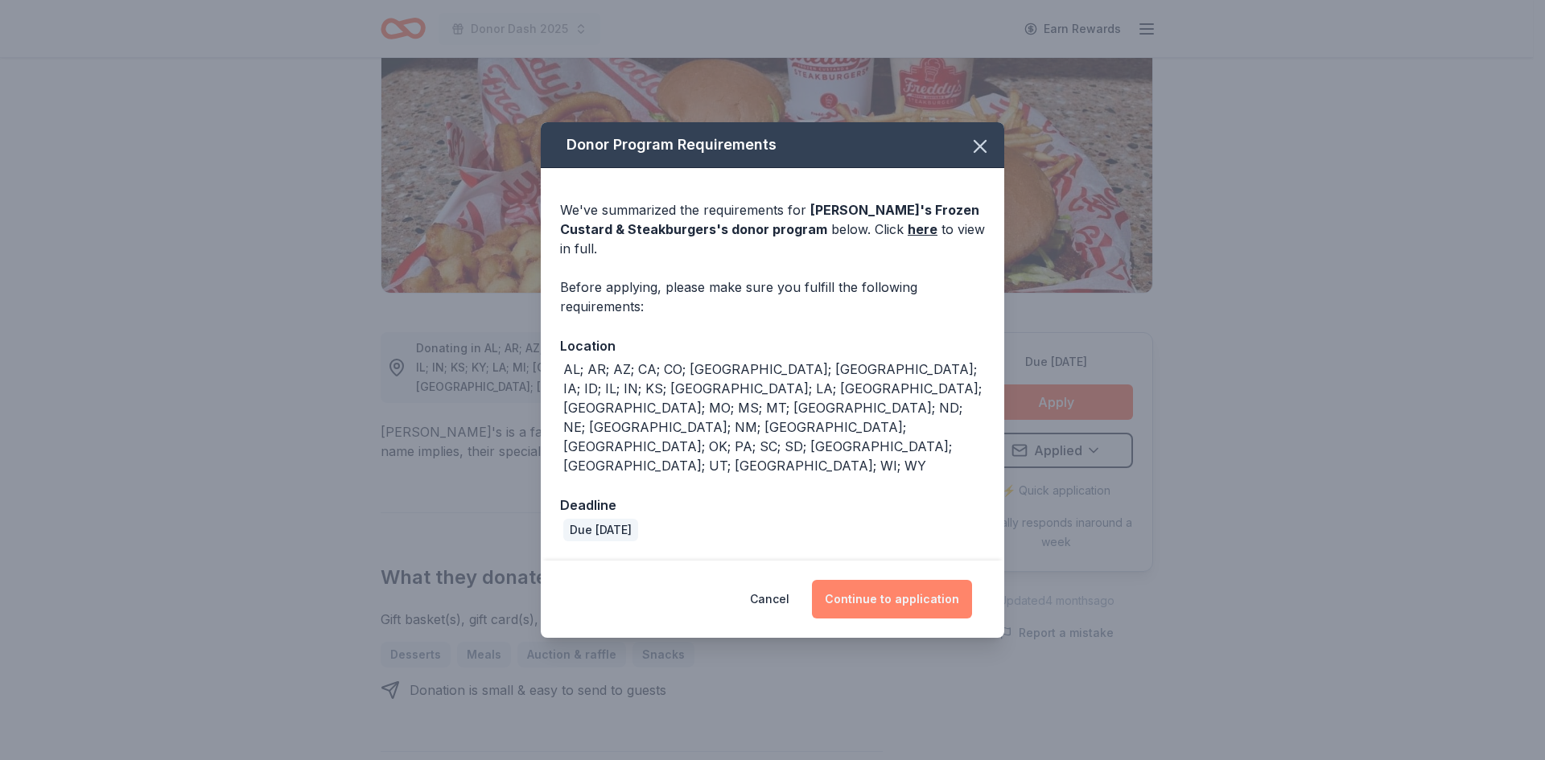
click at [889, 580] on button "Continue to application" at bounding box center [892, 599] width 160 height 39
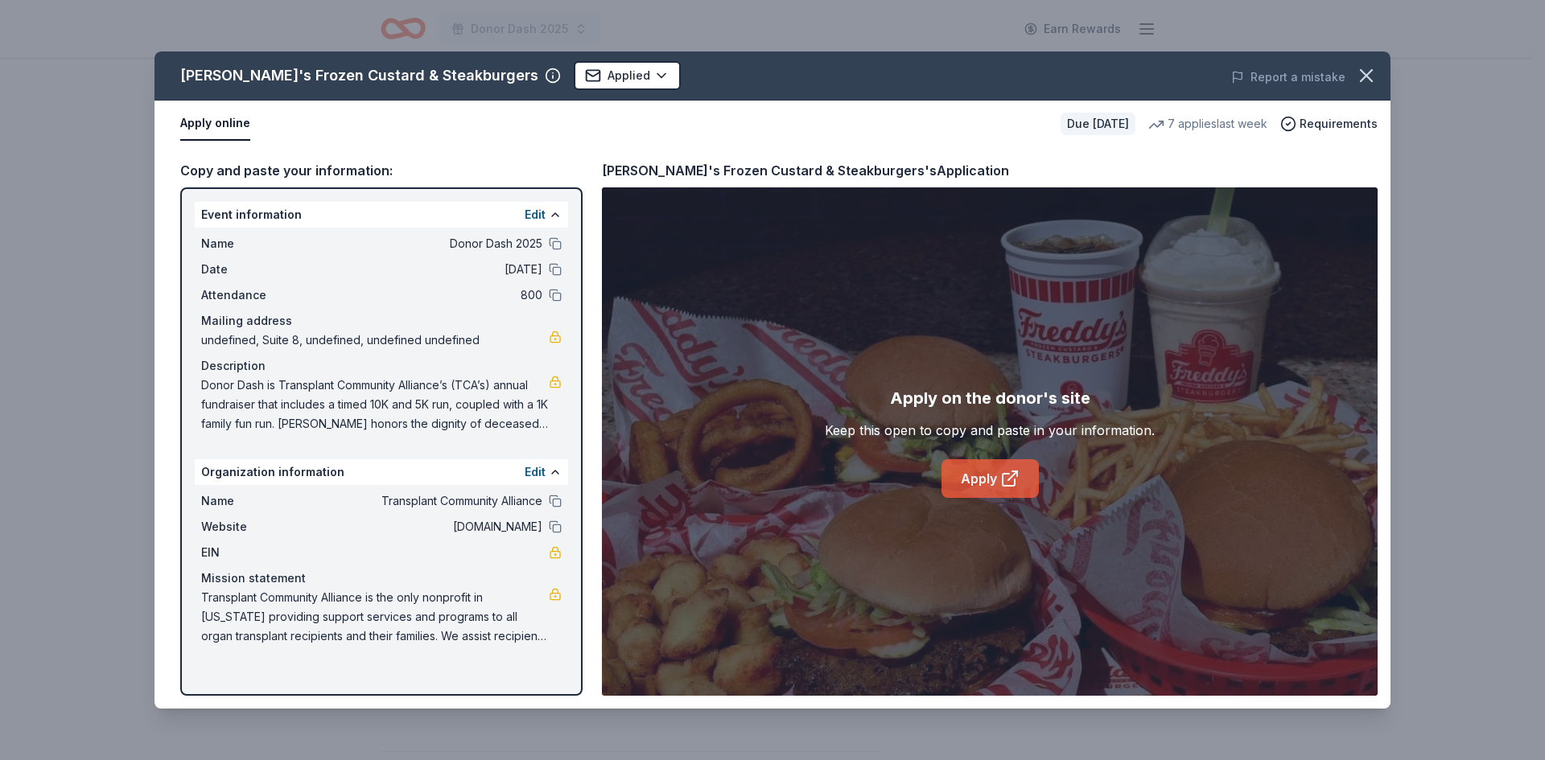
click at [978, 475] on link "Apply" at bounding box center [989, 478] width 97 height 39
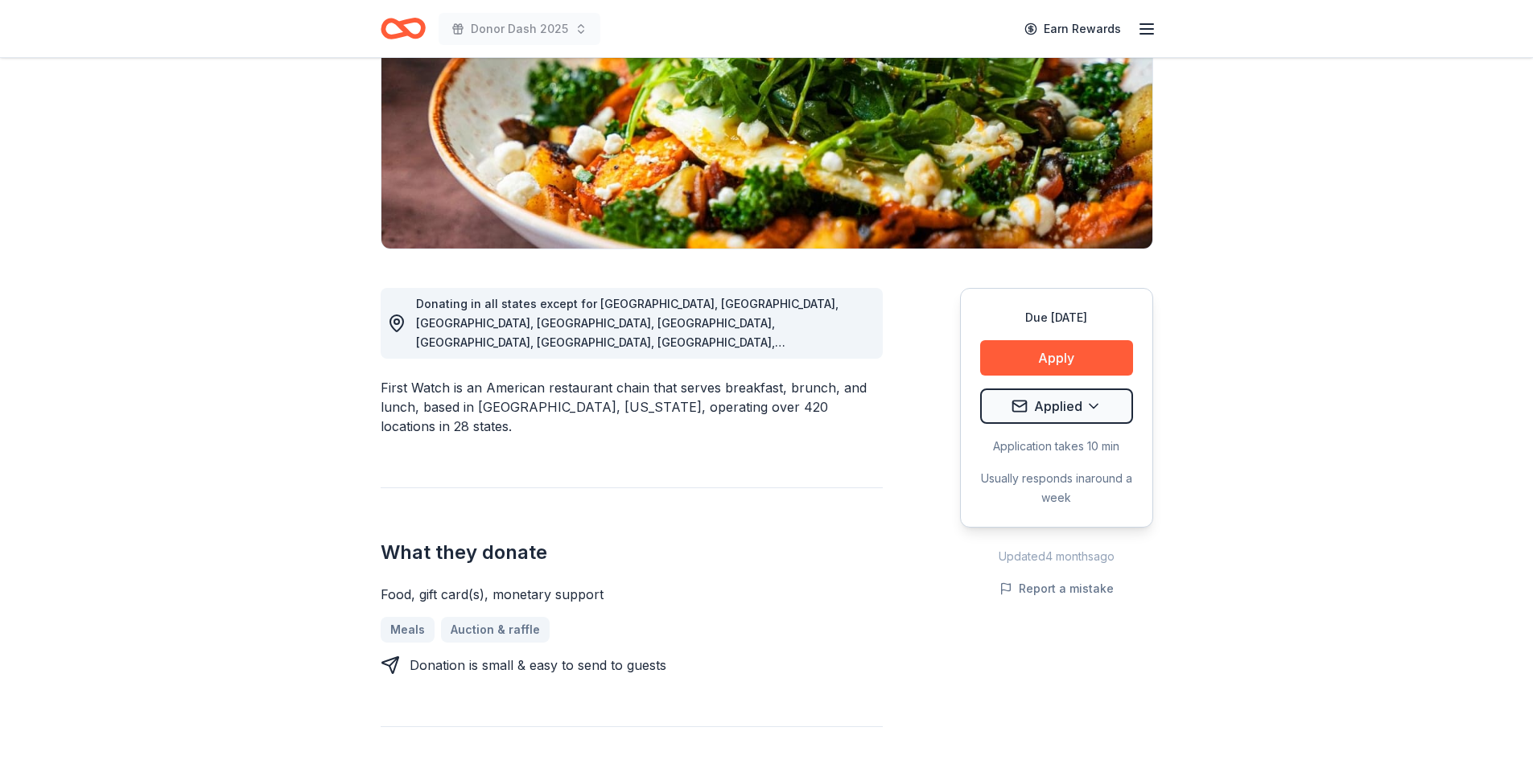
scroll to position [241, 0]
click at [1032, 356] on button "Apply" at bounding box center [1056, 357] width 153 height 35
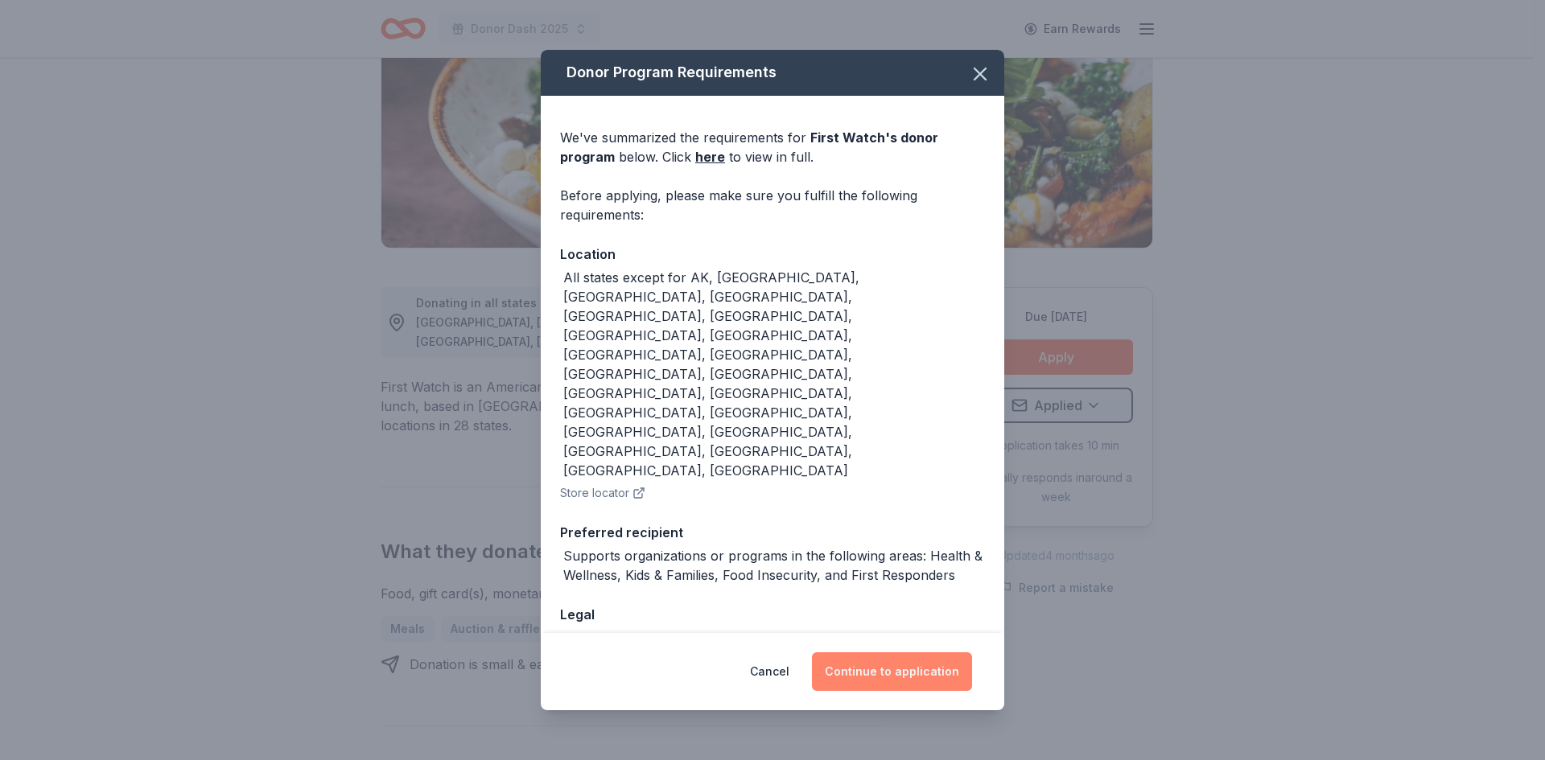
click at [848, 652] on button "Continue to application" at bounding box center [892, 671] width 160 height 39
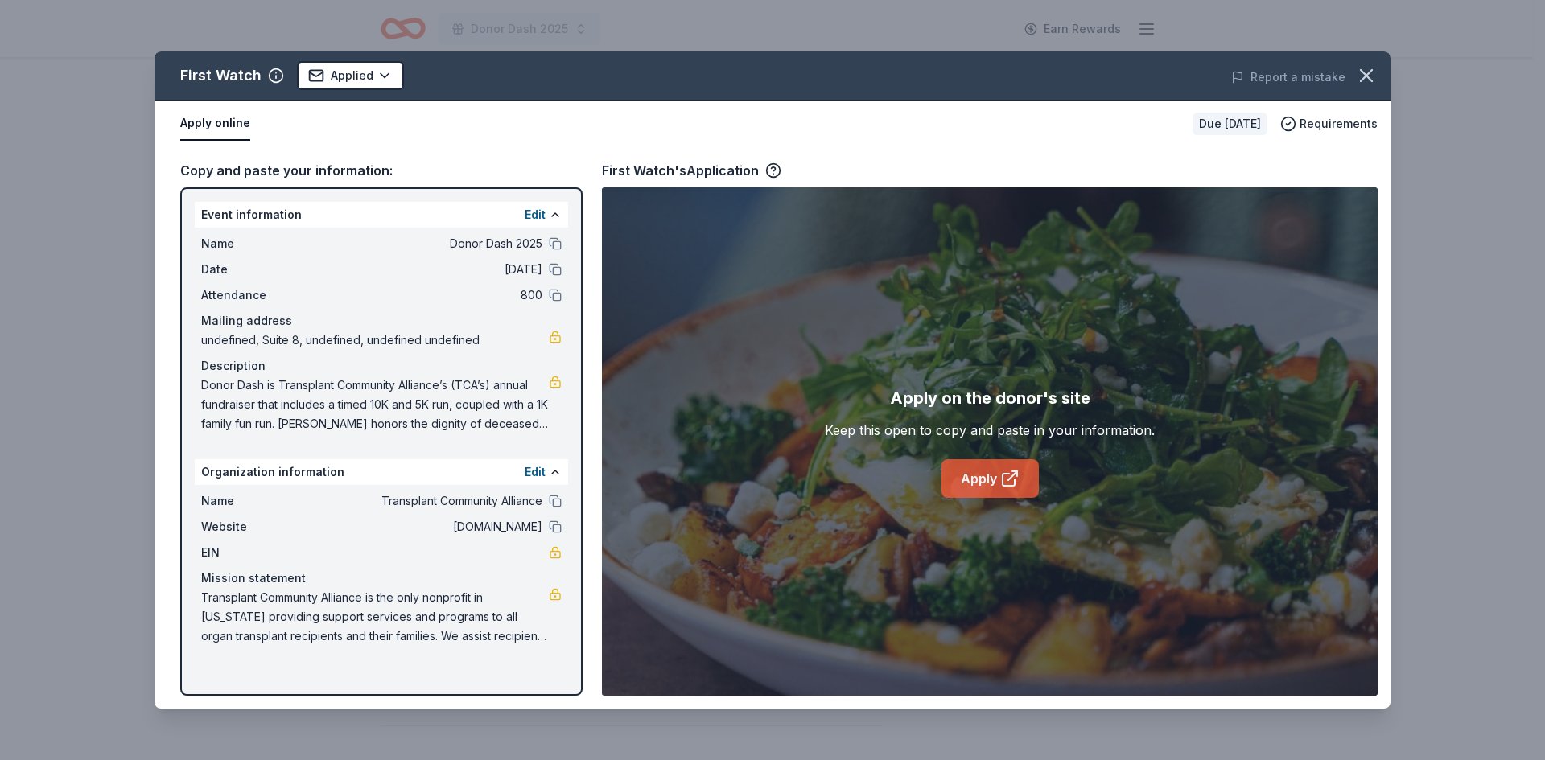
click at [994, 473] on link "Apply" at bounding box center [989, 478] width 97 height 39
click at [1372, 64] on icon "button" at bounding box center [1366, 75] width 23 height 23
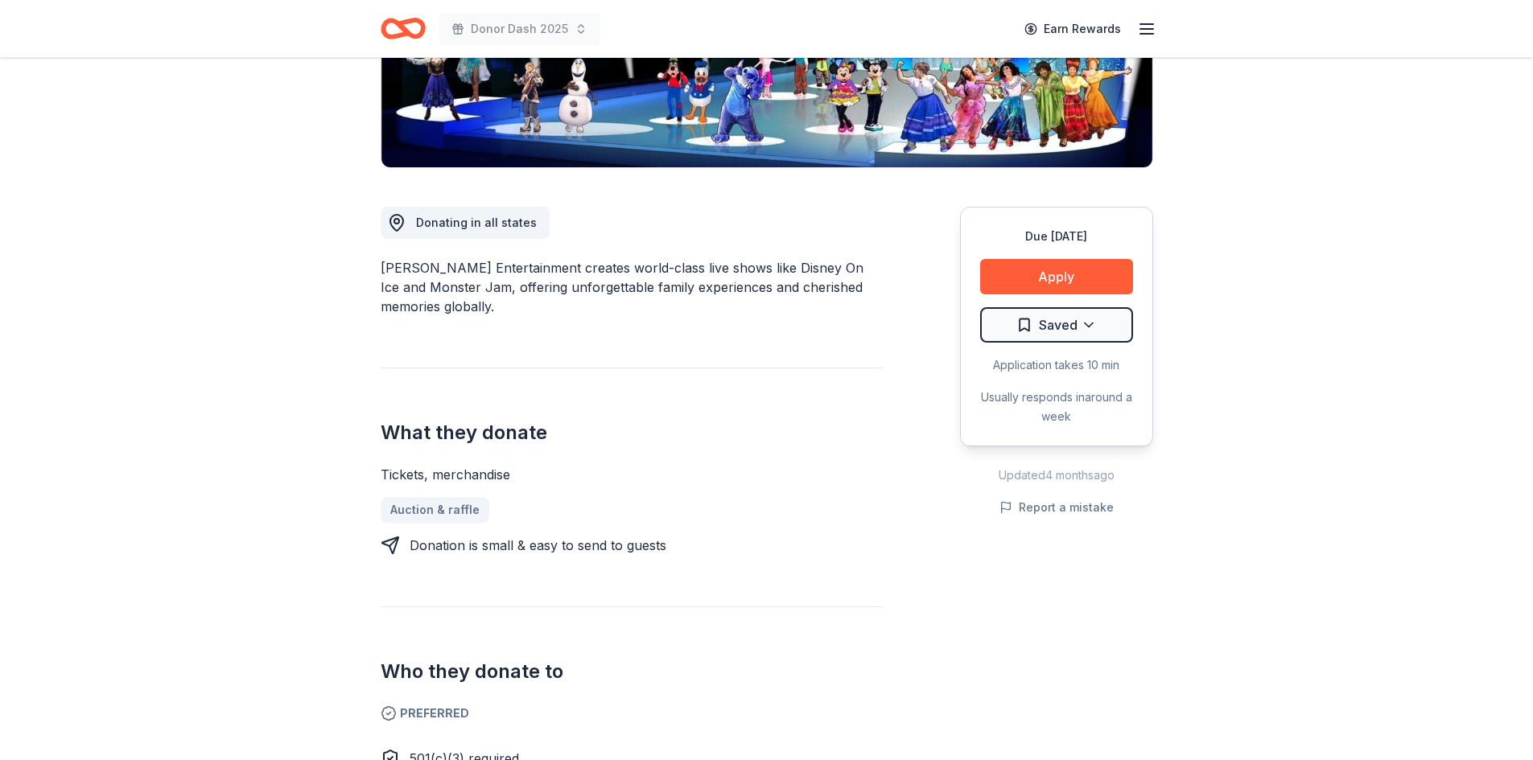
scroll to position [322, 0]
